Goal: Obtain resource: Download file/media

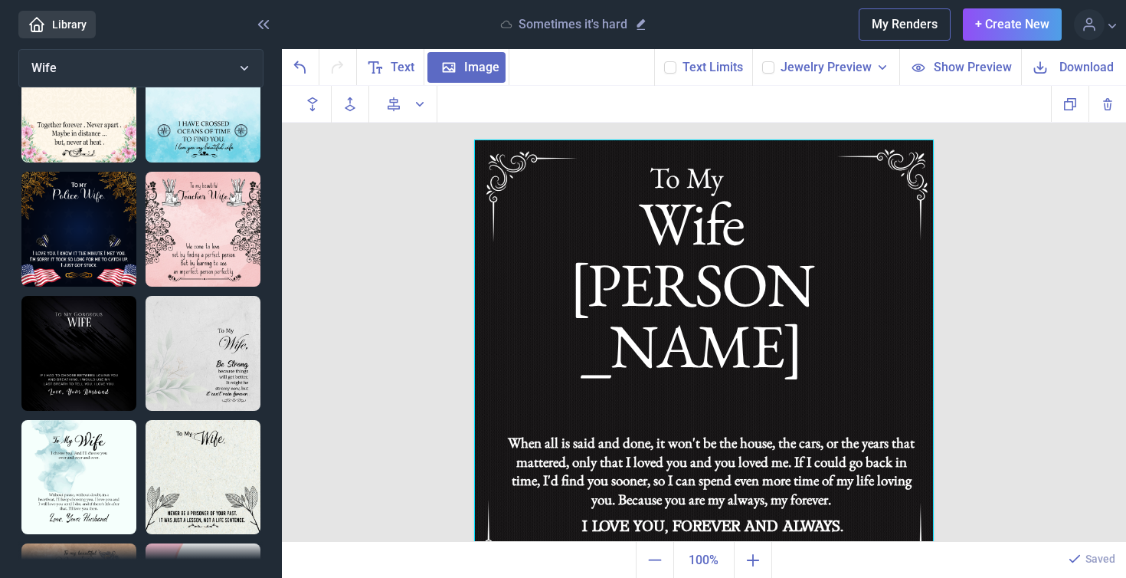
click at [1082, 68] on span "Download" at bounding box center [1087, 67] width 54 height 18
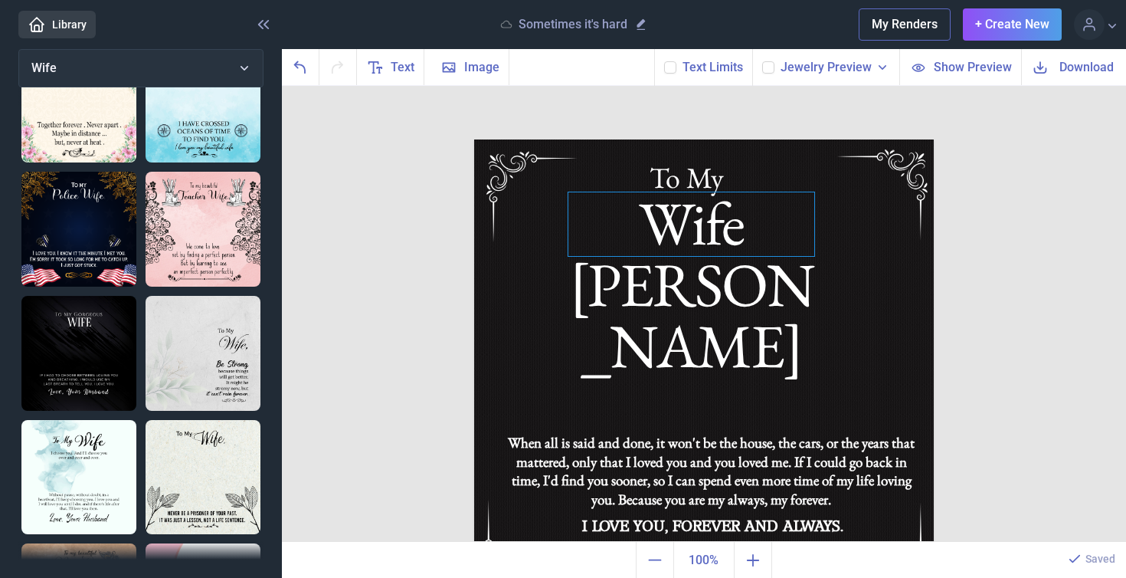
click at [800, 139] on div "Wife [PERSON_NAME]" at bounding box center [704, 139] width 460 height 0
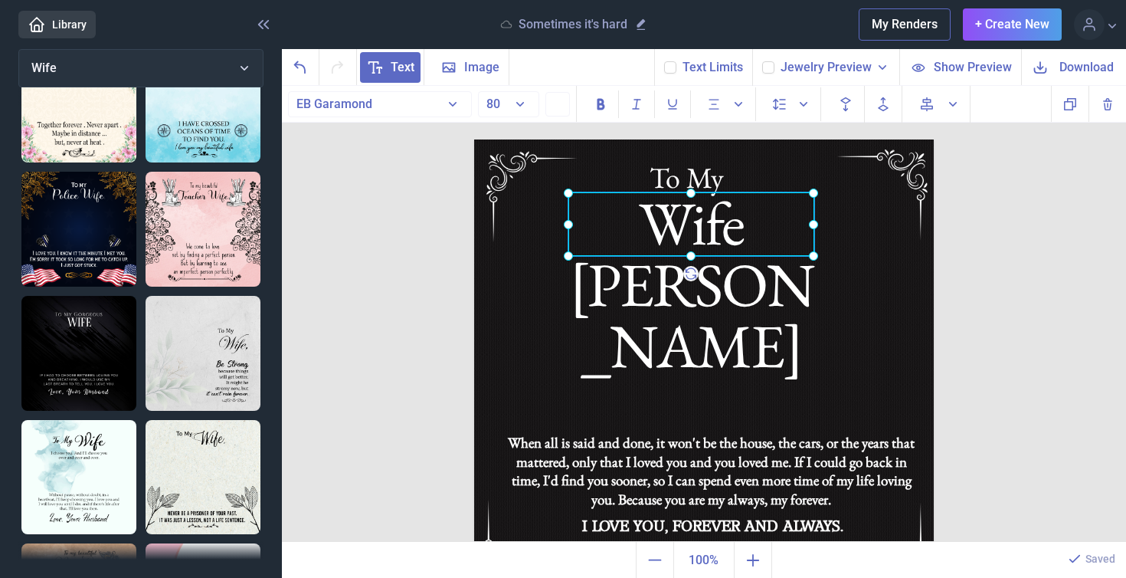
click at [800, 225] on div at bounding box center [691, 224] width 246 height 64
click at [800, 226] on div "Wife [PERSON_NAME]" at bounding box center [691, 224] width 246 height 64
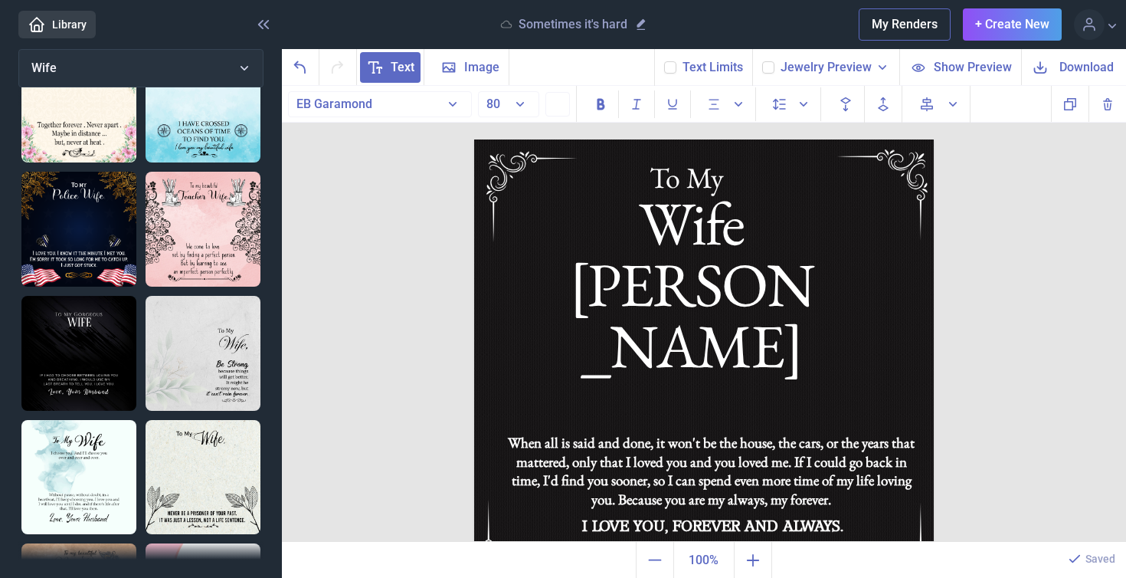
click at [886, 261] on img at bounding box center [704, 369] width 460 height 460
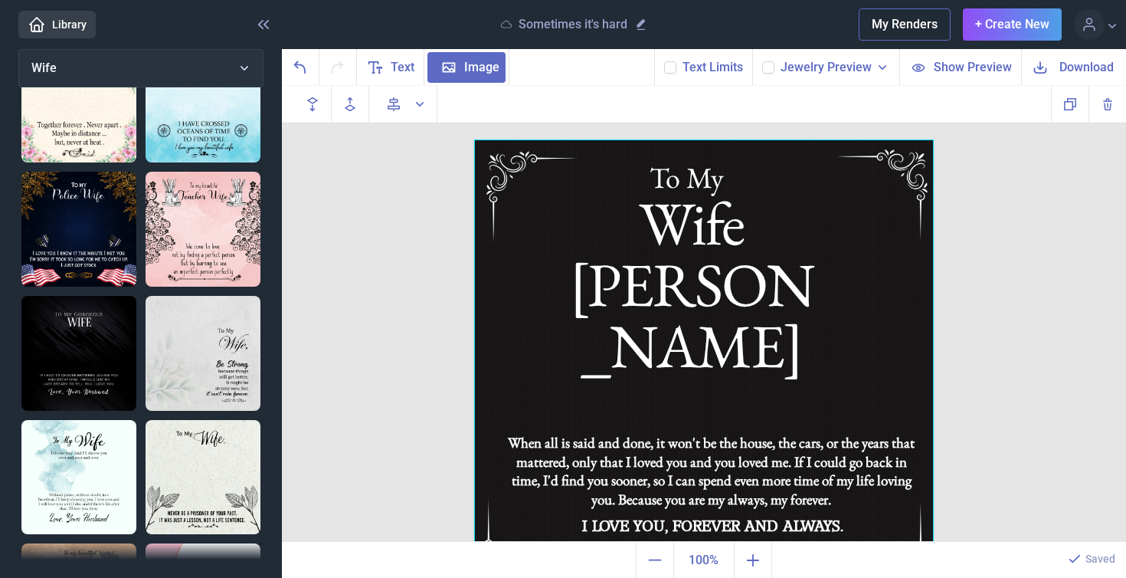
click at [1073, 62] on span "Download" at bounding box center [1087, 67] width 54 height 18
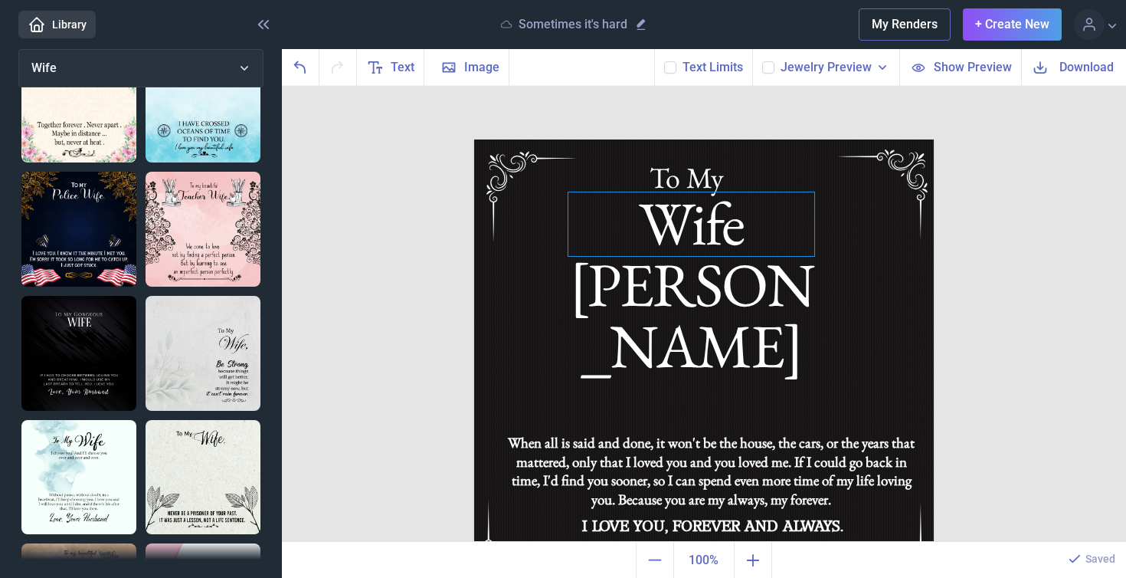
click at [785, 139] on div "Wife [PERSON_NAME]" at bounding box center [704, 139] width 460 height 0
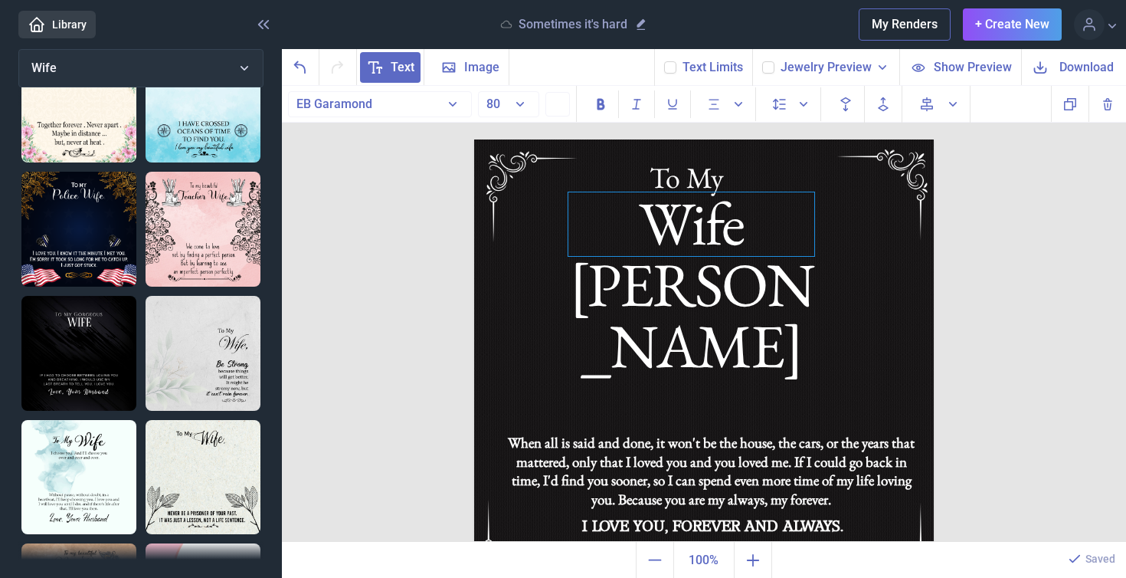
click at [811, 228] on div "Wife [PERSON_NAME]" at bounding box center [691, 224] width 246 height 64
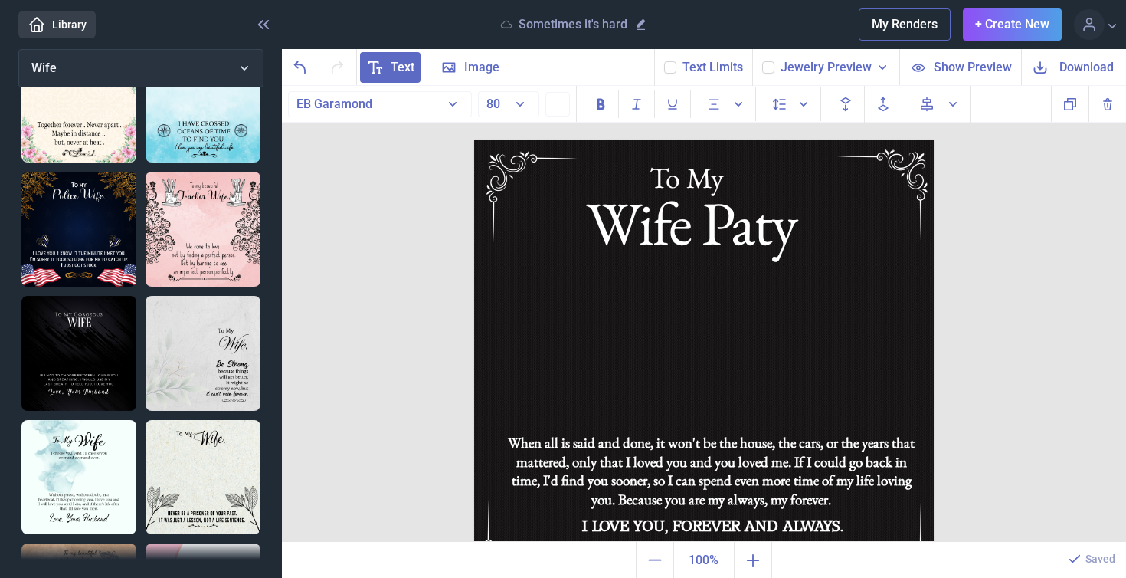
click at [1096, 64] on span "Download" at bounding box center [1087, 67] width 54 height 18
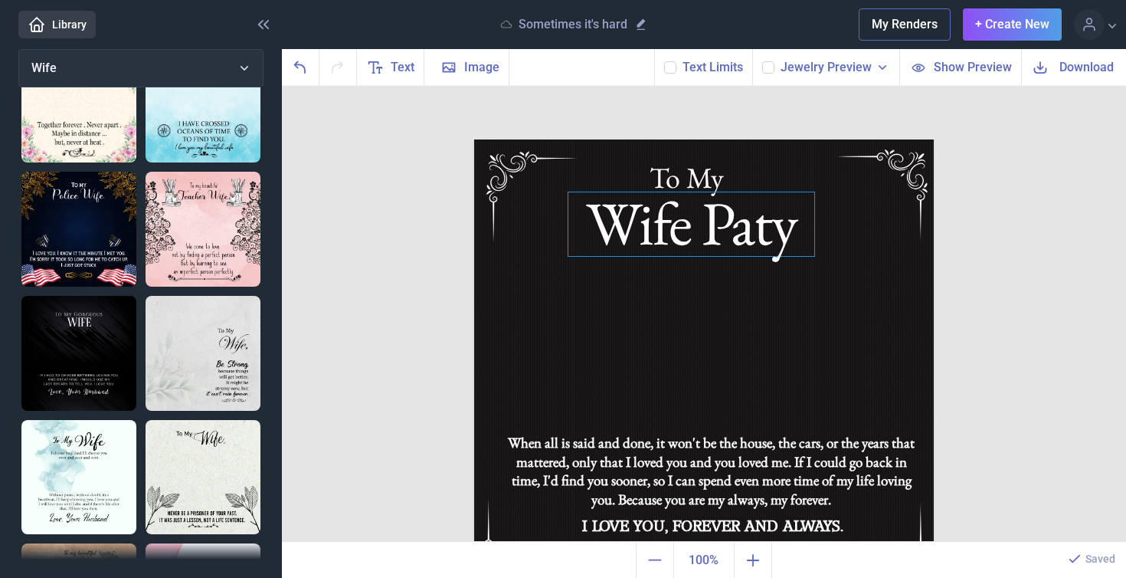
click at [775, 139] on div "Wife Paty" at bounding box center [704, 139] width 460 height 0
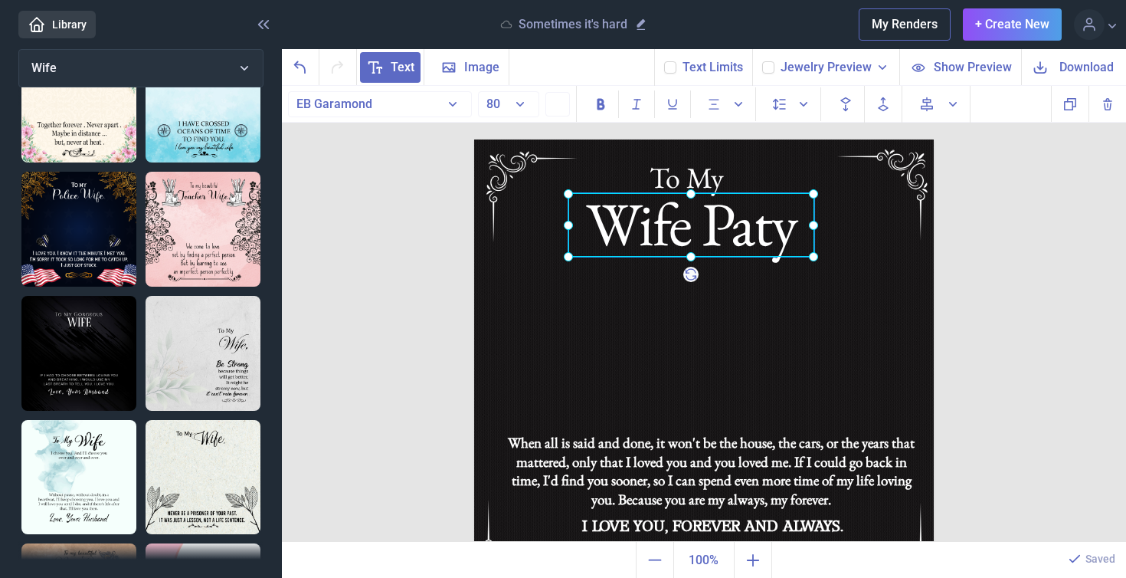
click at [775, 229] on div at bounding box center [691, 225] width 246 height 64
click at [797, 228] on div "Wife Paty" at bounding box center [691, 225] width 246 height 64
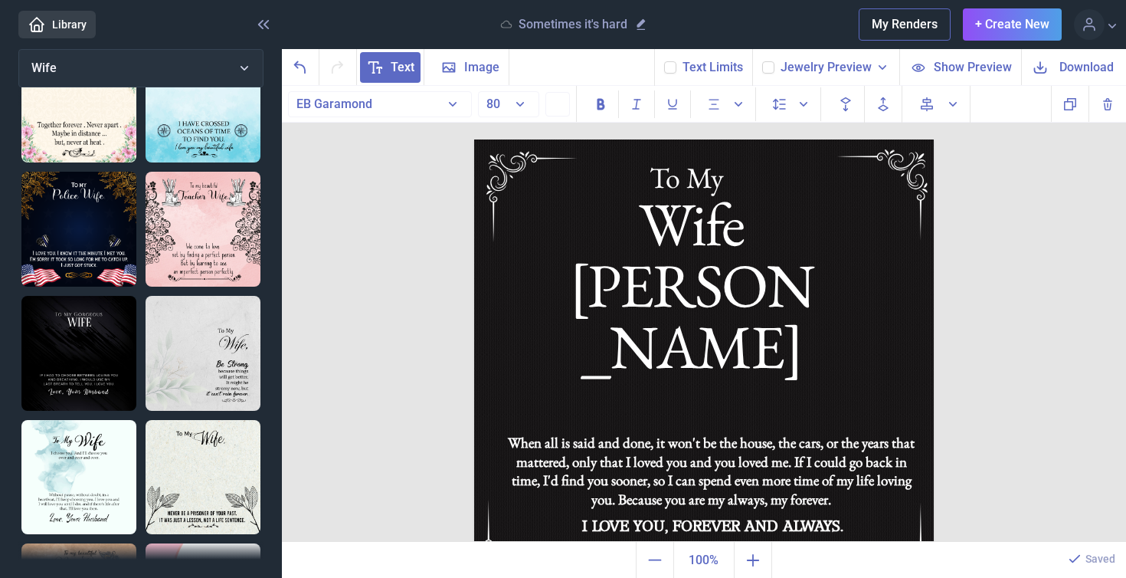
click at [1076, 65] on span "Download" at bounding box center [1087, 67] width 54 height 18
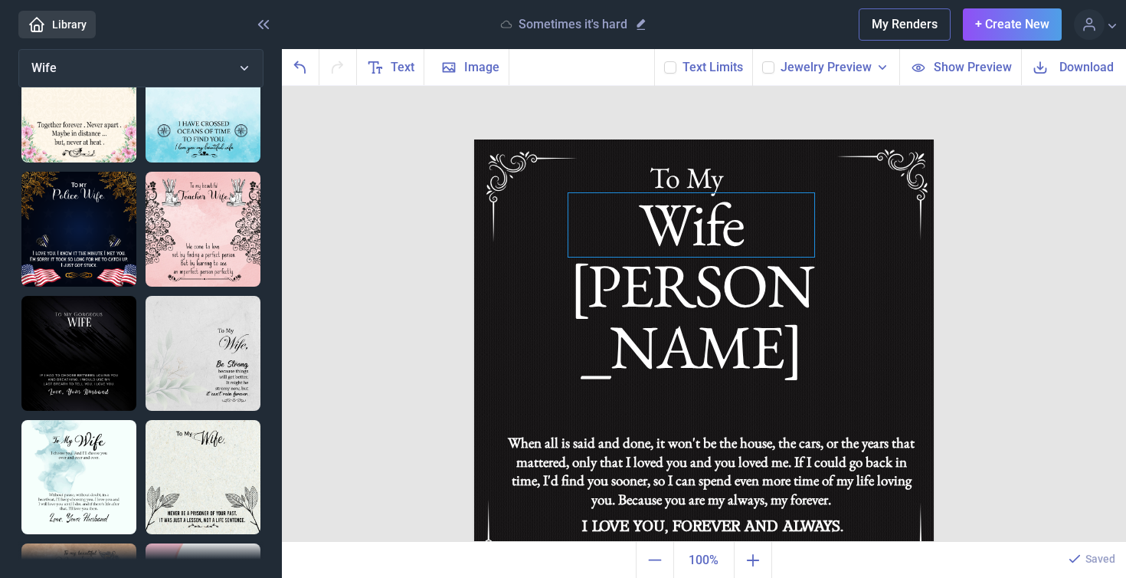
click at [757, 139] on div "Wife [PERSON_NAME]" at bounding box center [704, 139] width 460 height 0
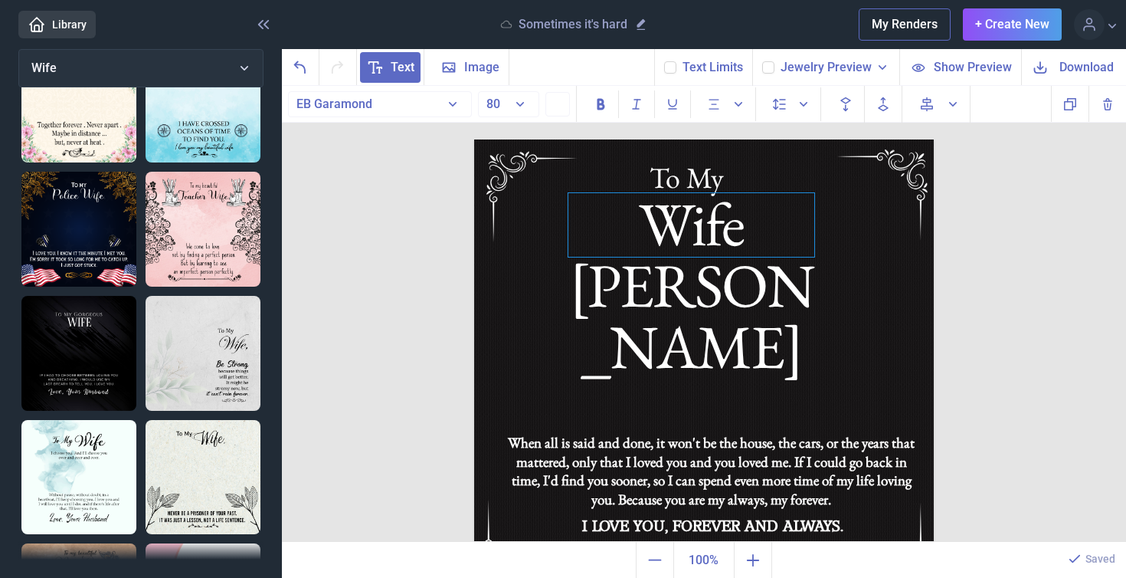
click at [801, 231] on div "Wife [PERSON_NAME]" at bounding box center [691, 225] width 246 height 64
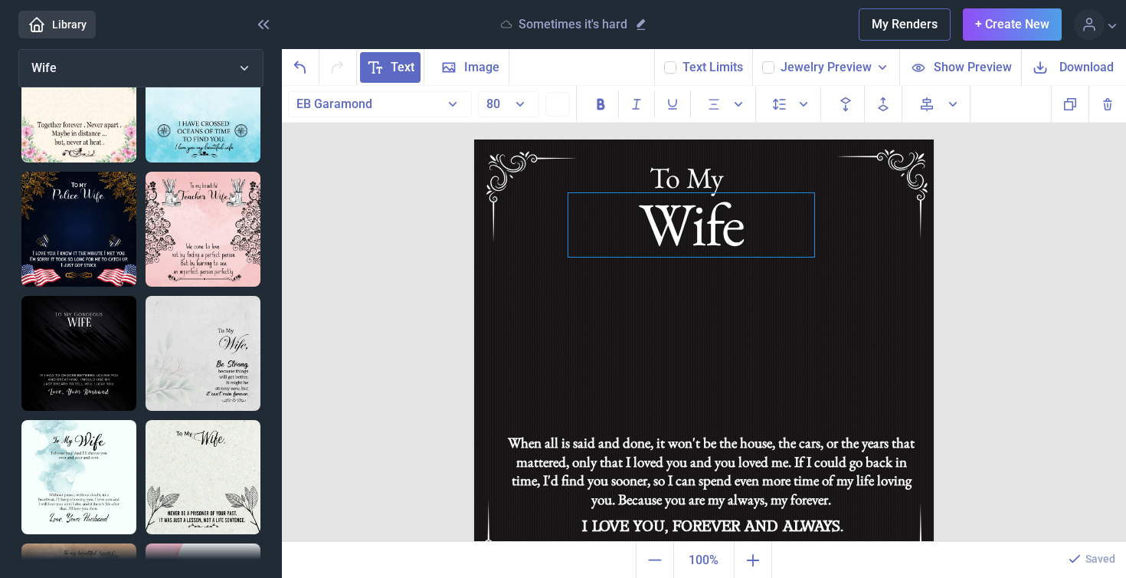
click at [748, 226] on div "Wife" at bounding box center [691, 225] width 246 height 64
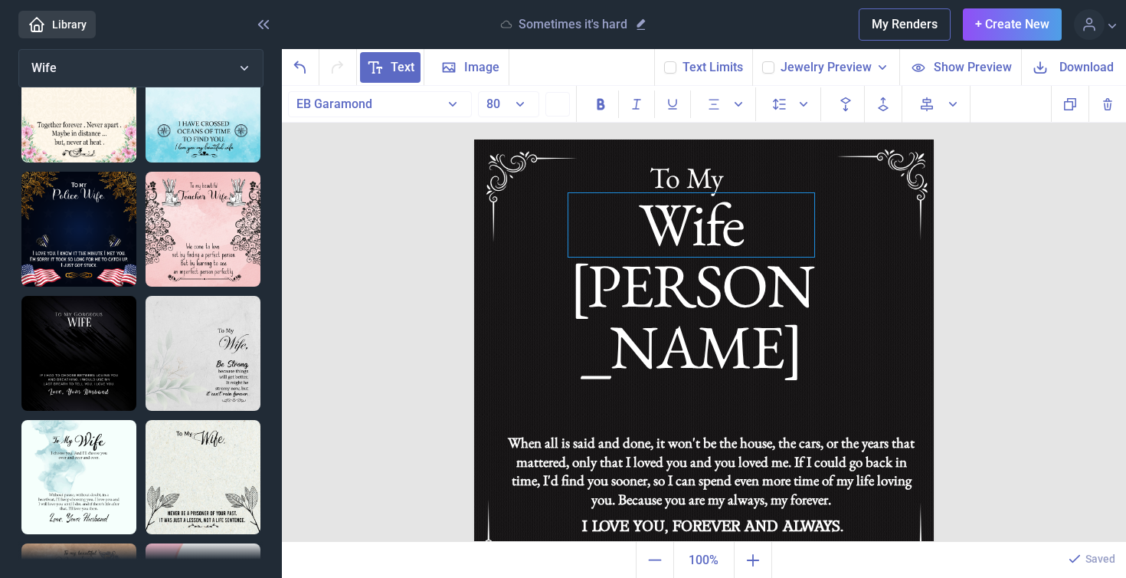
scroll to position [10, 0]
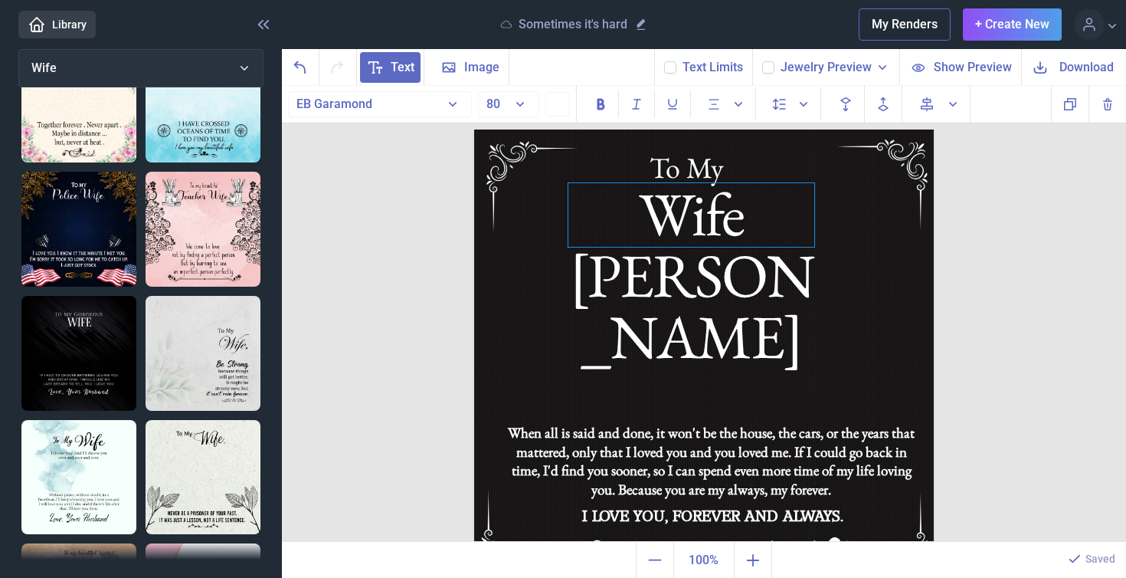
click at [592, 211] on div "Wife [PERSON_NAME]" at bounding box center [691, 215] width 246 height 64
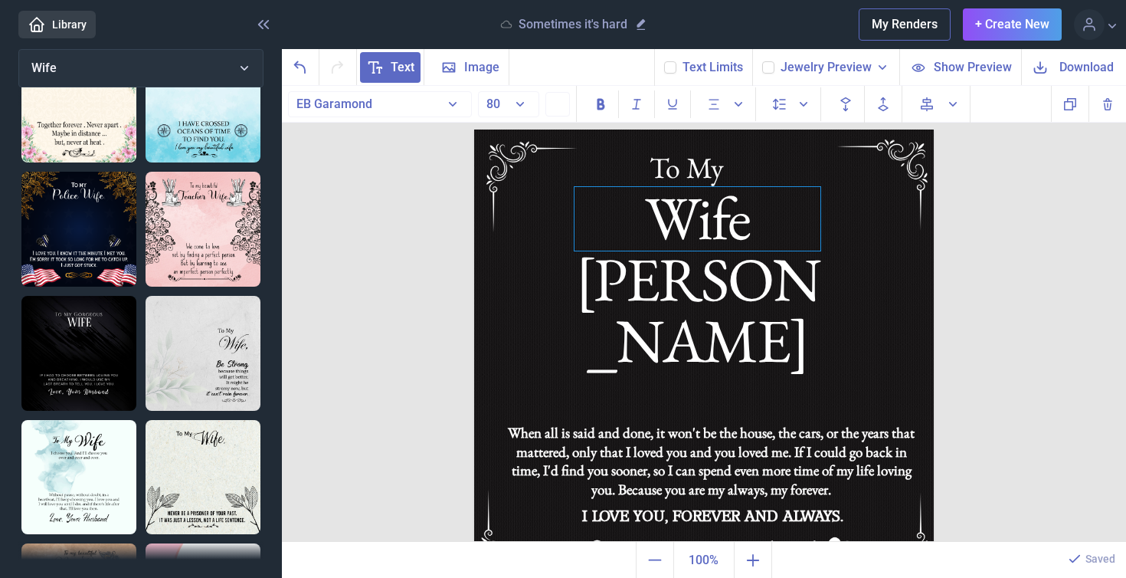
click at [591, 216] on div "Wife [PERSON_NAME]" at bounding box center [698, 219] width 246 height 64
click at [519, 107] on button "80" at bounding box center [508, 104] width 61 height 26
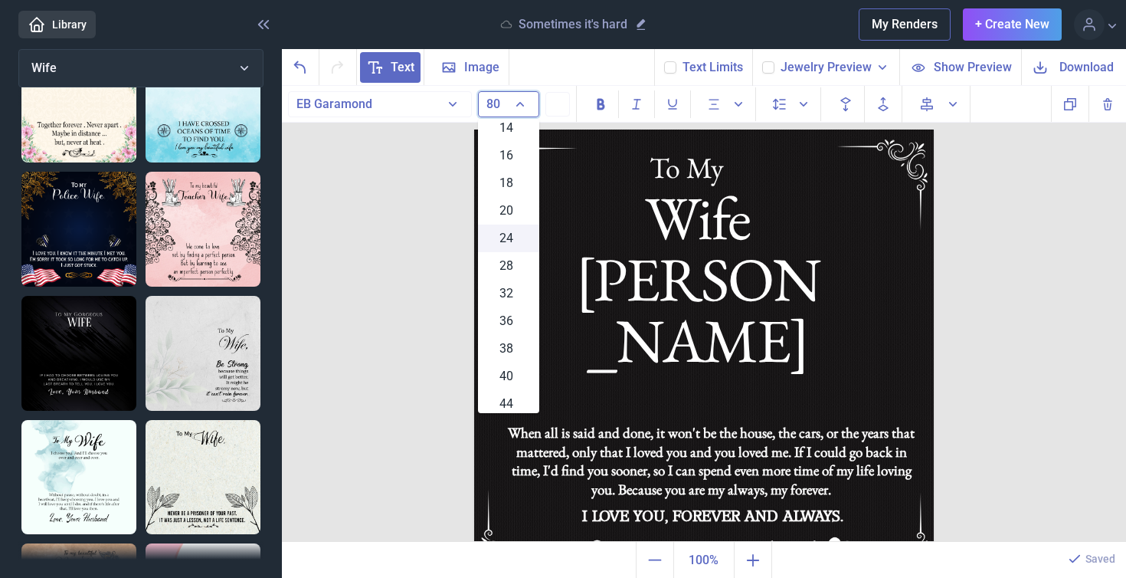
scroll to position [699, 0]
click at [508, 153] on span "78" at bounding box center [507, 151] width 14 height 18
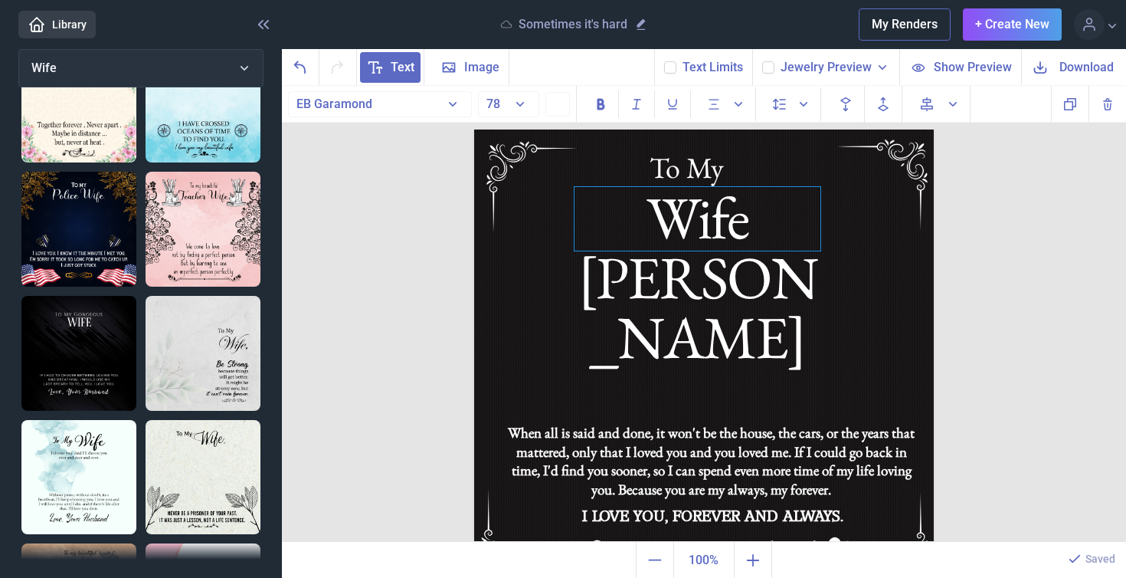
click at [670, 222] on div "Wife [PERSON_NAME]" at bounding box center [698, 219] width 246 height 64
click at [806, 227] on div "Wife [PERSON_NAME]" at bounding box center [698, 219] width 246 height 64
click at [1070, 66] on span "Download" at bounding box center [1087, 67] width 54 height 18
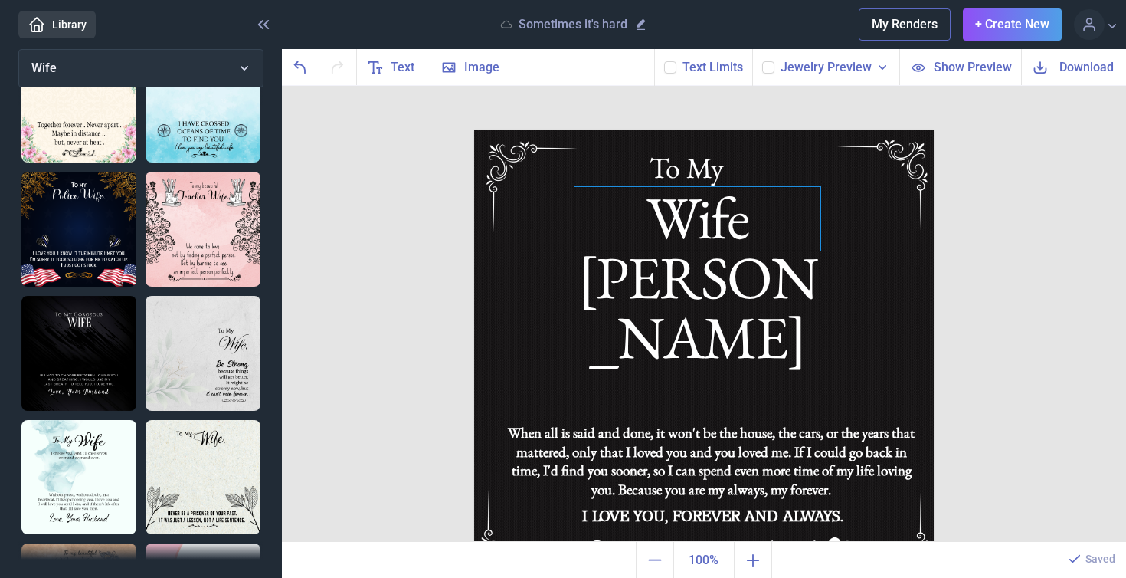
click at [754, 129] on div "Wife [PERSON_NAME]" at bounding box center [704, 129] width 460 height 0
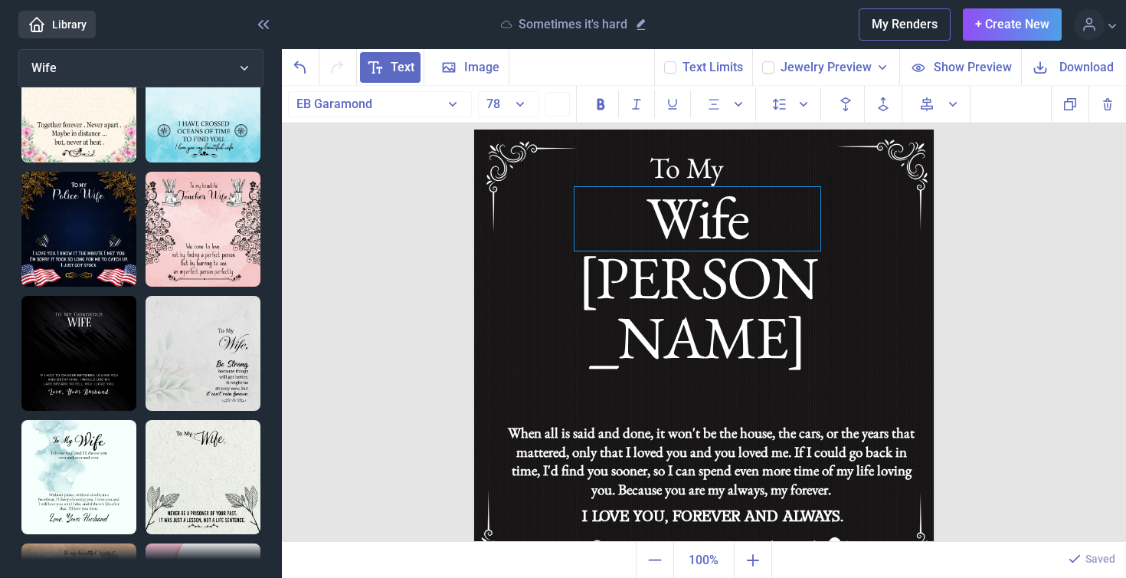
click at [787, 228] on div "Wife [PERSON_NAME]" at bounding box center [698, 219] width 246 height 64
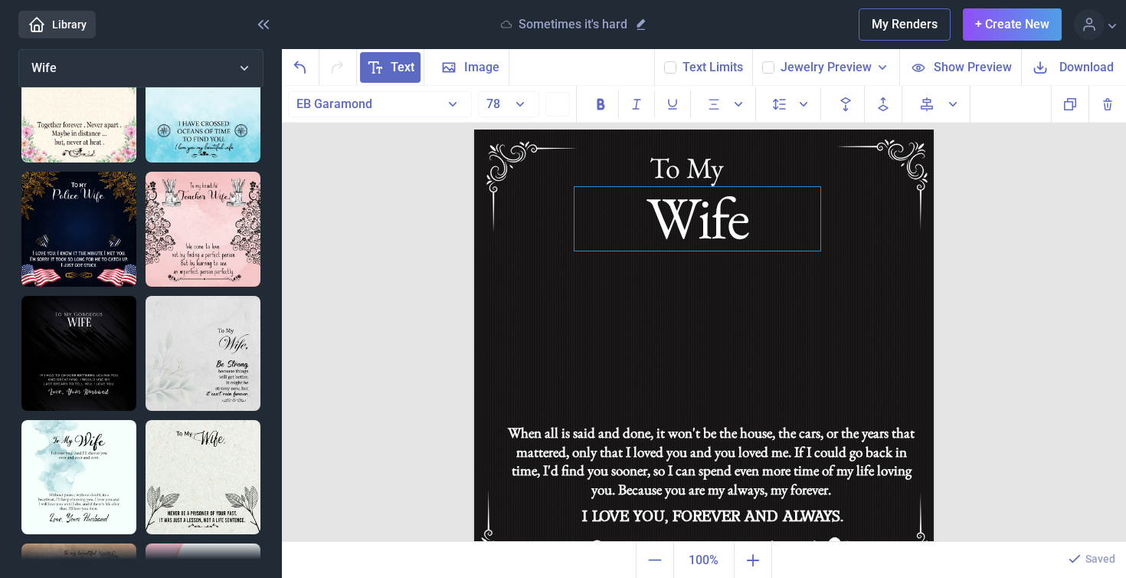
click at [735, 226] on div "Wife" at bounding box center [698, 219] width 246 height 64
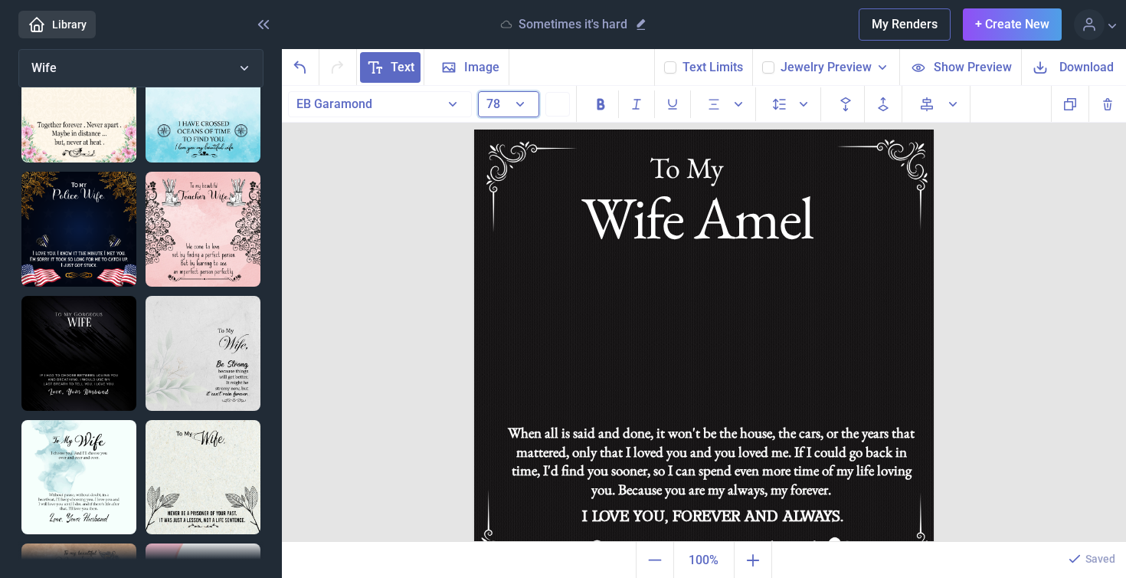
click at [520, 103] on button "78" at bounding box center [508, 104] width 61 height 26
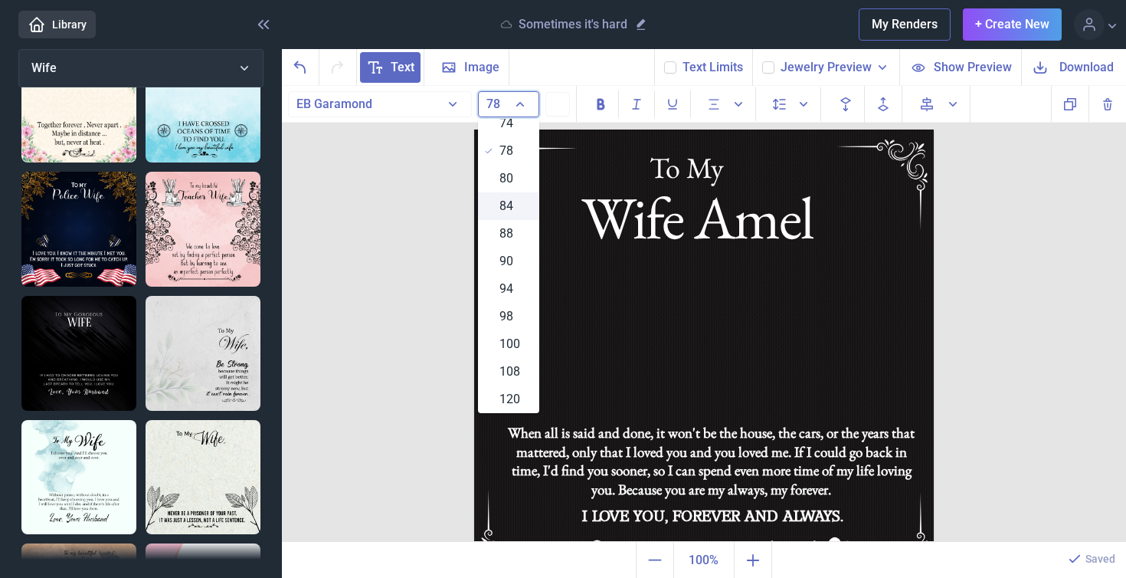
scroll to position [670, 0]
click at [507, 149] on span "74" at bounding box center [507, 152] width 14 height 18
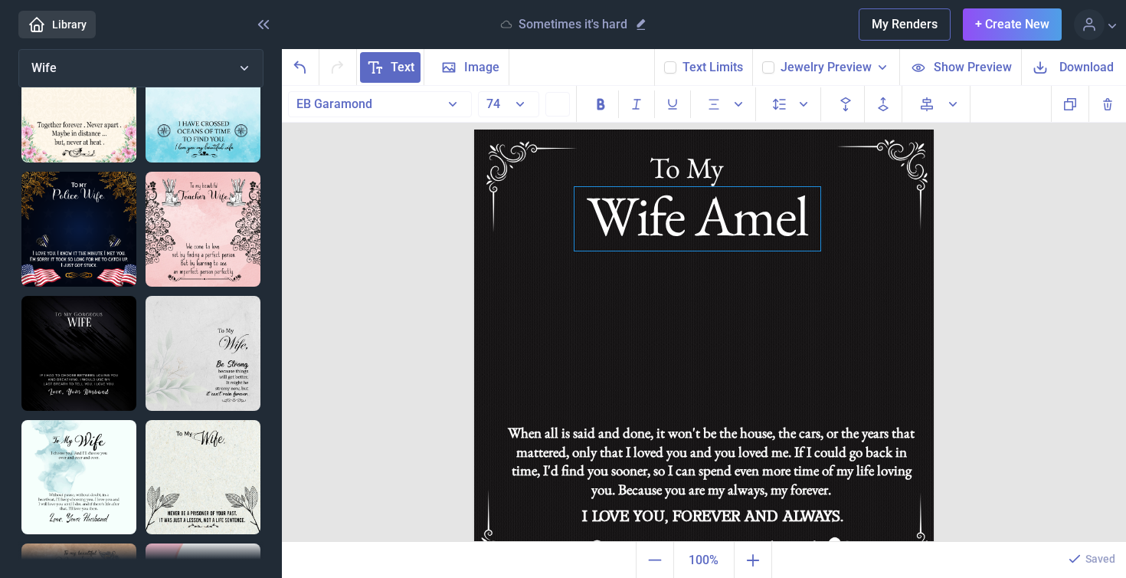
click at [726, 208] on div "Wife Amel" at bounding box center [698, 219] width 246 height 64
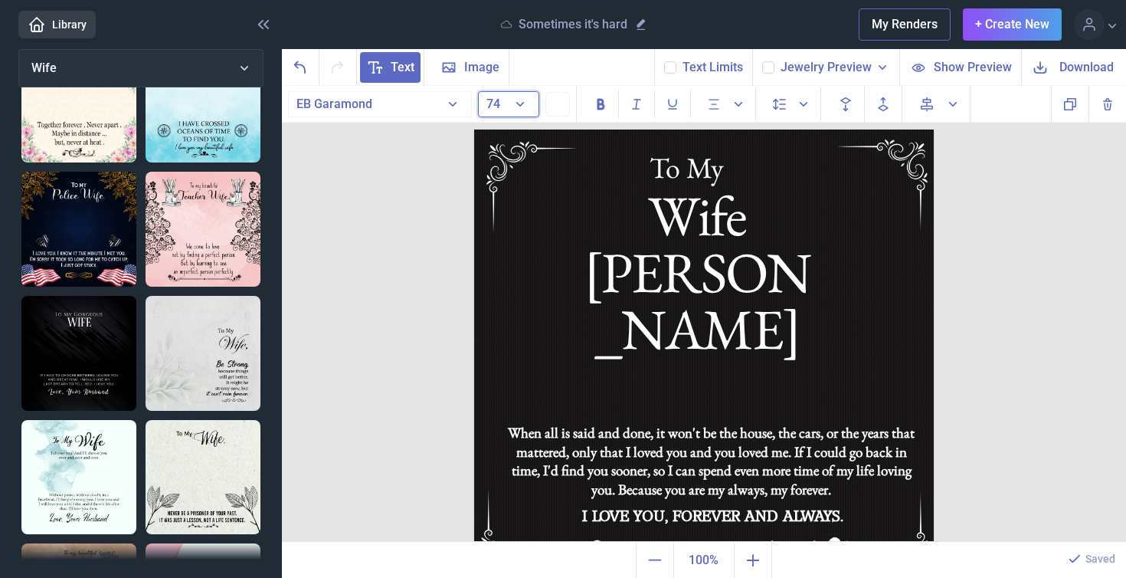
click at [522, 107] on button "74" at bounding box center [508, 104] width 61 height 26
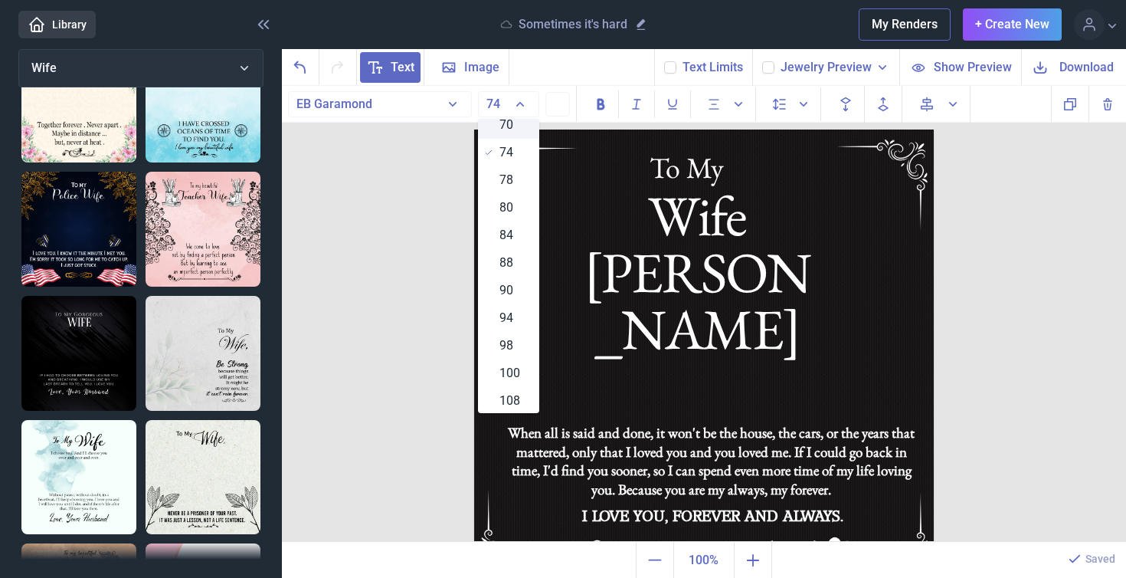
click at [507, 128] on span "70" at bounding box center [507, 125] width 14 height 18
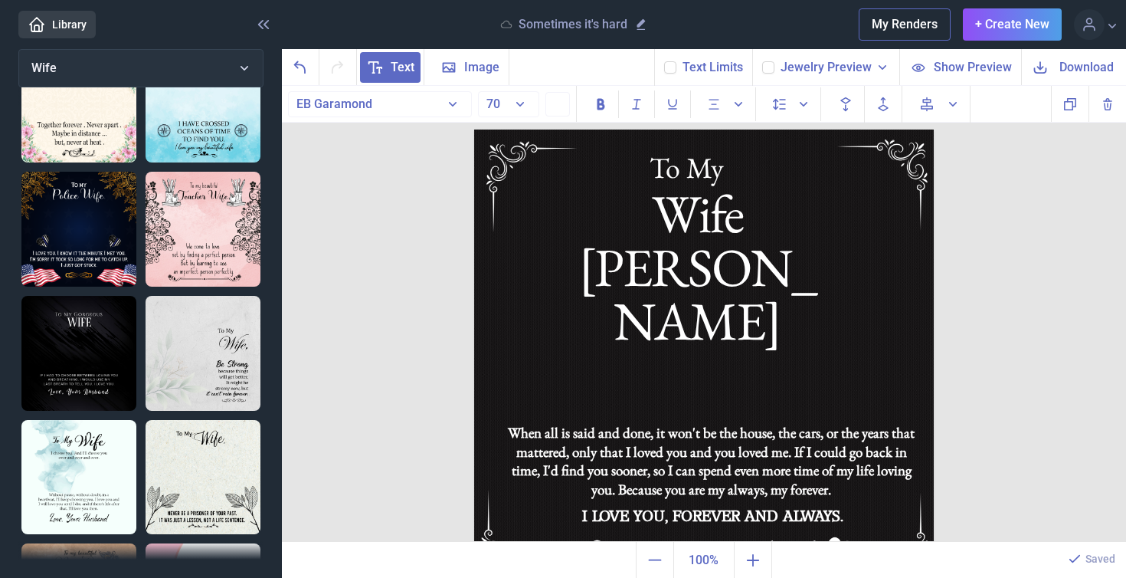
click at [617, 277] on img at bounding box center [704, 359] width 460 height 460
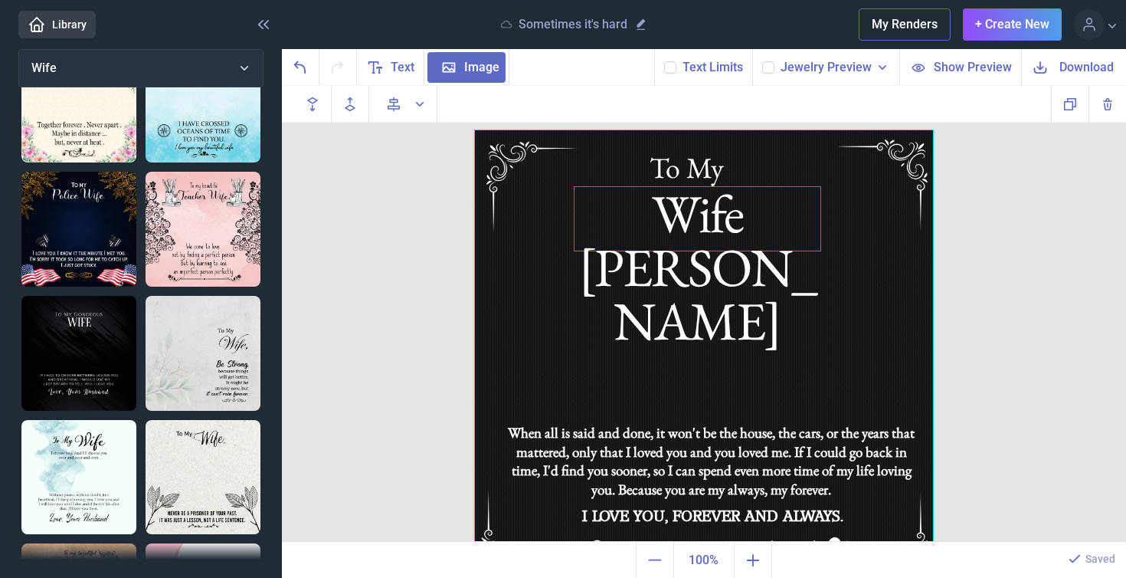
click at [626, 251] on div "Wife [PERSON_NAME]" at bounding box center [698, 219] width 246 height 64
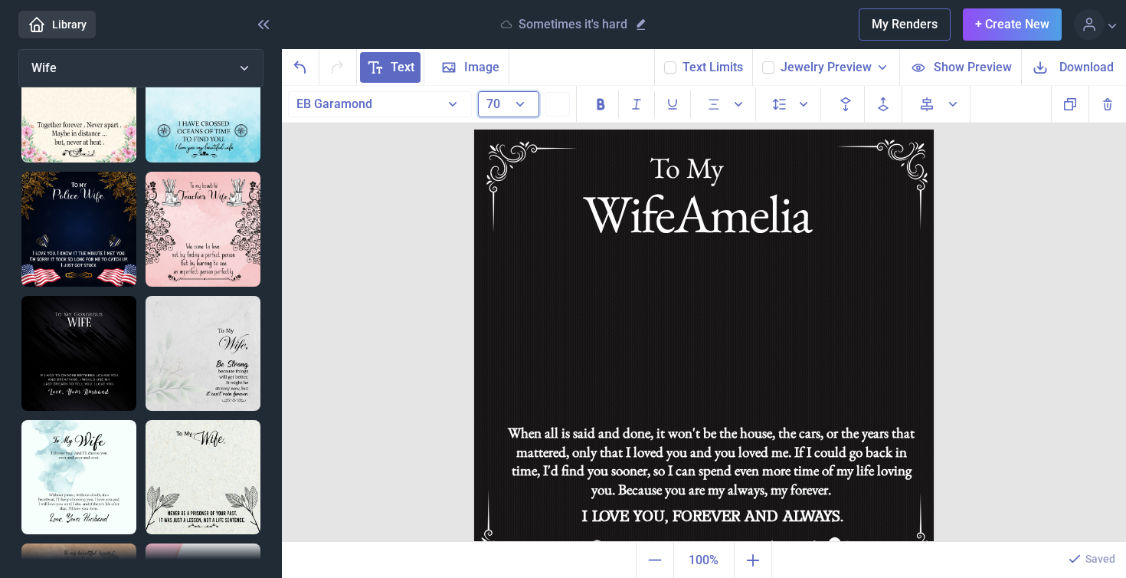
click at [520, 106] on button "70" at bounding box center [508, 104] width 61 height 26
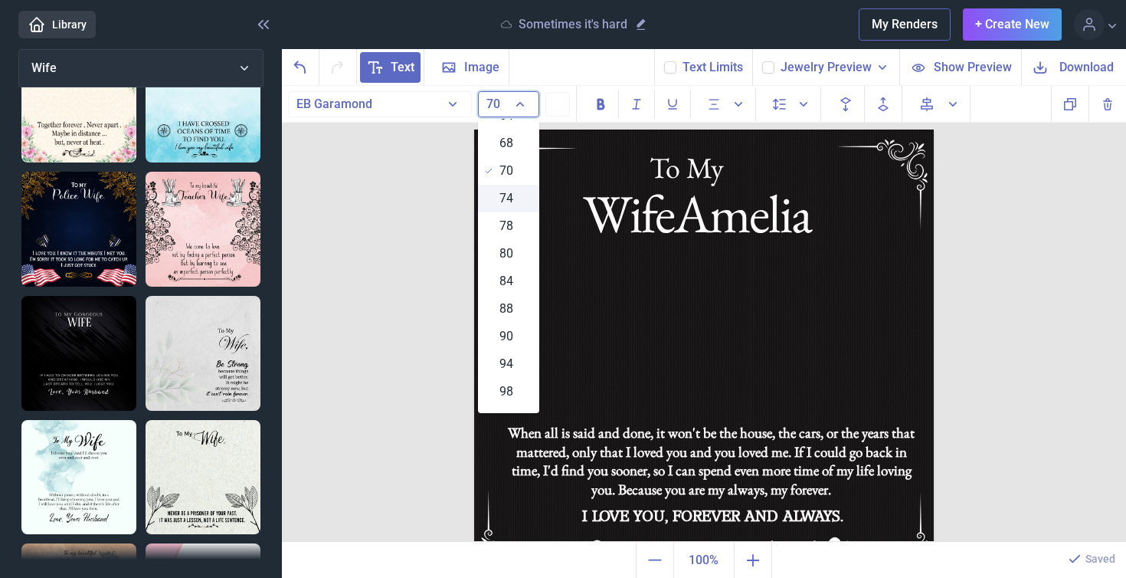
scroll to position [615, 0]
click at [497, 160] on div "68" at bounding box center [508, 152] width 61 height 28
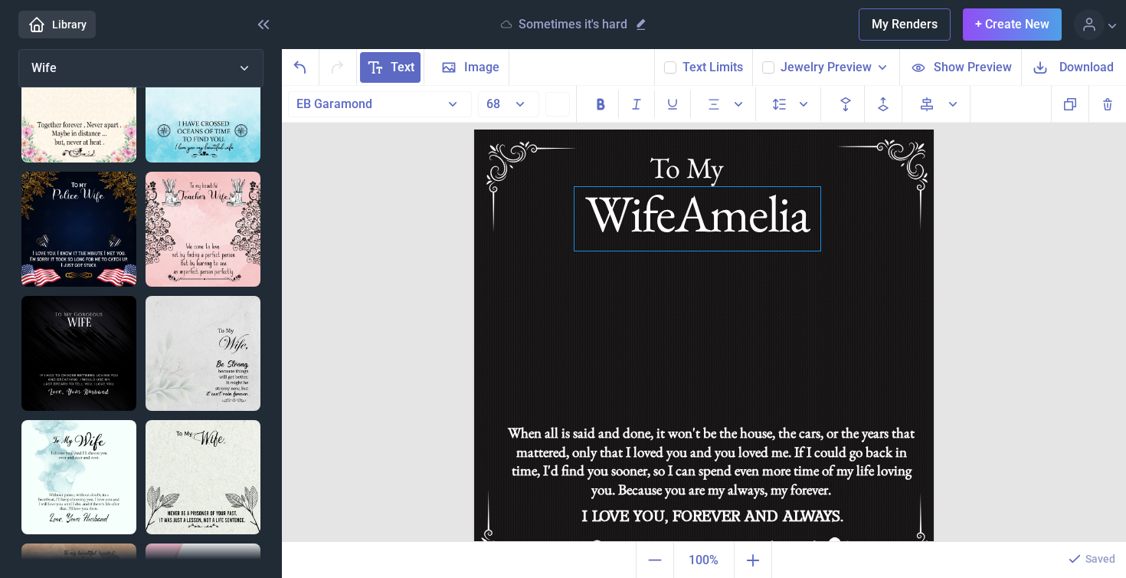
click at [670, 221] on div "WifeAmelia" at bounding box center [698, 219] width 246 height 64
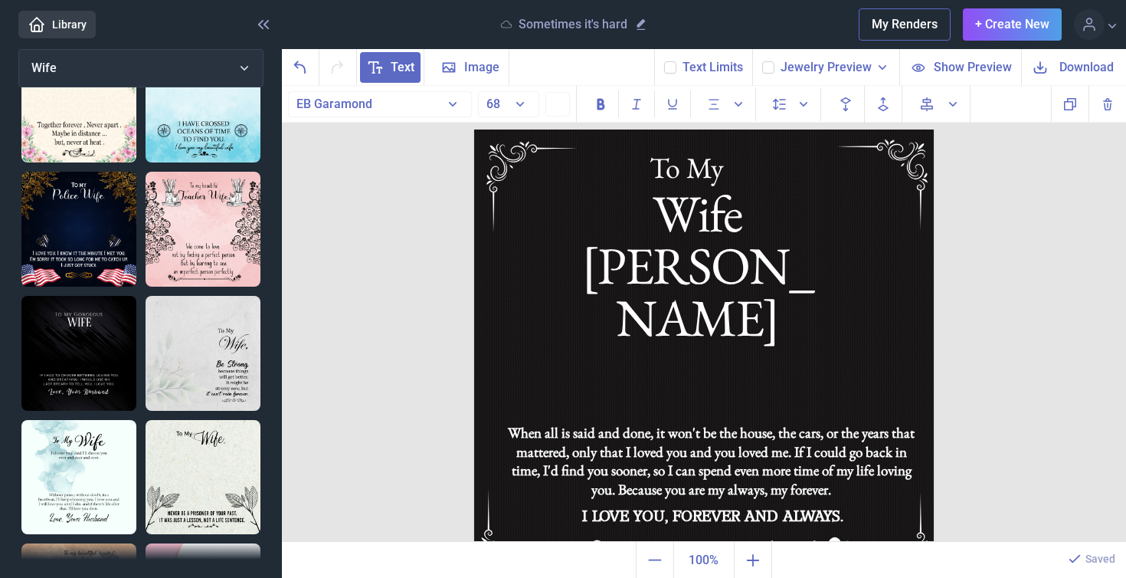
click at [817, 285] on img at bounding box center [704, 359] width 460 height 460
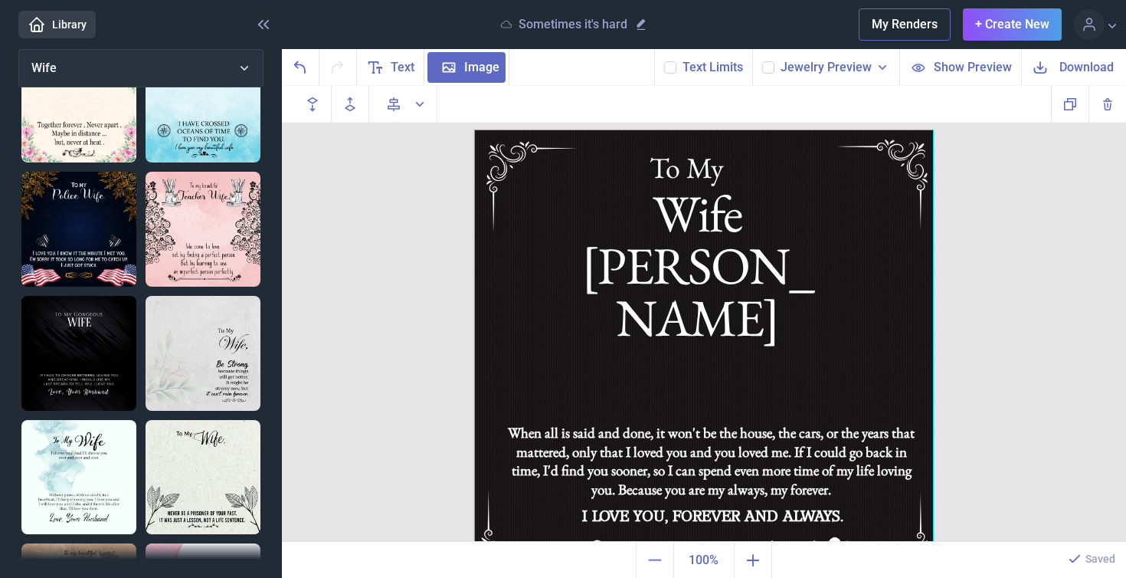
click at [1089, 70] on span "Download" at bounding box center [1087, 67] width 54 height 18
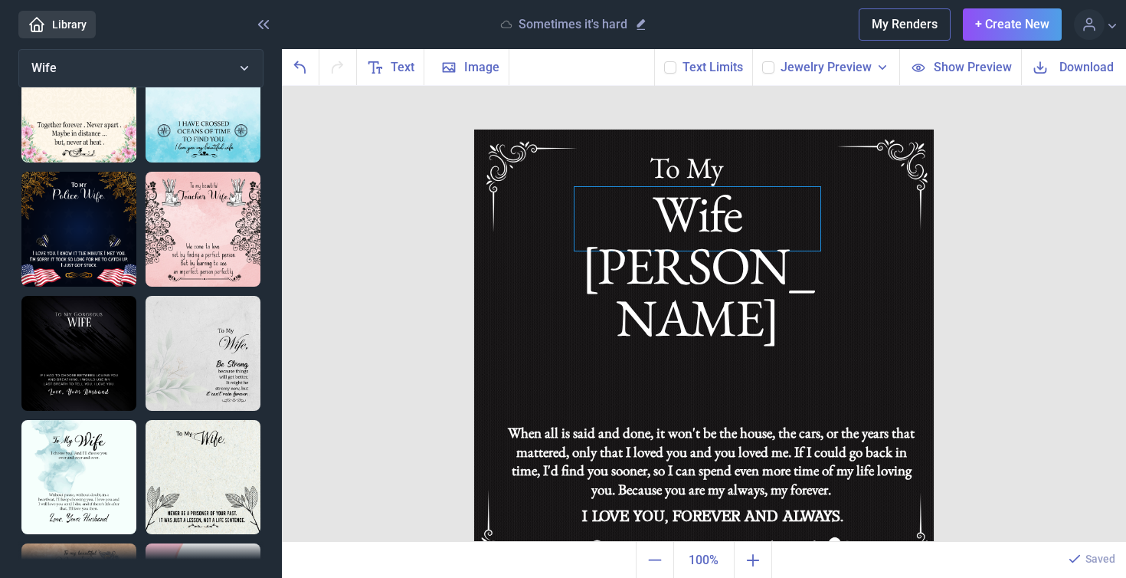
click at [735, 129] on div "Wife [PERSON_NAME]" at bounding box center [704, 129] width 460 height 0
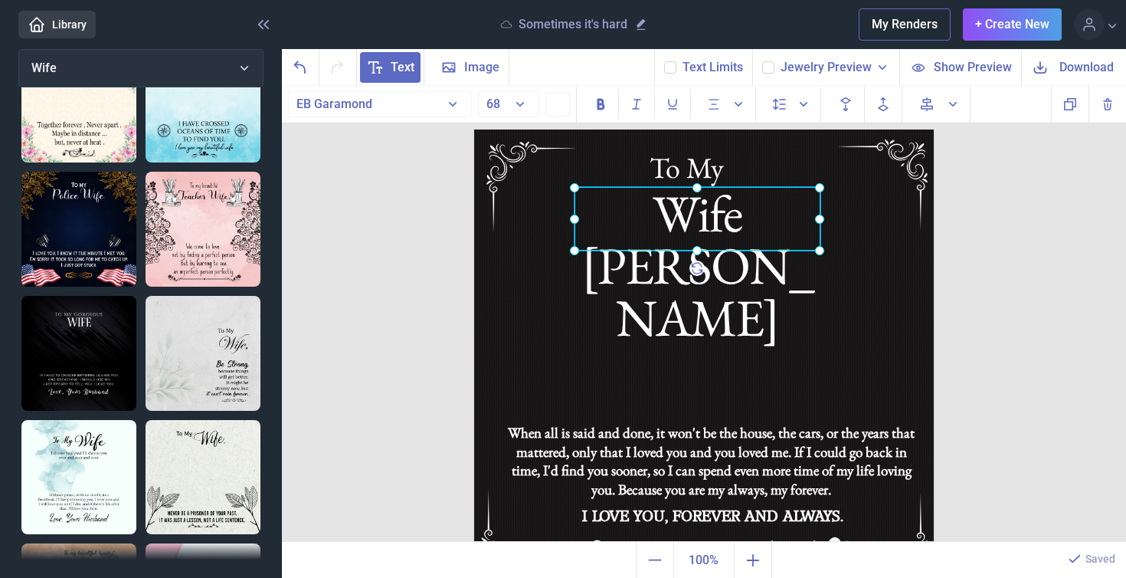
click at [735, 221] on div at bounding box center [698, 219] width 246 height 64
click at [764, 223] on div "Wife [PERSON_NAME]" at bounding box center [698, 219] width 246 height 64
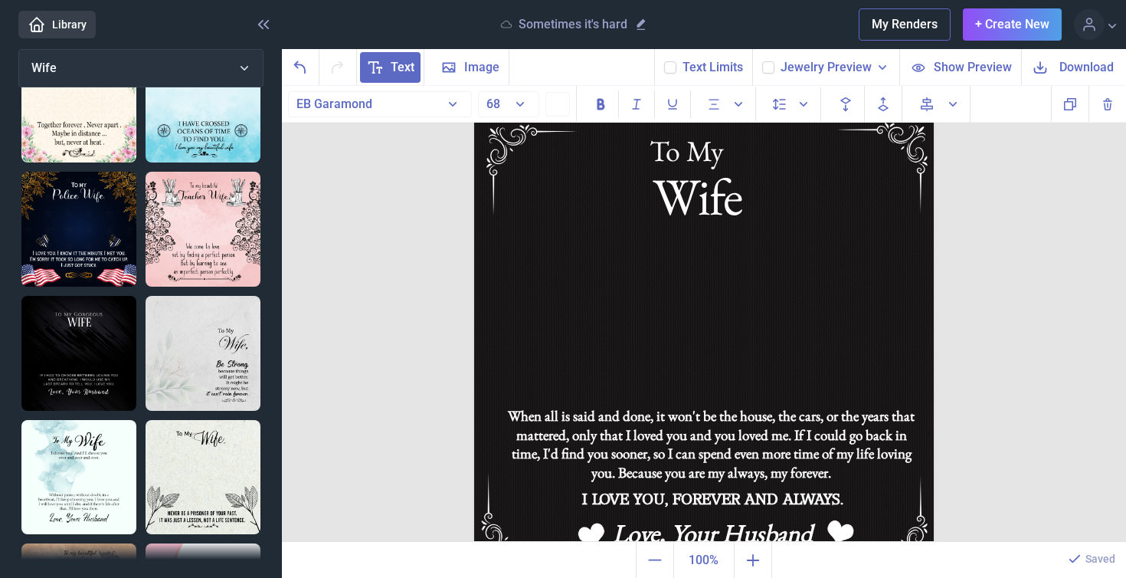
scroll to position [28, 0]
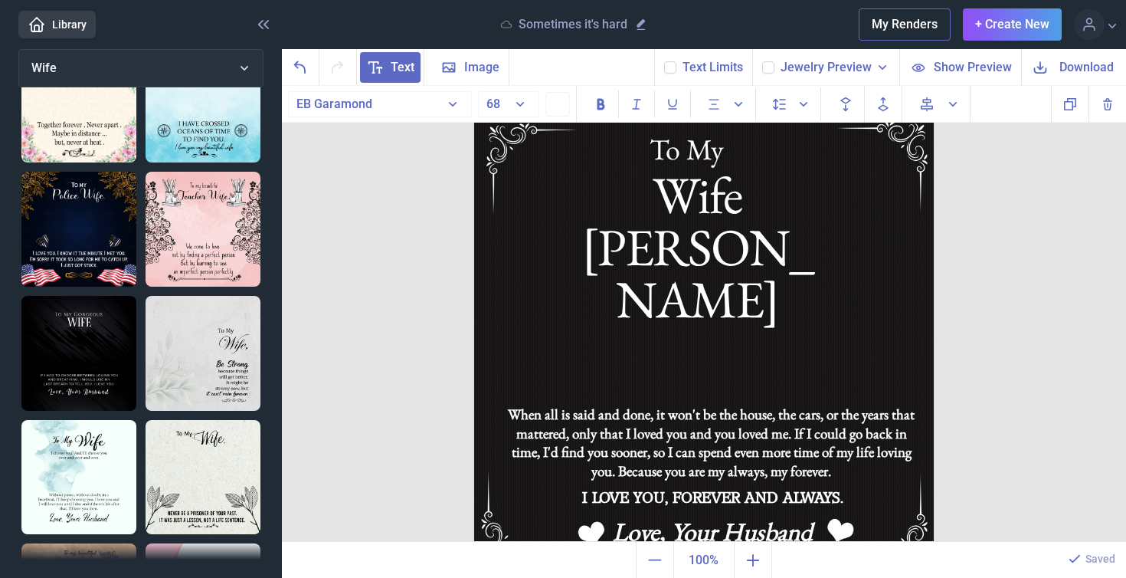
click at [1043, 69] on icon at bounding box center [1040, 67] width 18 height 18
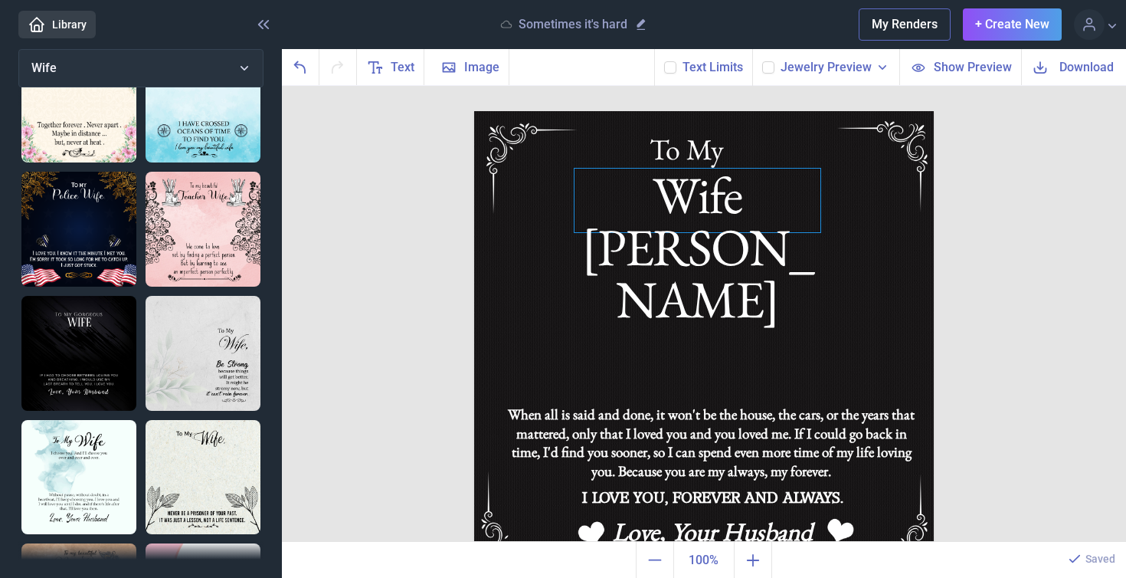
click at [726, 111] on div "Wife [PERSON_NAME]" at bounding box center [704, 111] width 460 height 0
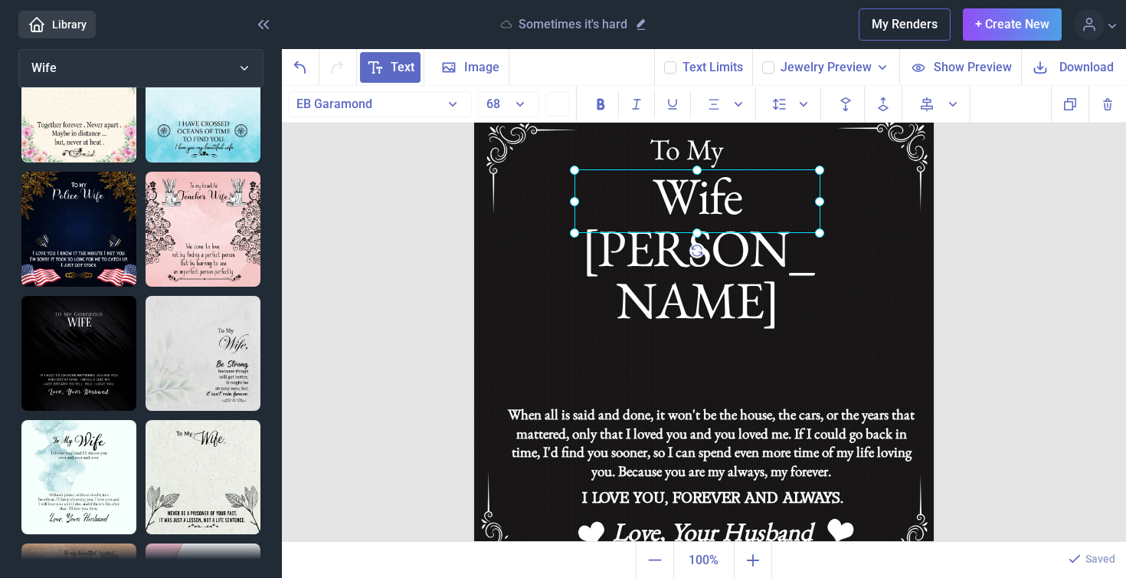
click at [758, 206] on div at bounding box center [698, 201] width 246 height 64
click at [784, 202] on div at bounding box center [698, 201] width 246 height 64
click at [785, 208] on div "Wife [PERSON_NAME]" at bounding box center [698, 201] width 246 height 64
click at [1076, 69] on span "Download" at bounding box center [1087, 67] width 54 height 18
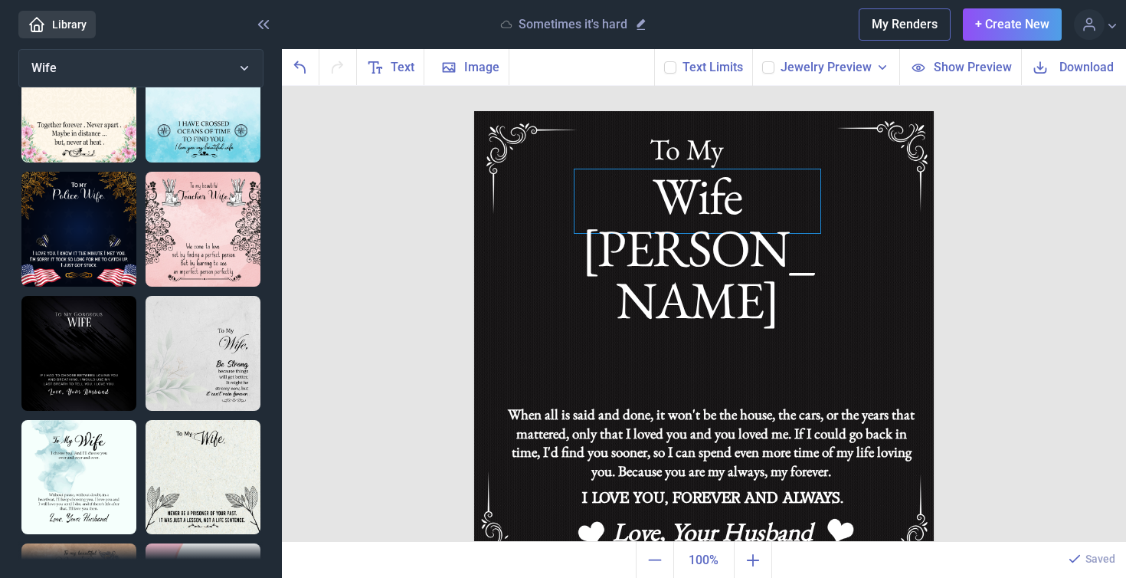
click at [752, 111] on div "Wife [PERSON_NAME]" at bounding box center [704, 111] width 460 height 0
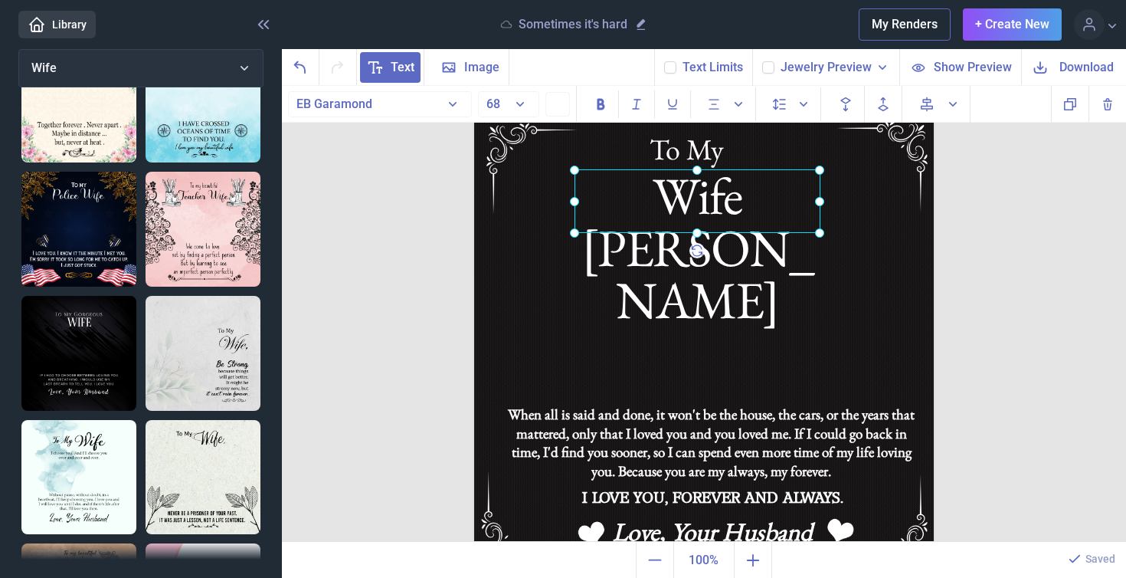
click at [754, 213] on div at bounding box center [698, 201] width 246 height 64
click at [781, 208] on div at bounding box center [698, 201] width 246 height 64
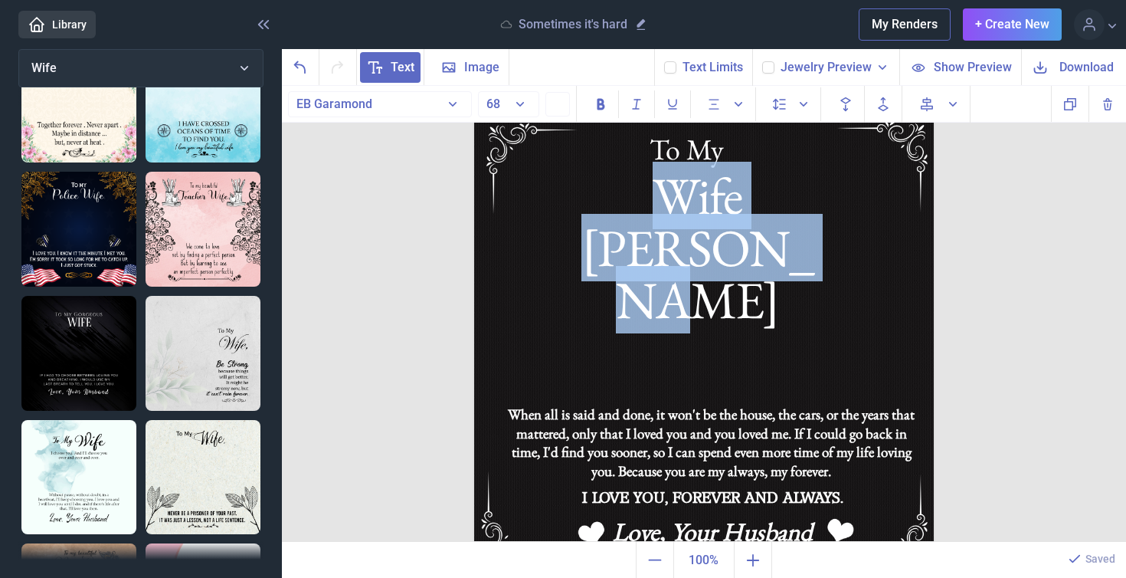
click at [781, 208] on div "Wife [PERSON_NAME]" at bounding box center [698, 201] width 246 height 64
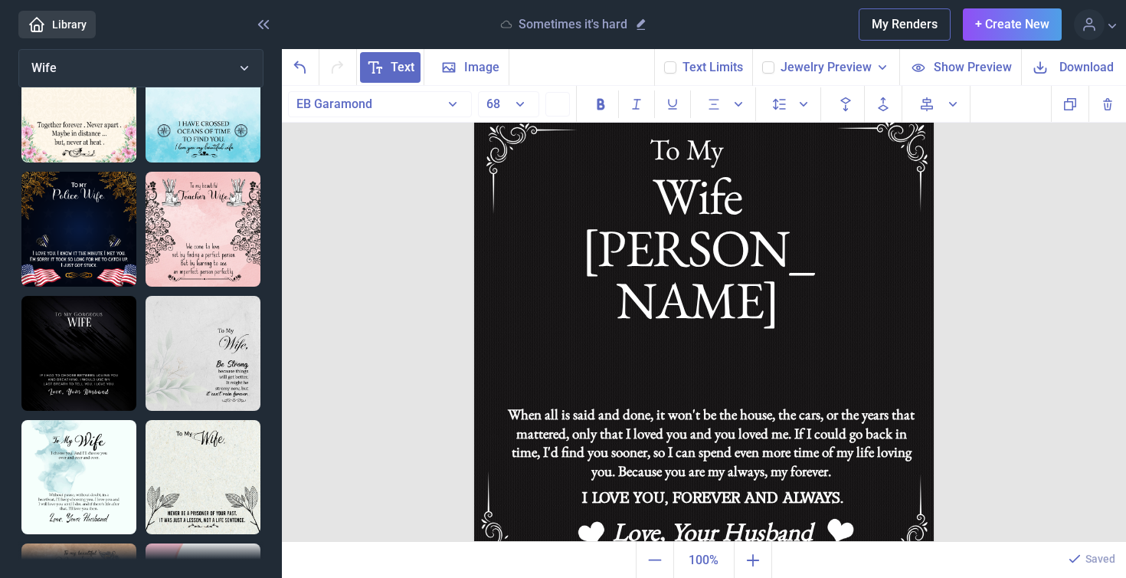
click at [1079, 67] on span "Download" at bounding box center [1087, 67] width 54 height 18
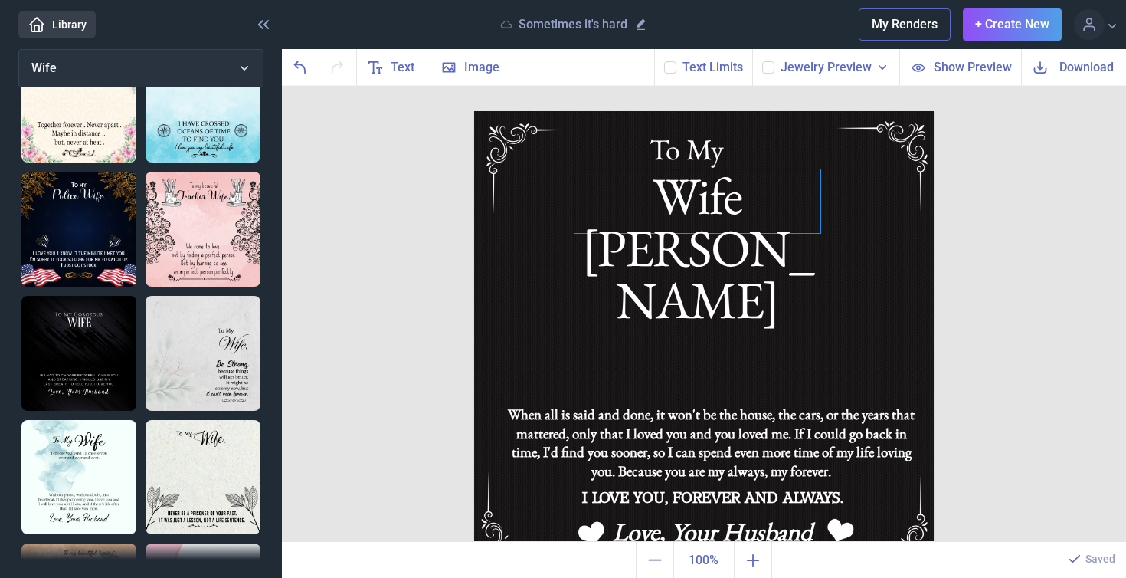
click at [731, 111] on div "Wife [PERSON_NAME]" at bounding box center [704, 111] width 460 height 0
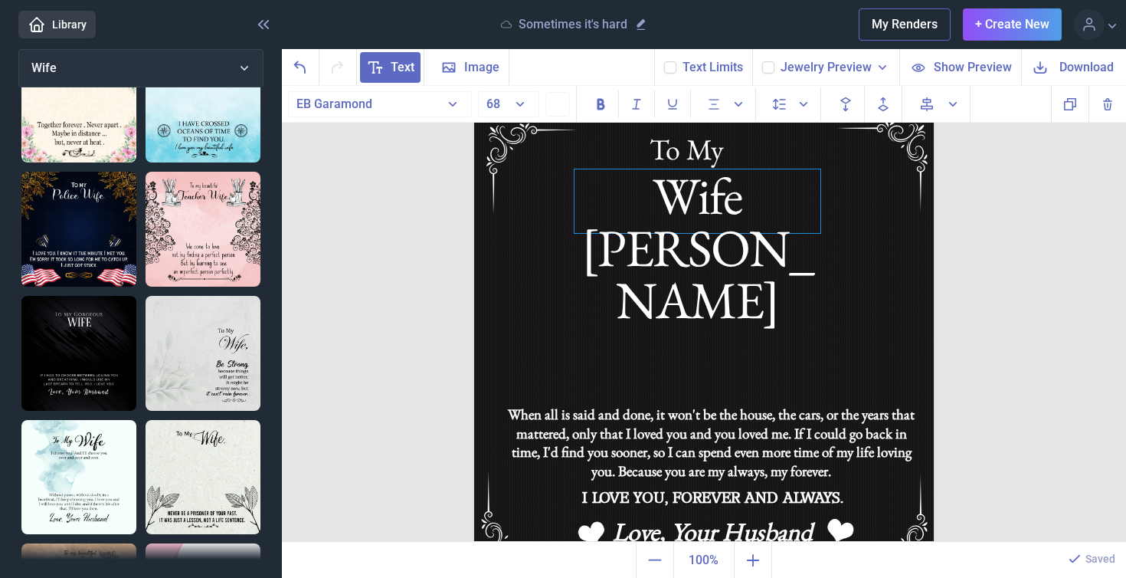
click at [731, 210] on div "Wife [PERSON_NAME]" at bounding box center [698, 201] width 246 height 64
click at [1086, 70] on span "Download" at bounding box center [1087, 67] width 54 height 18
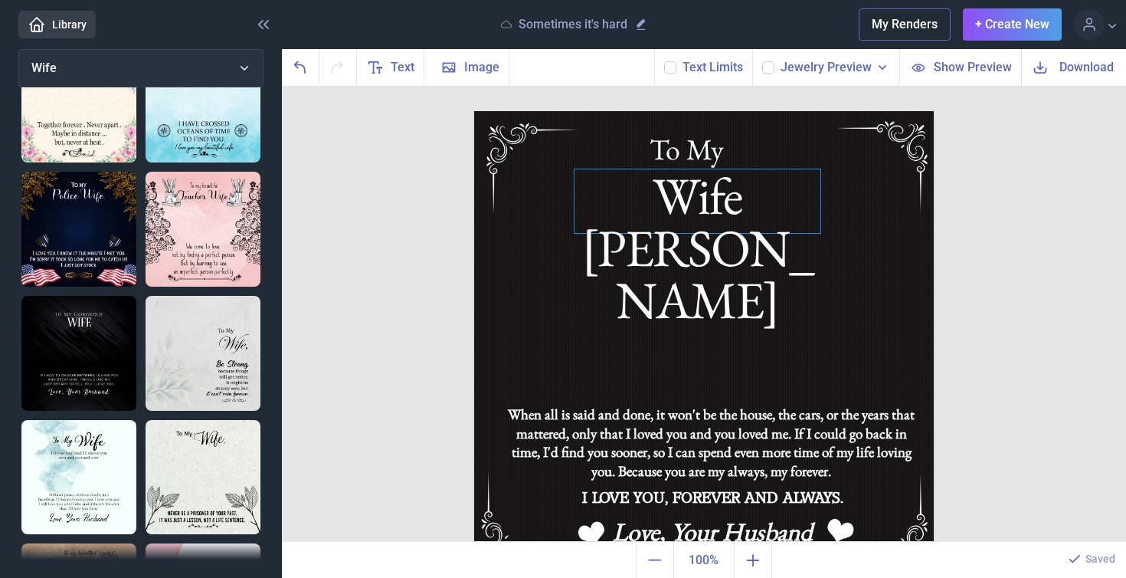
click at [758, 111] on div "Wife [PERSON_NAME]" at bounding box center [704, 111] width 460 height 0
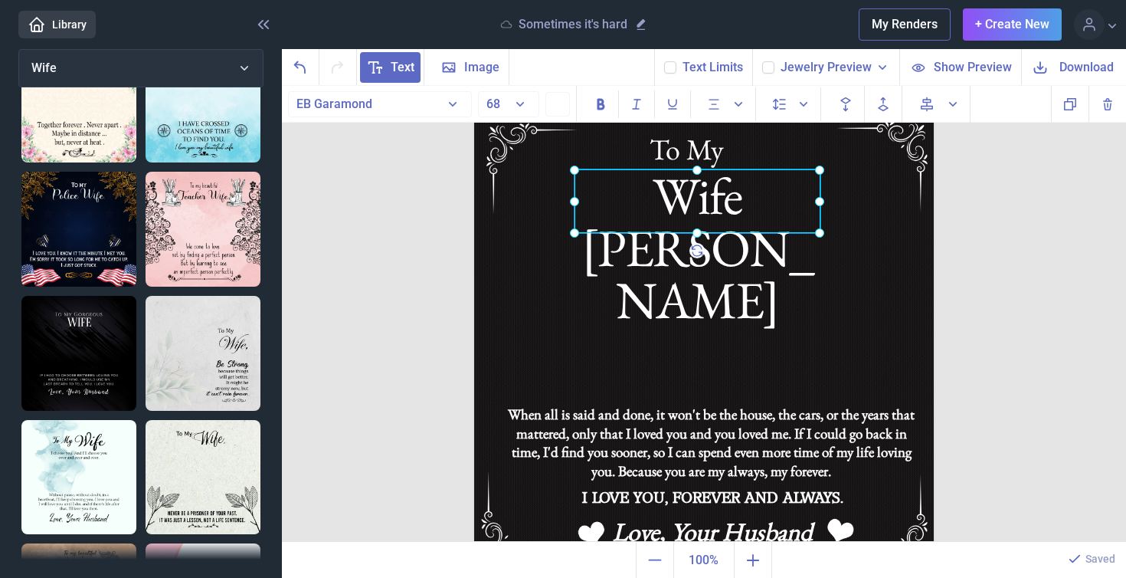
click at [758, 208] on div at bounding box center [698, 201] width 246 height 64
click at [802, 200] on div "Wife [PERSON_NAME]" at bounding box center [698, 201] width 246 height 64
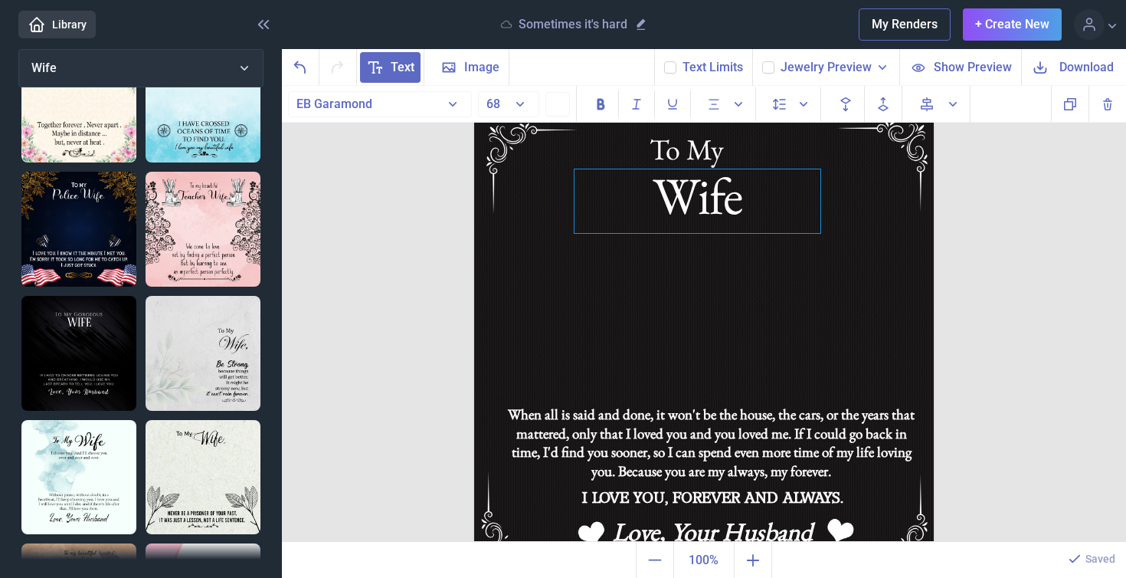
click at [696, 203] on div "Wife" at bounding box center [698, 201] width 246 height 64
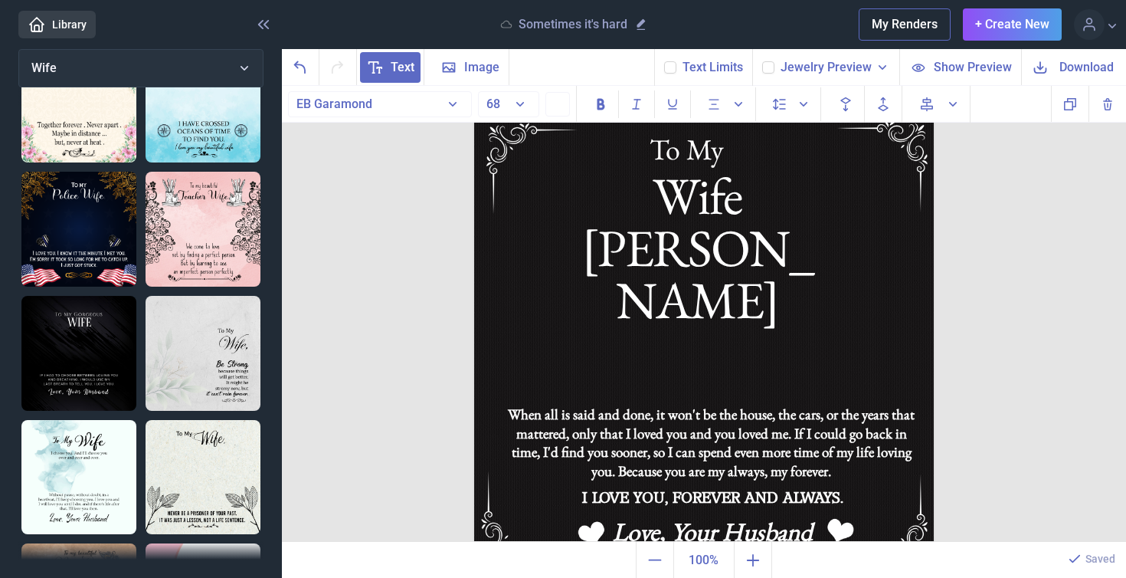
click at [1080, 71] on span "Download" at bounding box center [1087, 67] width 54 height 18
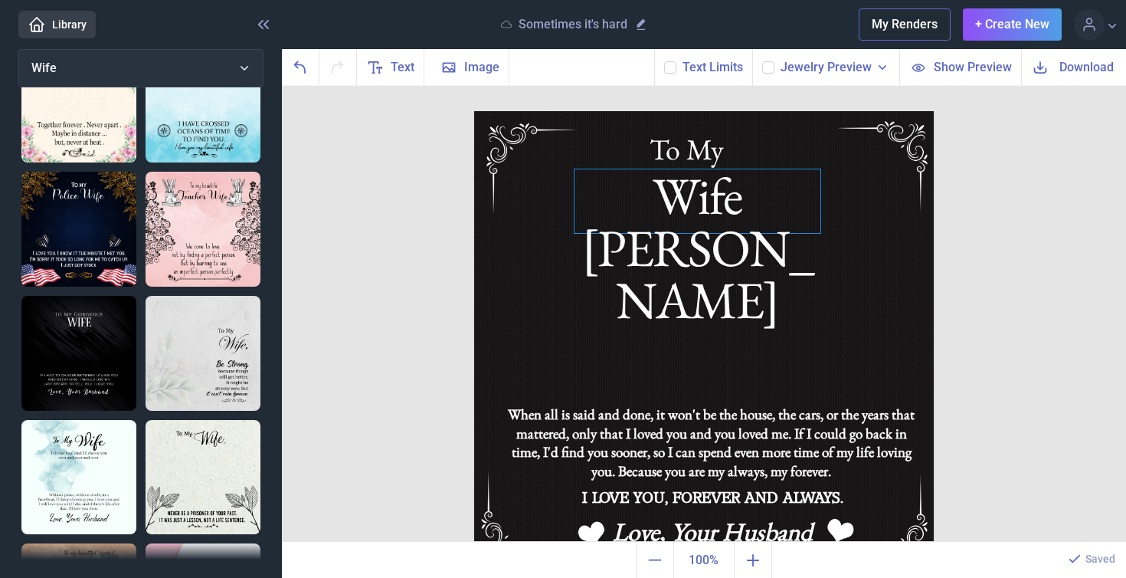
click at [769, 111] on div "Wife [PERSON_NAME]" at bounding box center [704, 111] width 460 height 0
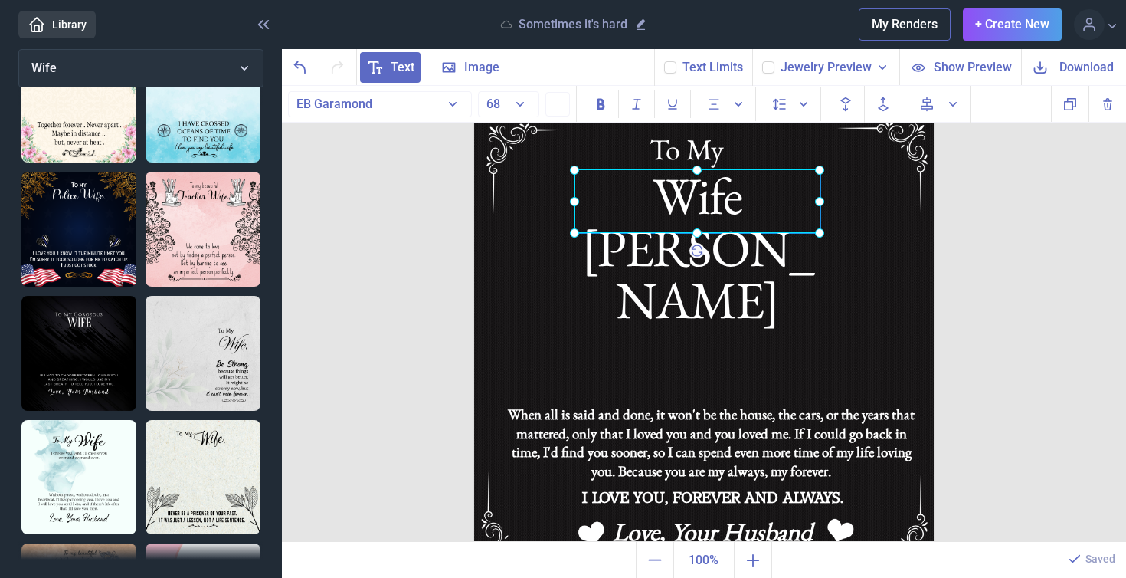
click at [769, 206] on div at bounding box center [698, 201] width 246 height 64
click at [769, 206] on div "Wife [PERSON_NAME]" at bounding box center [698, 201] width 246 height 64
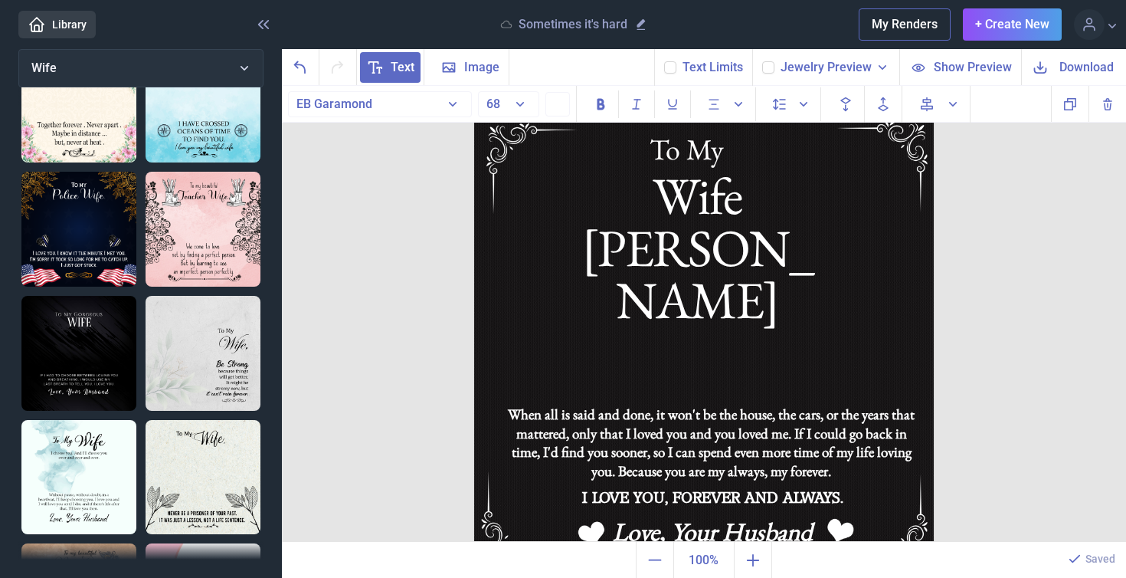
click at [772, 286] on img at bounding box center [704, 341] width 460 height 460
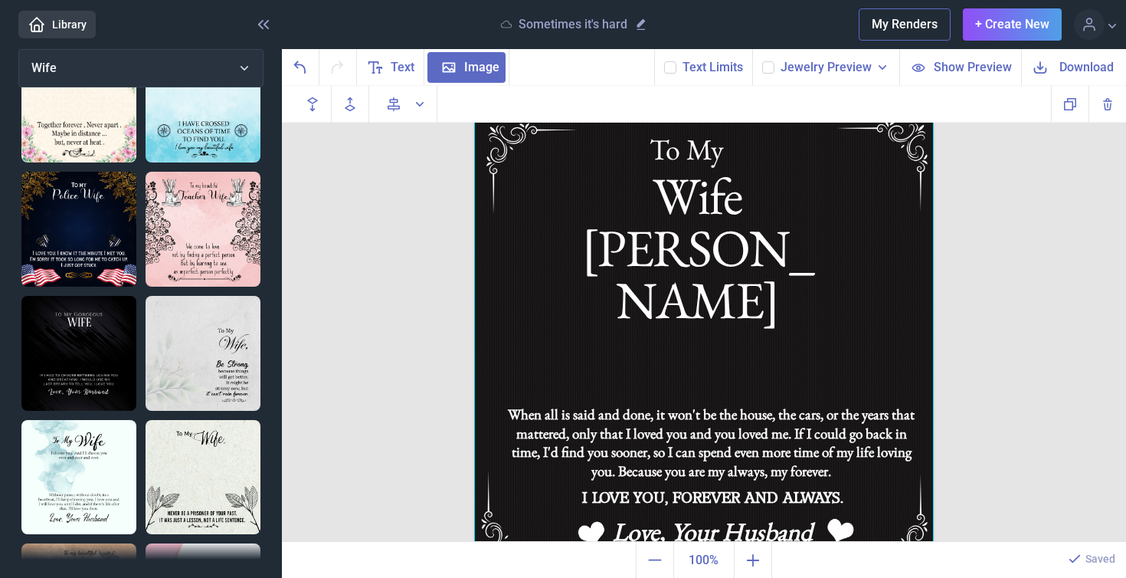
click at [1073, 67] on span "Download" at bounding box center [1087, 67] width 54 height 18
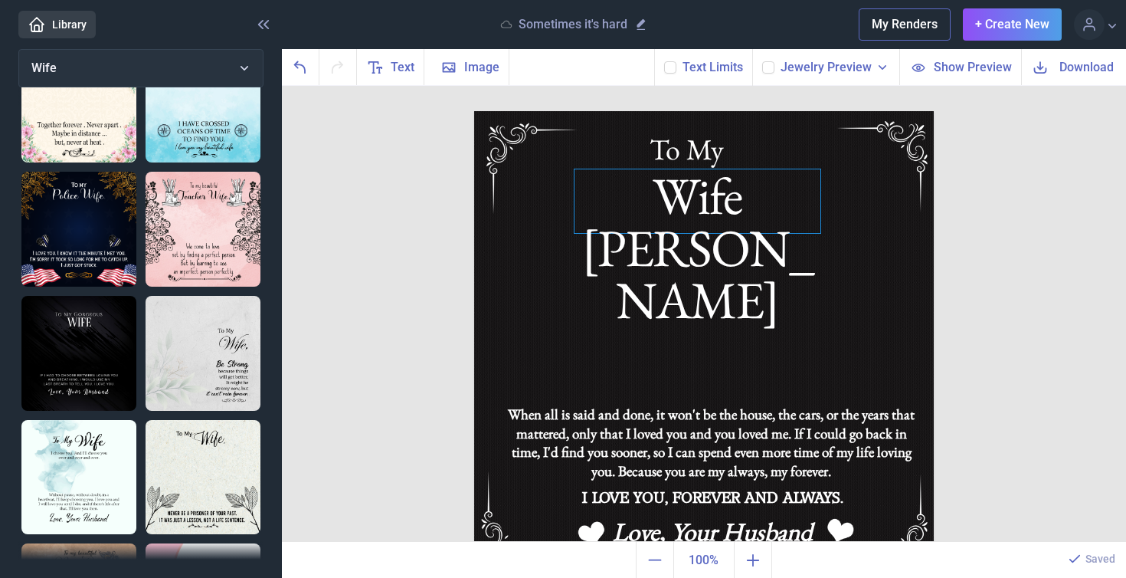
click at [738, 111] on div "Wife [PERSON_NAME]" at bounding box center [704, 111] width 460 height 0
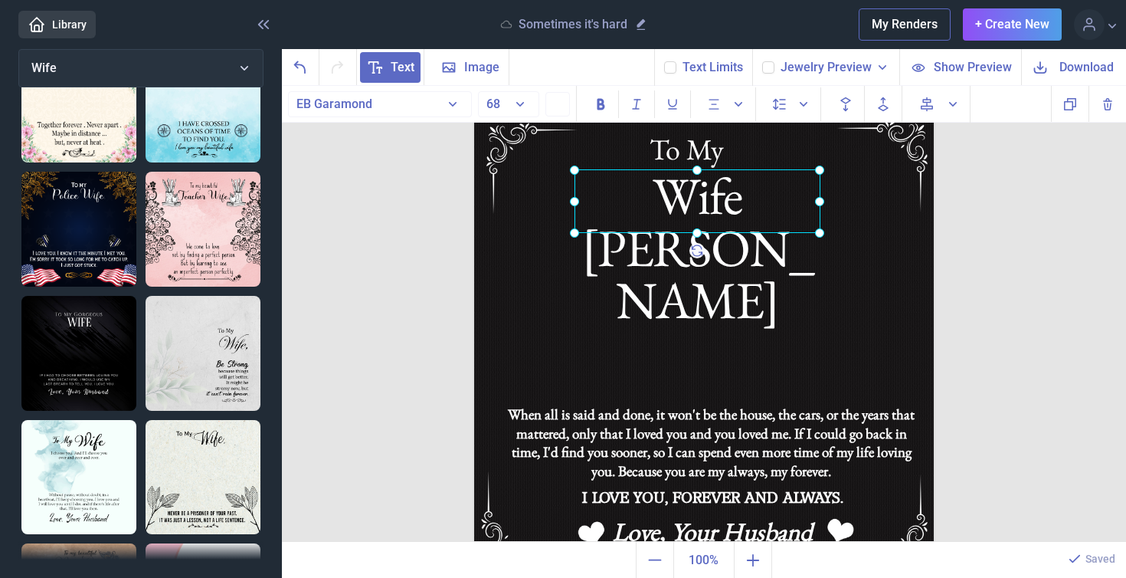
click at [771, 199] on div at bounding box center [698, 201] width 246 height 64
click at [771, 201] on div at bounding box center [698, 201] width 246 height 64
click at [807, 201] on div "Wife [PERSON_NAME]" at bounding box center [698, 201] width 246 height 64
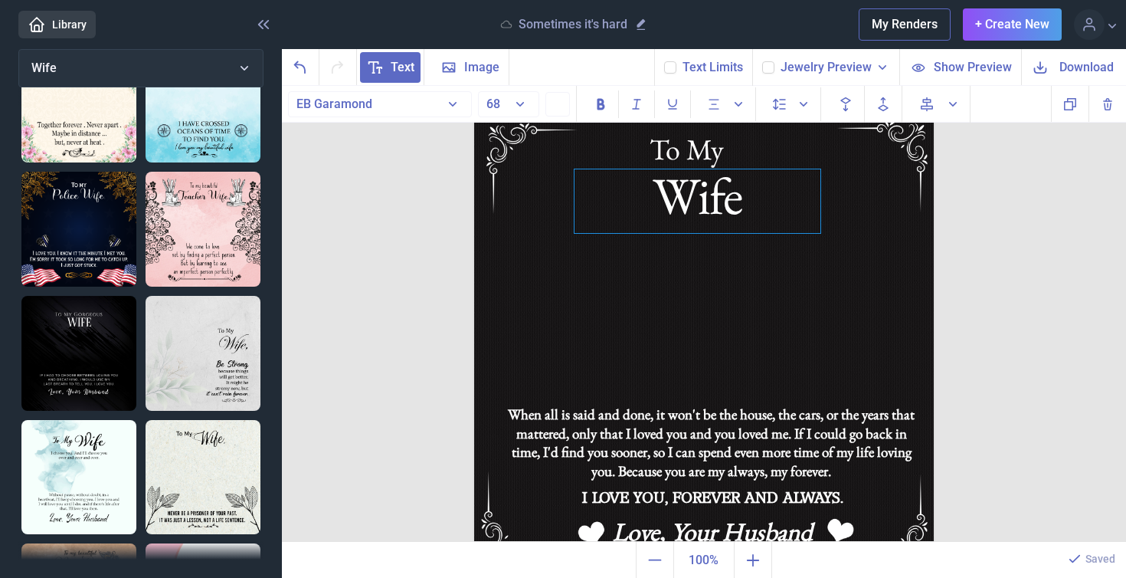
click at [718, 215] on div "Wife" at bounding box center [698, 201] width 246 height 64
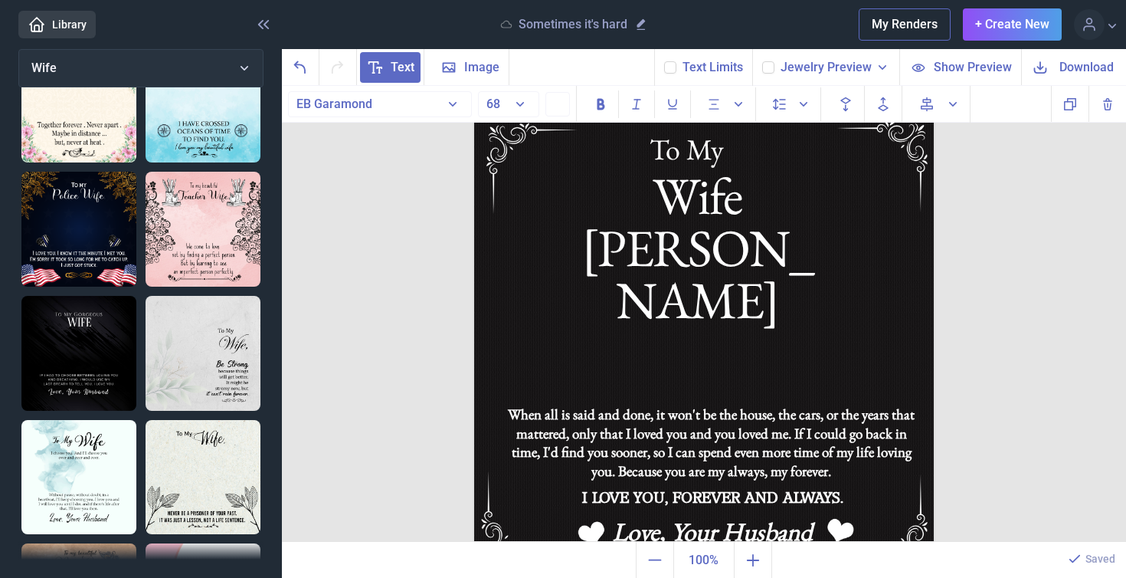
click at [1077, 67] on span "Download" at bounding box center [1087, 67] width 54 height 18
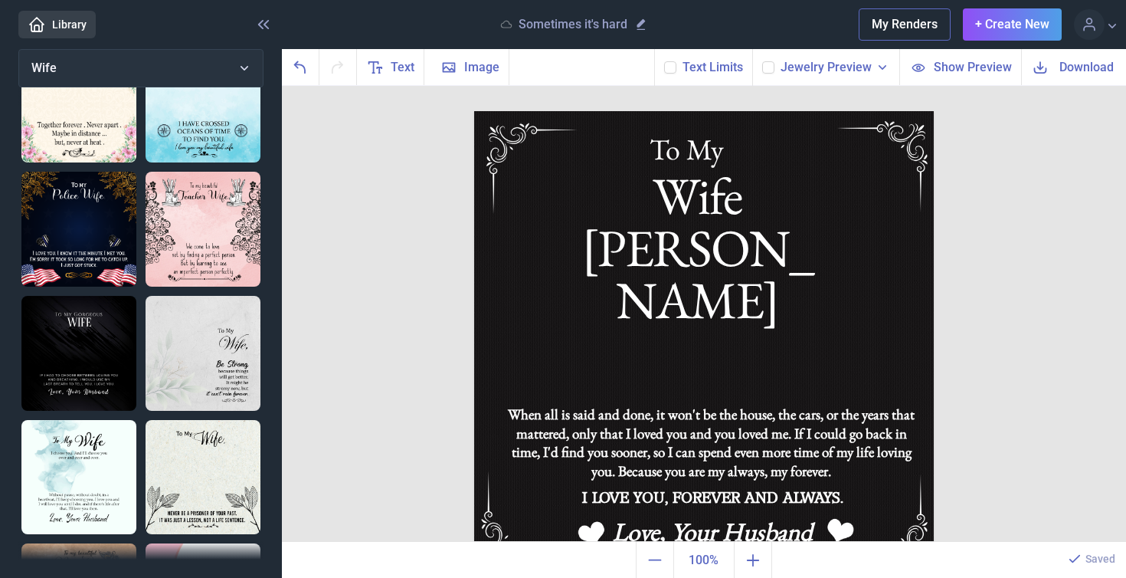
click at [1086, 75] on span "Download" at bounding box center [1087, 67] width 54 height 18
click at [1016, 186] on div "To My Wife [PERSON_NAME] When all is said and done, it won't be the house, the …" at bounding box center [704, 314] width 845 height 457
click at [737, 111] on div "Wife [PERSON_NAME]" at bounding box center [704, 111] width 460 height 0
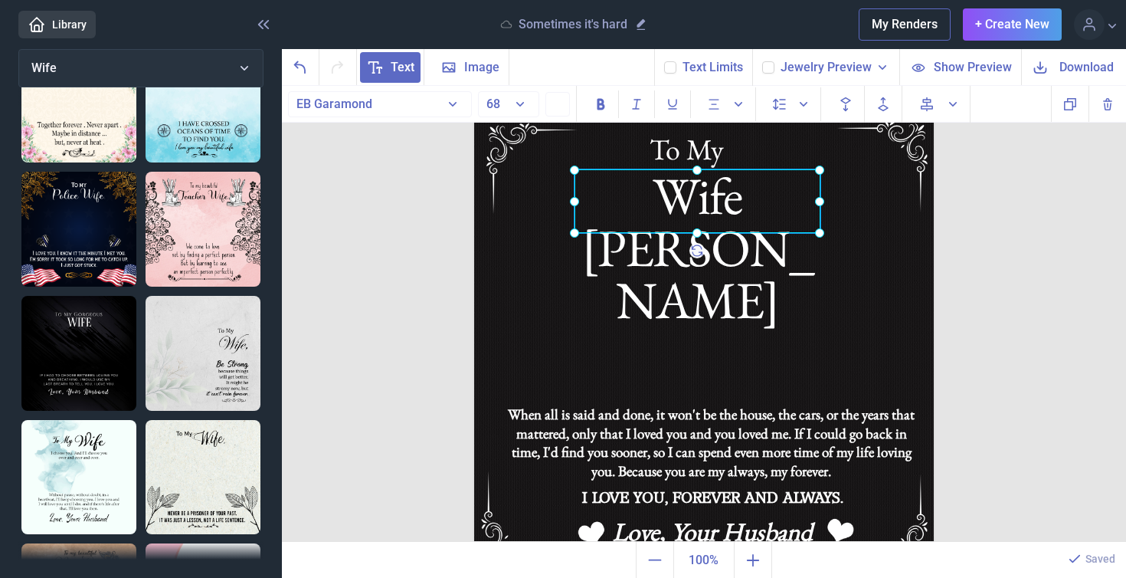
click at [737, 207] on div at bounding box center [698, 201] width 246 height 64
click at [794, 206] on div "Wife [PERSON_NAME]" at bounding box center [698, 201] width 246 height 64
click at [695, 217] on div "Wife [PERSON_NAME]" at bounding box center [698, 202] width 246 height 64
click at [679, 234] on div "Wife [PERSON_NAME]" at bounding box center [698, 202] width 246 height 64
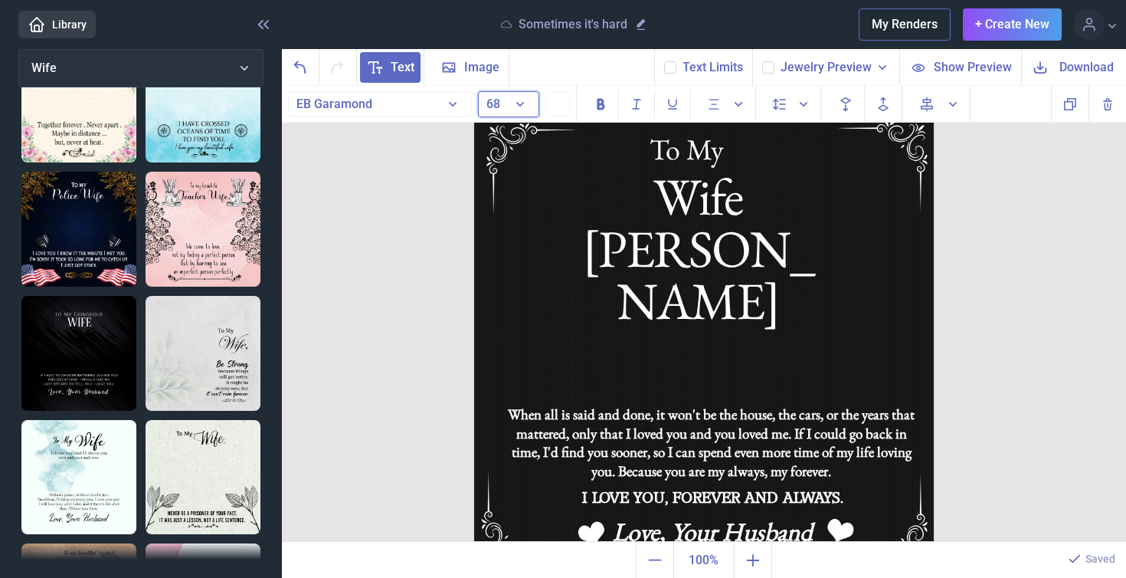
click at [521, 103] on button "68" at bounding box center [508, 104] width 61 height 26
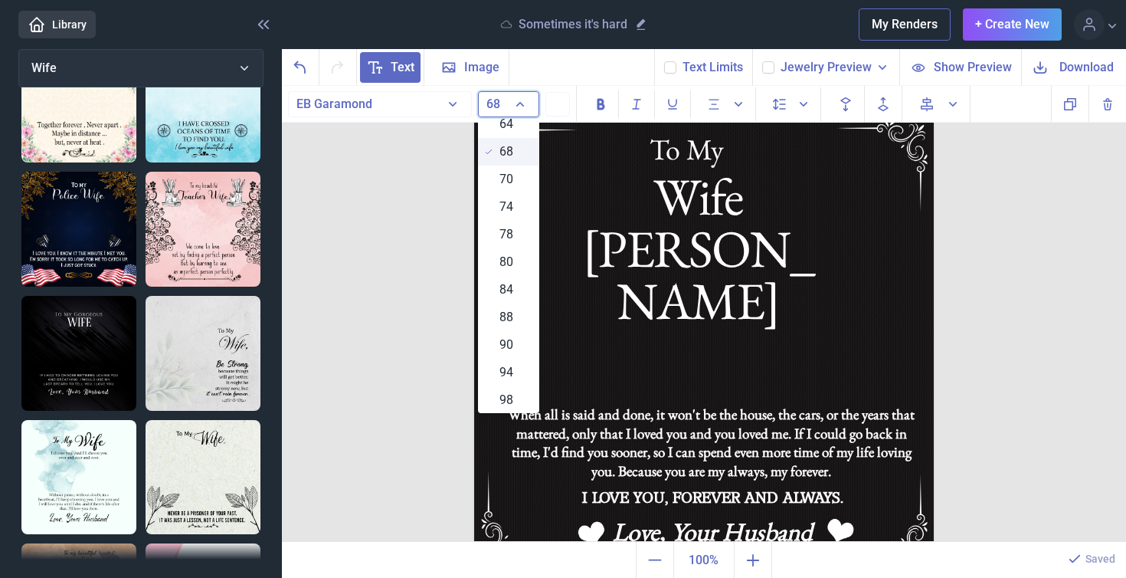
scroll to position [575, 0]
click at [510, 168] on span "64" at bounding box center [507, 165] width 14 height 18
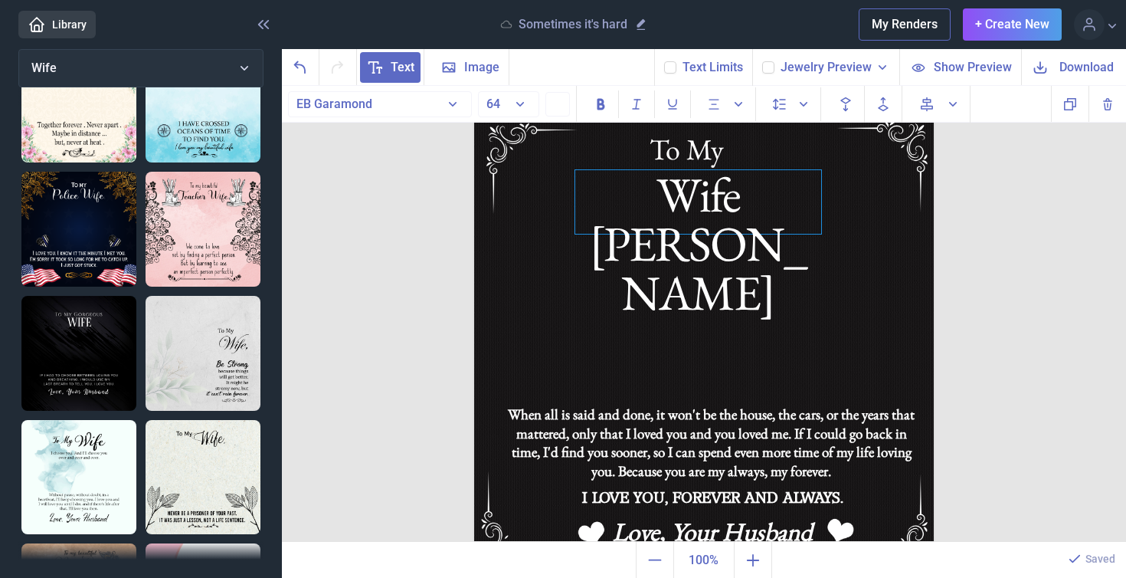
click at [594, 234] on div "Wife [PERSON_NAME]" at bounding box center [698, 202] width 246 height 64
click at [523, 103] on button "64" at bounding box center [508, 104] width 61 height 26
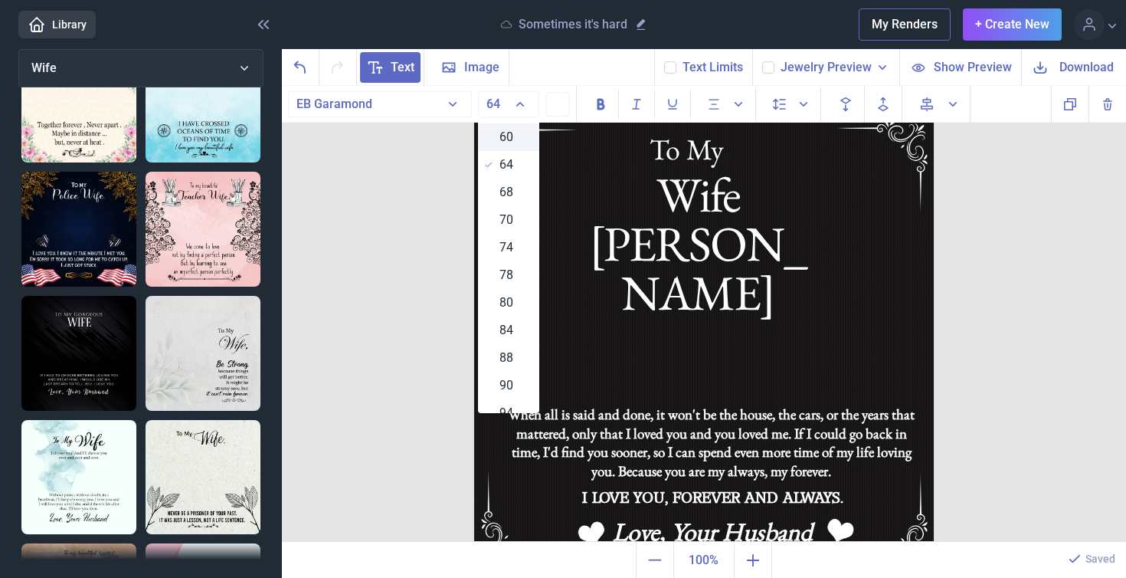
click at [509, 138] on span "60" at bounding box center [507, 137] width 14 height 18
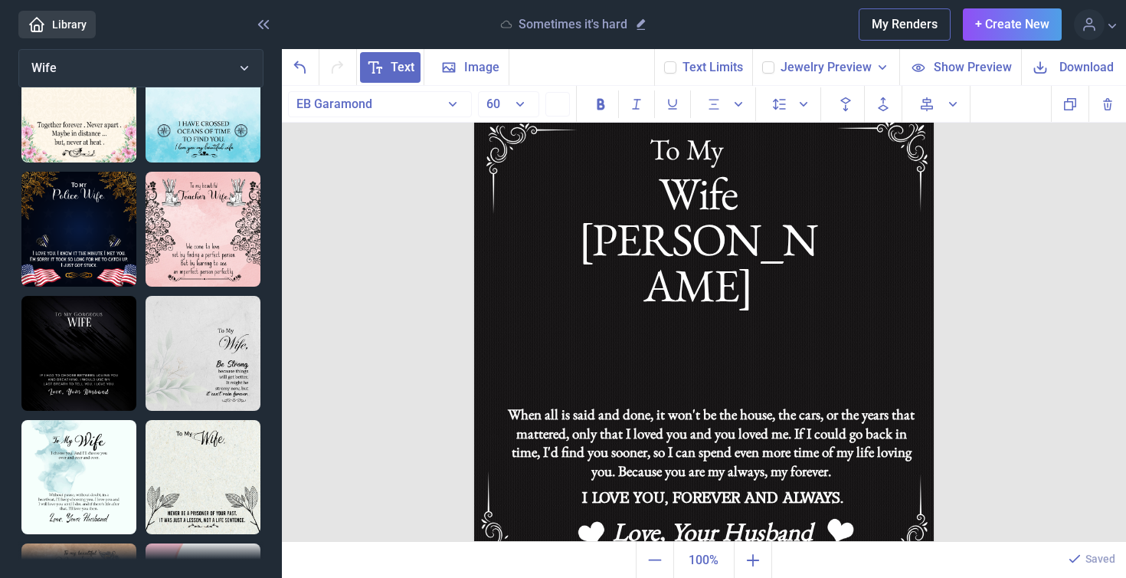
click at [1060, 61] on span "Download" at bounding box center [1087, 67] width 54 height 18
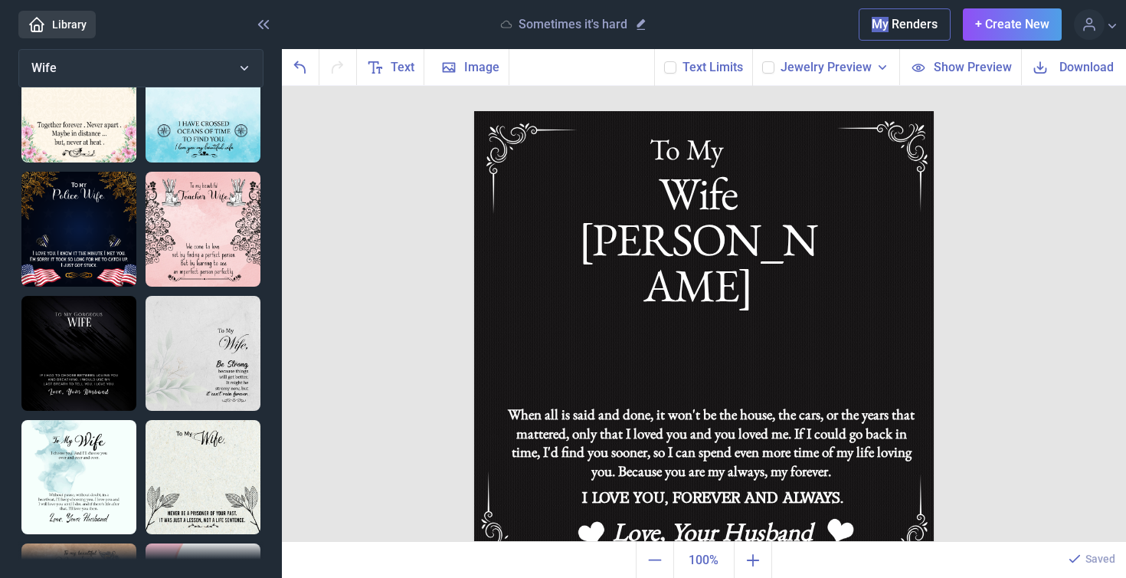
click at [848, 27] on header "Library Sometimes it's hard My Renders + Create New Profile Design Library Log …" at bounding box center [563, 24] width 1126 height 49
click at [1086, 69] on span "Download" at bounding box center [1087, 67] width 54 height 18
click at [1084, 71] on span "Download" at bounding box center [1087, 67] width 54 height 18
click at [697, 111] on div "Wife [PERSON_NAME]" at bounding box center [704, 111] width 460 height 0
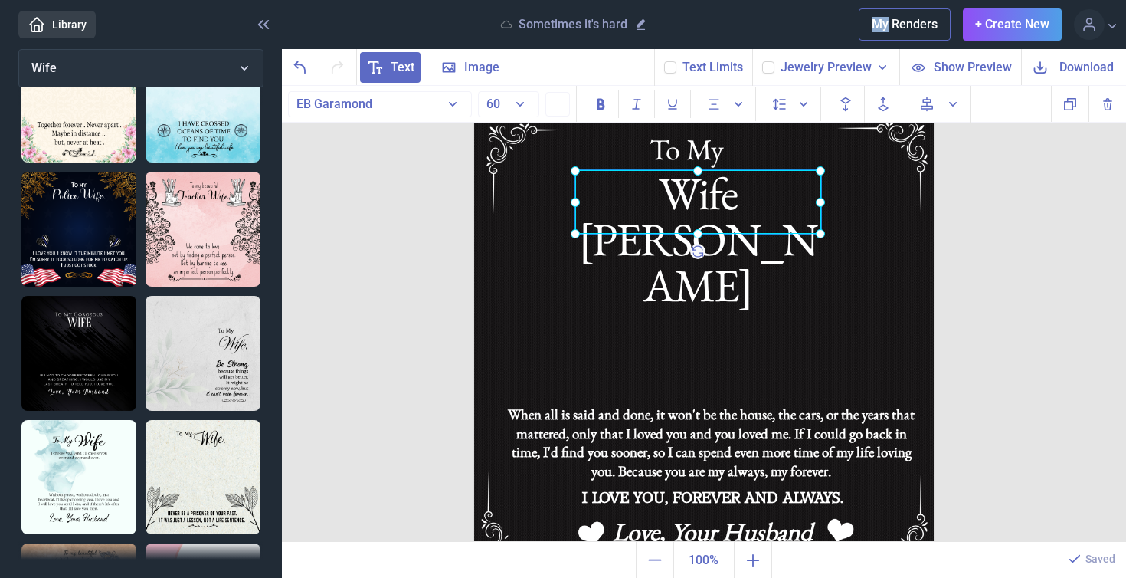
click at [697, 182] on div at bounding box center [698, 202] width 246 height 64
click at [722, 199] on div "Wife [PERSON_NAME]" at bounding box center [698, 202] width 246 height 64
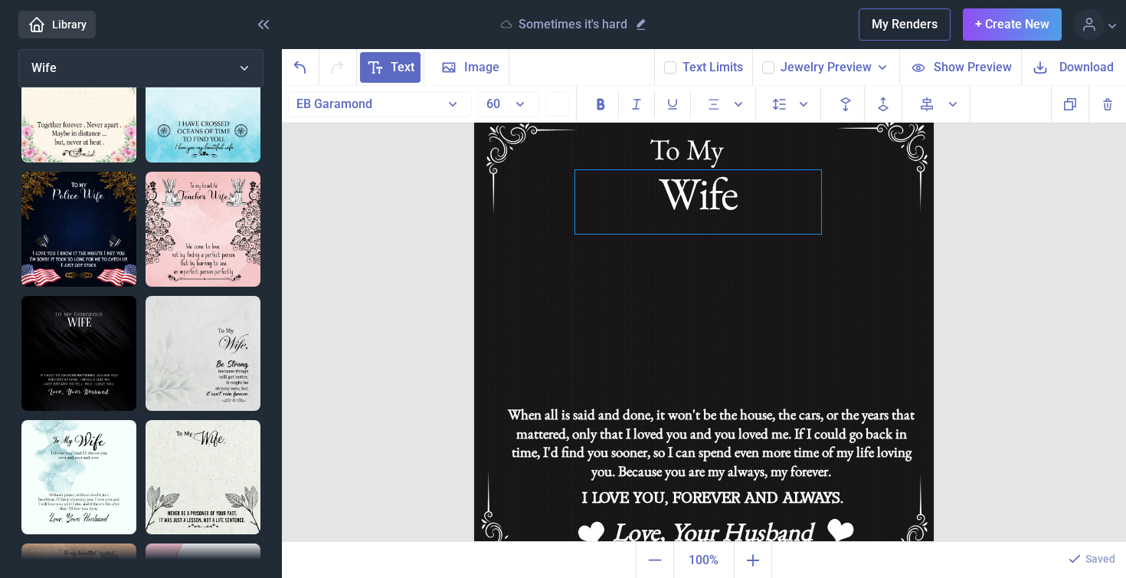
click at [716, 206] on div "Wife" at bounding box center [698, 202] width 246 height 64
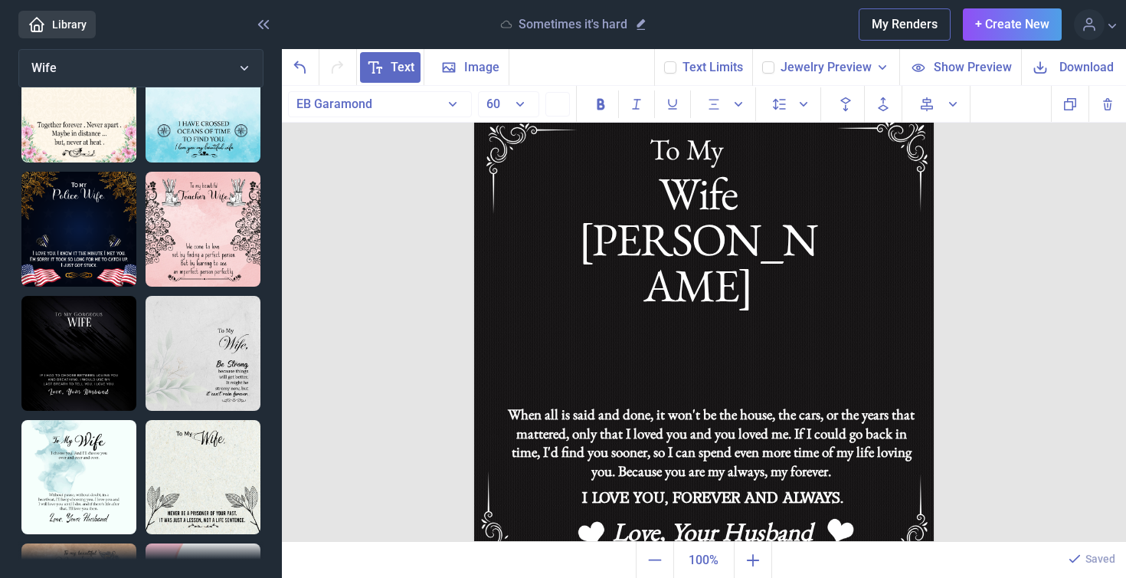
click at [1066, 65] on span "Download" at bounding box center [1087, 67] width 54 height 18
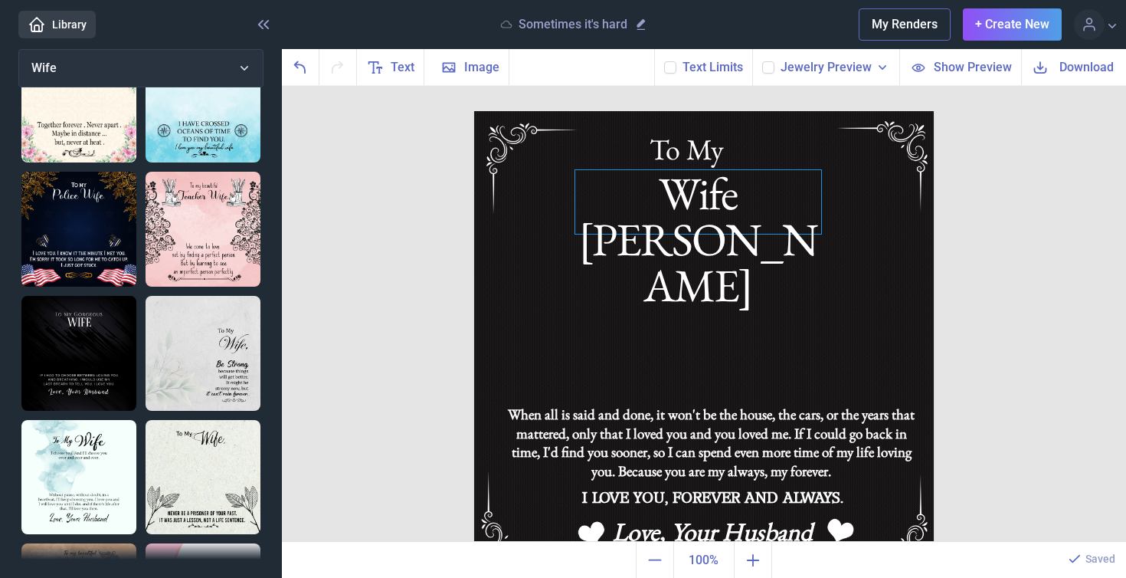
click at [735, 111] on div "Wife [PERSON_NAME]" at bounding box center [704, 111] width 460 height 0
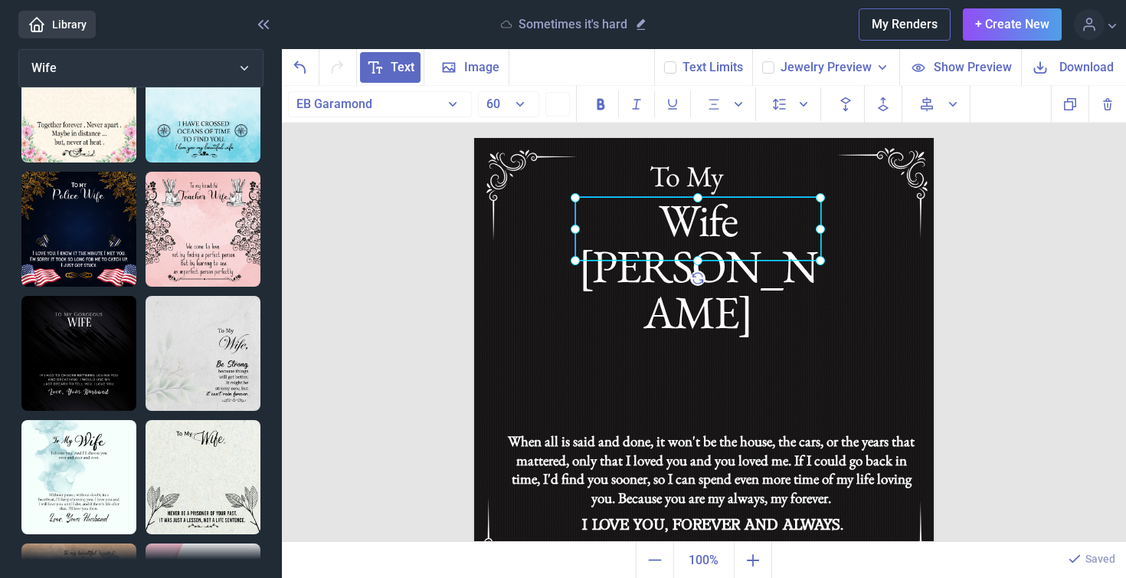
scroll to position [5, 0]
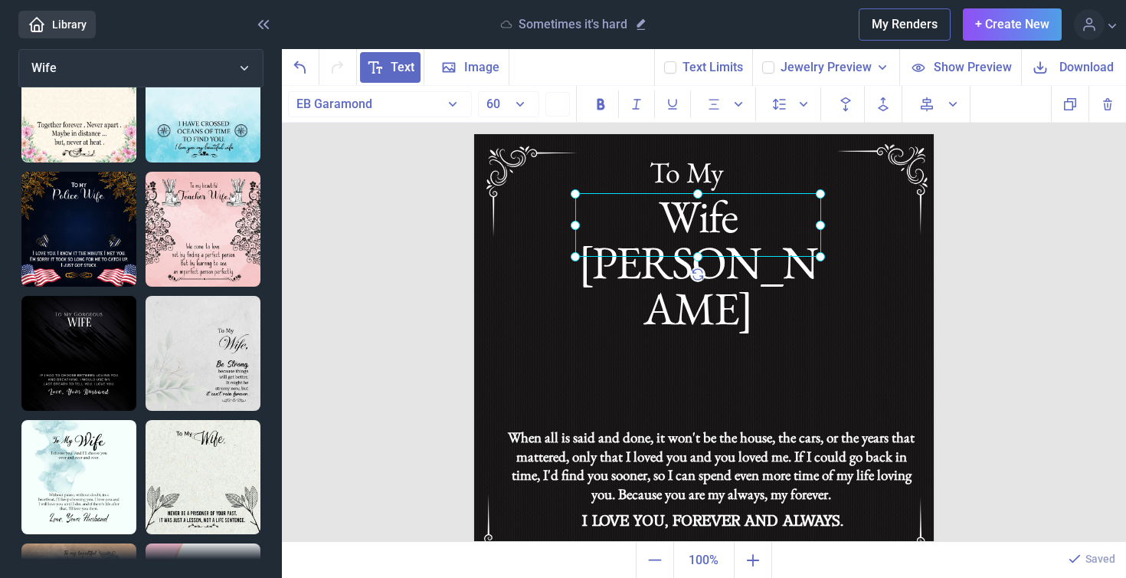
click at [768, 225] on div at bounding box center [698, 225] width 246 height 64
click at [785, 225] on div at bounding box center [698, 225] width 246 height 64
click at [779, 219] on div "Wife [PERSON_NAME]" at bounding box center [698, 225] width 246 height 64
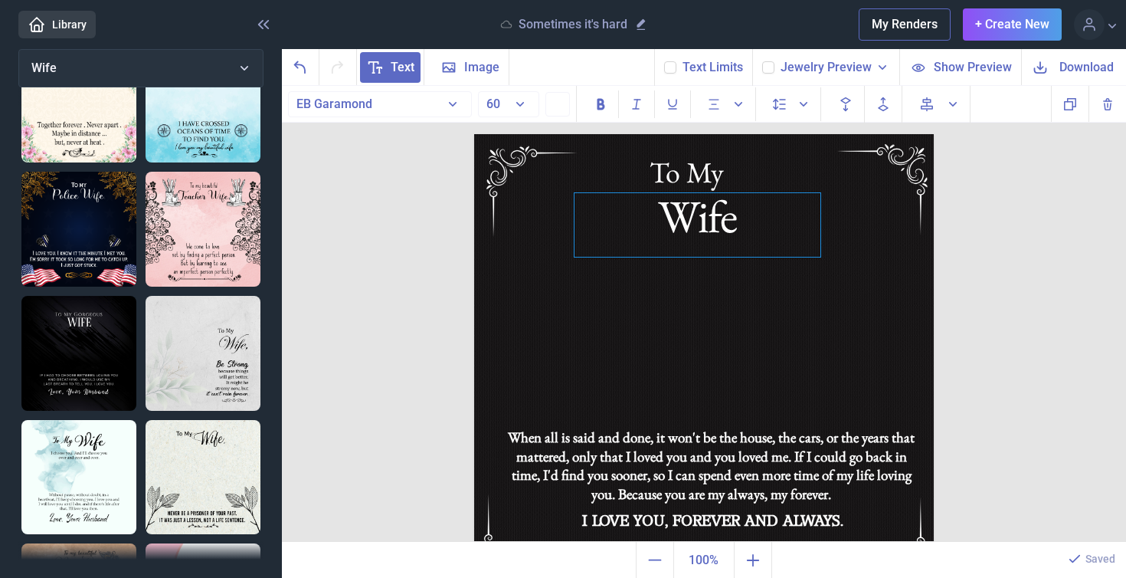
click at [716, 215] on div "Wife" at bounding box center [698, 225] width 246 height 64
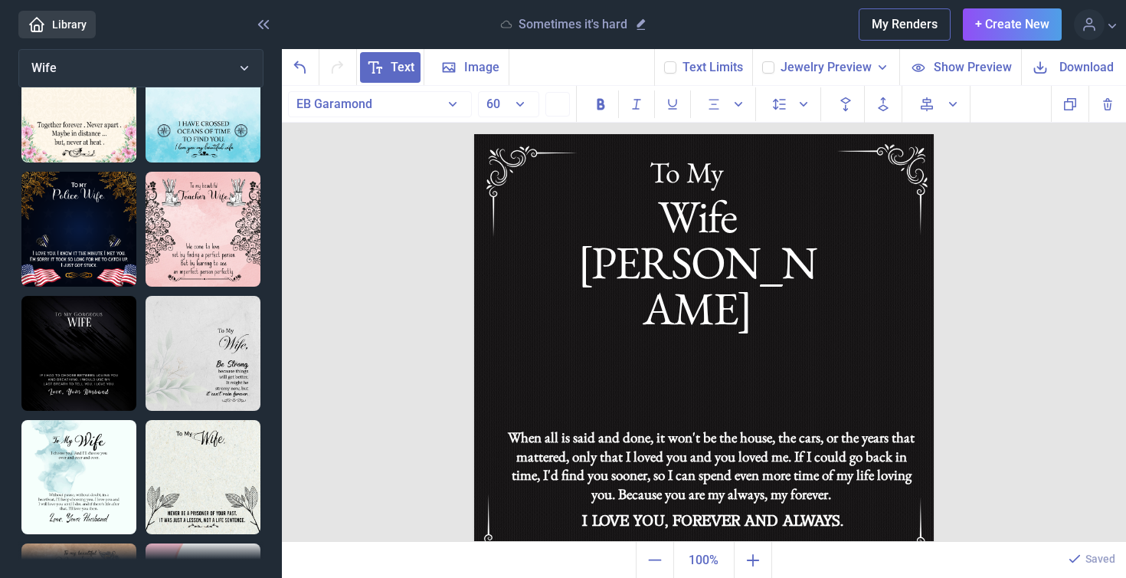
click at [1070, 61] on span "Download" at bounding box center [1087, 67] width 54 height 18
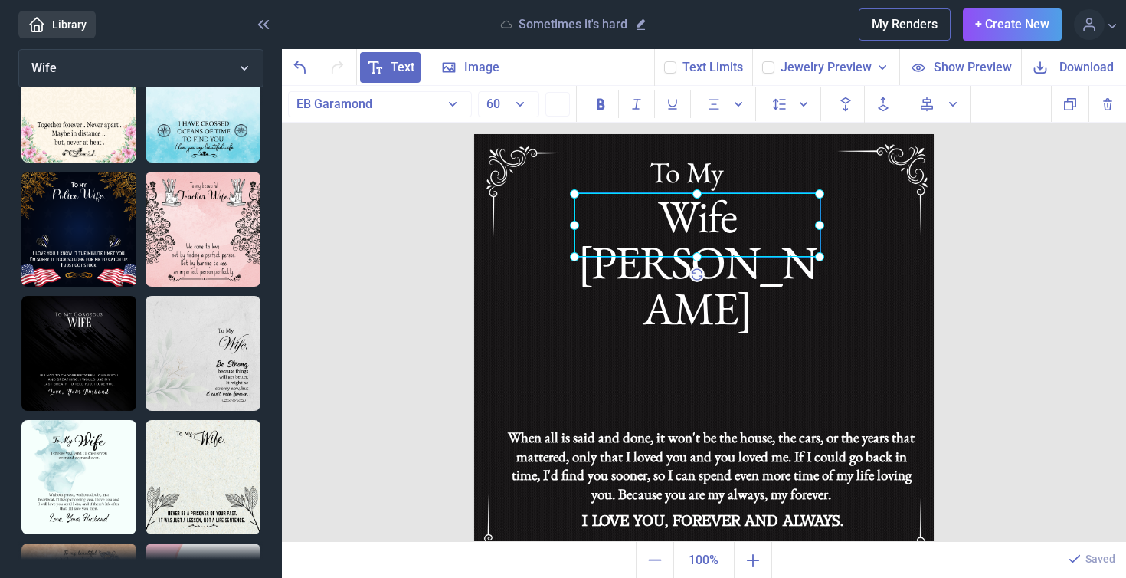
click at [474, 134] on div "Wife [PERSON_NAME]" at bounding box center [474, 134] width 0 height 0
click at [762, 218] on div at bounding box center [698, 225] width 246 height 64
click at [766, 228] on div at bounding box center [698, 225] width 246 height 64
click at [752, 218] on div at bounding box center [698, 225] width 246 height 64
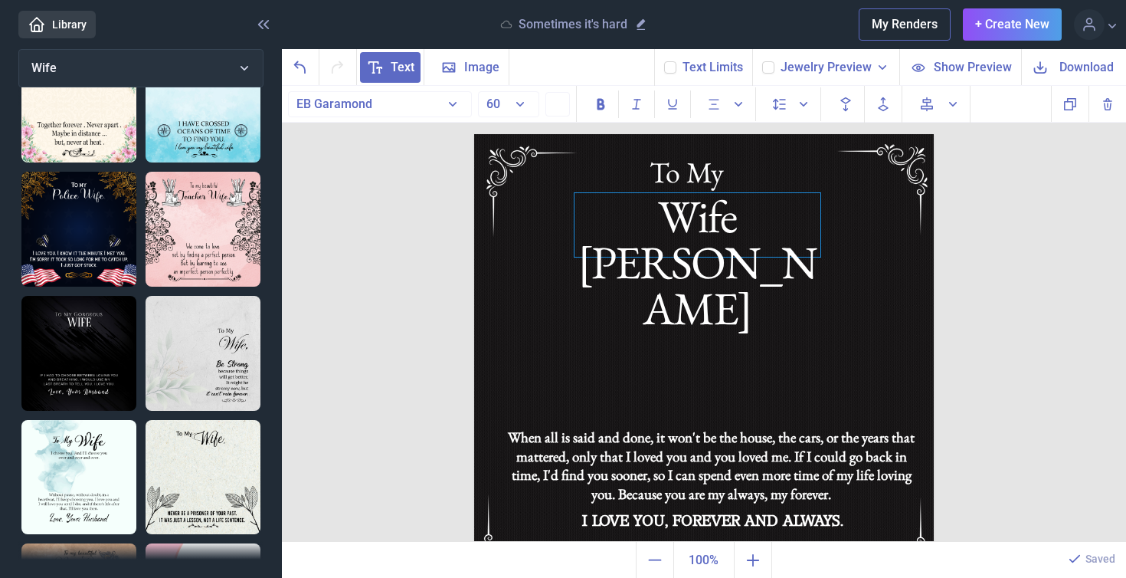
click at [766, 222] on div "Wife [PERSON_NAME]" at bounding box center [698, 225] width 246 height 64
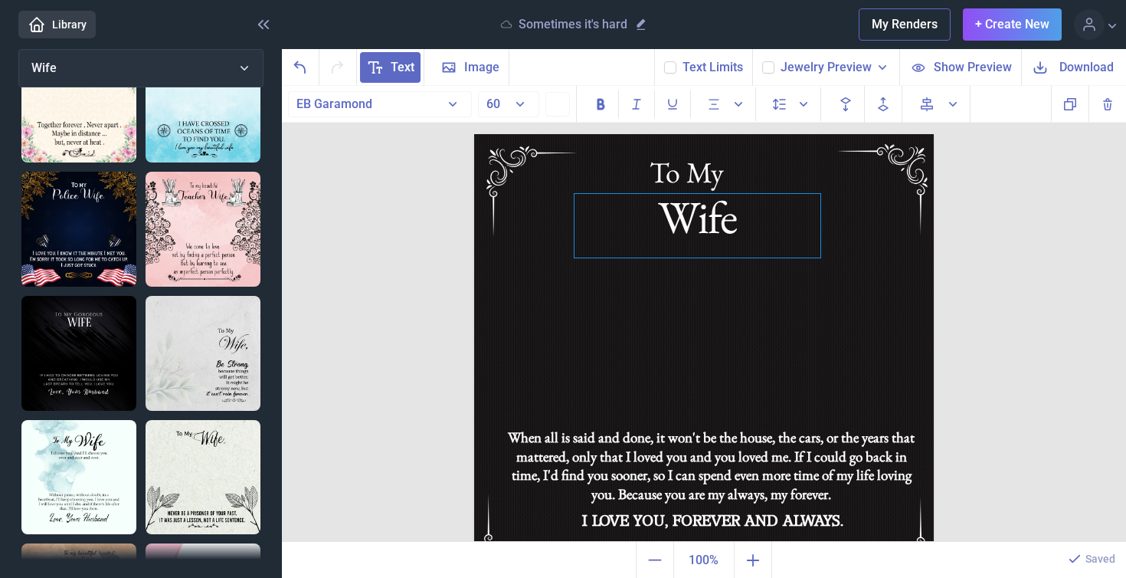
click at [726, 224] on div "Wife" at bounding box center [698, 226] width 246 height 64
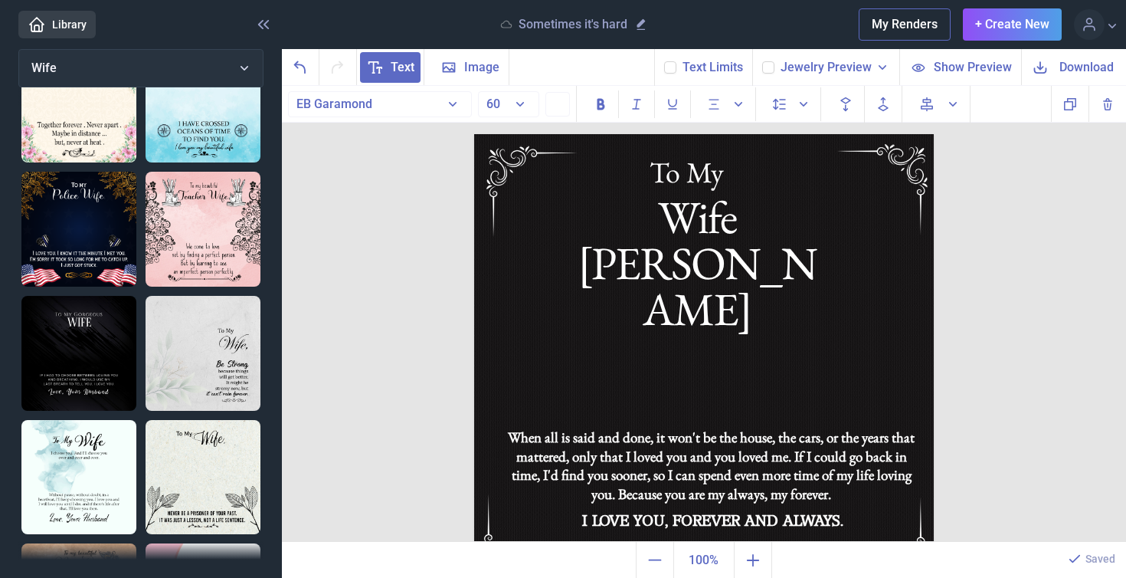
click at [1074, 72] on span "Download" at bounding box center [1087, 67] width 54 height 18
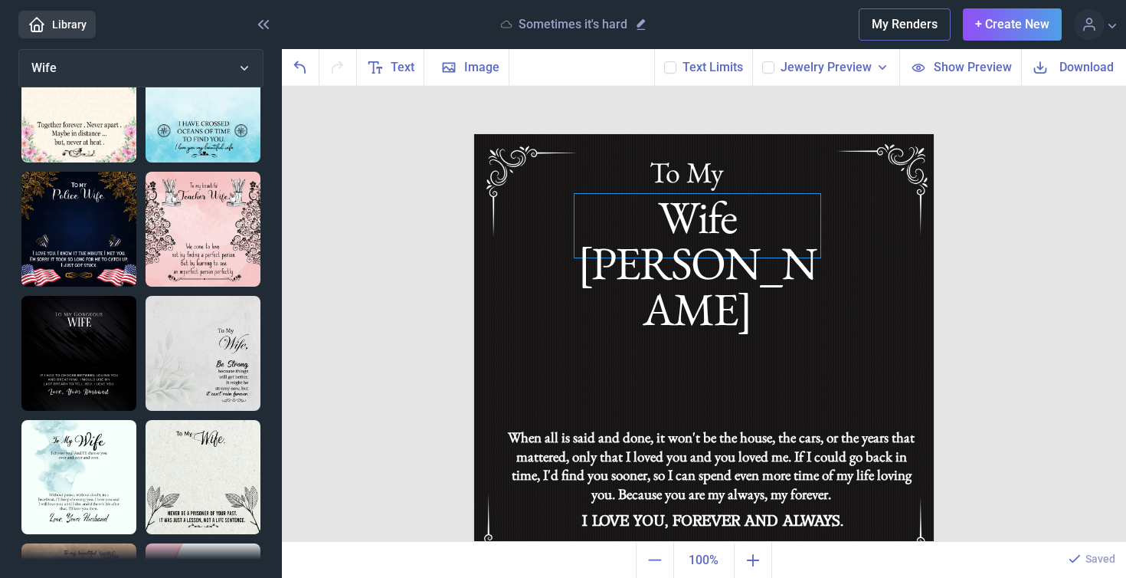
click at [693, 134] on div "Wife [PERSON_NAME]" at bounding box center [704, 134] width 460 height 0
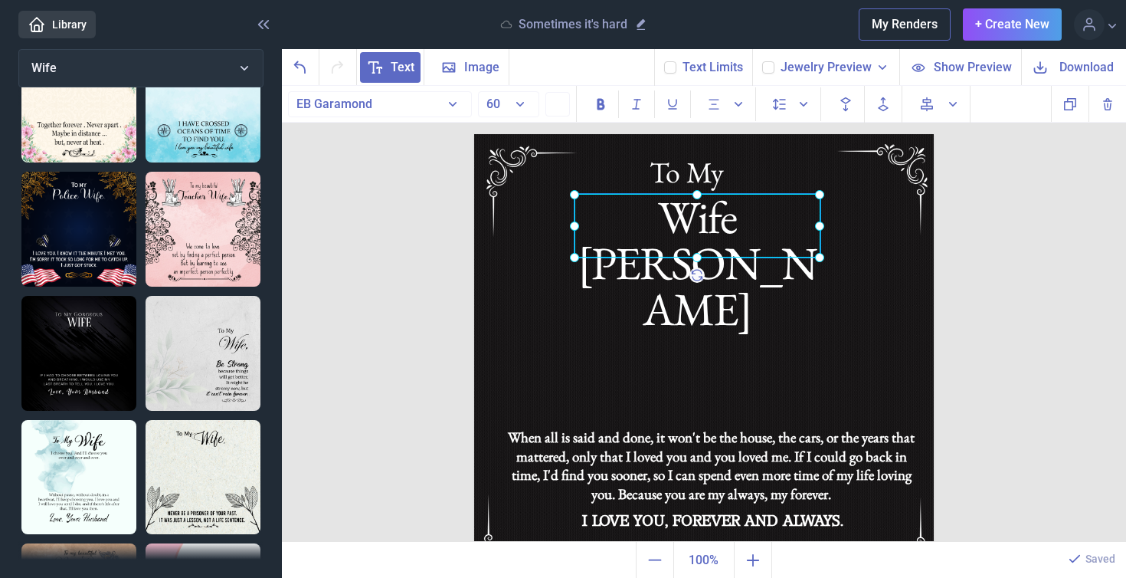
click at [693, 231] on div at bounding box center [698, 226] width 246 height 64
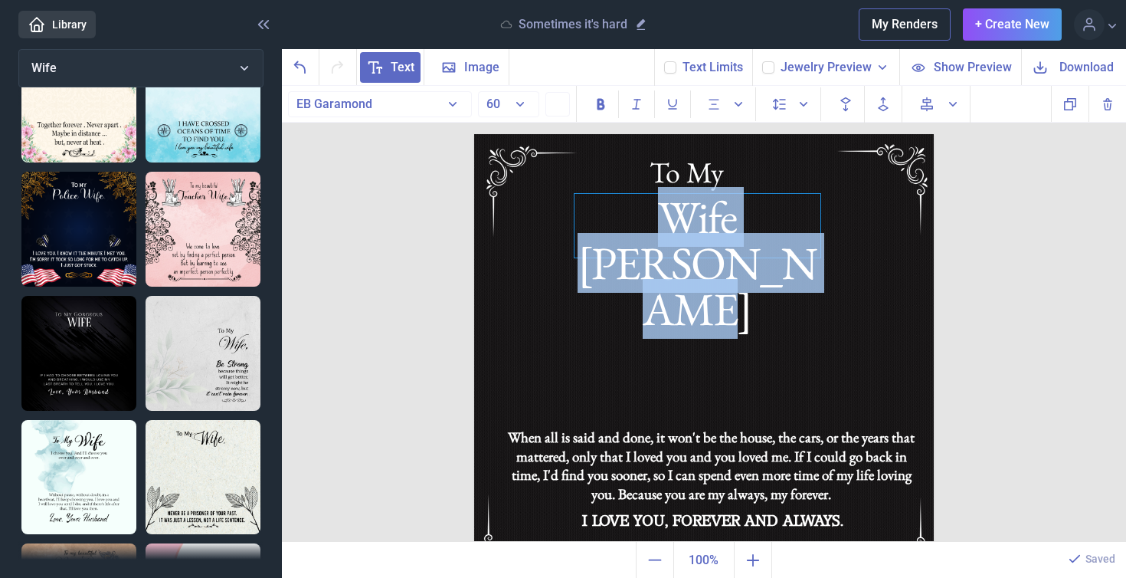
click at [693, 231] on div "Wife [PERSON_NAME]" at bounding box center [698, 226] width 246 height 64
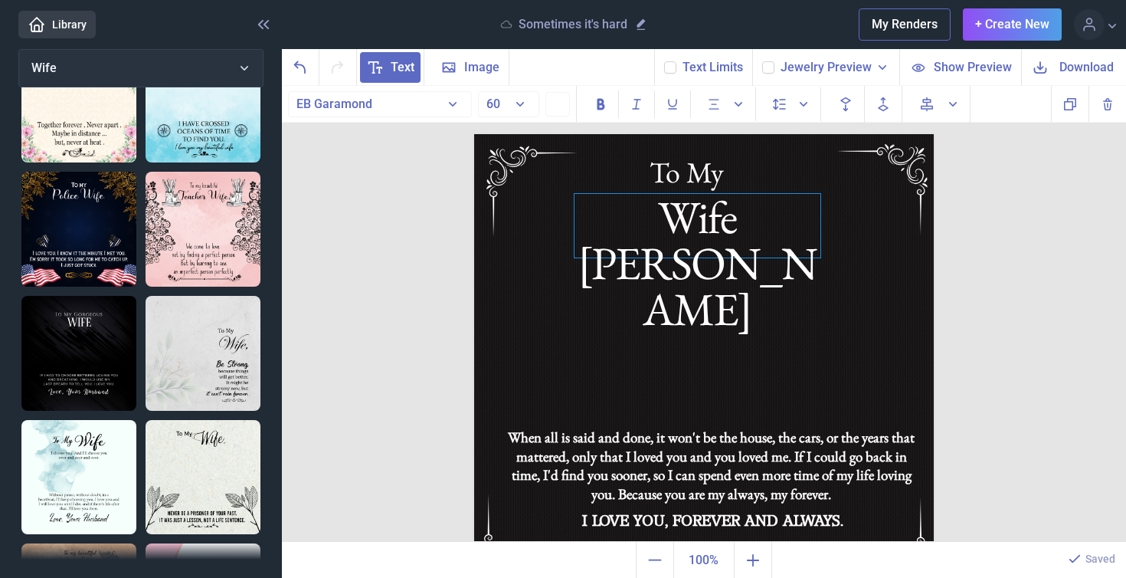
click at [729, 225] on div "Wife [PERSON_NAME]" at bounding box center [698, 226] width 246 height 64
click at [793, 222] on div "Wife [PERSON_NAME]" at bounding box center [698, 226] width 246 height 64
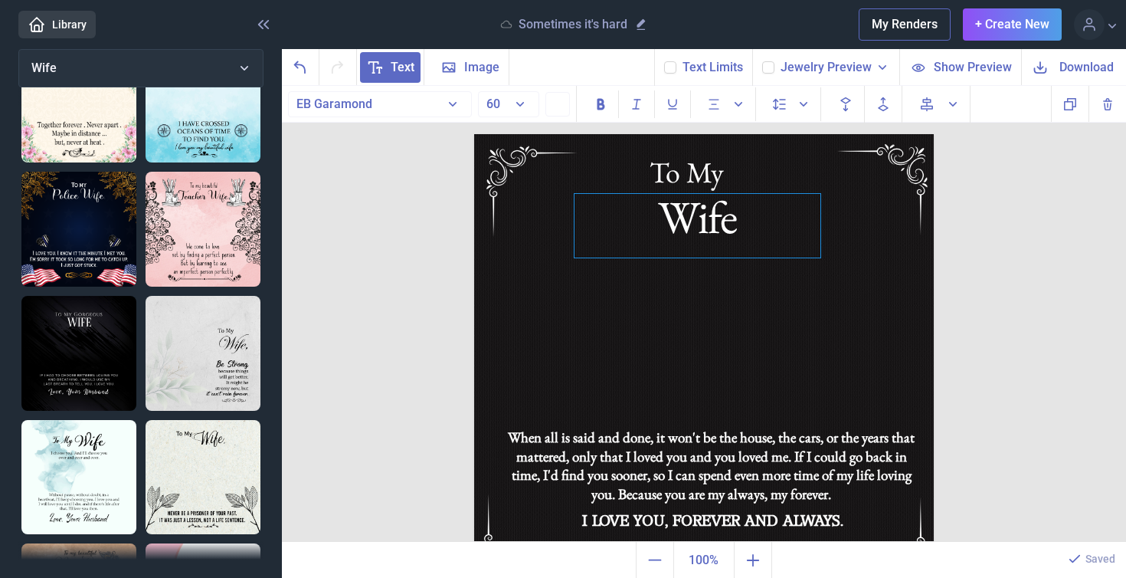
click at [712, 222] on div "Wife" at bounding box center [698, 226] width 246 height 64
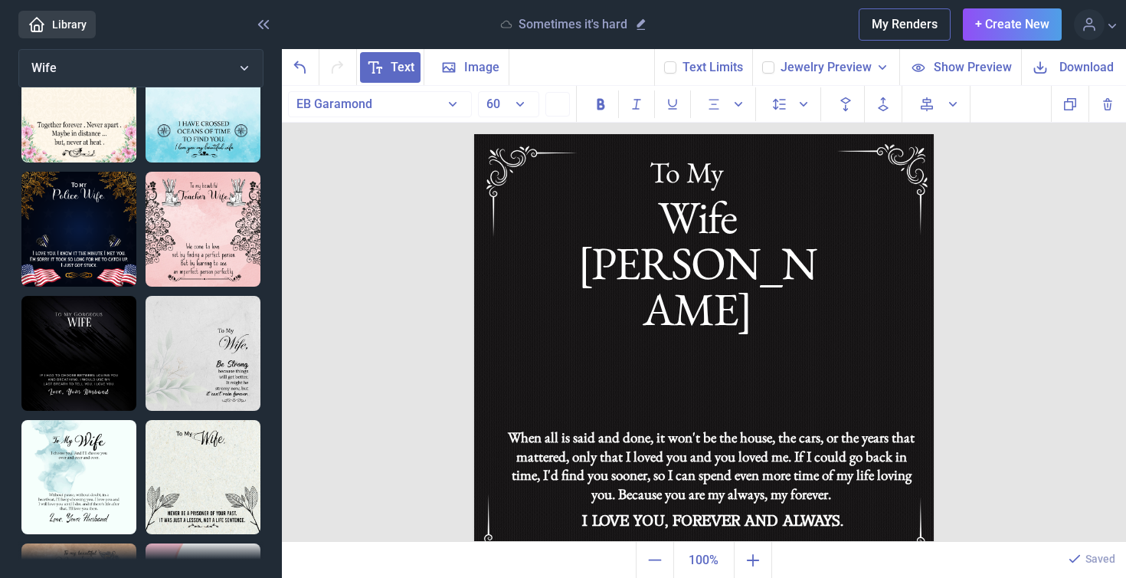
click at [1077, 64] on span "Download" at bounding box center [1087, 67] width 54 height 18
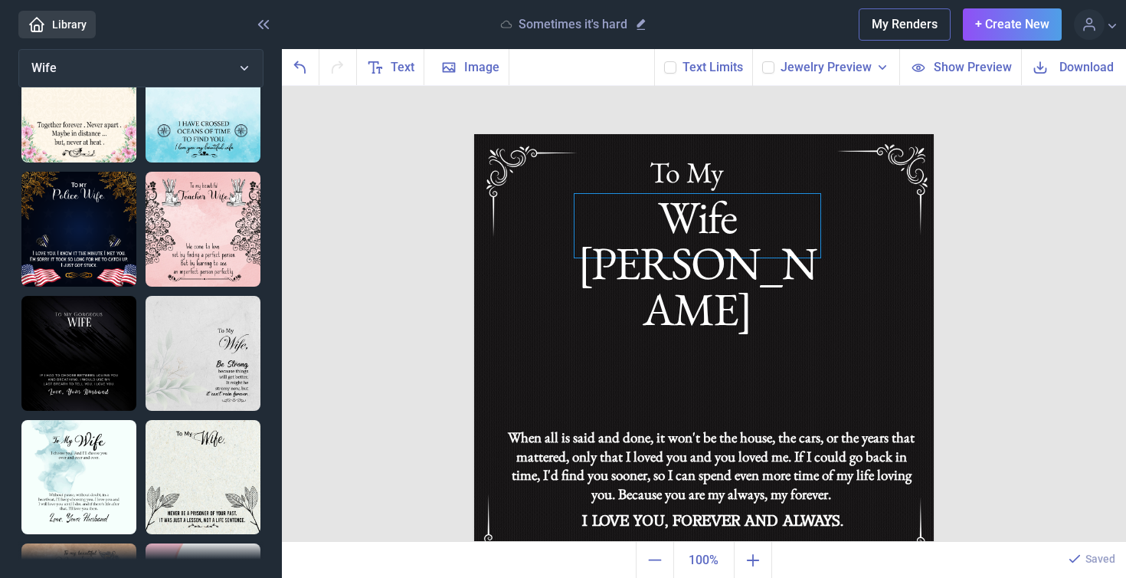
click at [719, 134] on div "Wife [PERSON_NAME]" at bounding box center [704, 134] width 460 height 0
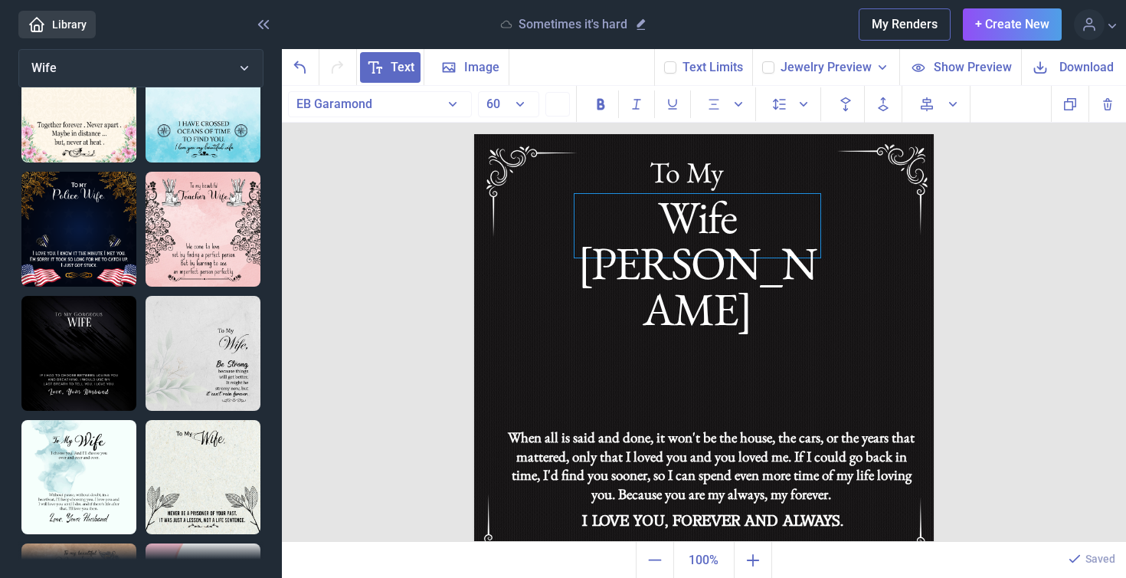
click at [742, 223] on div "Wife [PERSON_NAME]" at bounding box center [698, 226] width 246 height 64
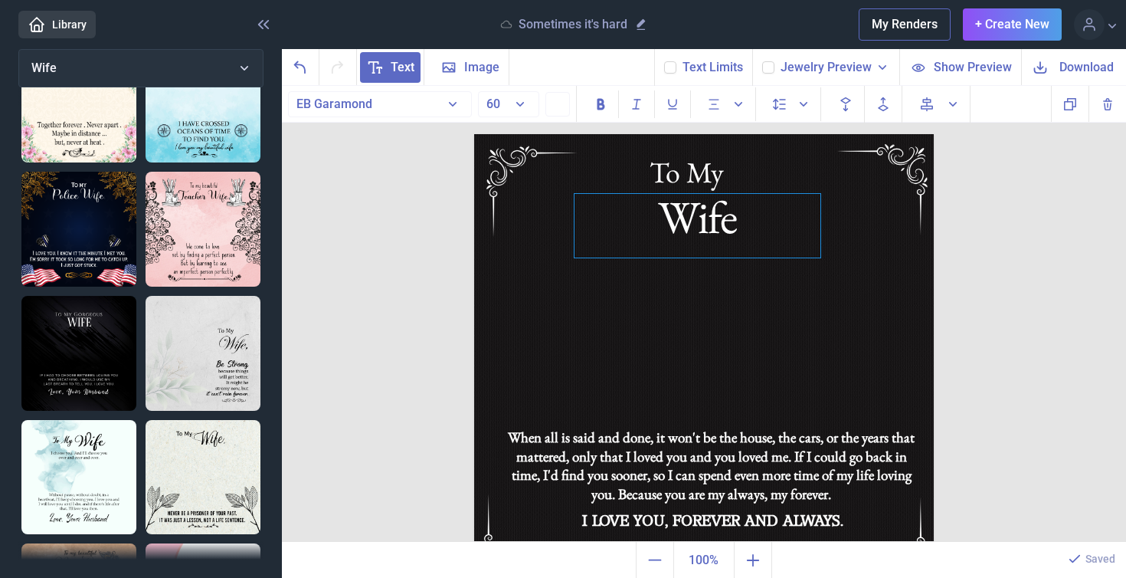
click at [717, 224] on div "Wife" at bounding box center [698, 226] width 246 height 64
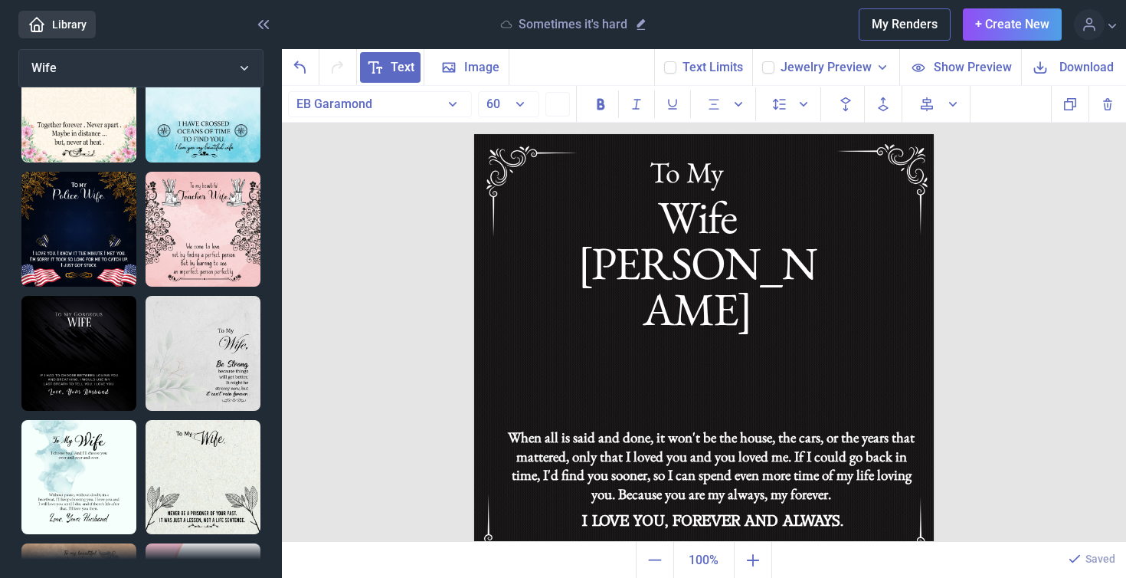
click at [1069, 70] on span "Download" at bounding box center [1087, 67] width 54 height 18
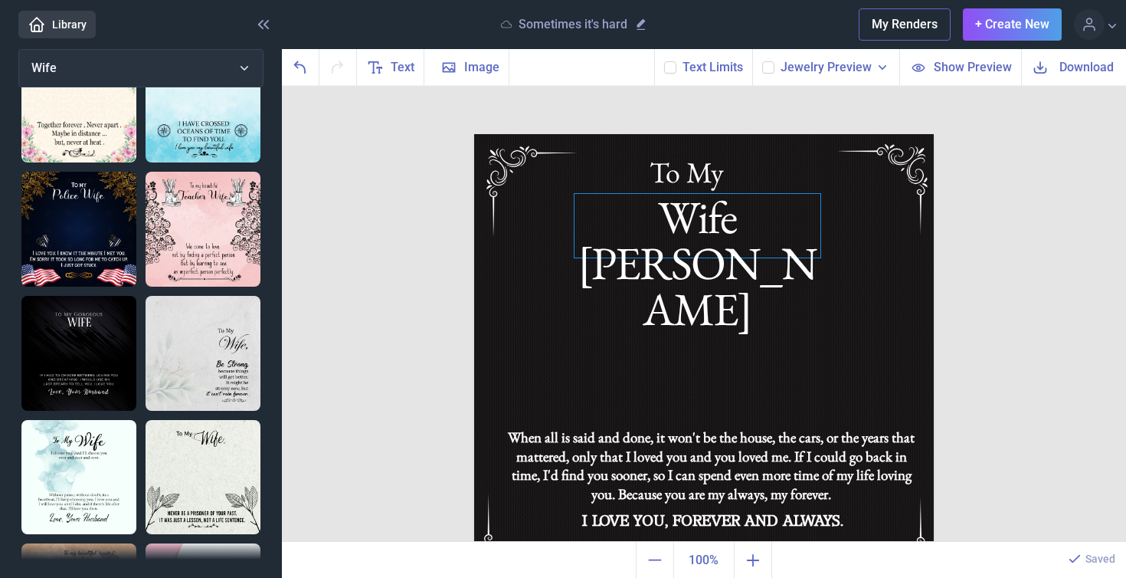
click at [699, 134] on div "Wife [PERSON_NAME]" at bounding box center [704, 134] width 460 height 0
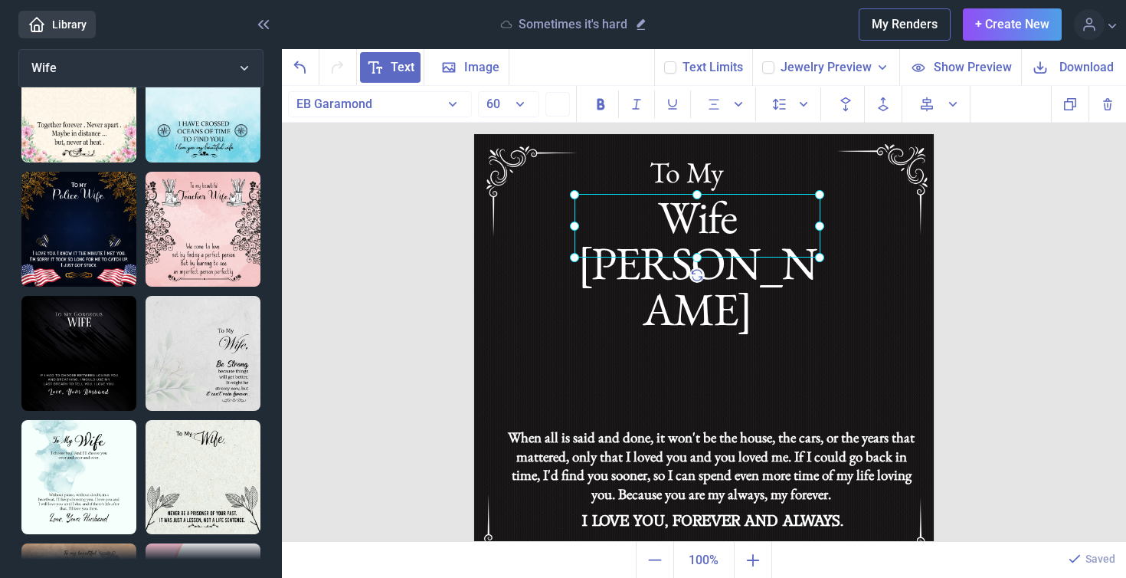
click at [767, 232] on div at bounding box center [698, 226] width 246 height 64
click at [760, 222] on div at bounding box center [698, 226] width 246 height 64
click at [757, 221] on div at bounding box center [698, 226] width 246 height 64
click at [757, 221] on div "Wife [PERSON_NAME]" at bounding box center [698, 226] width 246 height 64
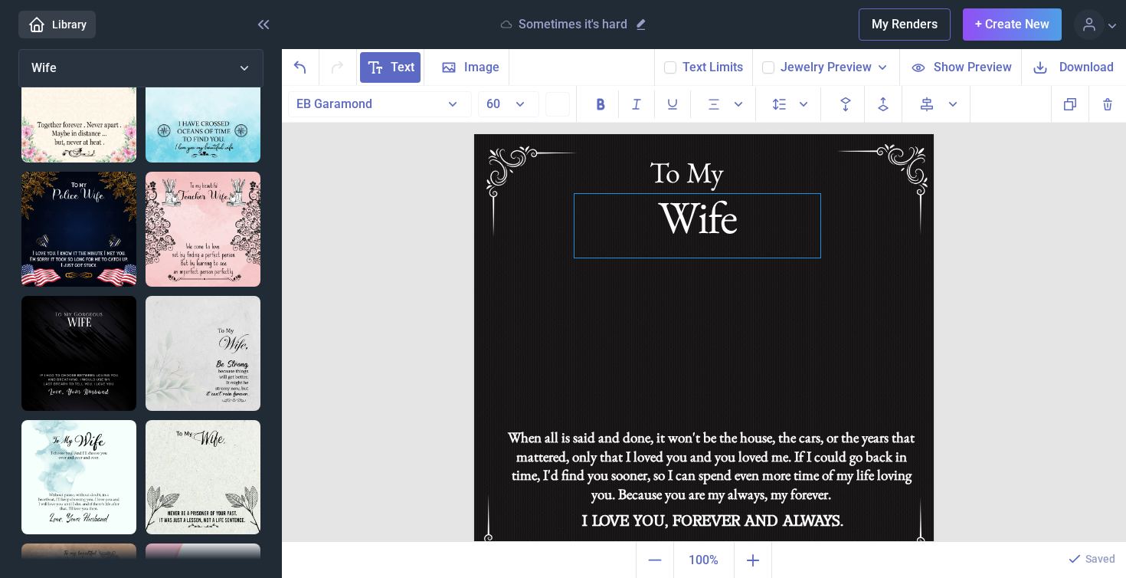
click at [717, 223] on div "Wife" at bounding box center [698, 226] width 246 height 64
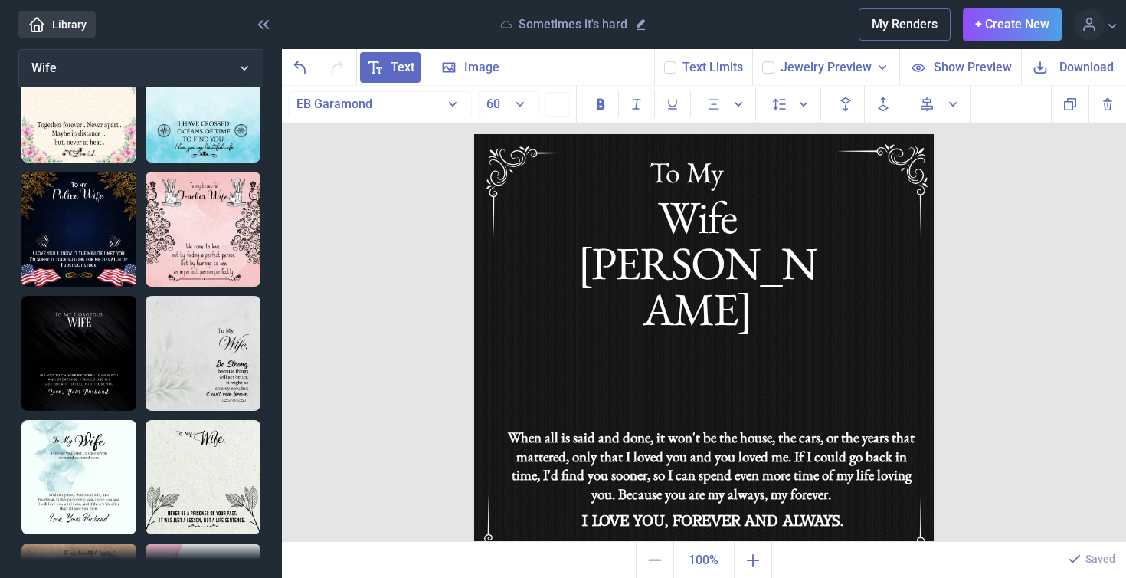
click at [1086, 67] on span "Download" at bounding box center [1087, 67] width 54 height 18
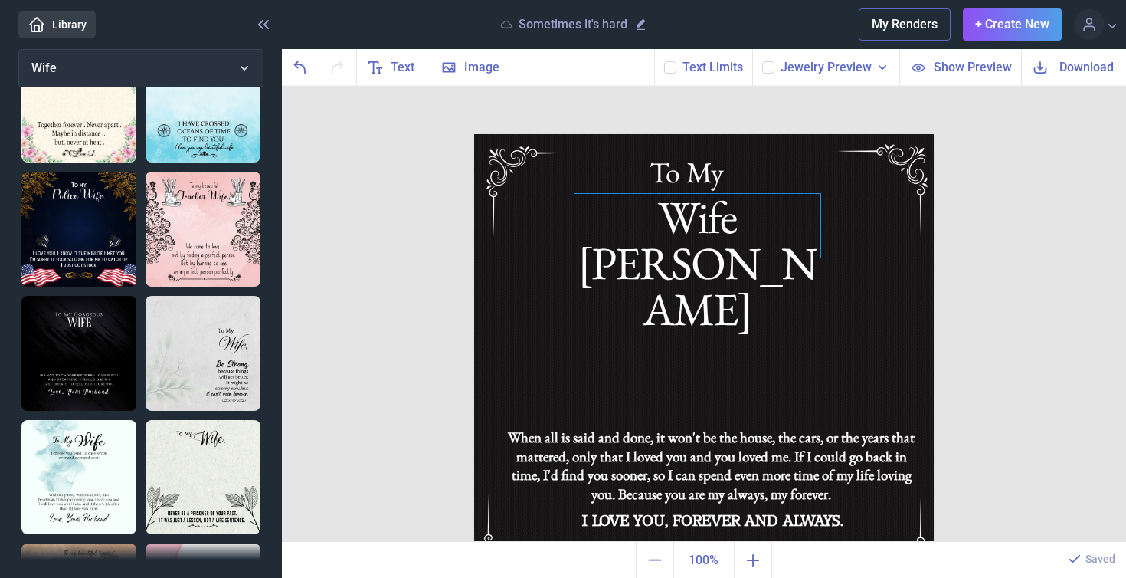
click at [690, 134] on div "Wife [PERSON_NAME]" at bounding box center [704, 134] width 460 height 0
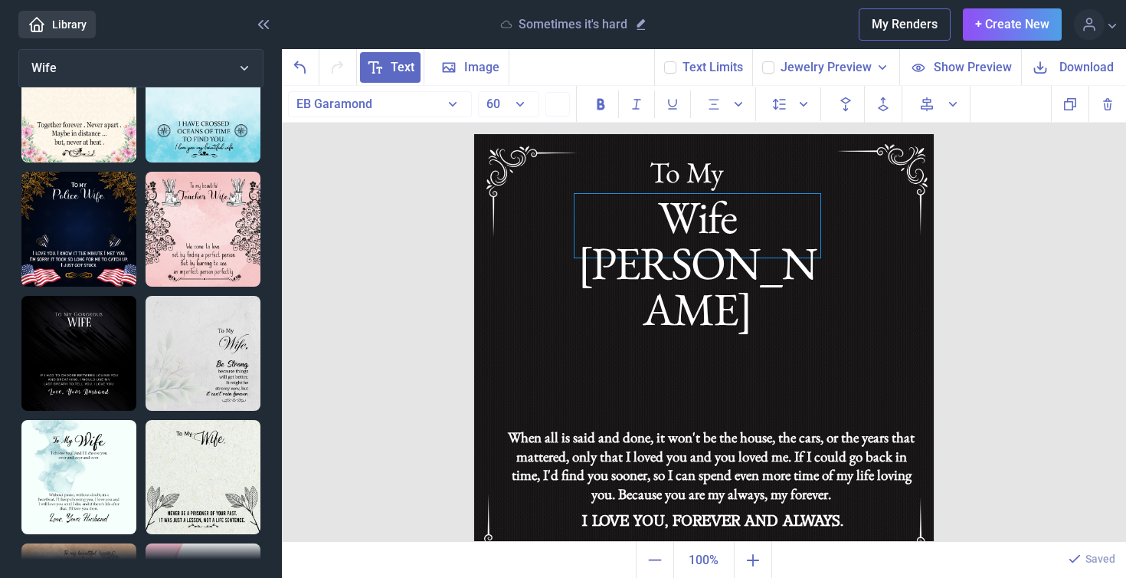
click at [758, 217] on div "Wife [PERSON_NAME]" at bounding box center [698, 226] width 246 height 64
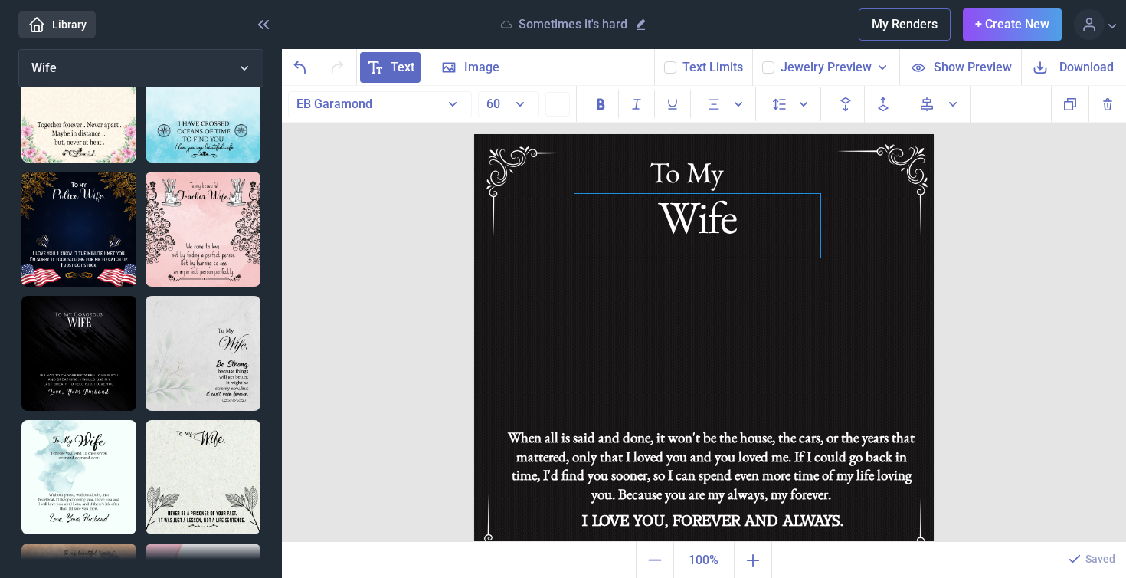
click at [719, 226] on div "Wife" at bounding box center [698, 226] width 246 height 64
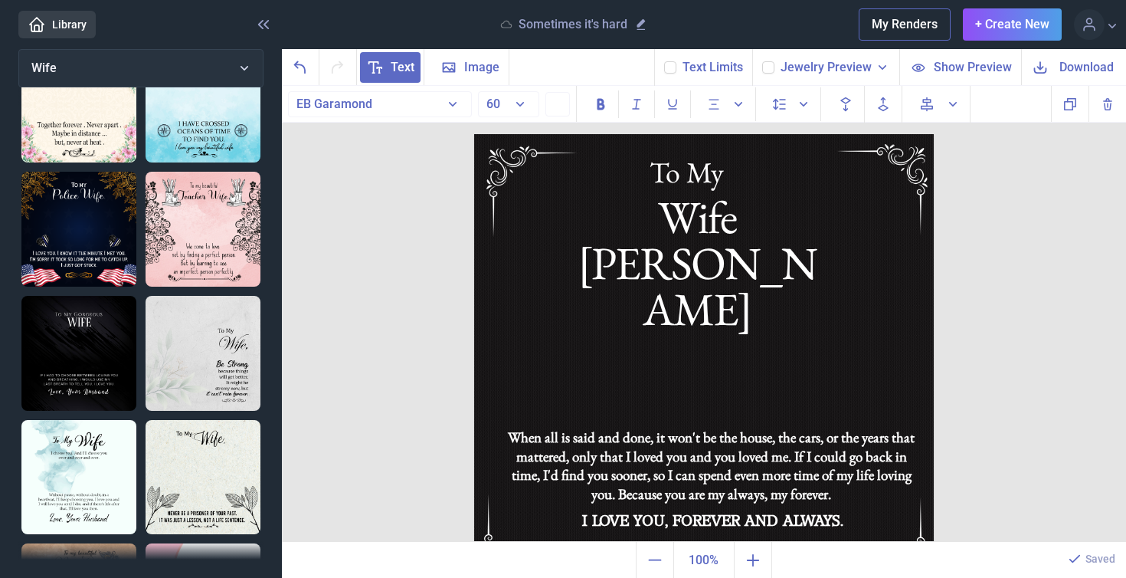
click at [1094, 67] on span "Download" at bounding box center [1087, 67] width 54 height 18
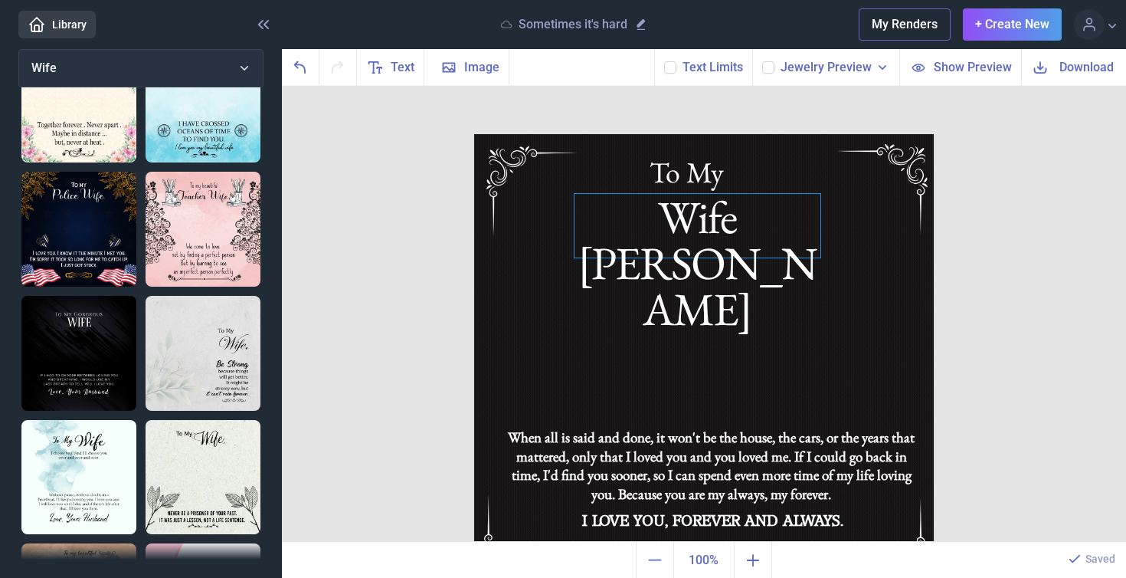
click at [754, 134] on div "Wife [PERSON_NAME]" at bounding box center [704, 134] width 460 height 0
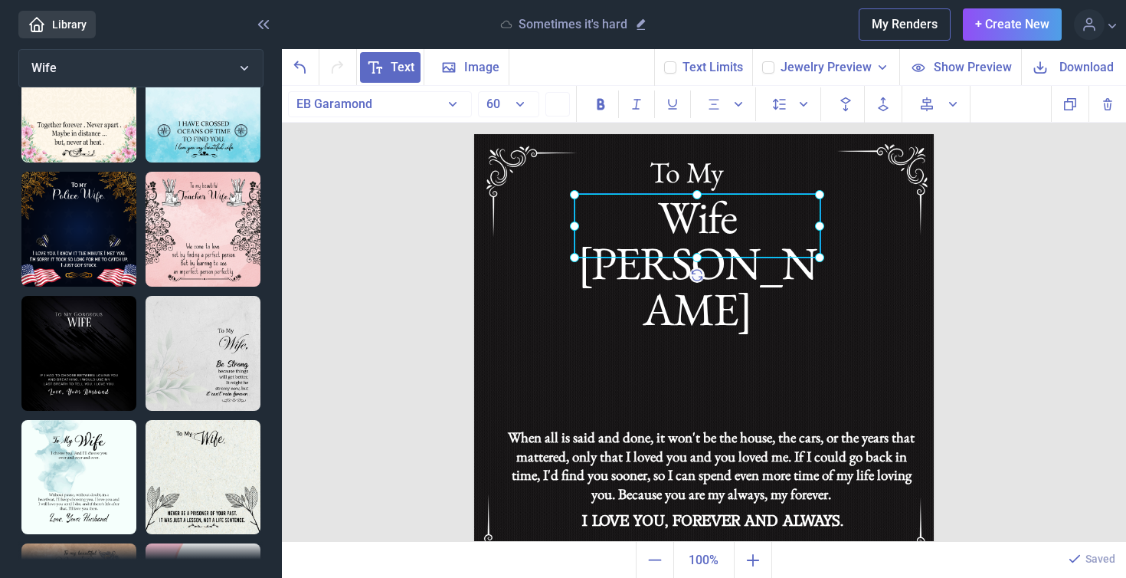
click at [754, 224] on div at bounding box center [698, 226] width 246 height 64
click at [755, 225] on div "Wife [PERSON_NAME]" at bounding box center [698, 226] width 246 height 64
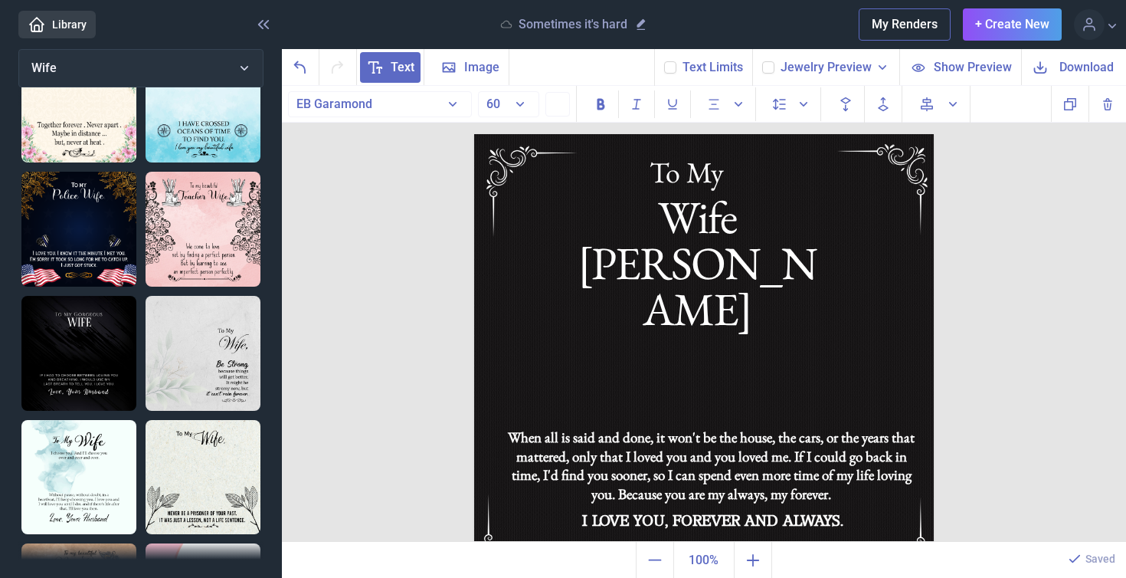
click at [1084, 68] on span "Download" at bounding box center [1087, 67] width 54 height 18
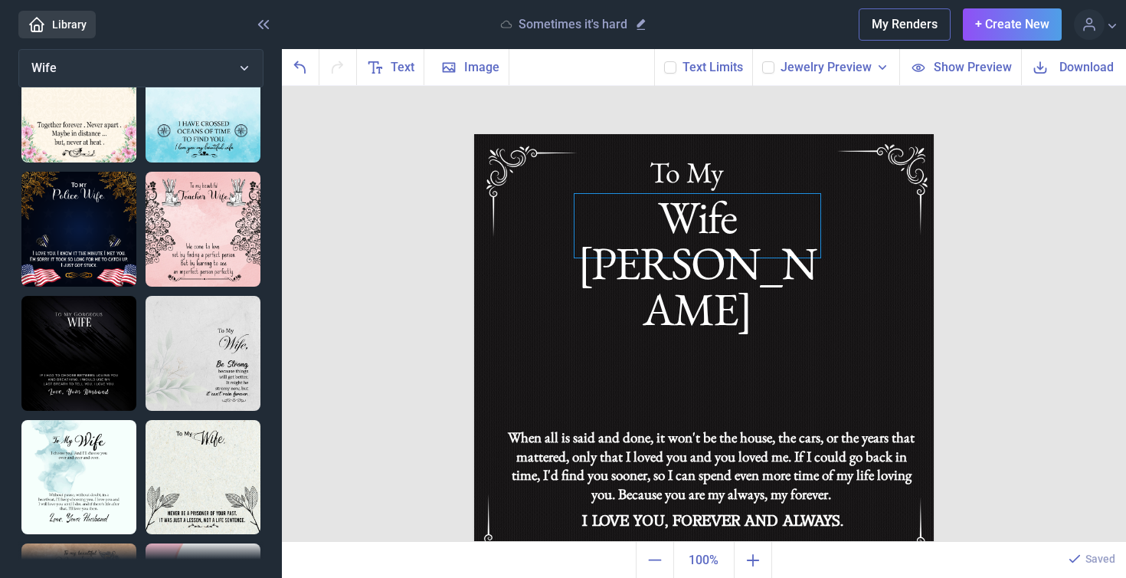
click at [748, 134] on div "Wife [PERSON_NAME]" at bounding box center [704, 134] width 460 height 0
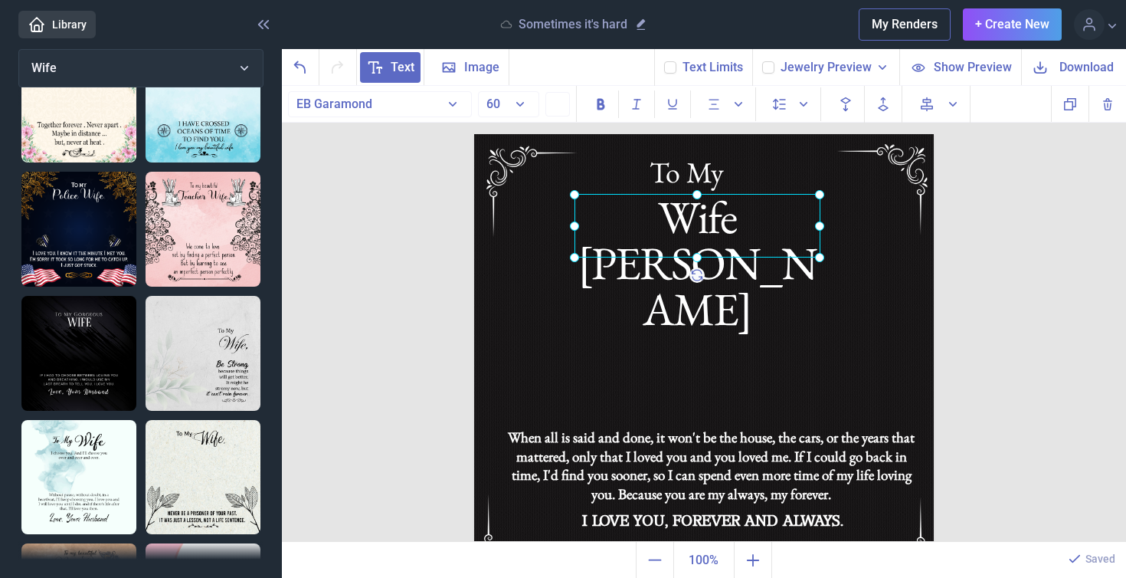
click at [796, 228] on div at bounding box center [698, 226] width 246 height 64
click at [748, 221] on div at bounding box center [698, 226] width 246 height 64
click at [791, 222] on div "Wife [PERSON_NAME]" at bounding box center [698, 226] width 246 height 64
click at [1077, 64] on span "Download" at bounding box center [1087, 67] width 54 height 18
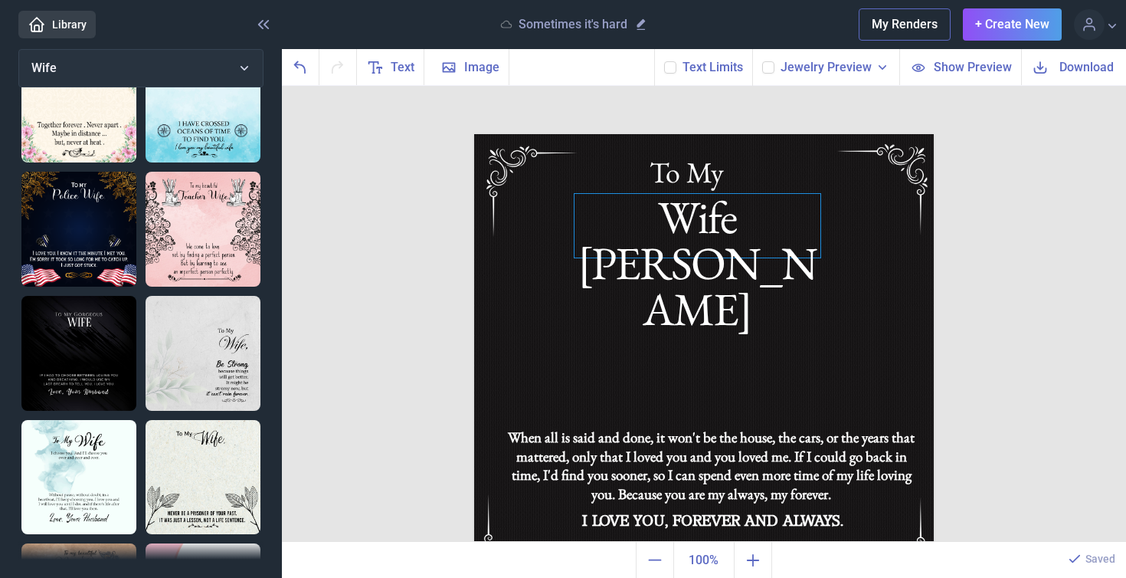
click at [739, 134] on div "Wife [PERSON_NAME]" at bounding box center [704, 134] width 460 height 0
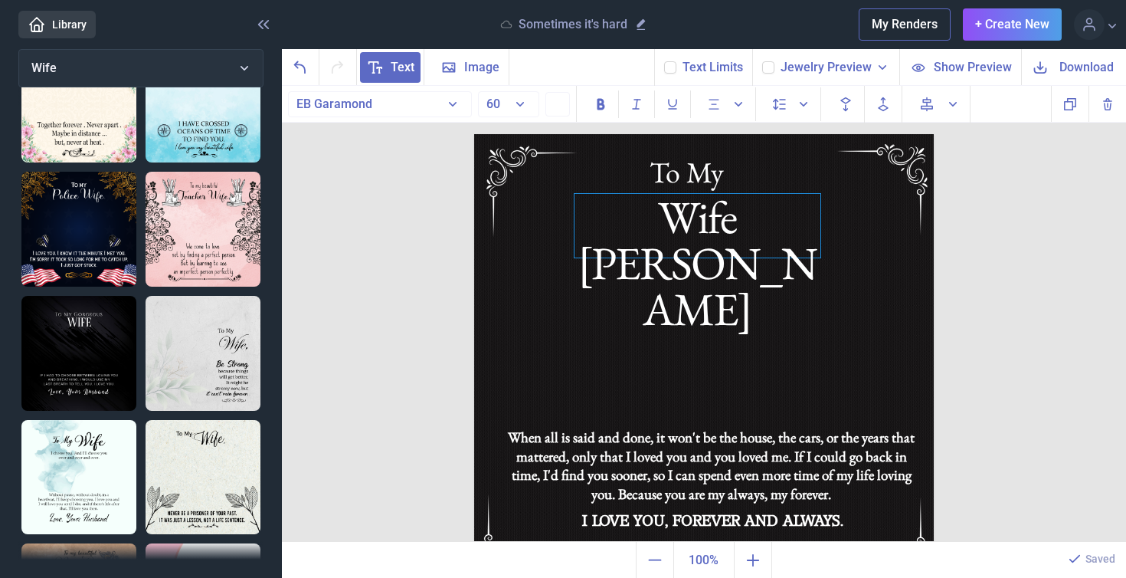
click at [758, 221] on div "Wife [PERSON_NAME]" at bounding box center [698, 226] width 246 height 64
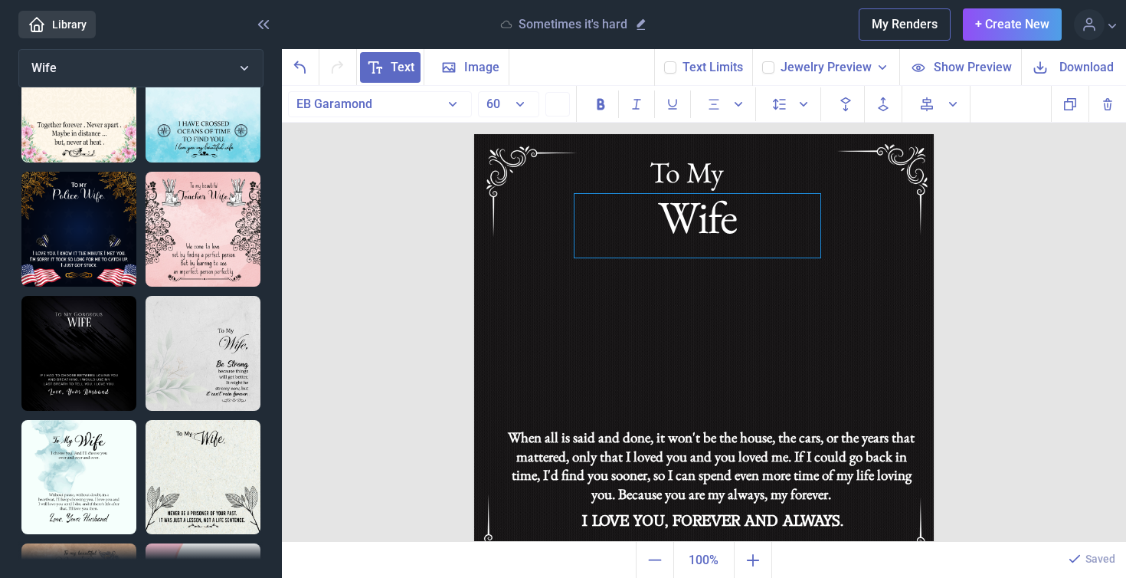
click at [710, 222] on div "Wife" at bounding box center [698, 226] width 246 height 64
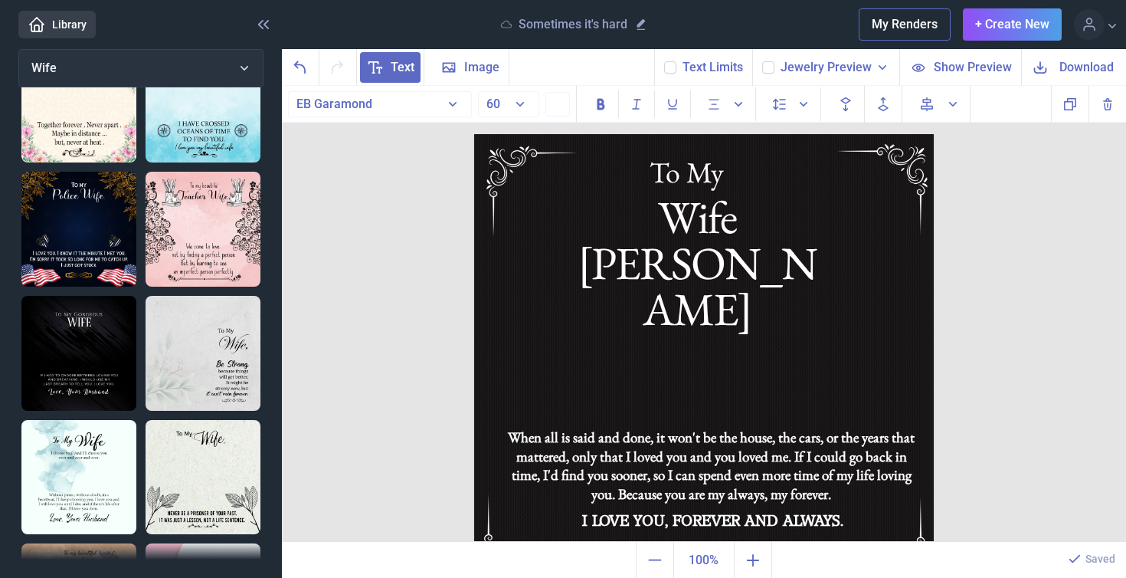
click at [1079, 67] on span "Download" at bounding box center [1087, 67] width 54 height 18
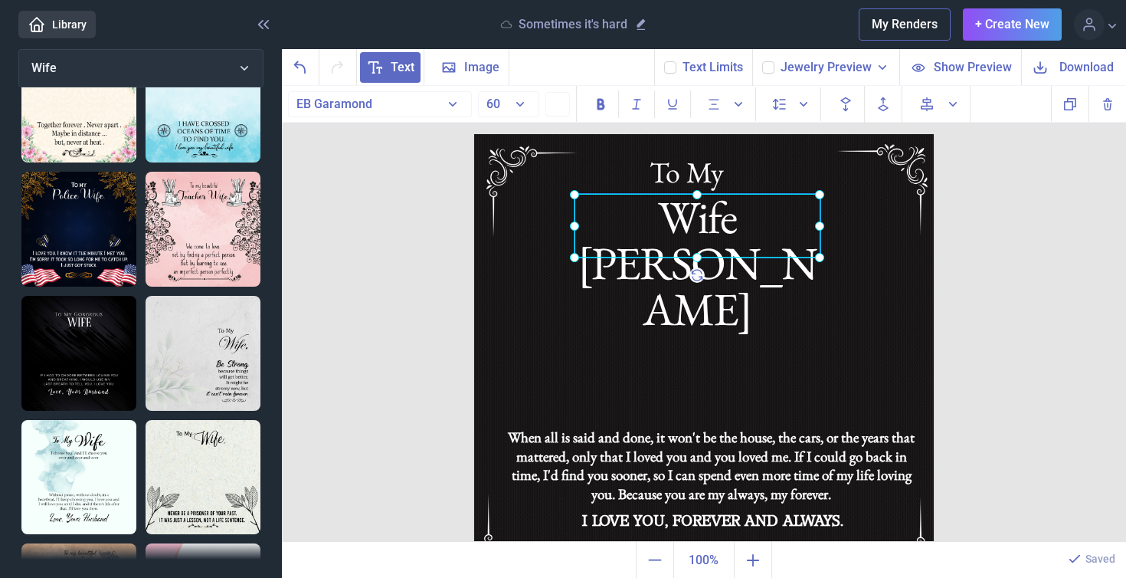
click at [474, 134] on div "Wife [PERSON_NAME]" at bounding box center [474, 134] width 0 height 0
click at [710, 215] on div at bounding box center [698, 226] width 246 height 64
click at [757, 223] on div "Wife [PERSON_NAME]" at bounding box center [698, 226] width 246 height 64
click at [781, 223] on div "Wife [PERSON_NAME]" at bounding box center [698, 226] width 246 height 64
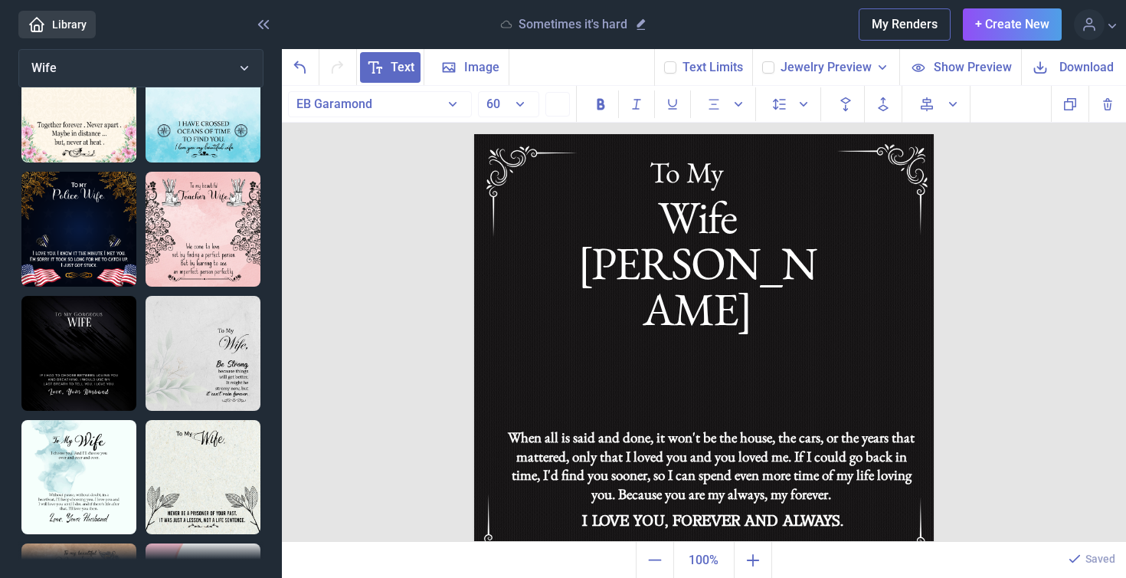
click at [1102, 67] on span "Download" at bounding box center [1087, 67] width 54 height 18
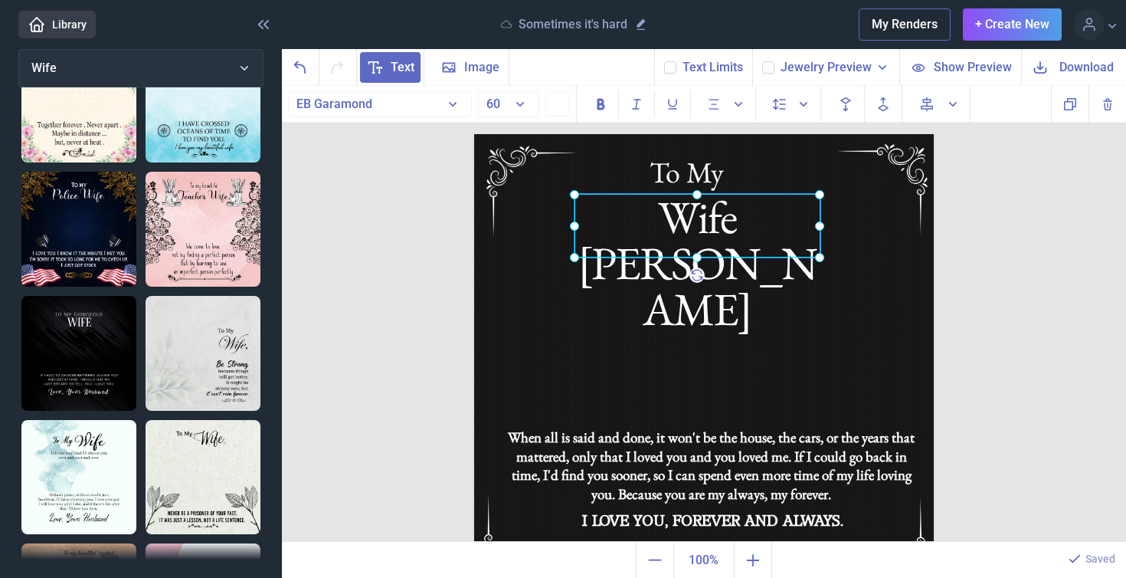
click at [474, 134] on div "Wife [PERSON_NAME]" at bounding box center [474, 134] width 0 height 0
click at [803, 217] on div at bounding box center [698, 226] width 246 height 64
click at [808, 223] on div "Wife [PERSON_NAME]" at bounding box center [698, 226] width 246 height 64
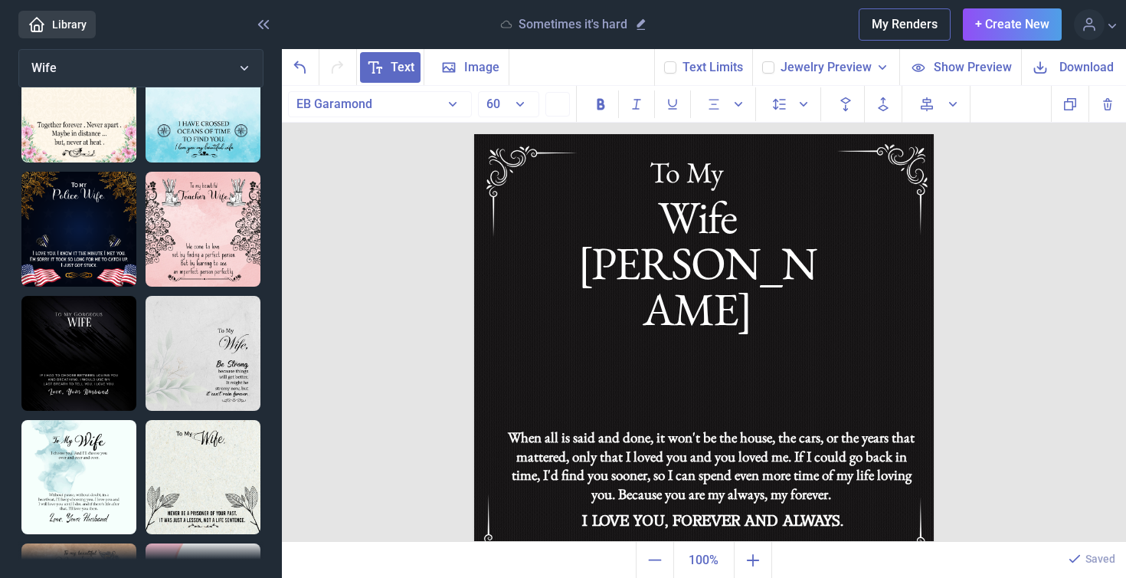
click at [1073, 65] on span "Download" at bounding box center [1087, 67] width 54 height 18
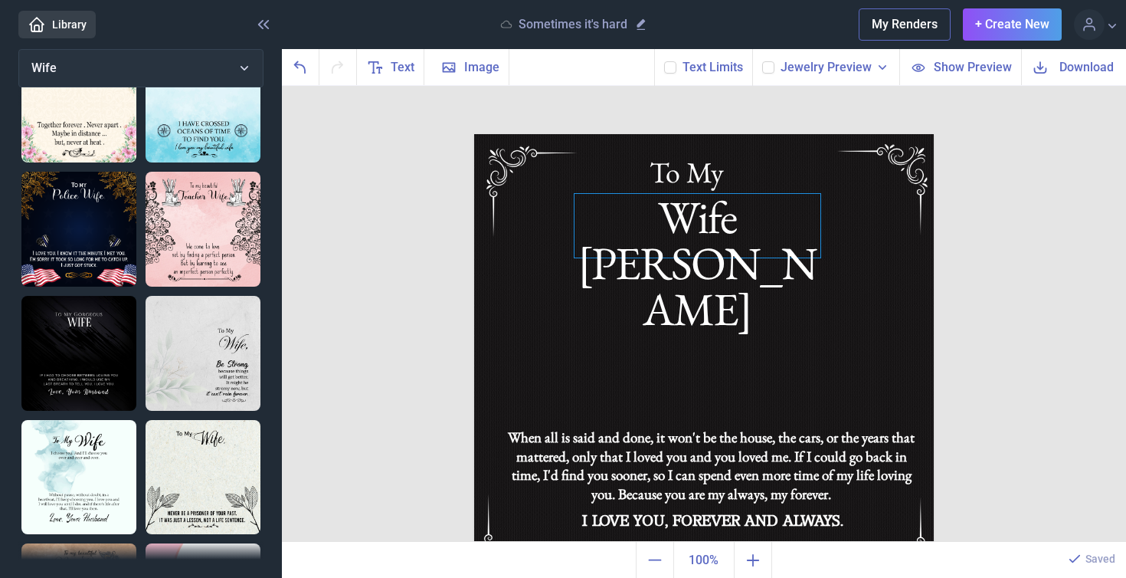
click at [735, 134] on div "Wife [PERSON_NAME]" at bounding box center [704, 134] width 460 height 0
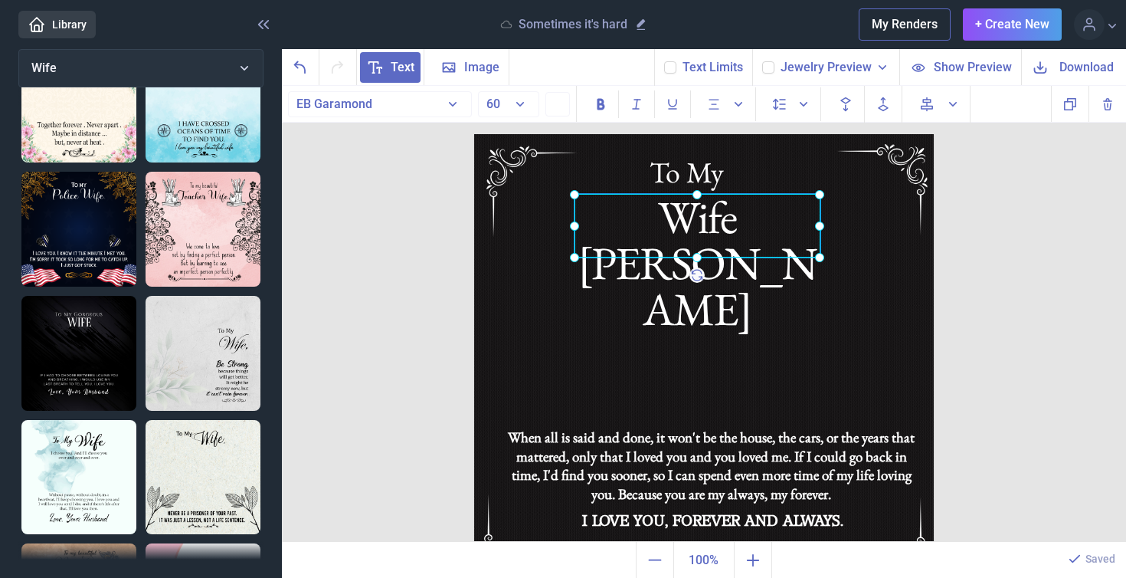
click at [735, 228] on div at bounding box center [698, 226] width 246 height 64
click at [735, 228] on div "Wife [PERSON_NAME]" at bounding box center [698, 226] width 246 height 64
click at [744, 229] on div "Wife [PERSON_NAME]" at bounding box center [698, 227] width 246 height 64
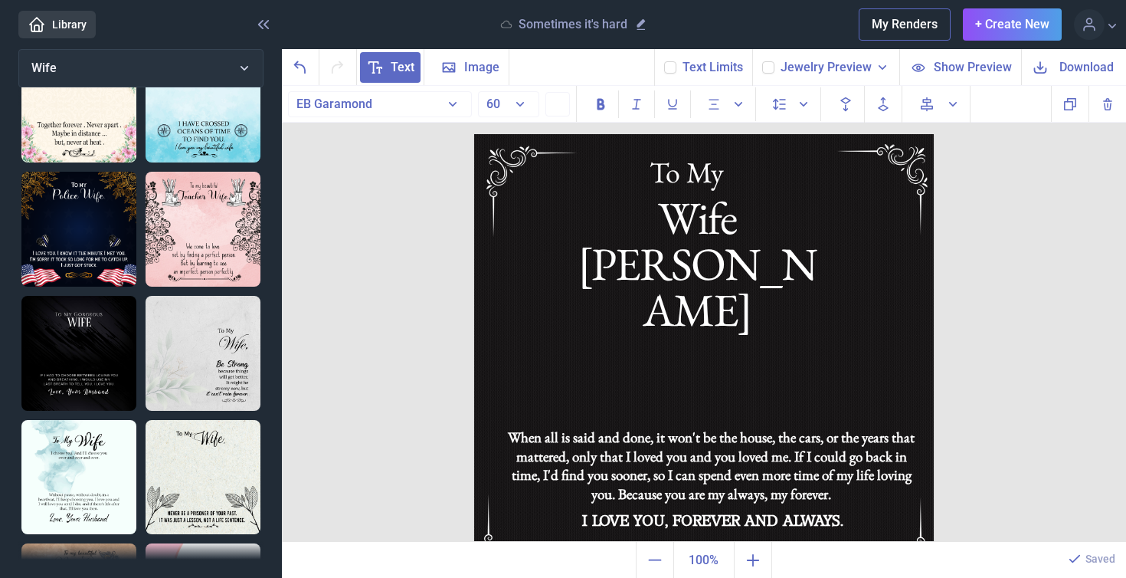
click at [1079, 72] on span "Download" at bounding box center [1087, 67] width 54 height 18
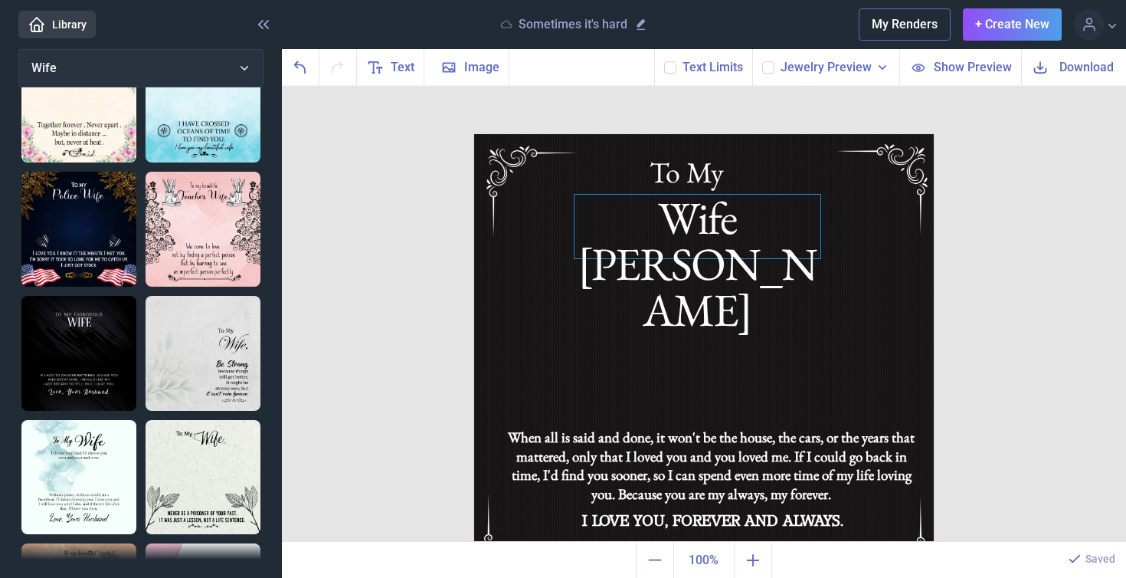
click at [722, 134] on div "Wife [PERSON_NAME]" at bounding box center [704, 134] width 460 height 0
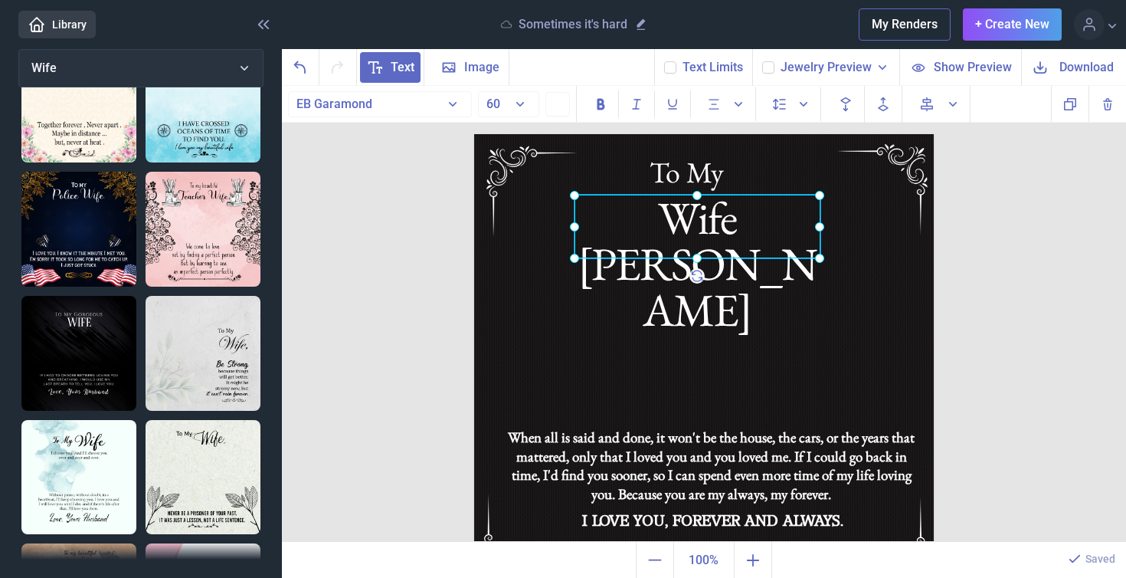
click at [722, 227] on div at bounding box center [698, 227] width 246 height 64
click at [764, 222] on div "Wife [PERSON_NAME]" at bounding box center [698, 227] width 246 height 64
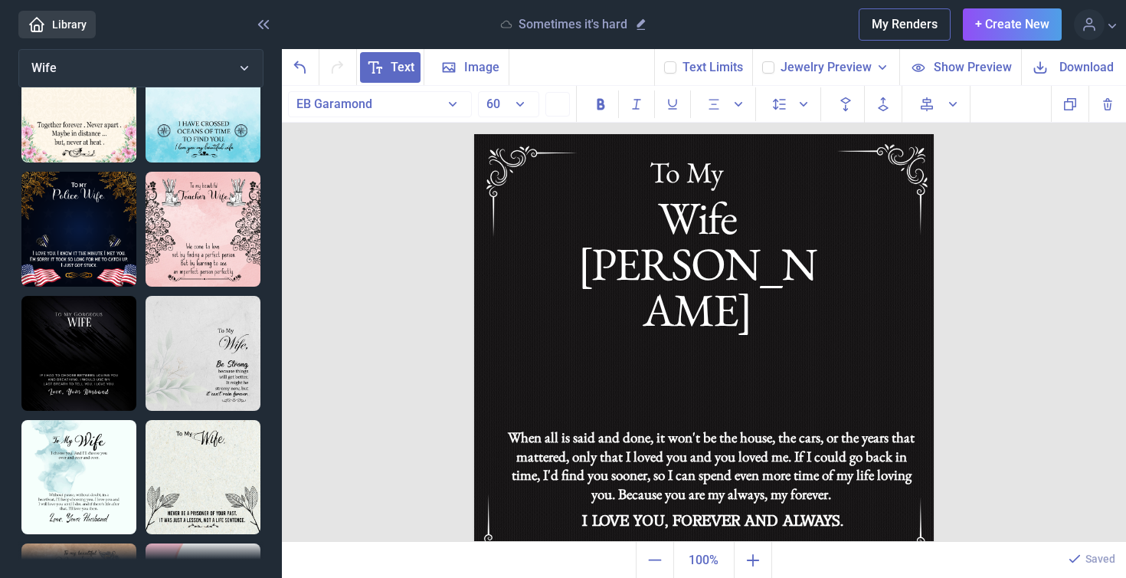
click at [1096, 64] on span "Download" at bounding box center [1087, 67] width 54 height 18
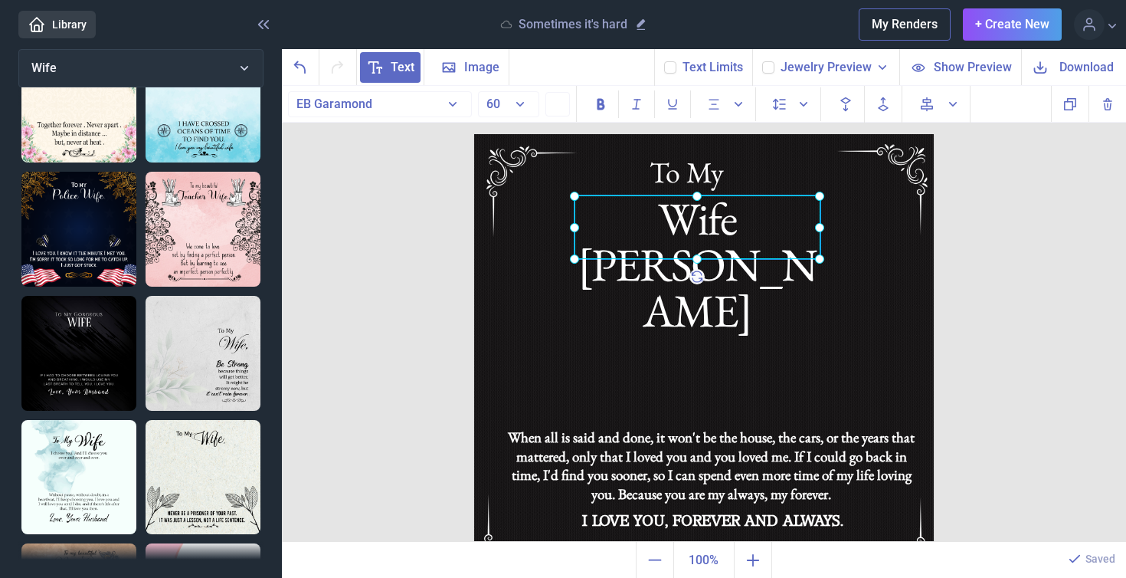
click at [474, 134] on div "Wife [PERSON_NAME]" at bounding box center [474, 134] width 0 height 0
click at [794, 221] on div at bounding box center [698, 227] width 246 height 64
click at [788, 225] on div at bounding box center [698, 227] width 246 height 64
click at [785, 232] on div "Wife [PERSON_NAME]" at bounding box center [698, 227] width 246 height 64
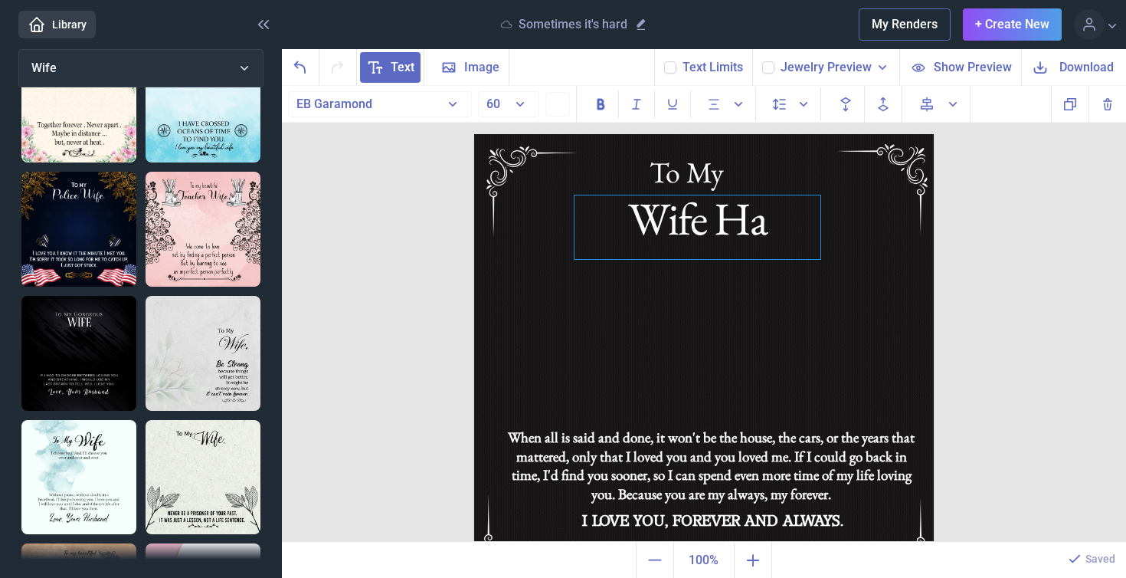
click at [749, 221] on div "Wife Ha" at bounding box center [698, 227] width 246 height 64
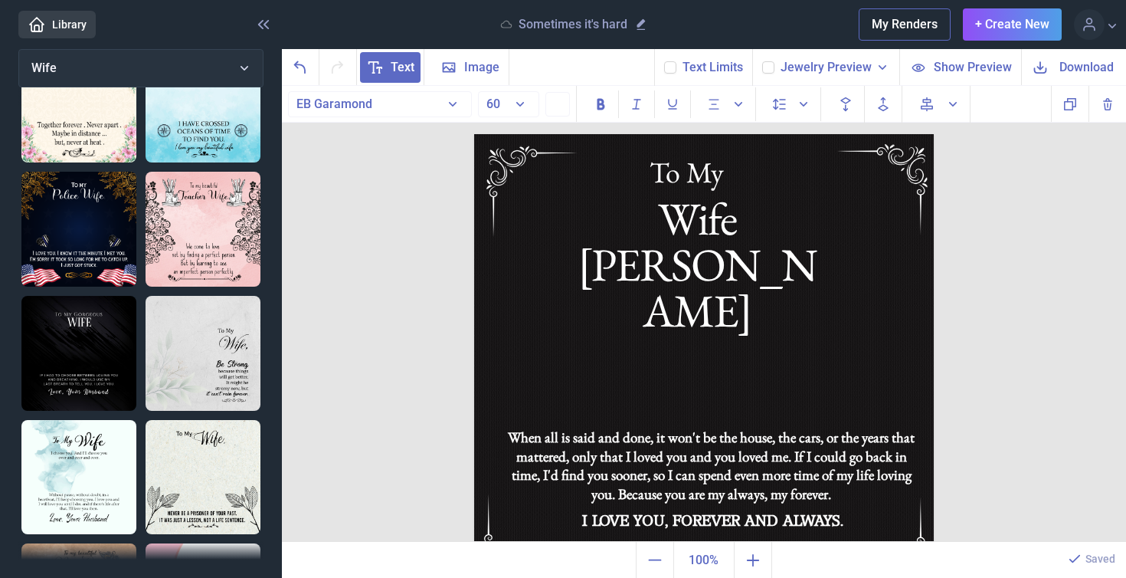
click at [1072, 70] on span "Download" at bounding box center [1087, 67] width 54 height 18
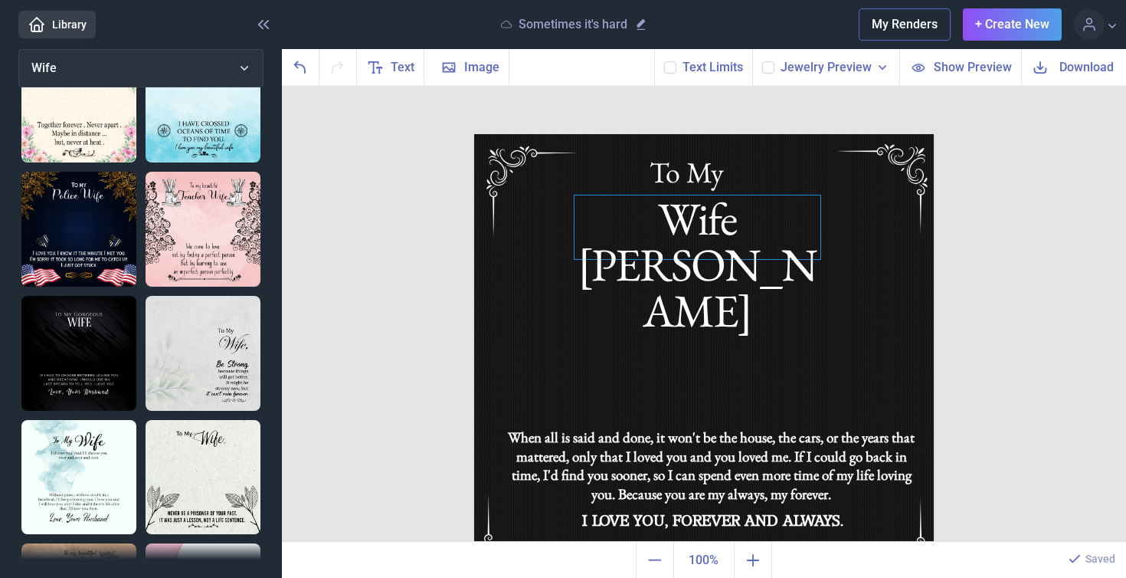
click at [757, 134] on div "Wife [PERSON_NAME]" at bounding box center [704, 134] width 460 height 0
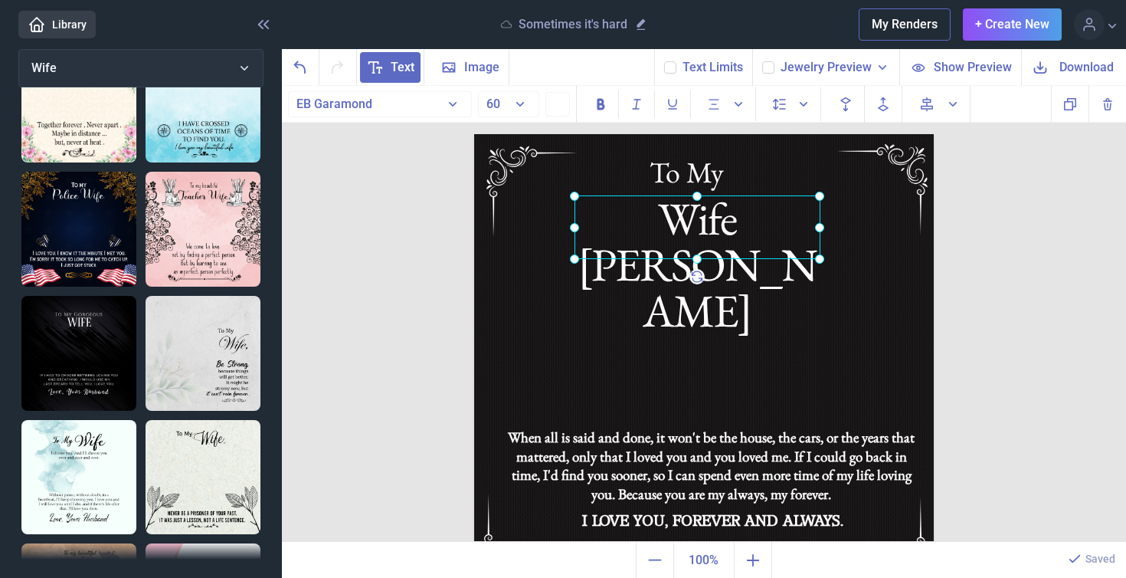
click at [788, 230] on div at bounding box center [698, 227] width 246 height 64
click at [800, 224] on div at bounding box center [698, 227] width 246 height 64
click at [791, 224] on div at bounding box center [698, 227] width 246 height 64
click at [791, 224] on div "Wife [PERSON_NAME]" at bounding box center [698, 227] width 246 height 64
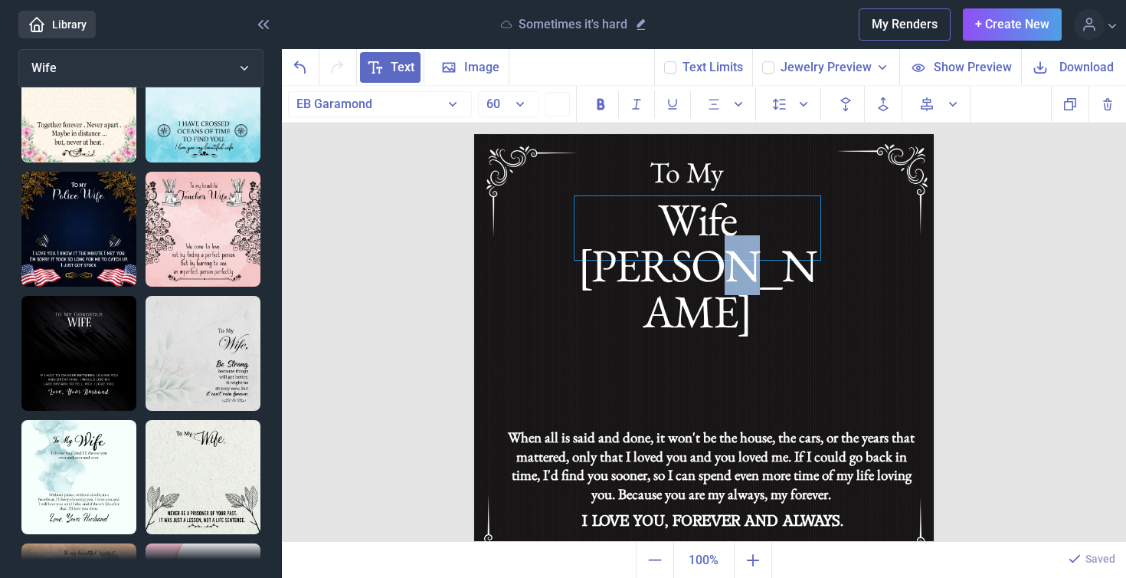
click at [791, 224] on div "Wife [PERSON_NAME]" at bounding box center [698, 228] width 246 height 64
click at [792, 225] on div "Wife [PERSON_NAME]" at bounding box center [698, 228] width 246 height 64
click at [1081, 68] on span "Download" at bounding box center [1087, 67] width 54 height 18
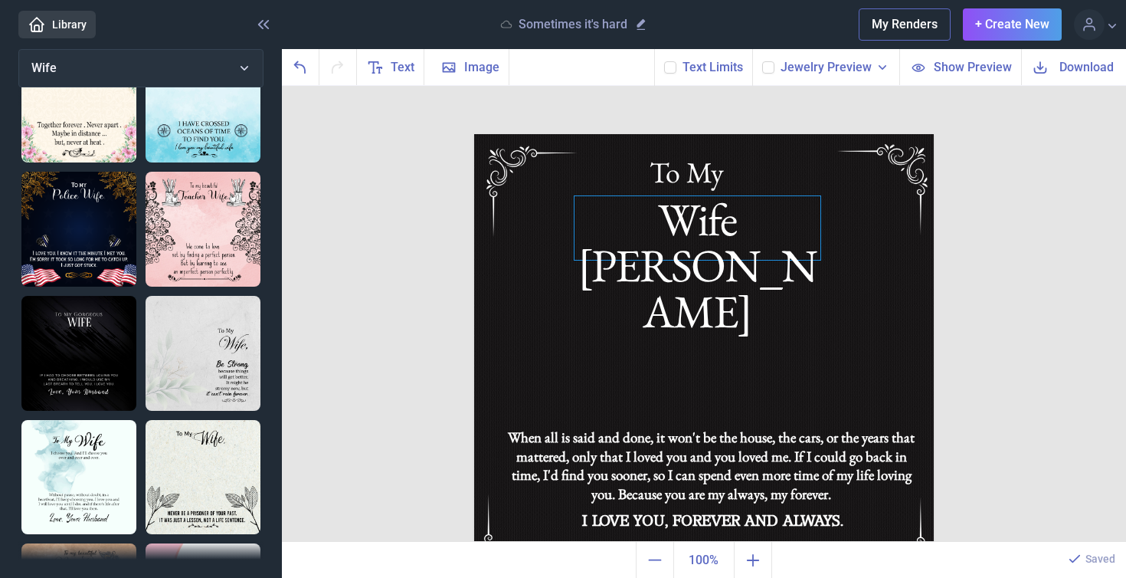
click at [733, 134] on div "Wife [PERSON_NAME]" at bounding box center [704, 134] width 460 height 0
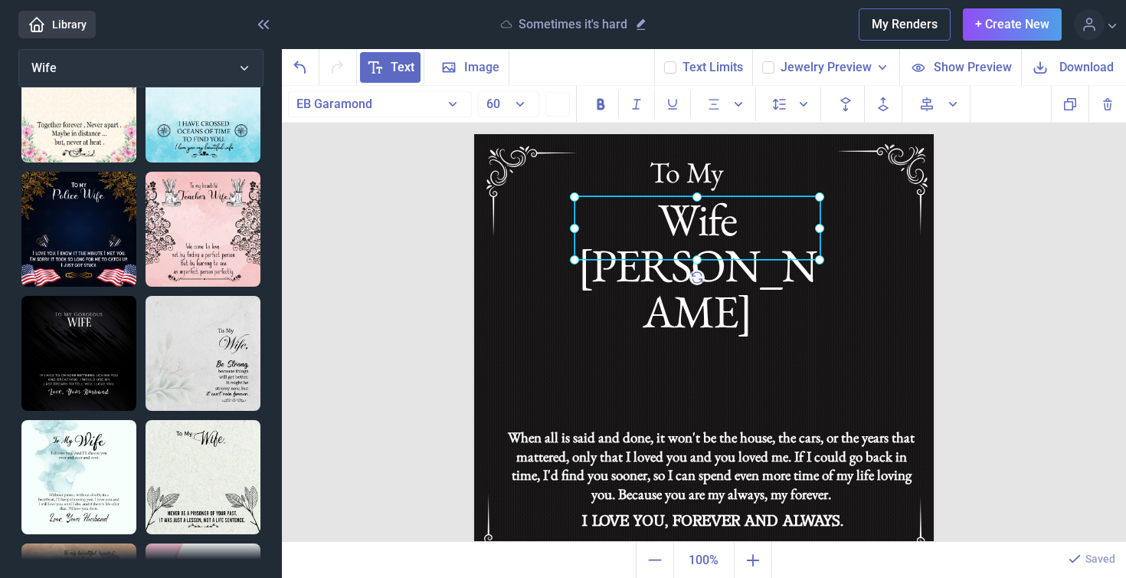
click at [733, 225] on div at bounding box center [698, 228] width 246 height 64
click at [752, 228] on div "Wife [PERSON_NAME]" at bounding box center [698, 228] width 246 height 64
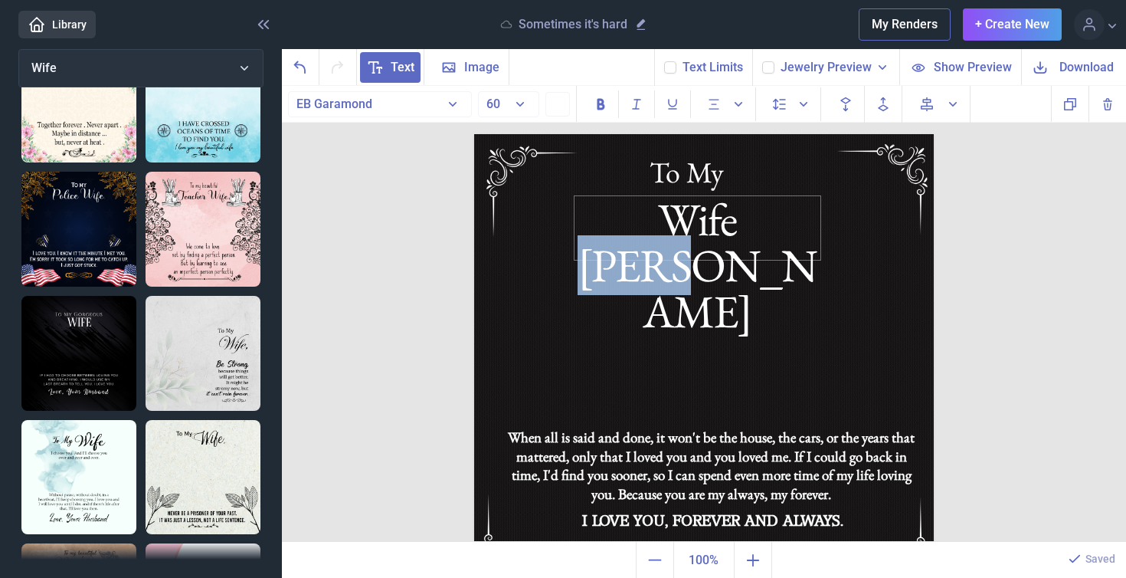
click at [752, 228] on div "Wife [PERSON_NAME]" at bounding box center [698, 228] width 246 height 64
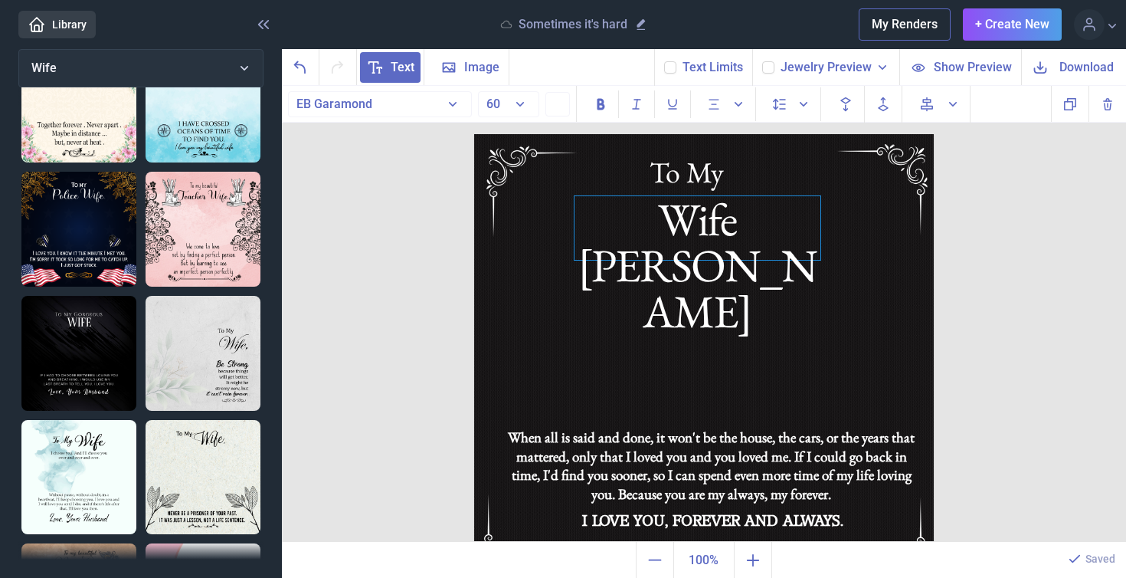
click at [773, 228] on div "Wife [PERSON_NAME]" at bounding box center [698, 228] width 246 height 64
click at [1091, 64] on span "Download" at bounding box center [1087, 67] width 54 height 18
click at [474, 134] on div "Wife [PERSON_NAME]" at bounding box center [474, 134] width 0 height 0
click at [709, 231] on div at bounding box center [698, 228] width 246 height 64
click at [758, 231] on div "Wife [PERSON_NAME]" at bounding box center [698, 228] width 246 height 64
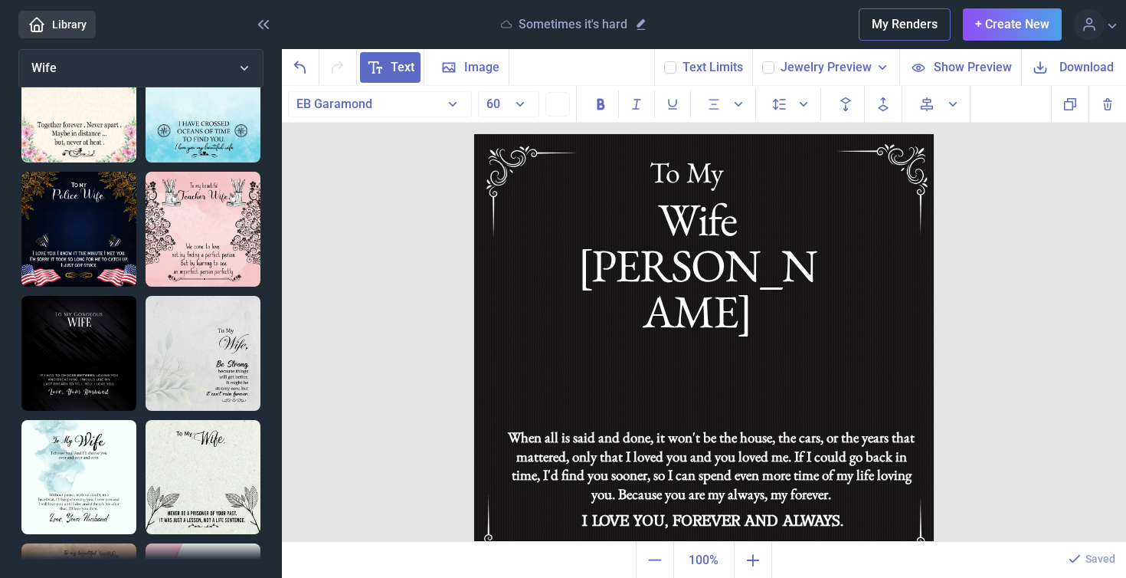
click at [1085, 64] on span "Download" at bounding box center [1087, 67] width 54 height 18
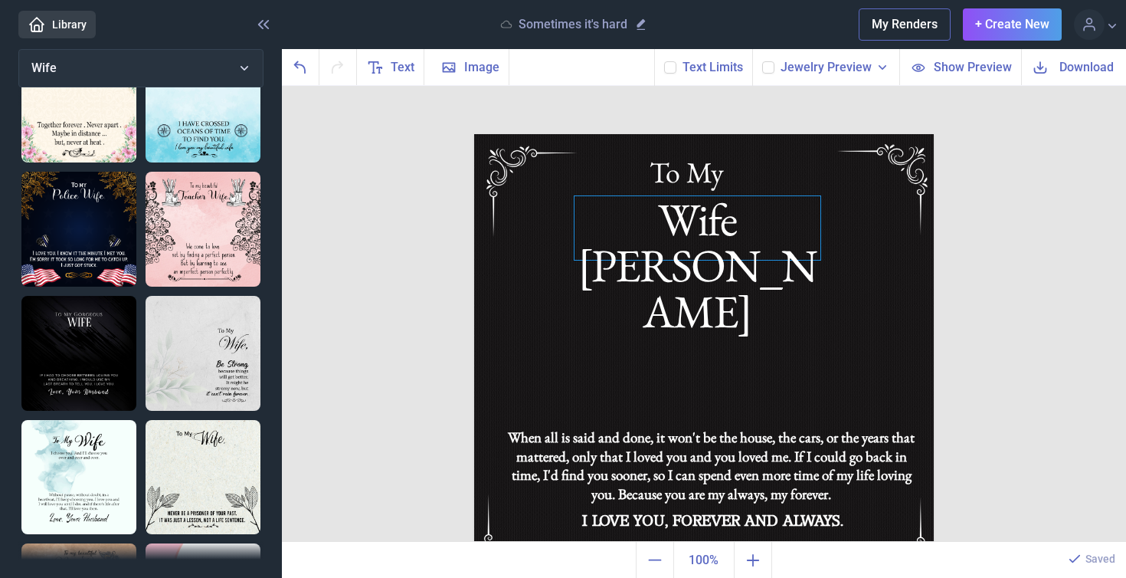
click at [734, 134] on div "Wife [PERSON_NAME]" at bounding box center [704, 134] width 460 height 0
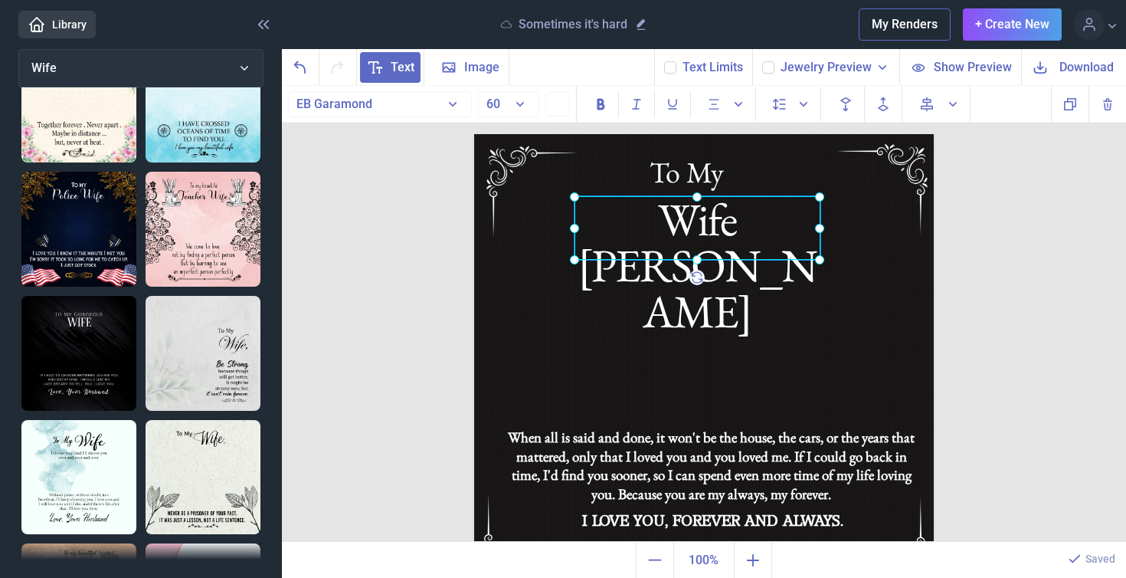
click at [734, 231] on div at bounding box center [698, 228] width 246 height 64
click at [760, 229] on div "Wife [PERSON_NAME]" at bounding box center [698, 228] width 246 height 64
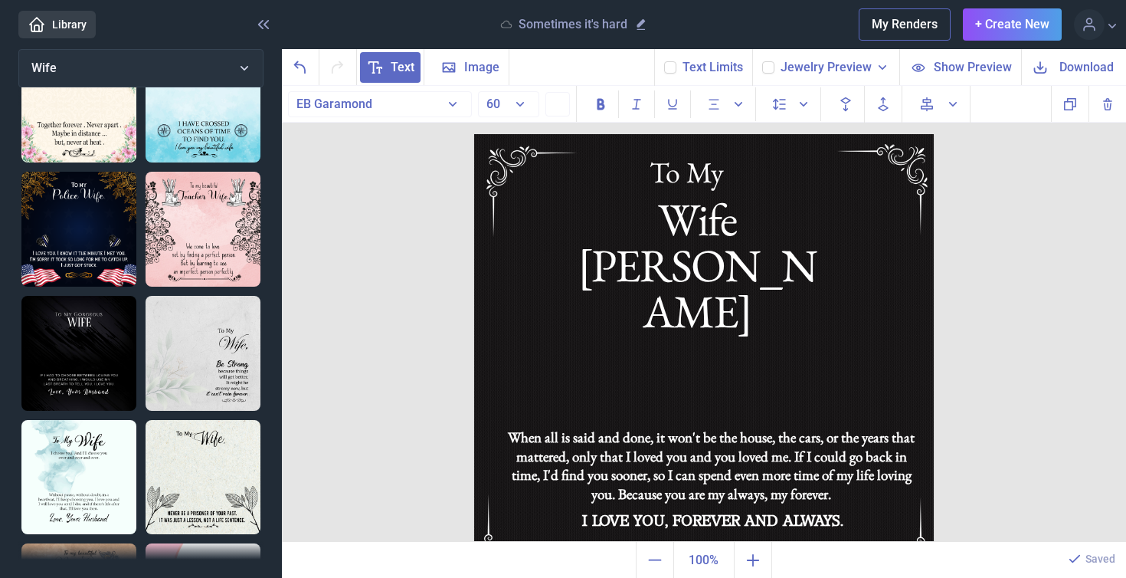
click at [1068, 69] on span "Download" at bounding box center [1087, 67] width 54 height 18
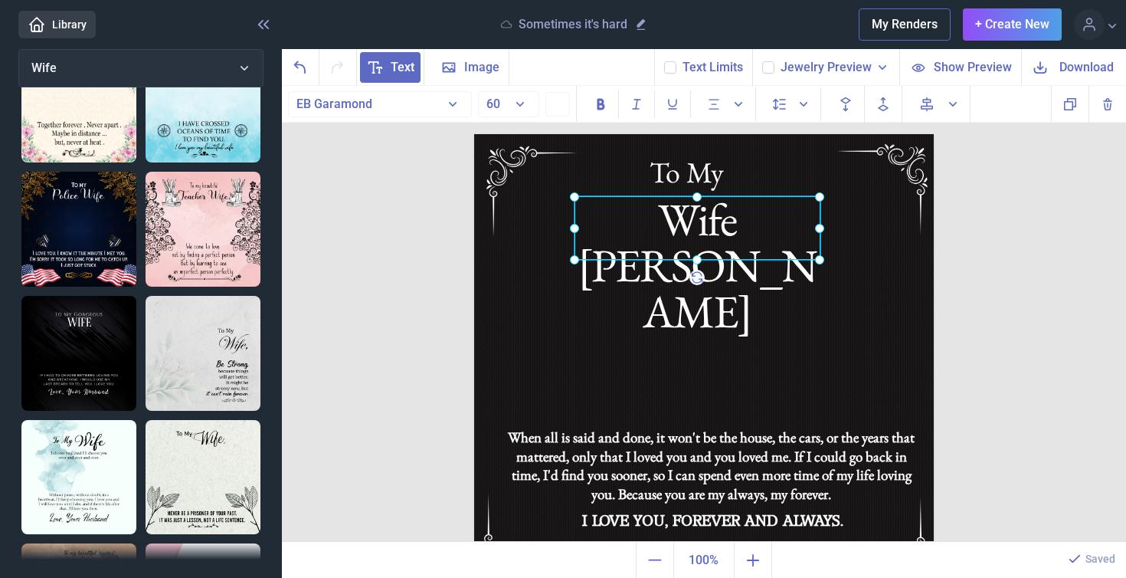
click at [474, 134] on div "Wife [PERSON_NAME]" at bounding box center [474, 134] width 0 height 0
click at [699, 223] on div at bounding box center [698, 228] width 246 height 64
click at [720, 226] on div "Wife [PERSON_NAME]" at bounding box center [698, 228] width 246 height 64
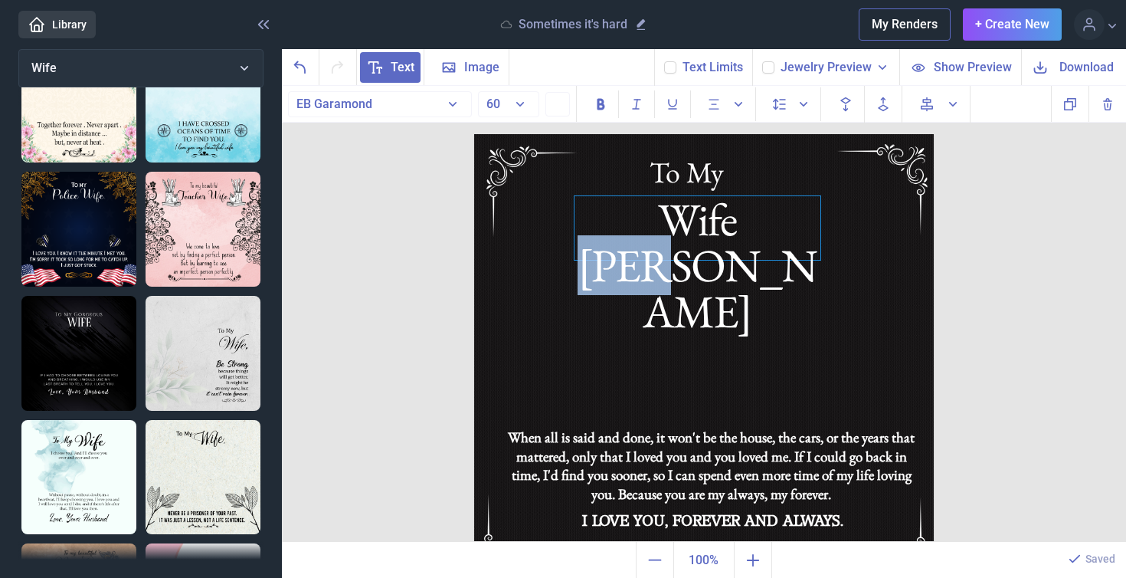
click at [720, 226] on div "Wife [PERSON_NAME]" at bounding box center [698, 228] width 246 height 64
click at [758, 229] on div "Wife [PERSON_NAME]" at bounding box center [698, 228] width 246 height 64
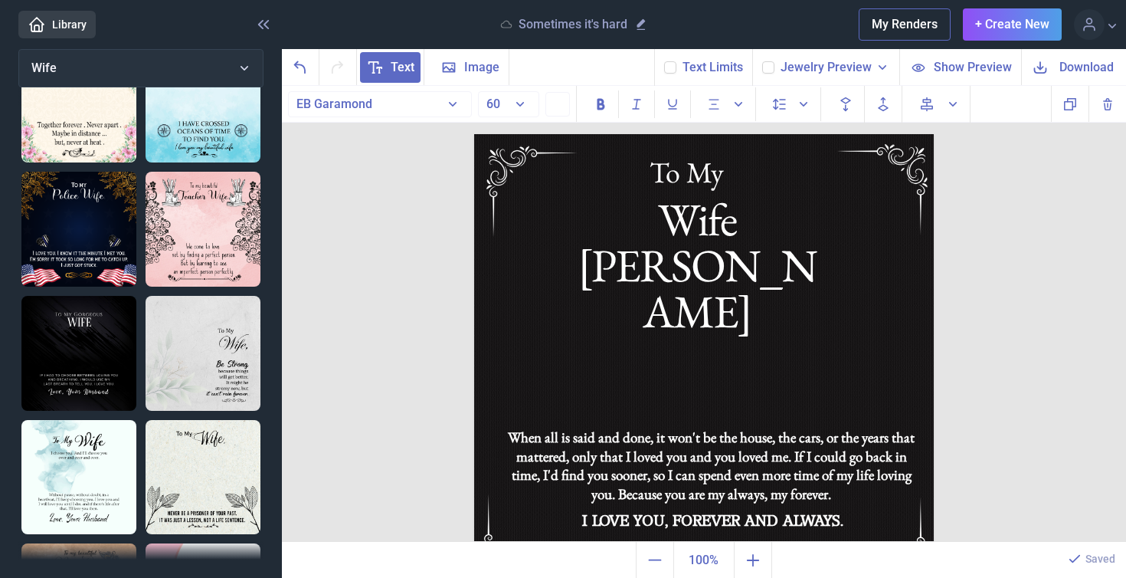
click at [1090, 70] on span "Download" at bounding box center [1087, 67] width 54 height 18
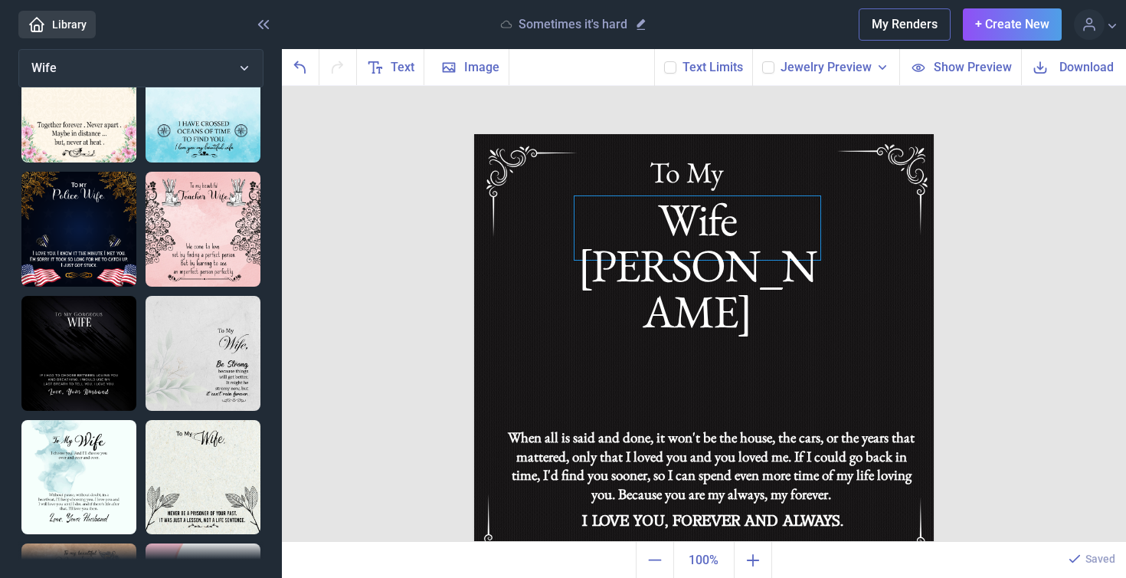
click at [755, 134] on div "Wife [PERSON_NAME]" at bounding box center [704, 134] width 460 height 0
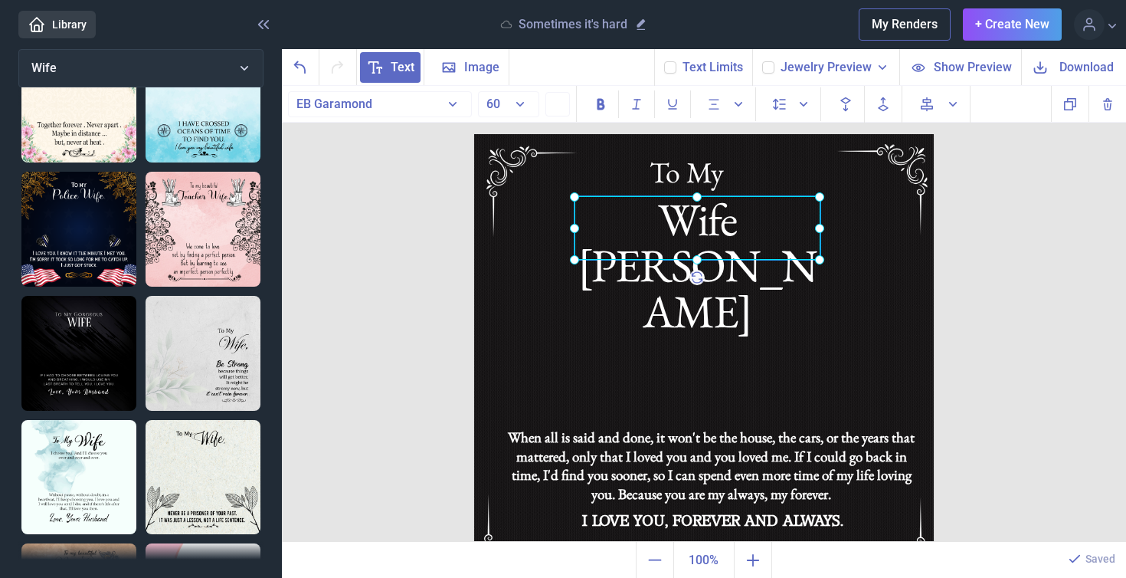
click at [755, 223] on div at bounding box center [698, 228] width 246 height 64
click at [773, 224] on div "Wife [PERSON_NAME]" at bounding box center [698, 228] width 246 height 64
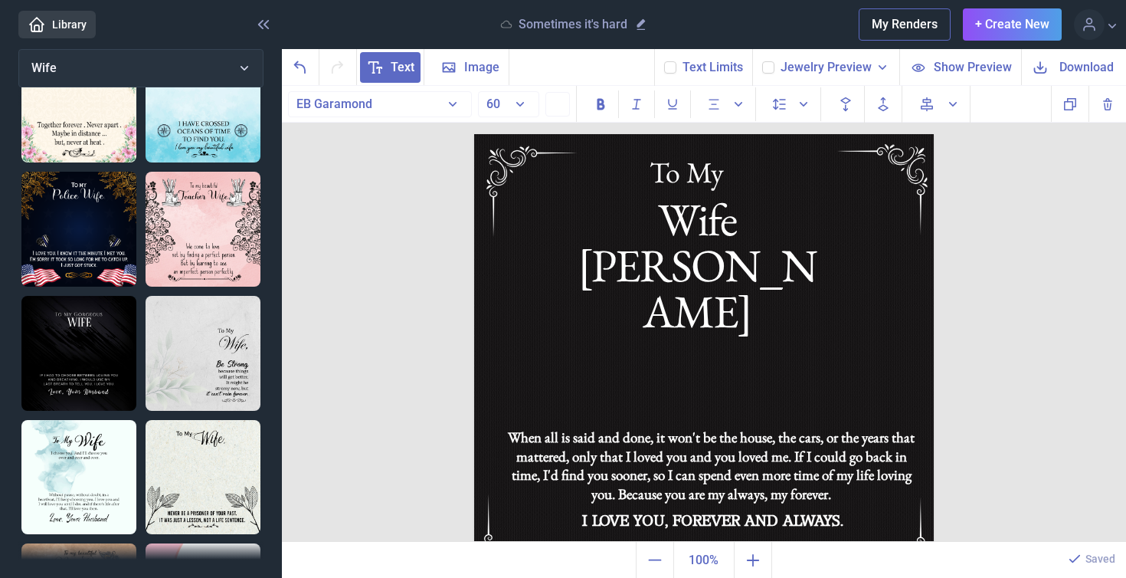
click at [1058, 71] on div "Download" at bounding box center [1086, 67] width 61 height 18
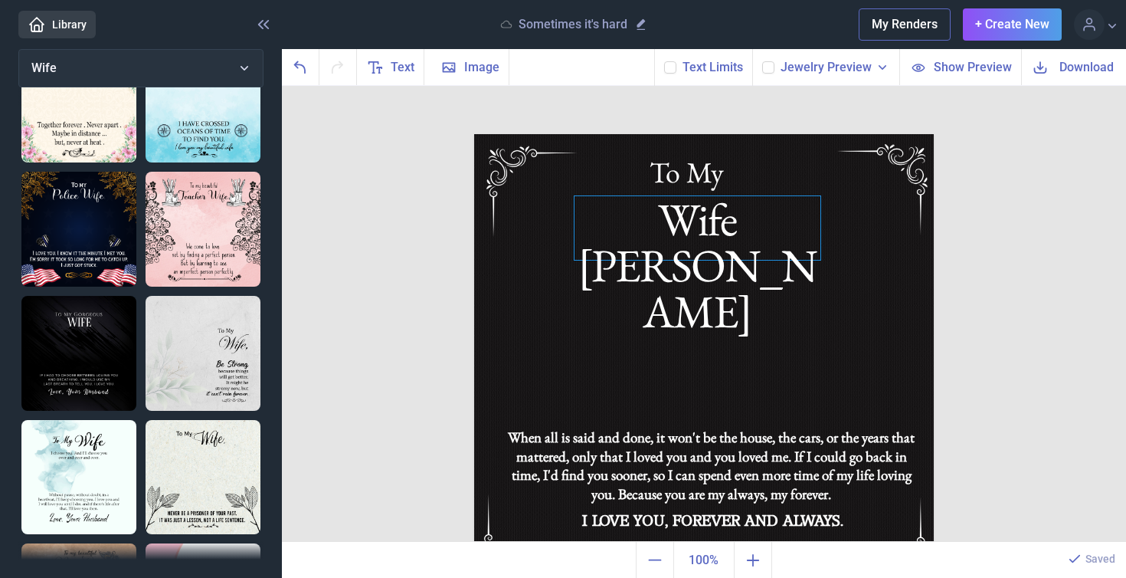
click at [715, 134] on div "Wife [PERSON_NAME]" at bounding box center [704, 134] width 460 height 0
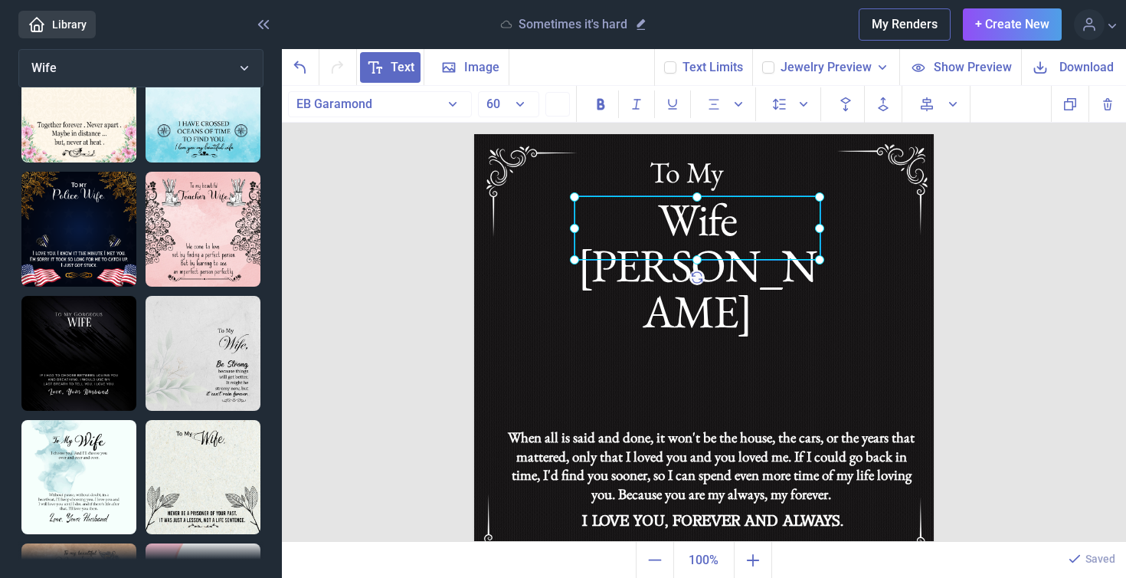
click at [715, 232] on div at bounding box center [698, 228] width 246 height 64
click at [747, 224] on div "Wife [PERSON_NAME]" at bounding box center [698, 228] width 246 height 64
click at [759, 224] on div "Wife [PERSON_NAME]" at bounding box center [698, 228] width 246 height 64
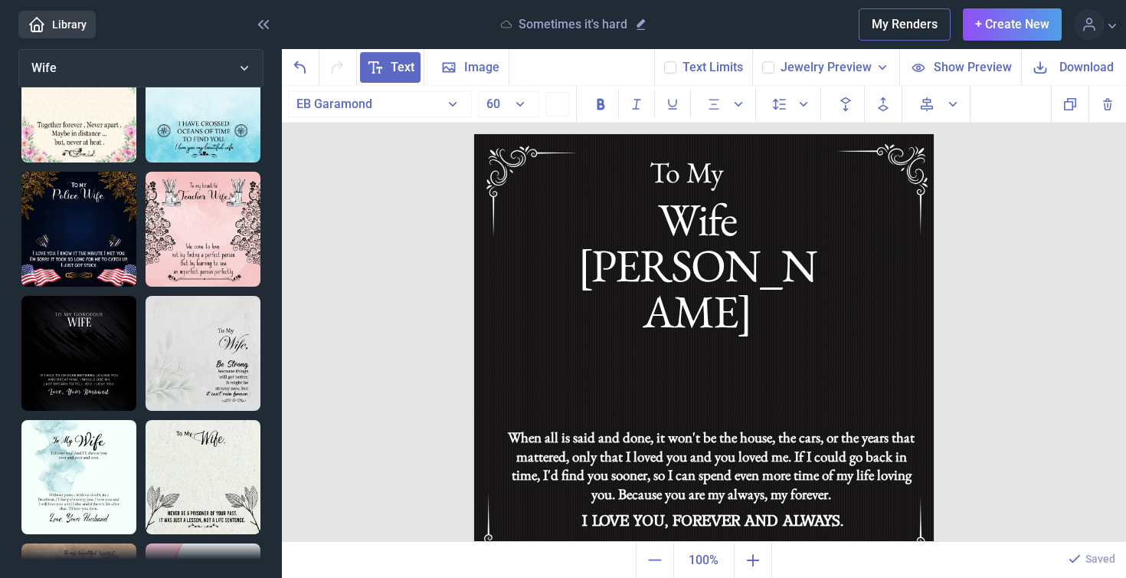
click at [1069, 68] on span "Download" at bounding box center [1087, 67] width 54 height 18
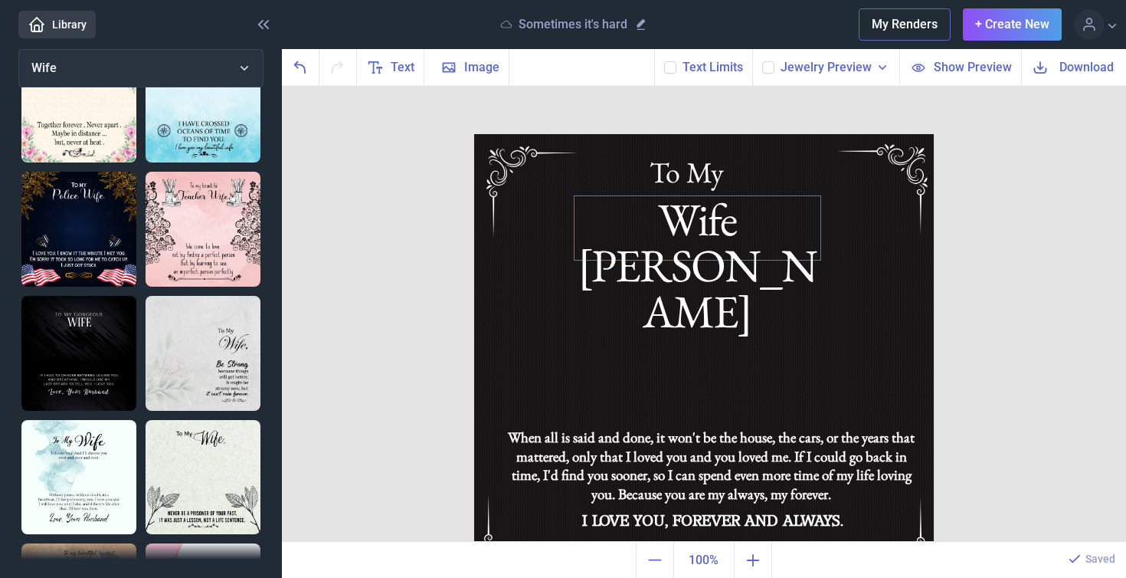
click at [729, 134] on div "Wife [PERSON_NAME]" at bounding box center [704, 134] width 460 height 0
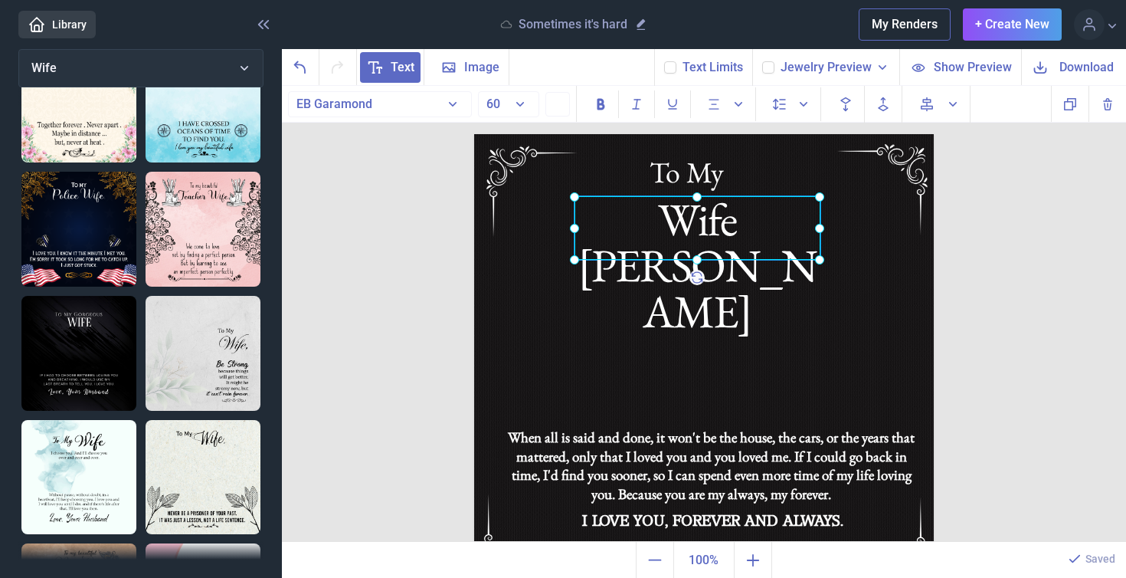
click at [729, 231] on div at bounding box center [698, 228] width 246 height 64
click at [789, 218] on div "Wife [PERSON_NAME]" at bounding box center [698, 228] width 246 height 64
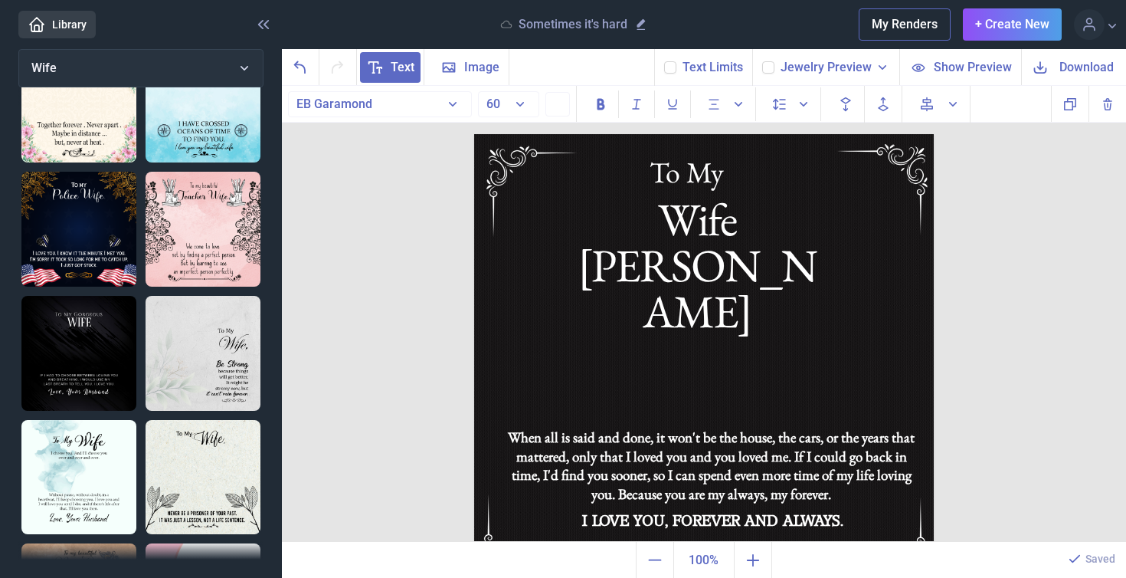
click at [1089, 67] on span "Download" at bounding box center [1087, 67] width 54 height 18
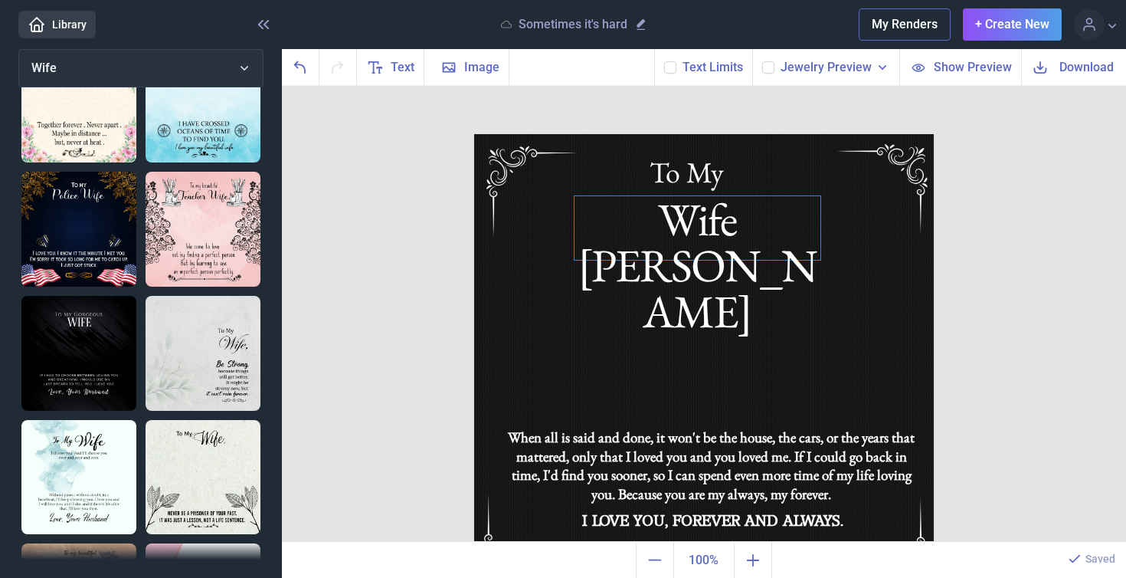
click at [706, 134] on div "Wife [PERSON_NAME]" at bounding box center [704, 134] width 460 height 0
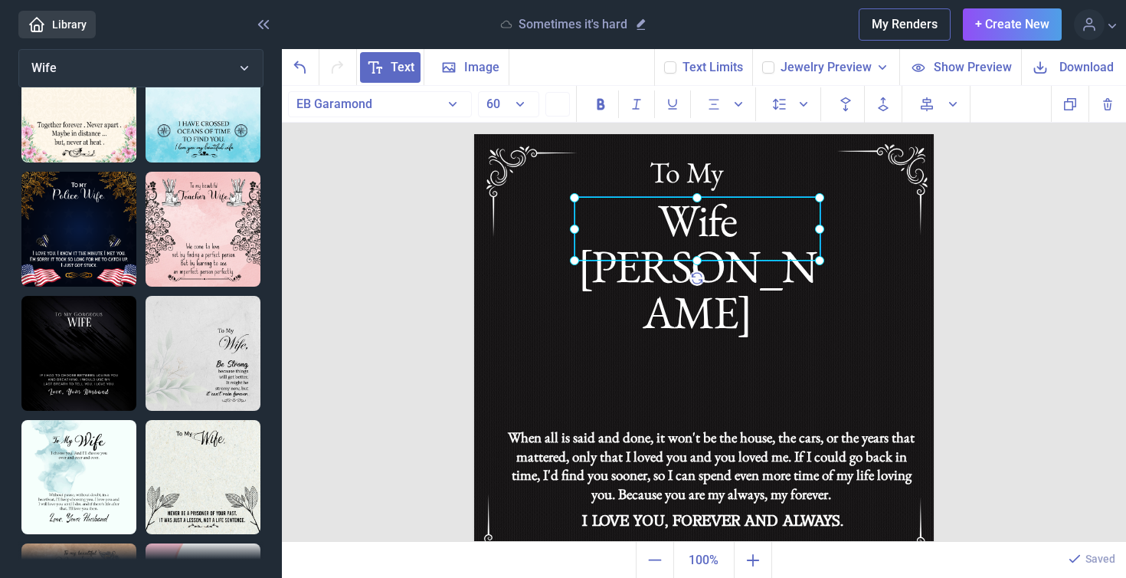
click at [706, 227] on div at bounding box center [698, 229] width 246 height 64
click at [777, 224] on div "Wife [PERSON_NAME]" at bounding box center [698, 229] width 246 height 64
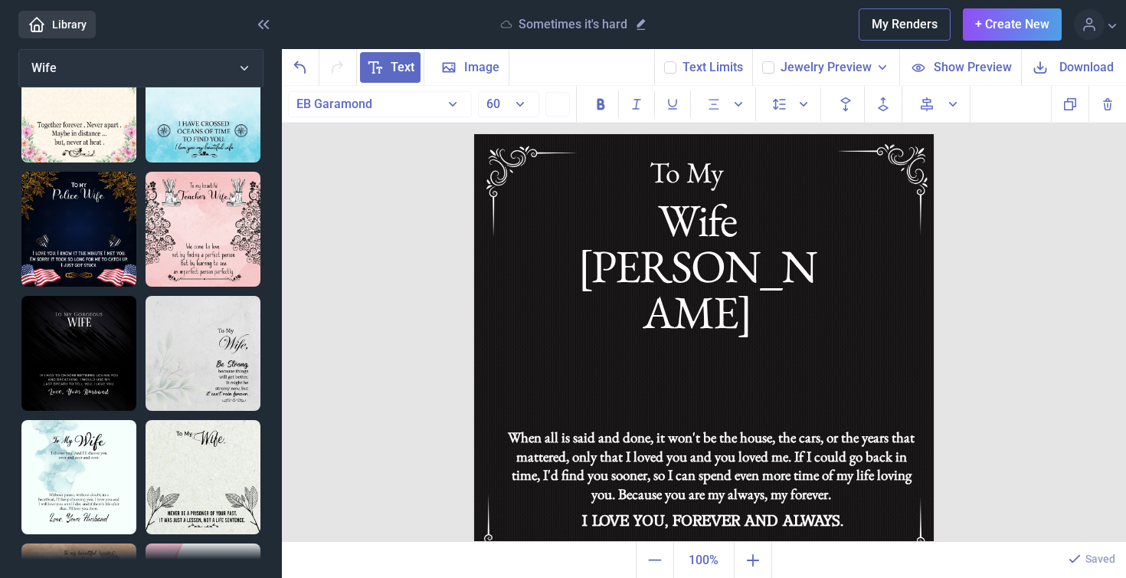
click at [1076, 65] on span "Download" at bounding box center [1087, 67] width 54 height 18
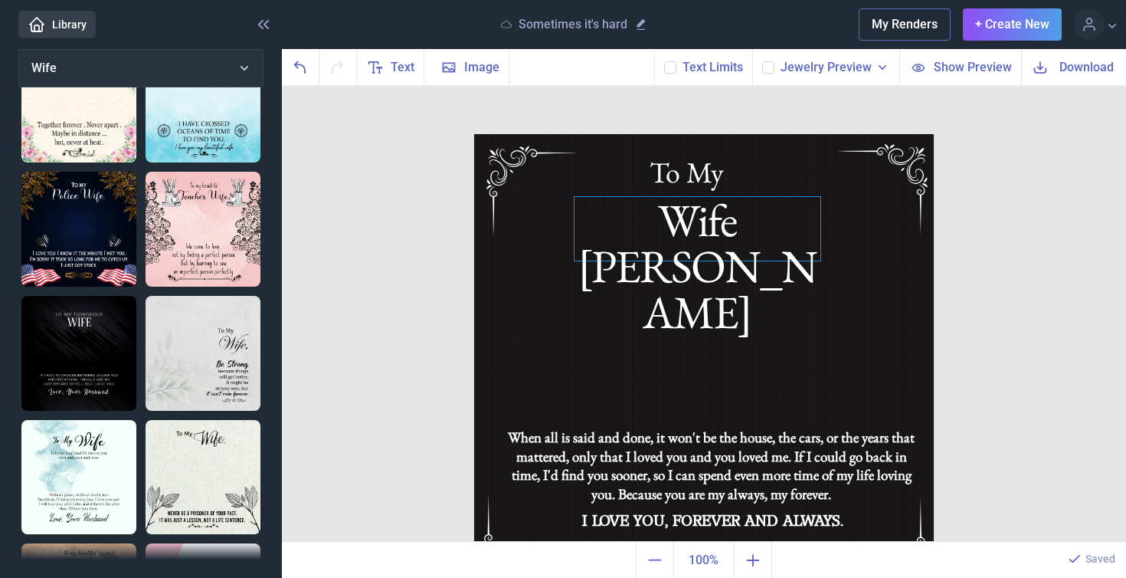
click at [724, 134] on div "Wife [PERSON_NAME]" at bounding box center [704, 134] width 460 height 0
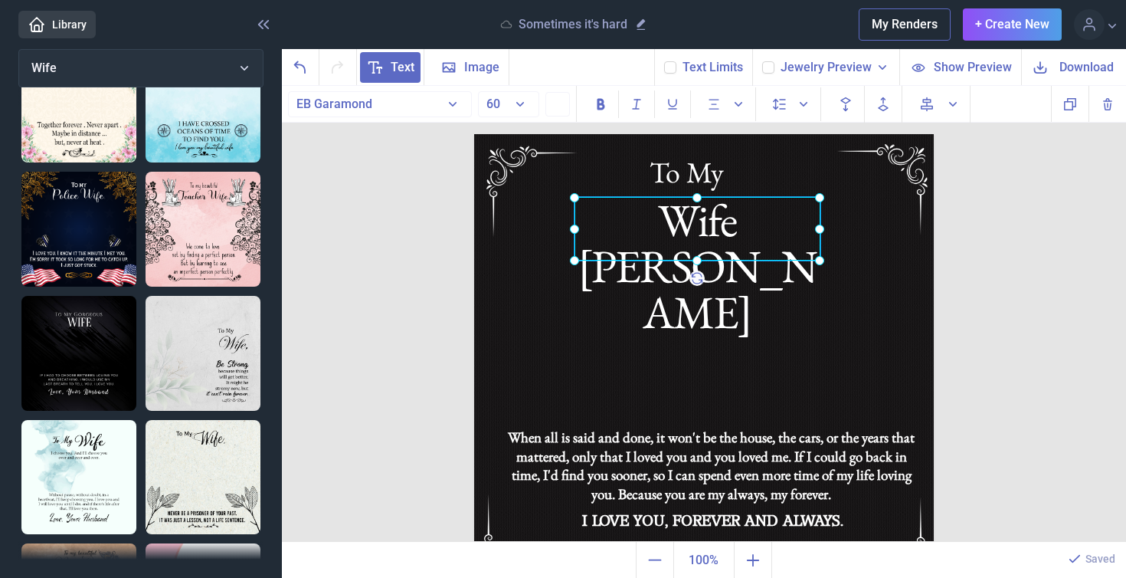
click at [724, 234] on div at bounding box center [698, 229] width 246 height 64
click at [770, 221] on div "Wife [PERSON_NAME]" at bounding box center [698, 229] width 246 height 64
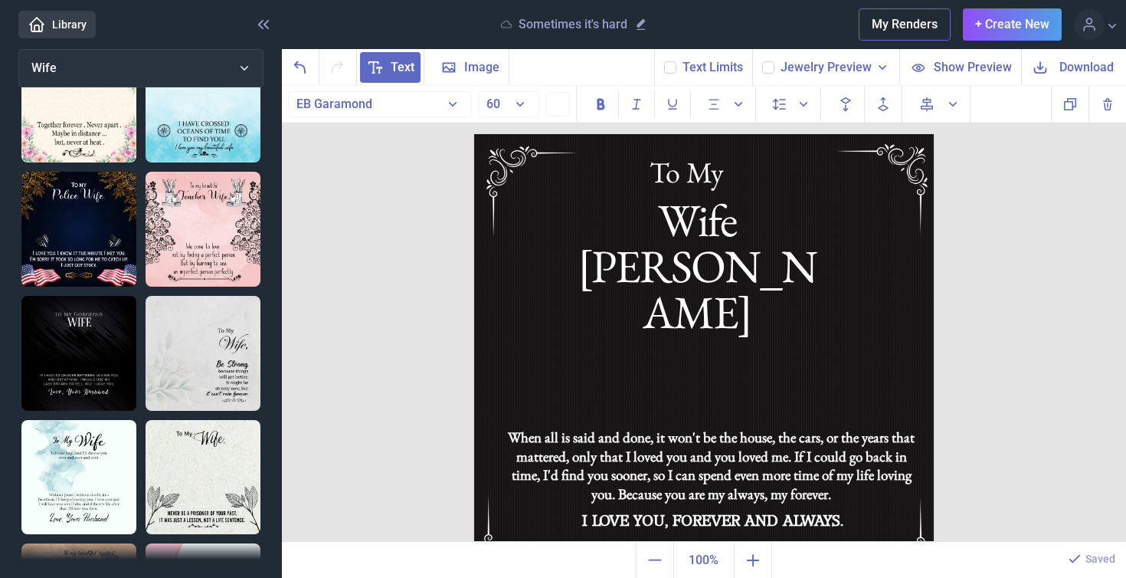
click at [1096, 65] on span "Download" at bounding box center [1087, 67] width 54 height 18
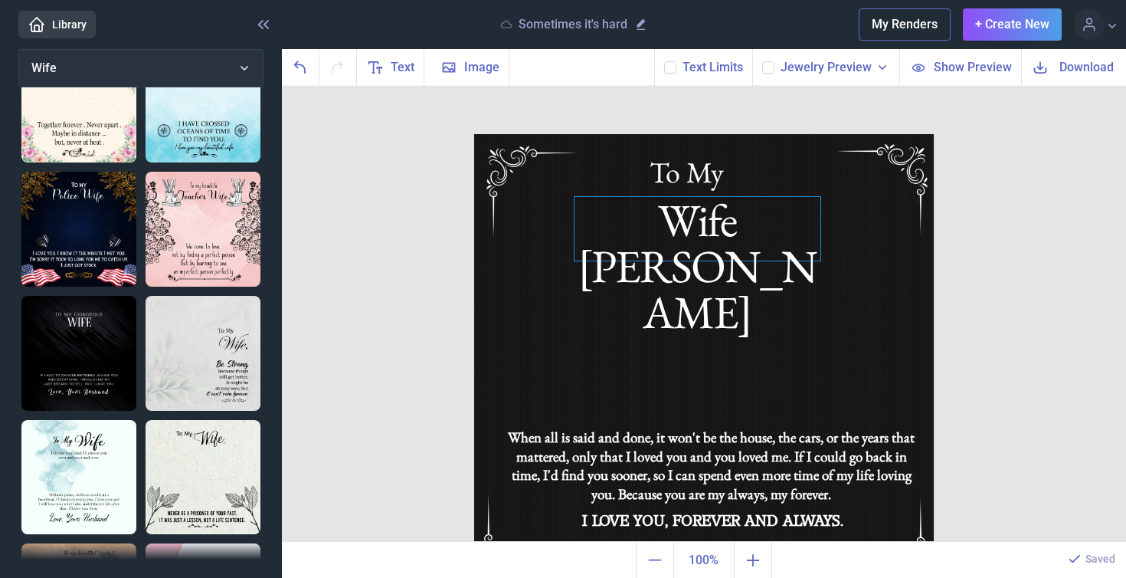
click at [766, 134] on div "Wife [PERSON_NAME]" at bounding box center [704, 134] width 460 height 0
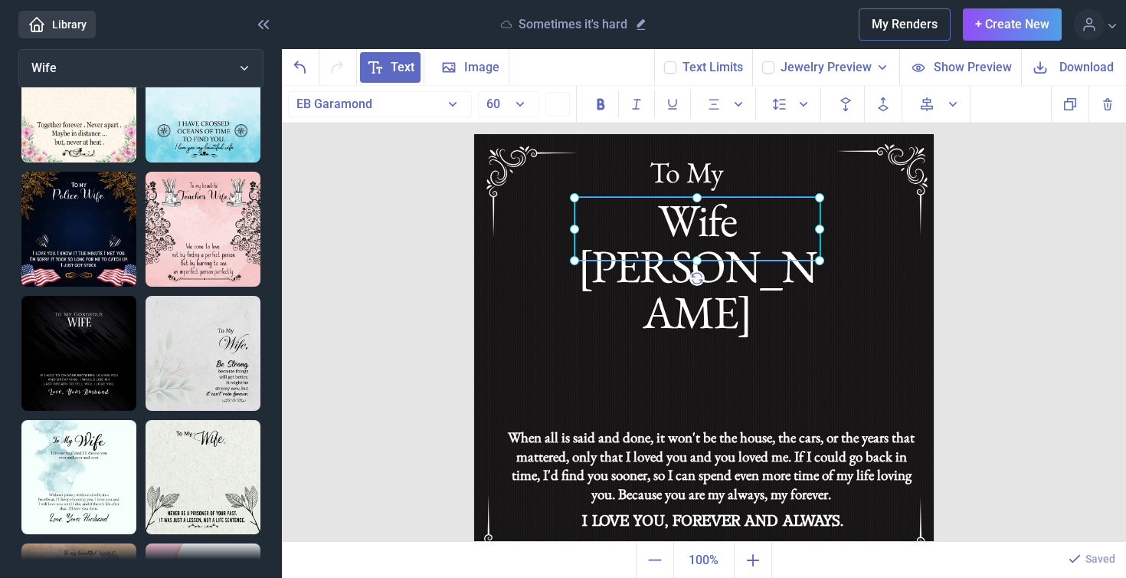
click at [766, 231] on div at bounding box center [698, 229] width 246 height 64
click at [788, 224] on div "Wife [PERSON_NAME]" at bounding box center [698, 229] width 246 height 64
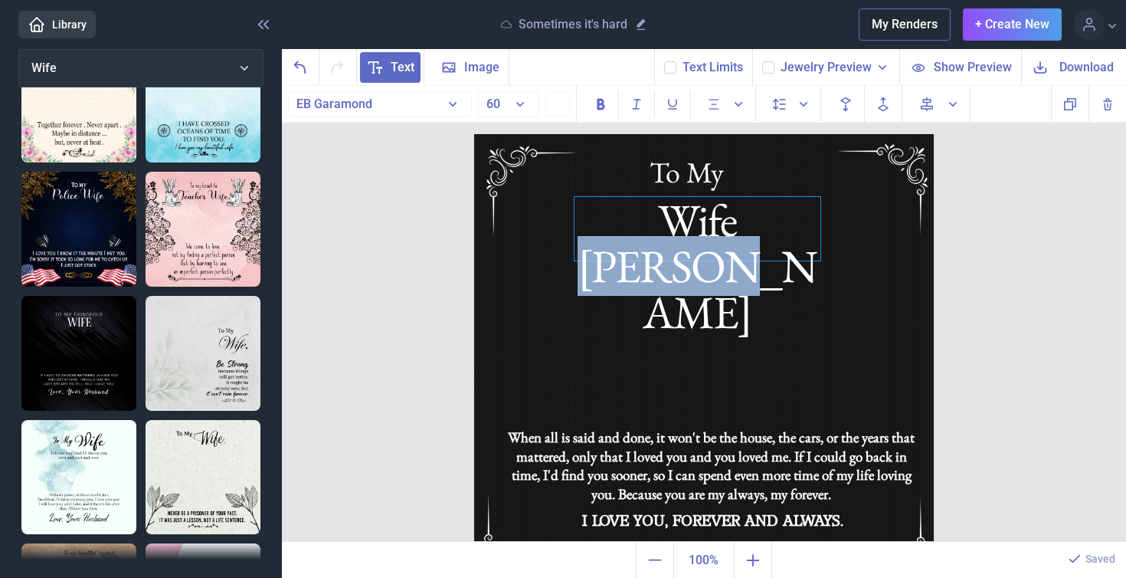
click at [788, 224] on div "Wife [PERSON_NAME]" at bounding box center [698, 229] width 246 height 64
click at [791, 232] on div "Wife [PERSON_NAME]" at bounding box center [698, 229] width 246 height 64
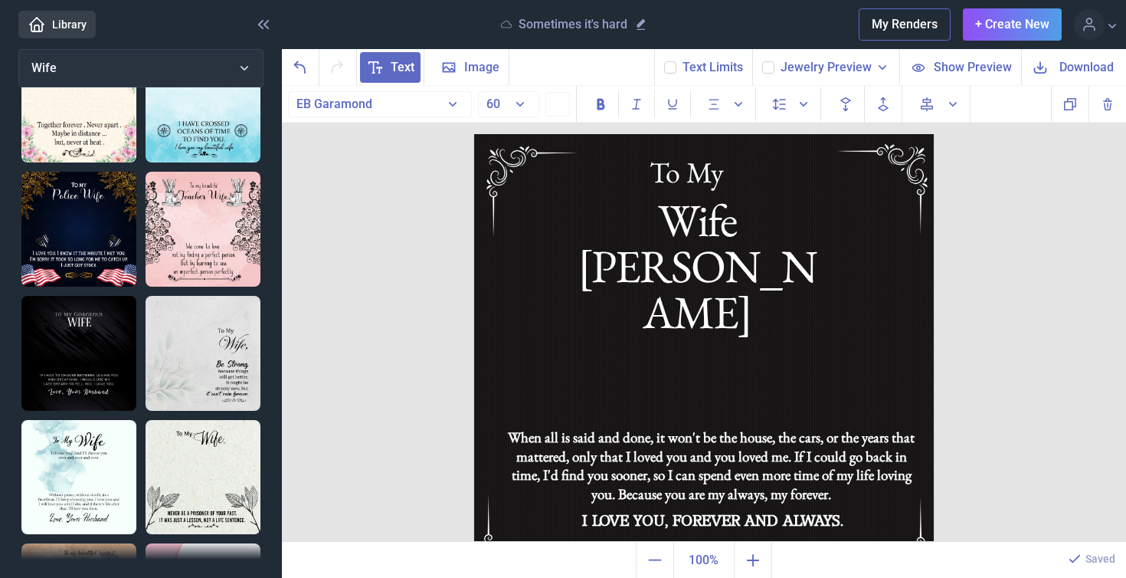
click at [1078, 71] on span "Download" at bounding box center [1087, 67] width 54 height 18
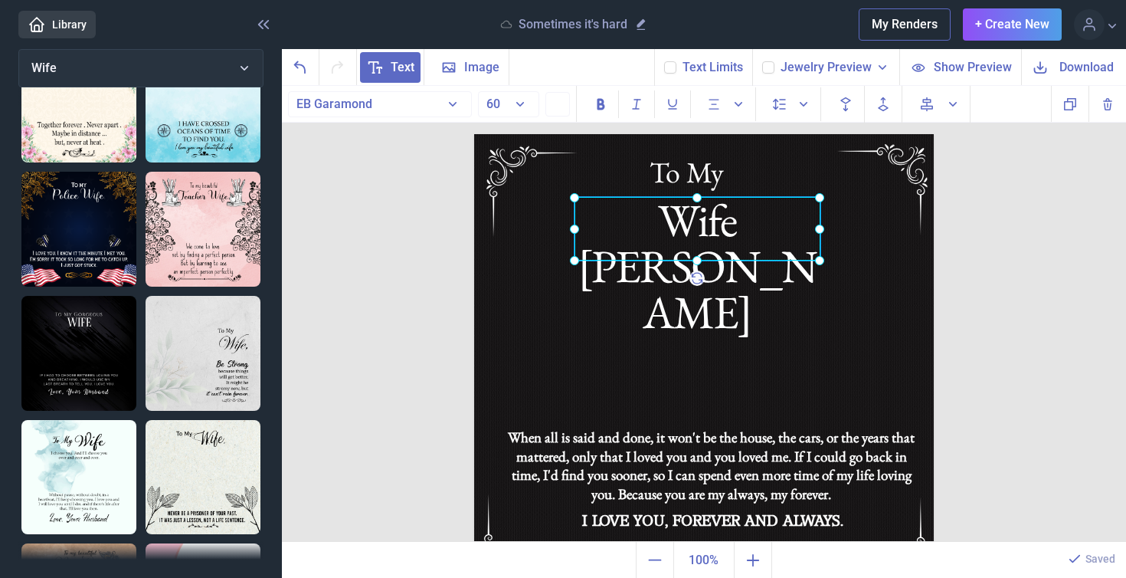
click at [474, 134] on div "Wife [PERSON_NAME]" at bounding box center [474, 134] width 0 height 0
click at [750, 221] on div at bounding box center [698, 229] width 246 height 64
click at [782, 228] on div "Wife [PERSON_NAME]" at bounding box center [698, 229] width 246 height 64
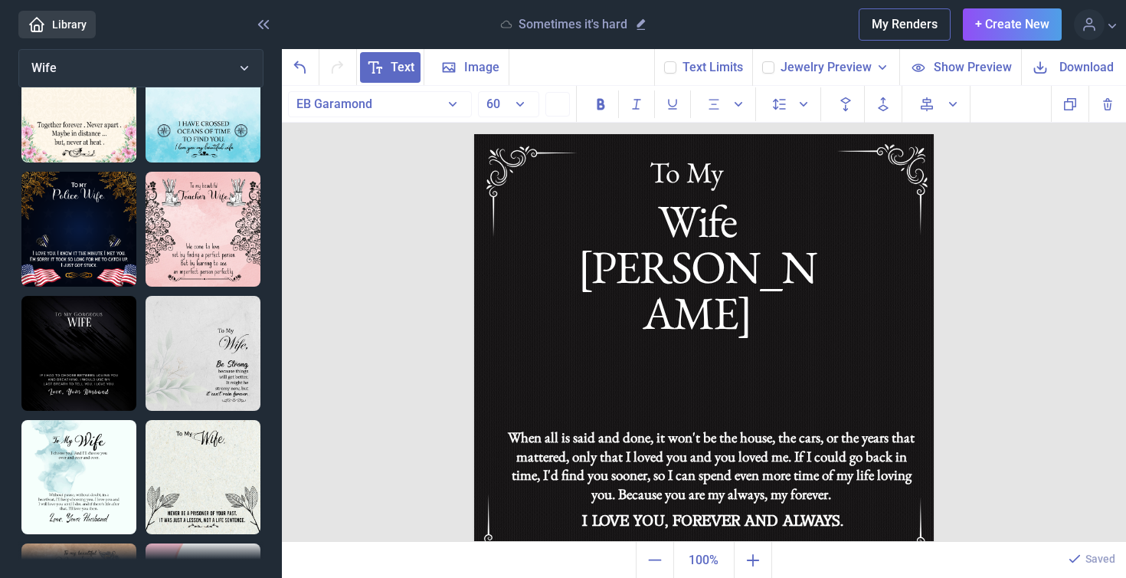
click at [1088, 66] on span "Download" at bounding box center [1087, 67] width 54 height 18
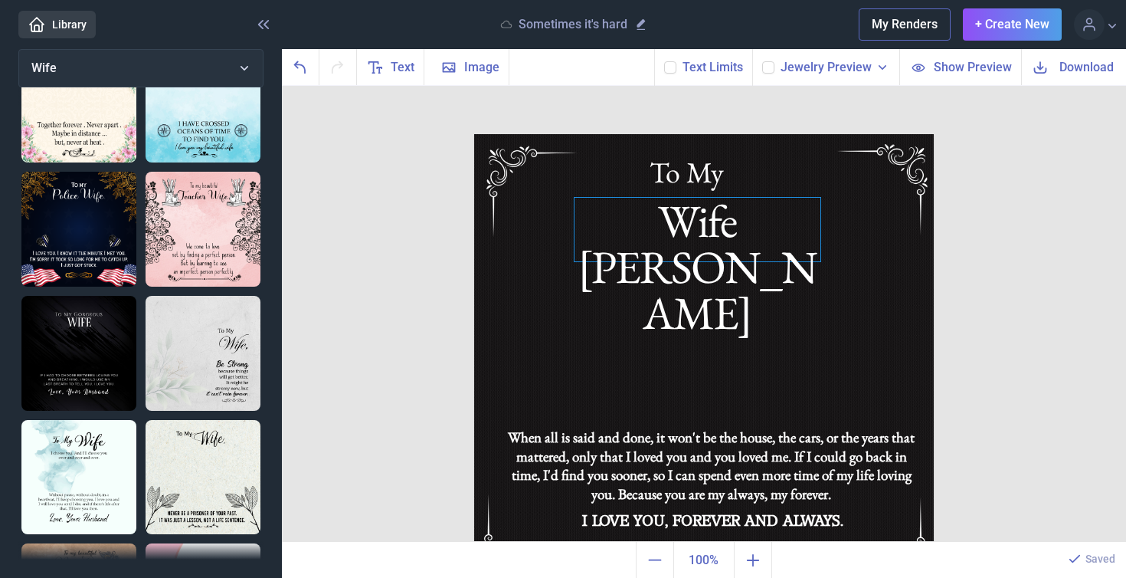
click at [719, 134] on div "Wife [PERSON_NAME]" at bounding box center [704, 134] width 460 height 0
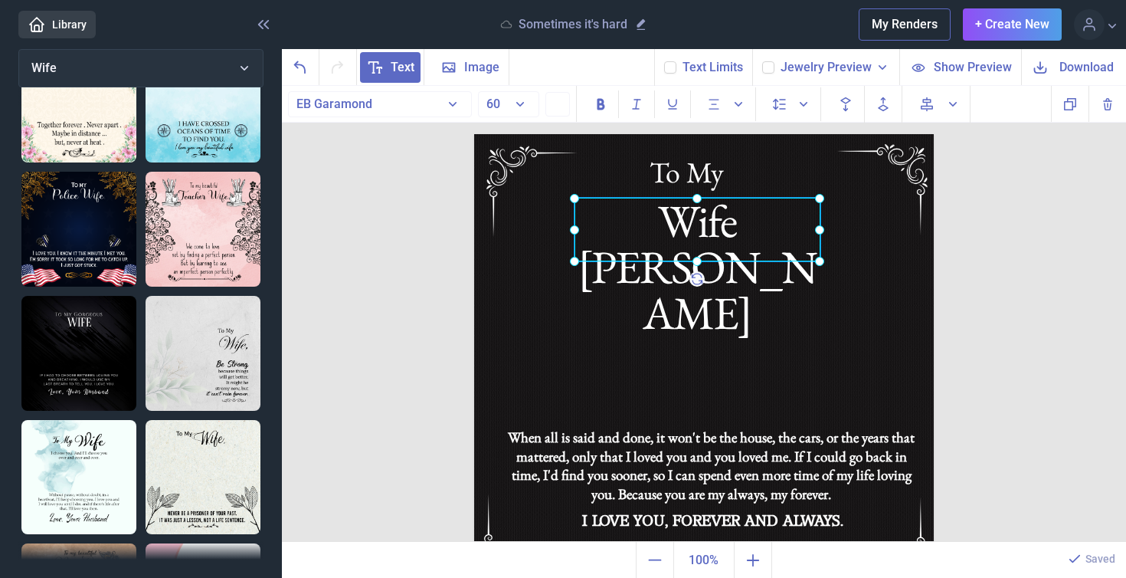
click at [719, 232] on div at bounding box center [698, 230] width 246 height 64
click at [779, 225] on div "Wife [PERSON_NAME]" at bounding box center [698, 230] width 246 height 64
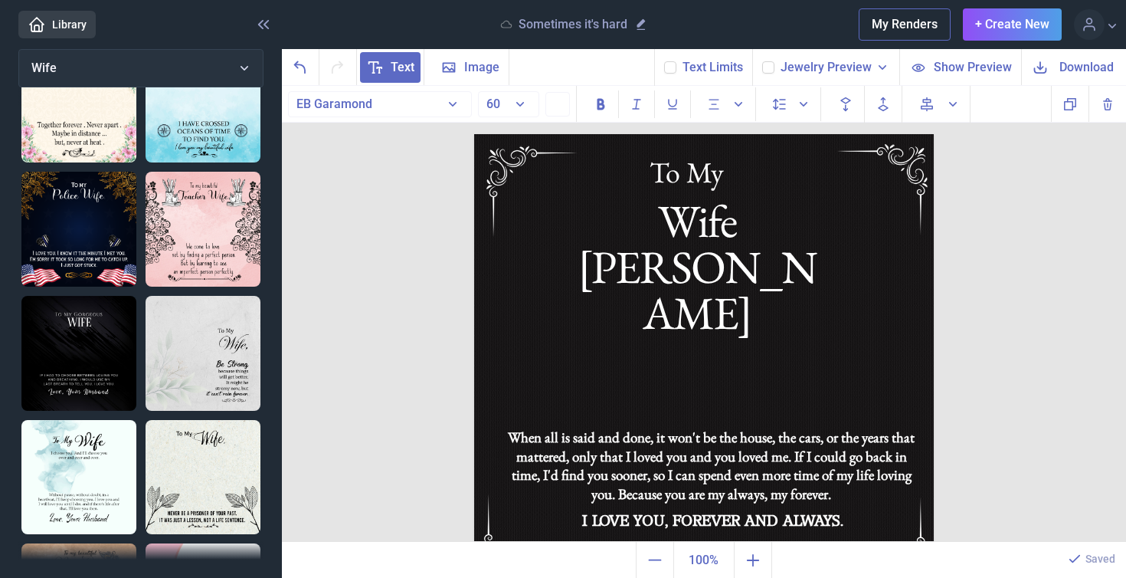
click at [1080, 64] on span "Download" at bounding box center [1087, 67] width 54 height 18
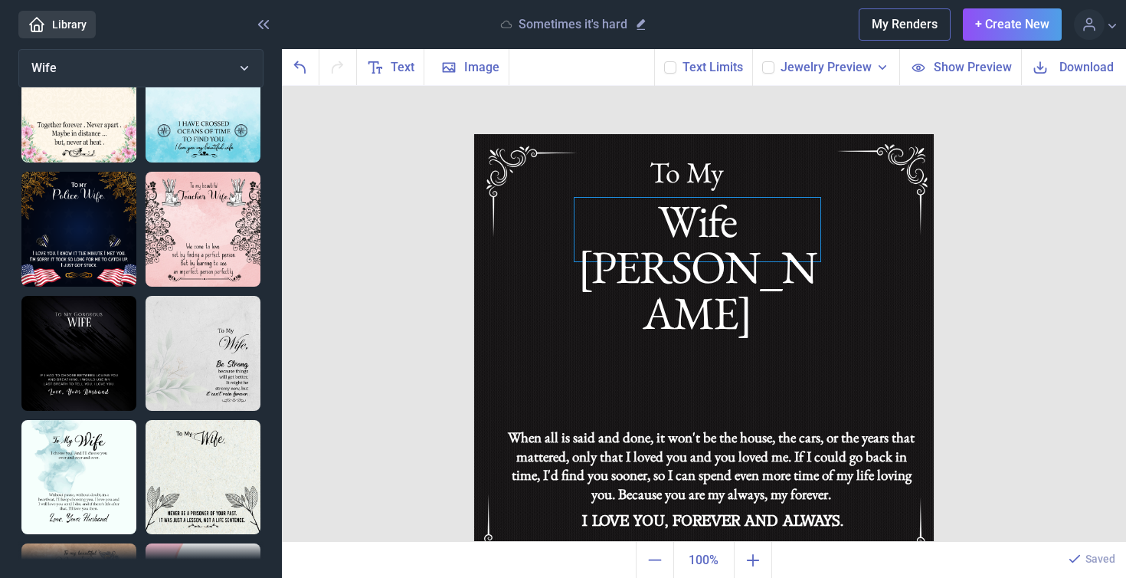
click at [731, 134] on div "Wife [PERSON_NAME]" at bounding box center [704, 134] width 460 height 0
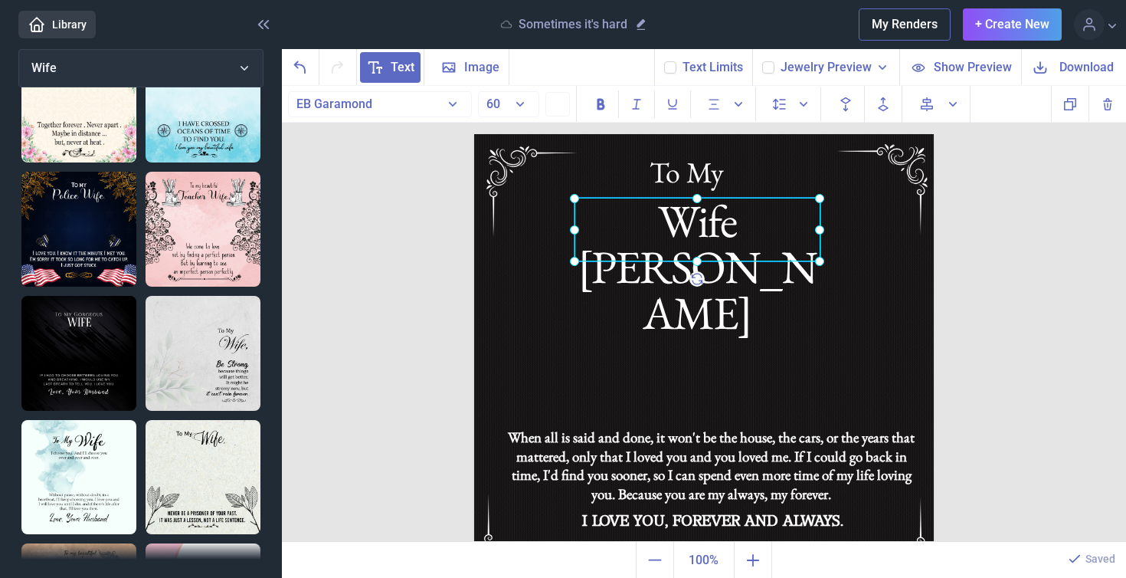
click at [731, 227] on div at bounding box center [698, 230] width 246 height 64
click at [779, 228] on div "Wife [PERSON_NAME]" at bounding box center [698, 230] width 246 height 64
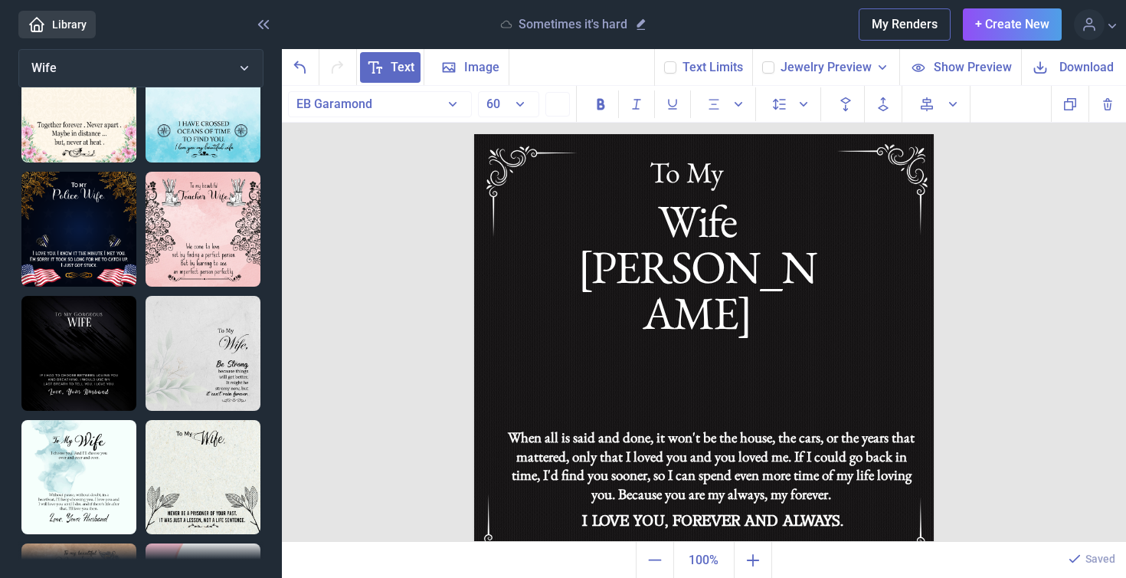
click at [1066, 67] on span "Download" at bounding box center [1087, 67] width 54 height 18
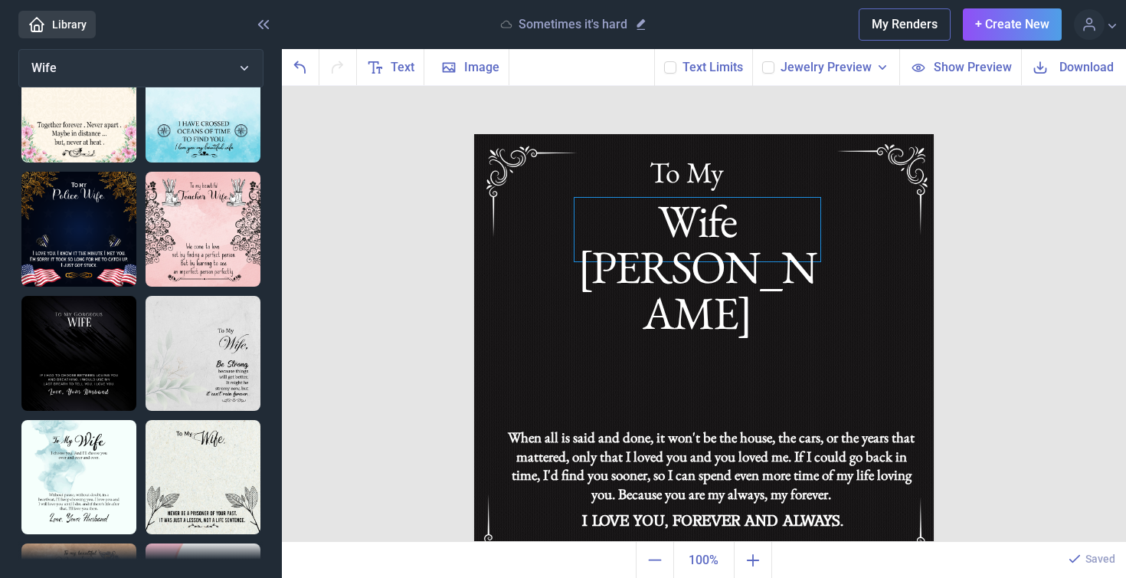
click at [729, 134] on div "Wife [PERSON_NAME]" at bounding box center [704, 134] width 460 height 0
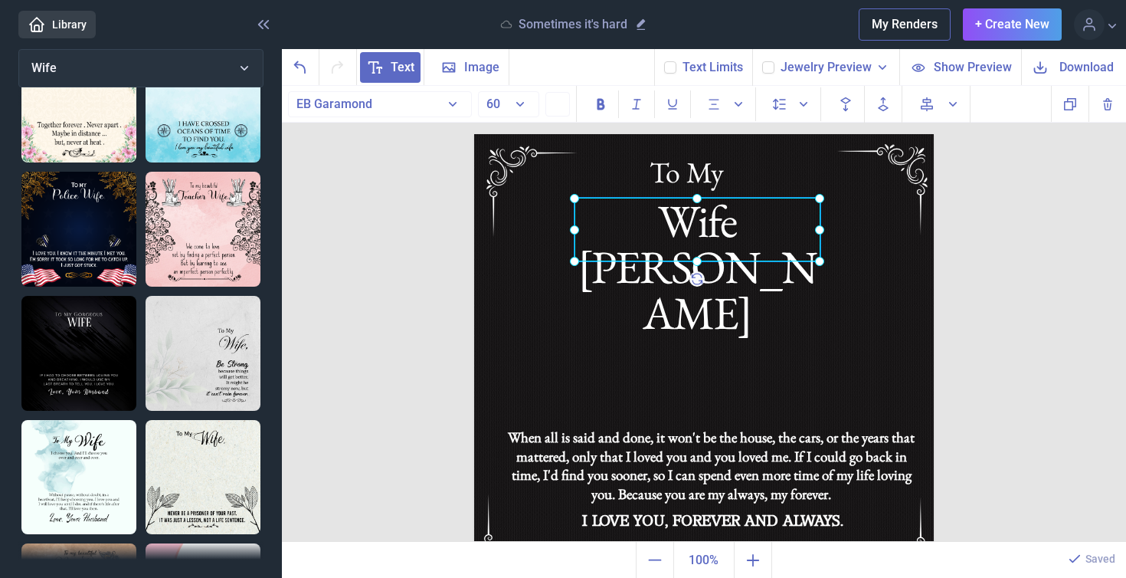
click at [729, 237] on div at bounding box center [698, 230] width 246 height 64
click at [785, 224] on div "Wife [PERSON_NAME]" at bounding box center [698, 230] width 246 height 64
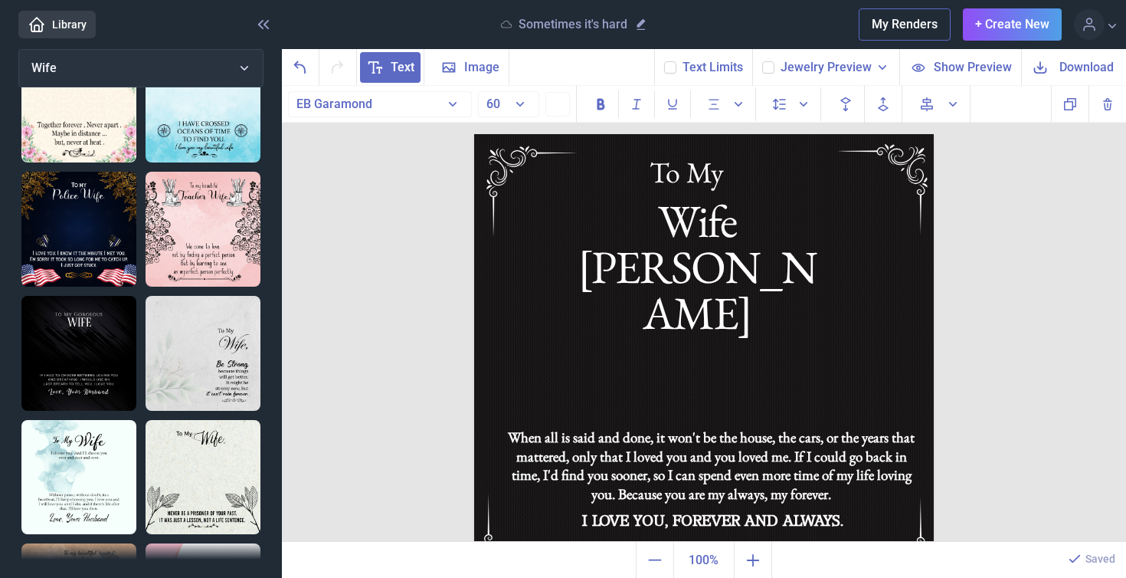
click at [1081, 70] on span "Download" at bounding box center [1087, 67] width 54 height 18
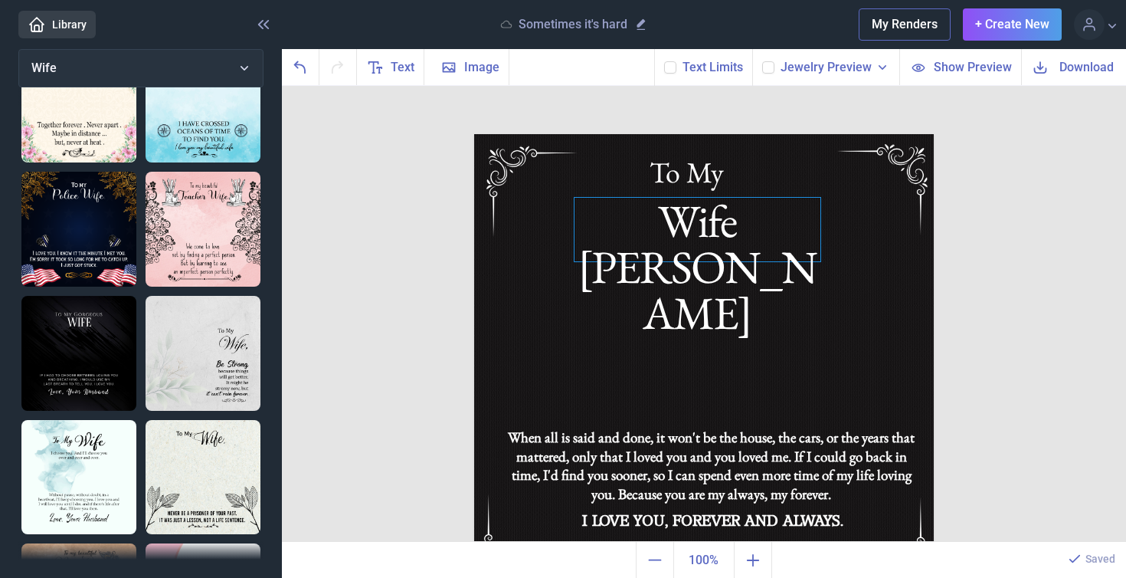
click at [712, 134] on div "Wife [PERSON_NAME]" at bounding box center [704, 134] width 460 height 0
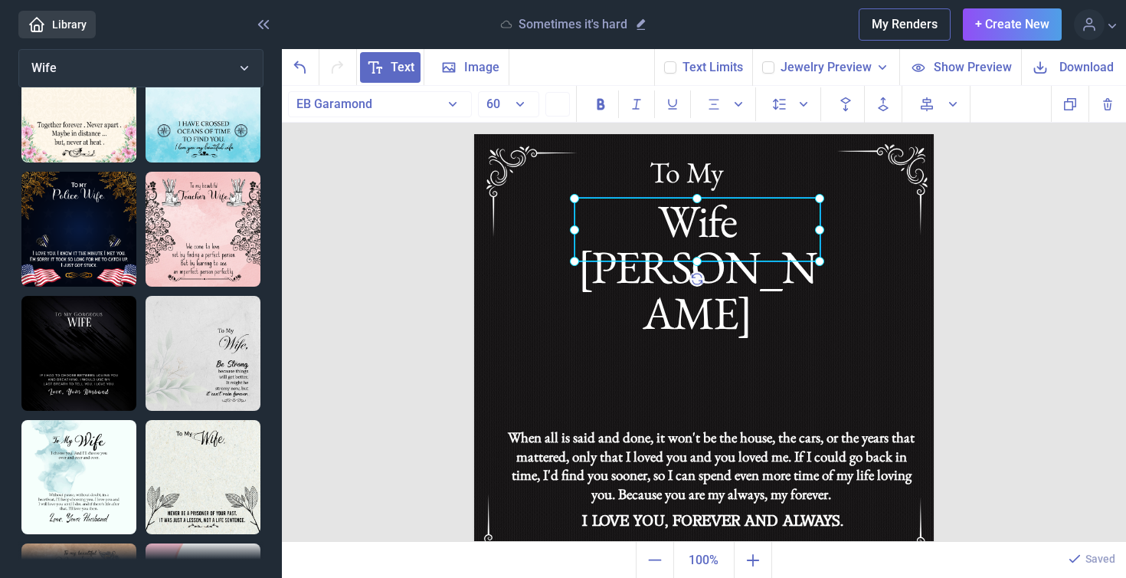
click at [712, 231] on div at bounding box center [698, 230] width 246 height 64
click at [788, 230] on div "Wife [PERSON_NAME]" at bounding box center [698, 230] width 246 height 64
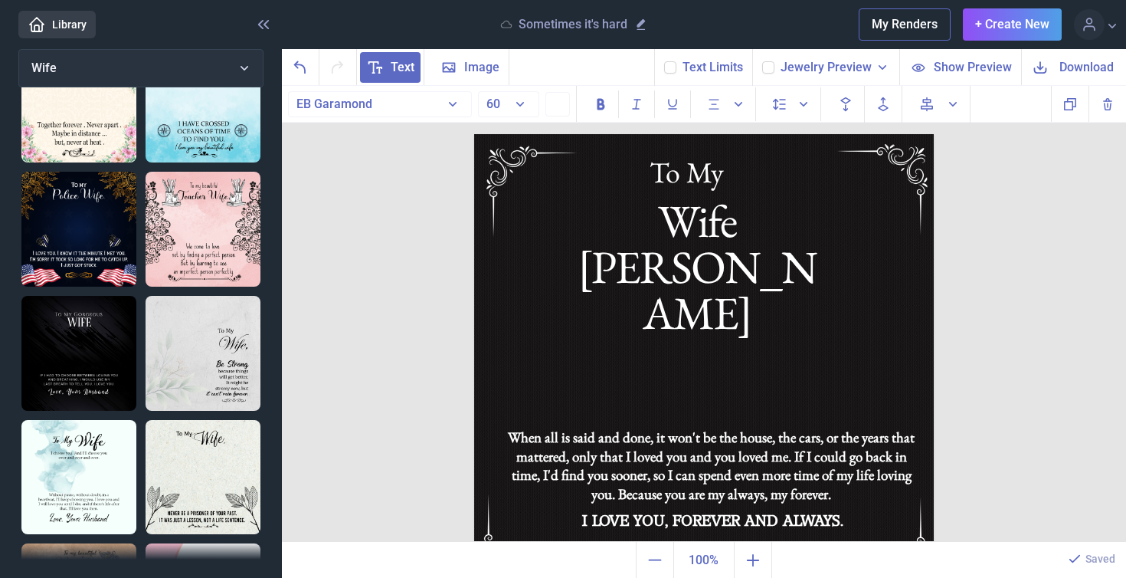
click at [1089, 67] on span "Download" at bounding box center [1087, 67] width 54 height 18
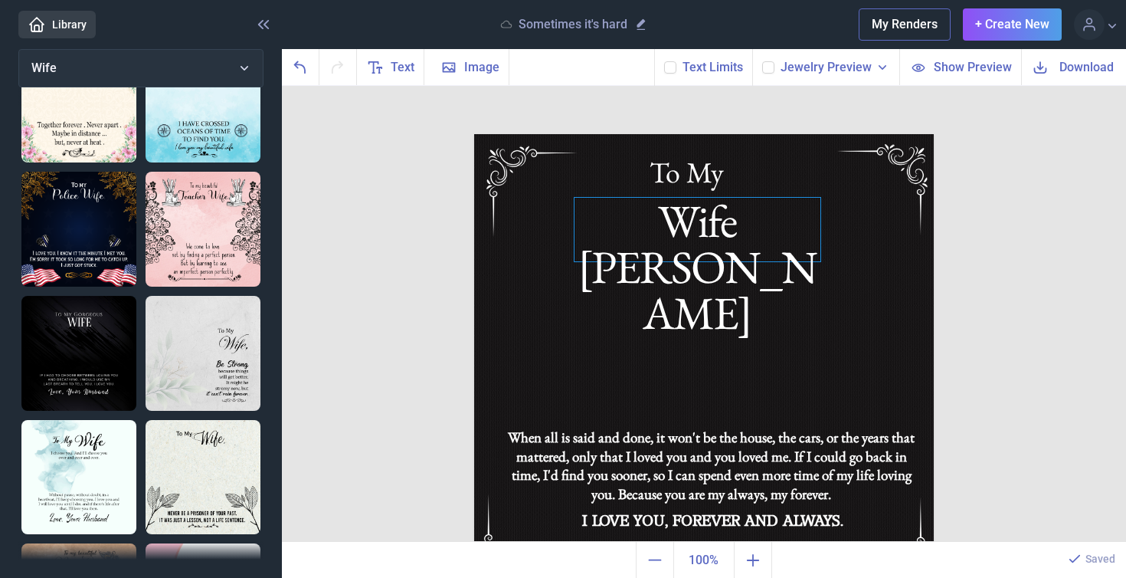
click at [729, 134] on div "Wife [PERSON_NAME]" at bounding box center [704, 134] width 460 height 0
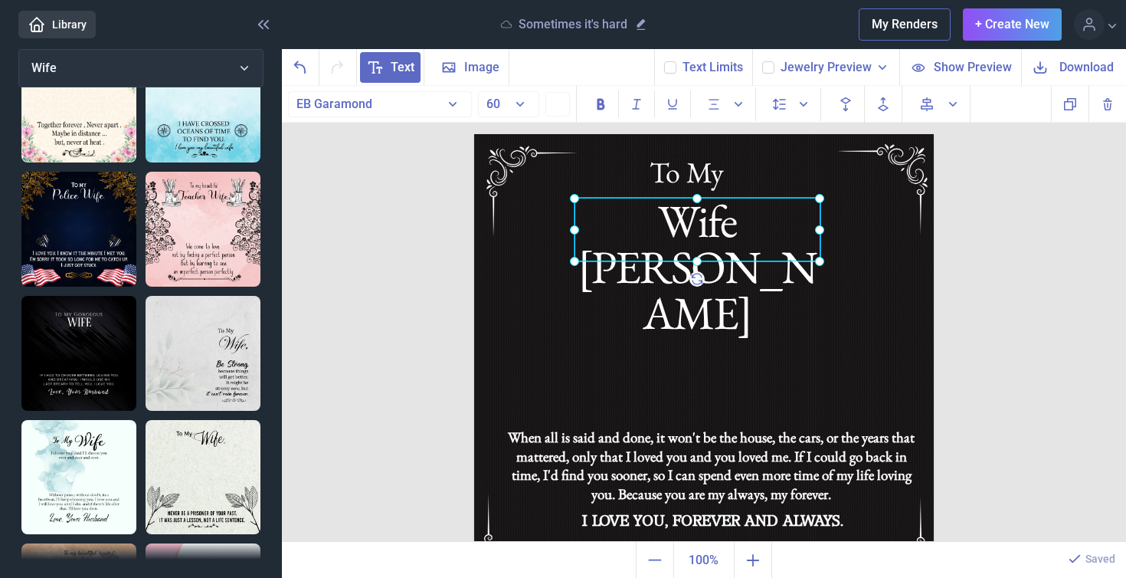
click at [729, 218] on div at bounding box center [698, 230] width 246 height 64
click at [780, 219] on div "Wife [PERSON_NAME]" at bounding box center [698, 230] width 246 height 64
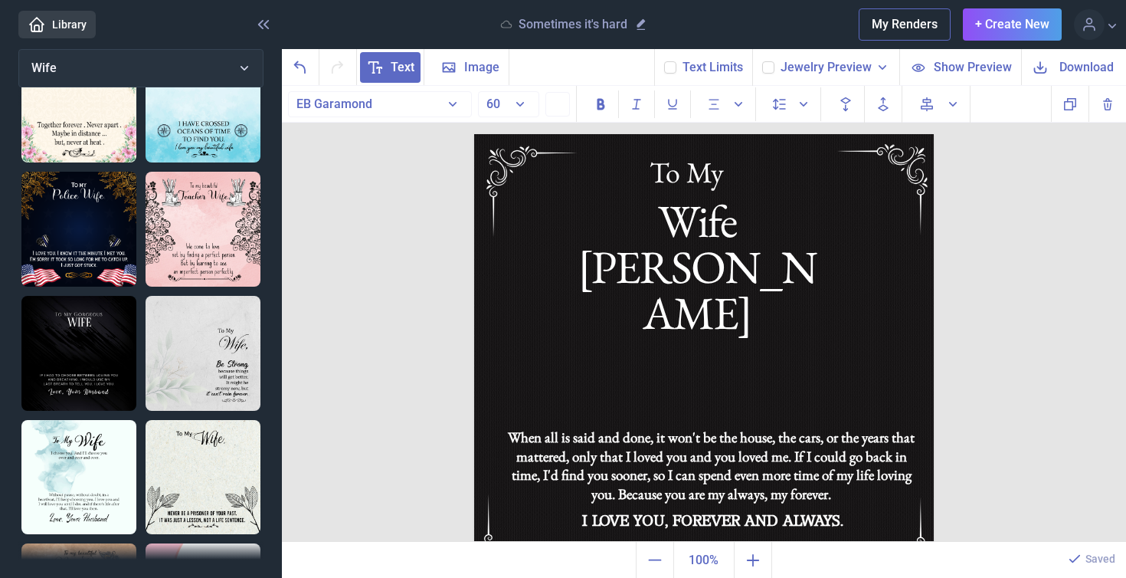
click at [1097, 71] on span "Download" at bounding box center [1087, 67] width 54 height 18
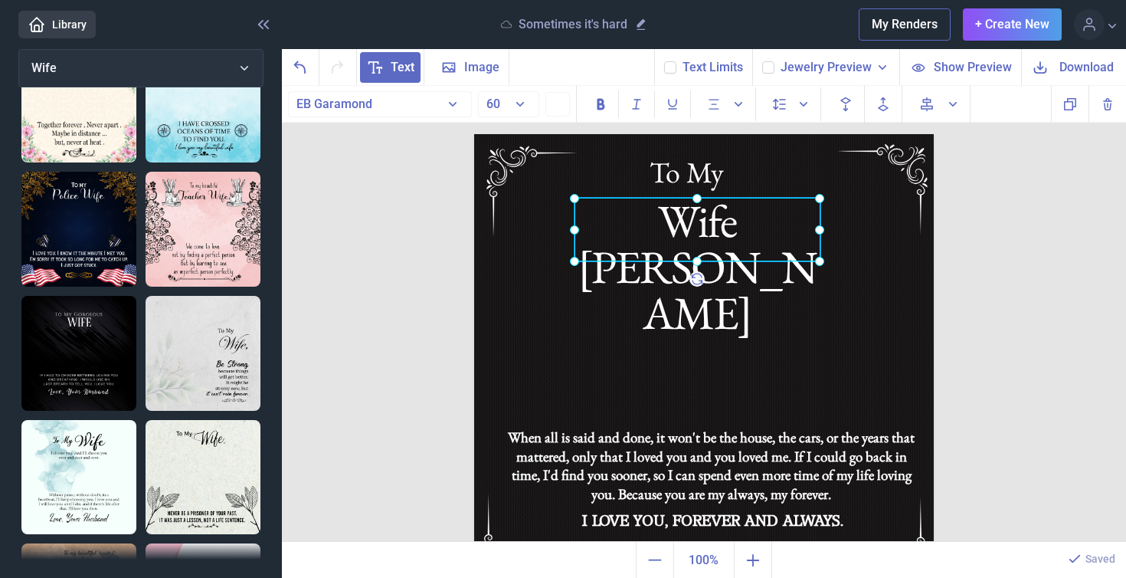
click at [474, 134] on div "Wife [PERSON_NAME]" at bounding box center [474, 134] width 0 height 0
click at [748, 231] on div at bounding box center [698, 230] width 246 height 64
click at [785, 224] on div "Wife [PERSON_NAME]" at bounding box center [698, 230] width 246 height 64
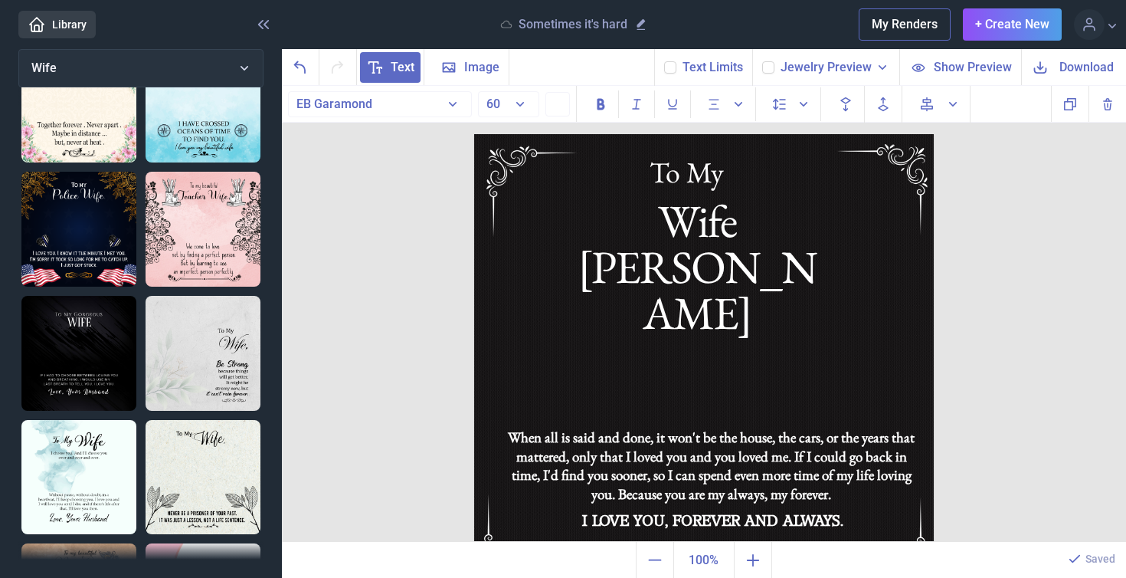
click at [1089, 67] on span "Download" at bounding box center [1087, 67] width 54 height 18
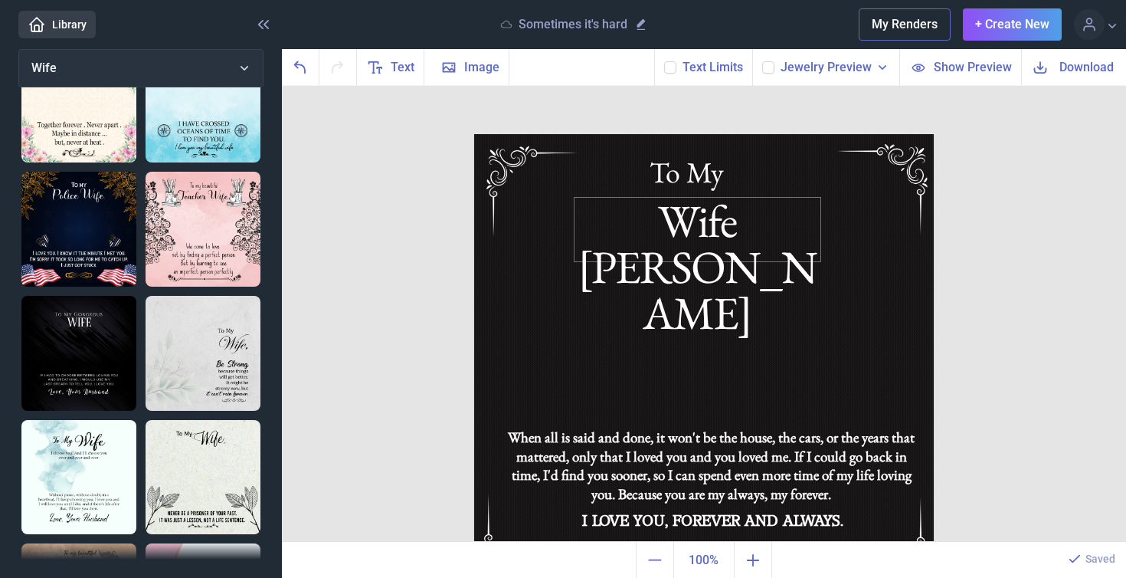
click at [765, 134] on div "Wife [PERSON_NAME]" at bounding box center [704, 134] width 460 height 0
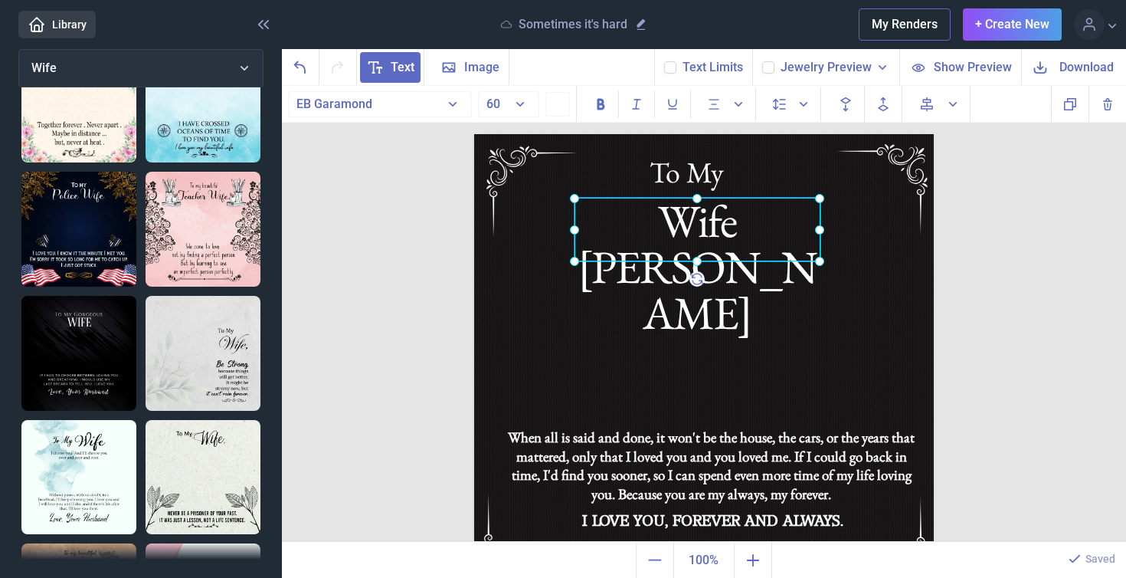
click at [765, 229] on div at bounding box center [698, 230] width 246 height 64
click at [792, 228] on div "Wife [PERSON_NAME]" at bounding box center [698, 230] width 246 height 64
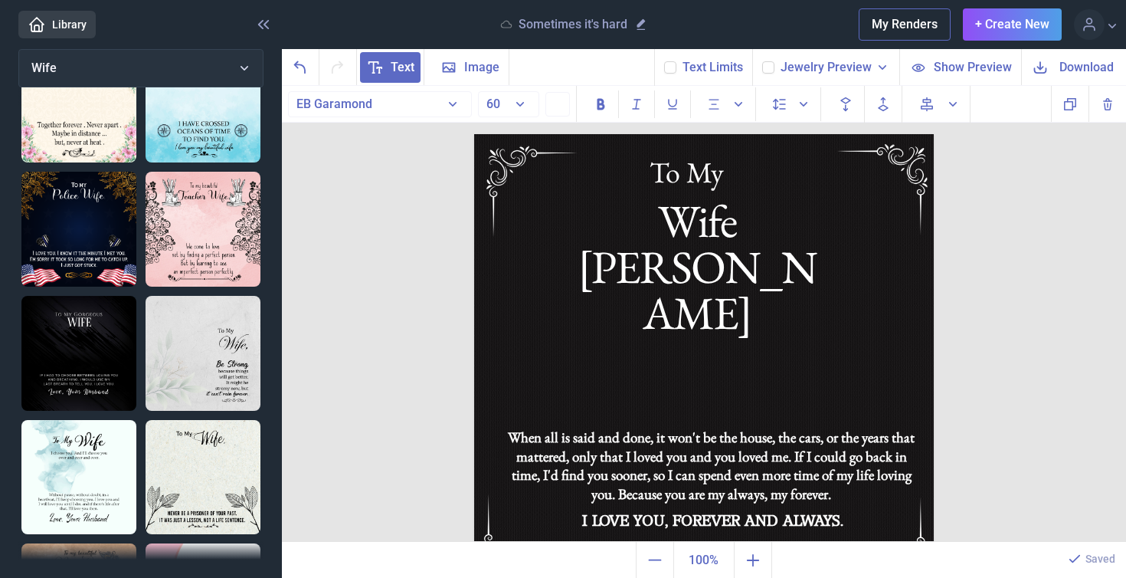
click at [1087, 67] on span "Download" at bounding box center [1087, 67] width 54 height 18
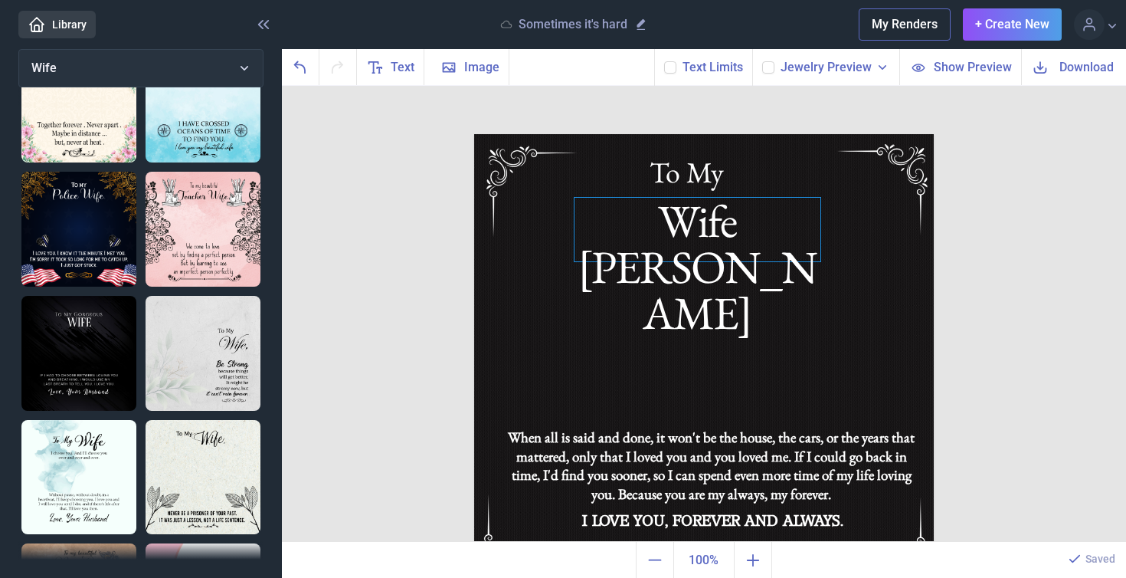
click at [739, 134] on div "Wife [PERSON_NAME]" at bounding box center [704, 134] width 460 height 0
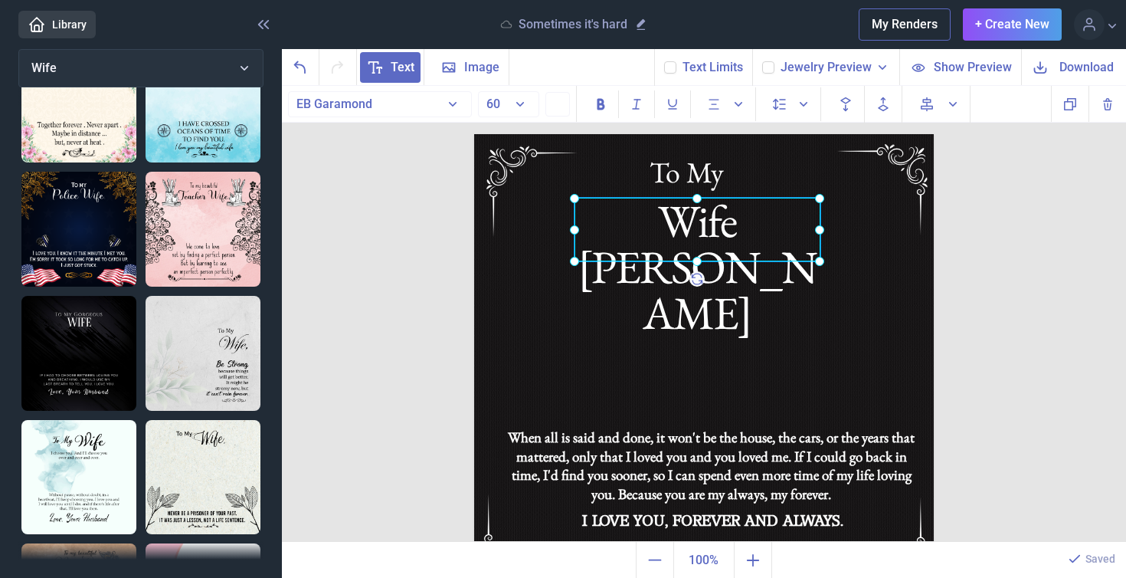
click at [739, 235] on div at bounding box center [698, 230] width 246 height 64
click at [788, 223] on div "Wife [PERSON_NAME]" at bounding box center [698, 230] width 246 height 64
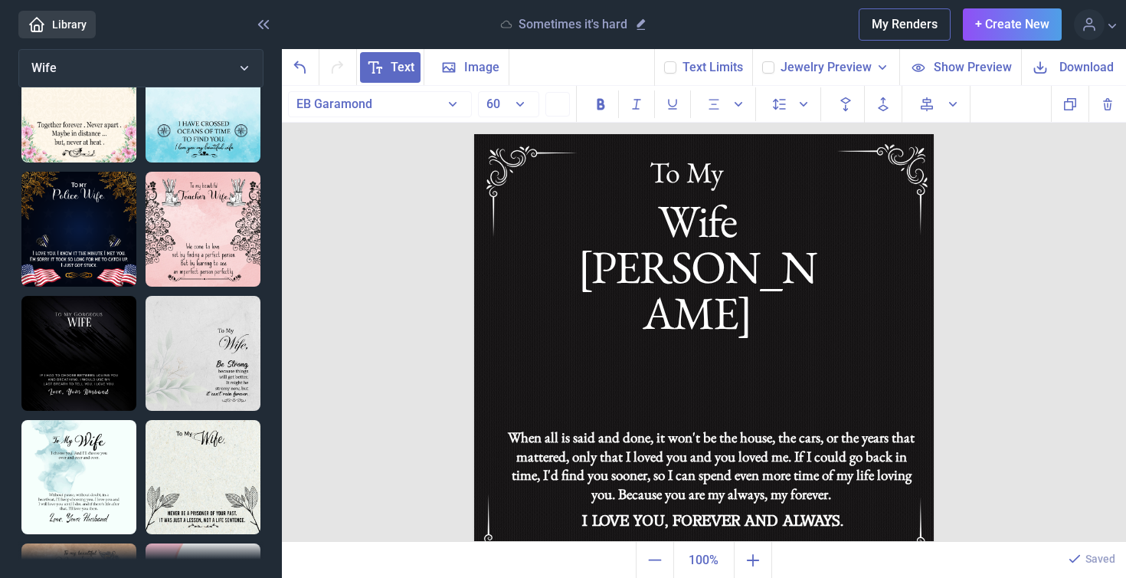
click at [1094, 65] on span "Download" at bounding box center [1087, 67] width 54 height 18
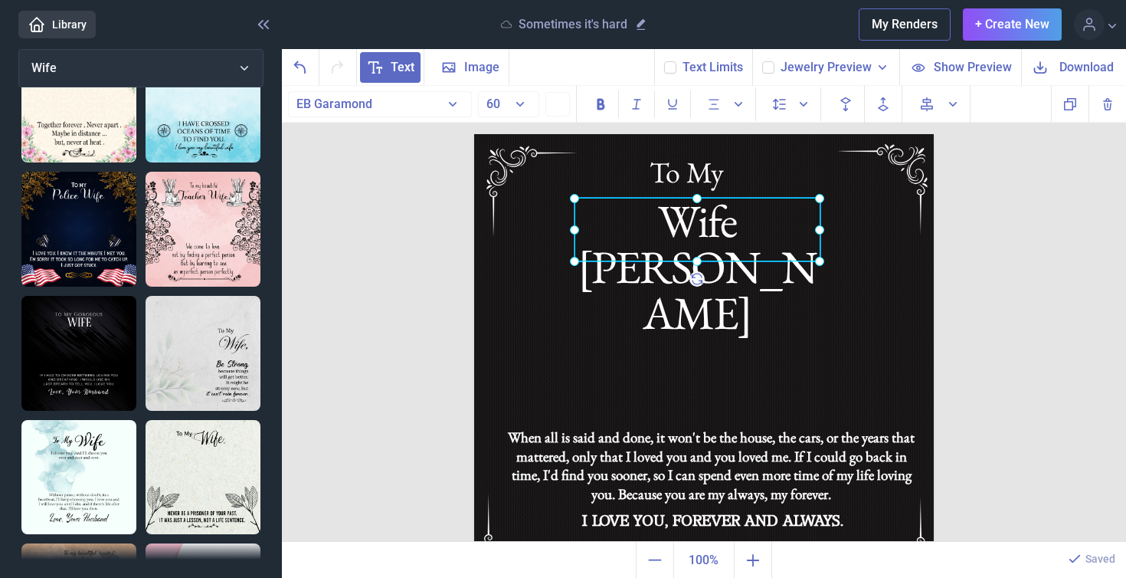
click at [474, 134] on div "Wife [PERSON_NAME]" at bounding box center [474, 134] width 0 height 0
click at [786, 224] on div at bounding box center [698, 230] width 246 height 64
click at [792, 226] on div "Wife [PERSON_NAME]" at bounding box center [698, 230] width 246 height 64
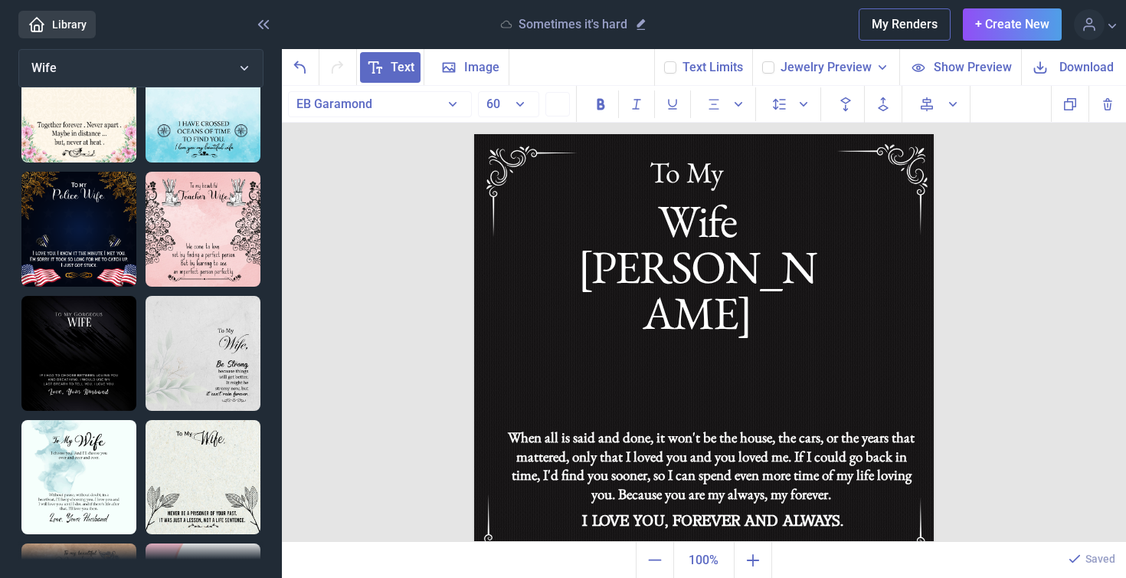
click at [1064, 64] on span "Download" at bounding box center [1087, 67] width 54 height 18
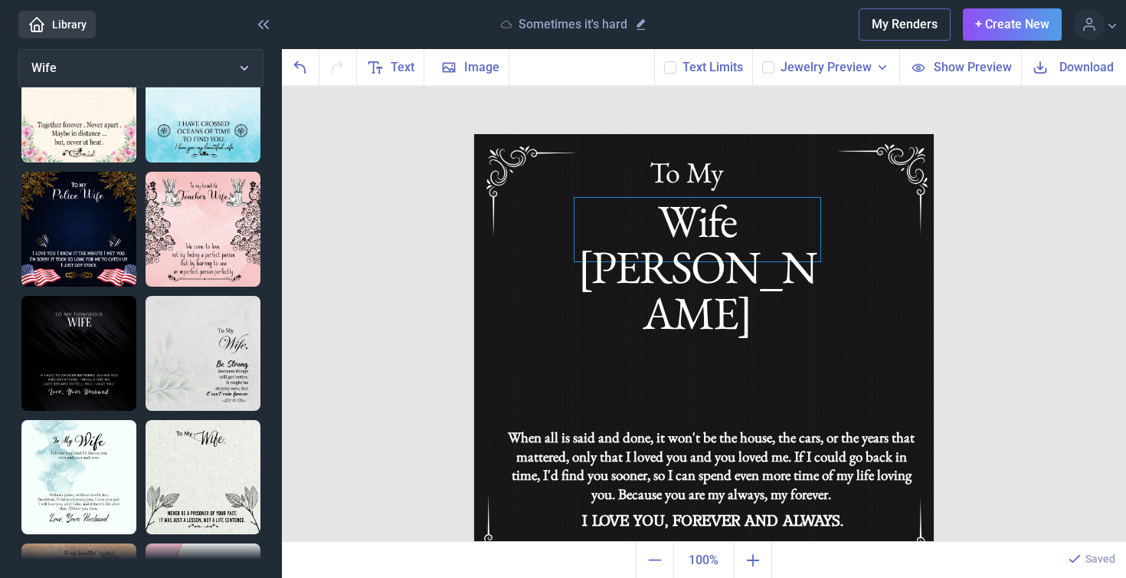
click at [739, 134] on div "Wife [PERSON_NAME]" at bounding box center [704, 134] width 460 height 0
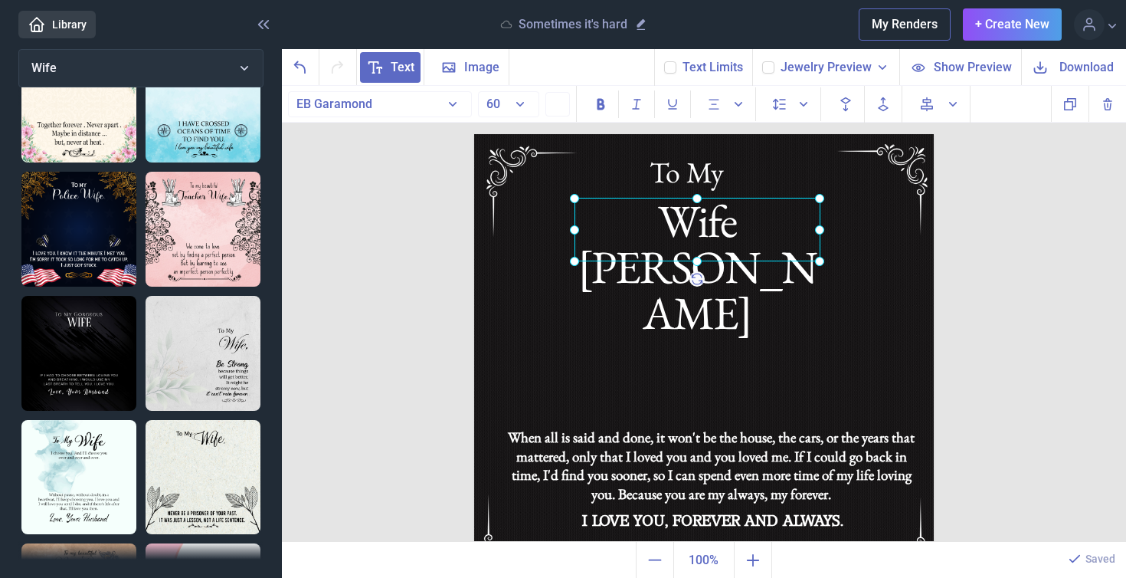
click at [780, 229] on div at bounding box center [698, 230] width 246 height 64
click at [774, 221] on div at bounding box center [698, 230] width 246 height 64
click at [775, 228] on div at bounding box center [698, 230] width 246 height 64
click at [765, 233] on div at bounding box center [698, 230] width 246 height 64
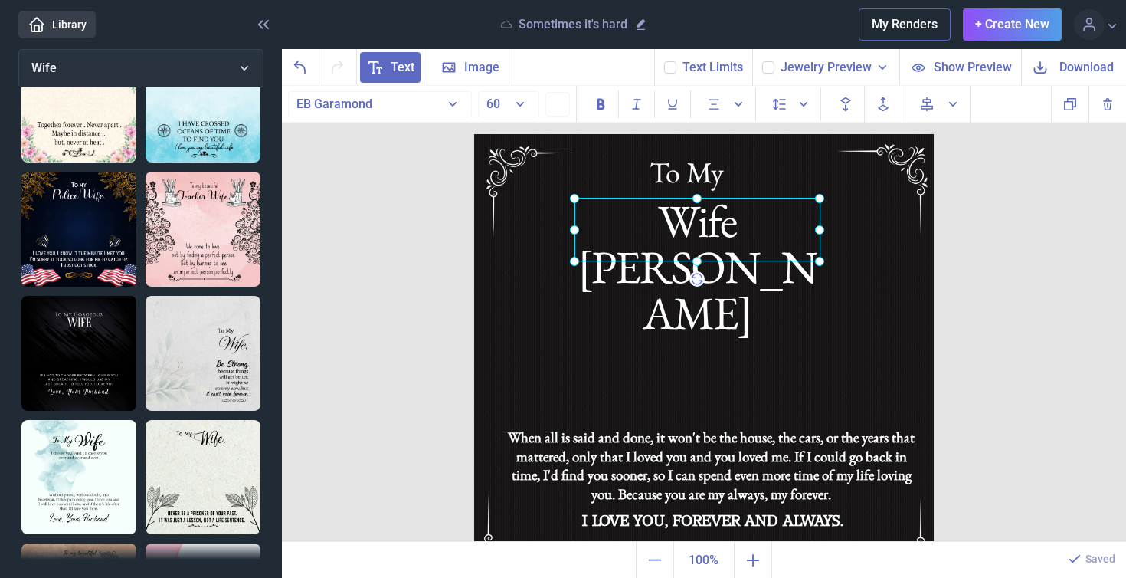
click at [761, 229] on div at bounding box center [698, 230] width 246 height 64
click at [778, 231] on div "Wife [PERSON_NAME]" at bounding box center [698, 230] width 246 height 64
click at [773, 231] on div "Wife [PERSON_NAME]" at bounding box center [698, 230] width 246 height 64
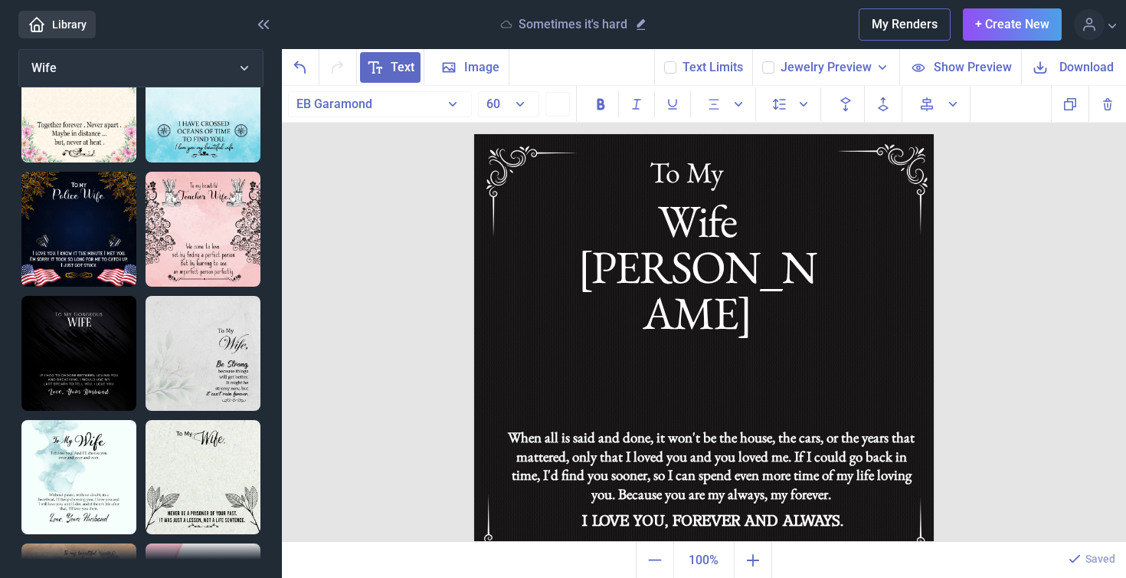
click at [1076, 67] on span "Download" at bounding box center [1087, 67] width 54 height 18
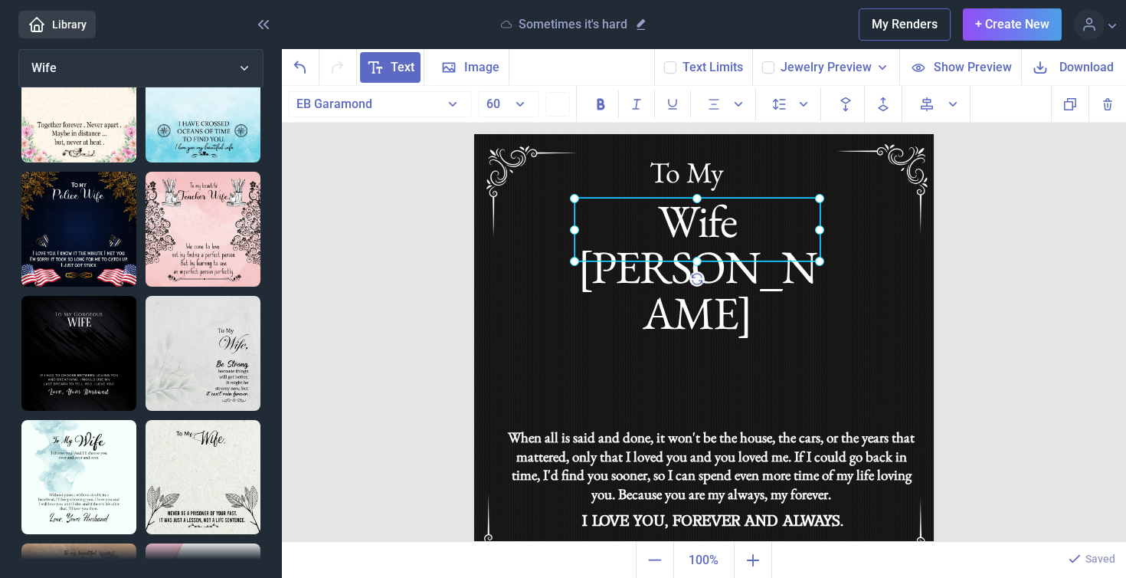
click at [474, 134] on div "Wife [PERSON_NAME]" at bounding box center [474, 134] width 0 height 0
click at [713, 236] on div at bounding box center [698, 230] width 246 height 64
click at [793, 229] on div "Wife [PERSON_NAME]" at bounding box center [698, 230] width 246 height 64
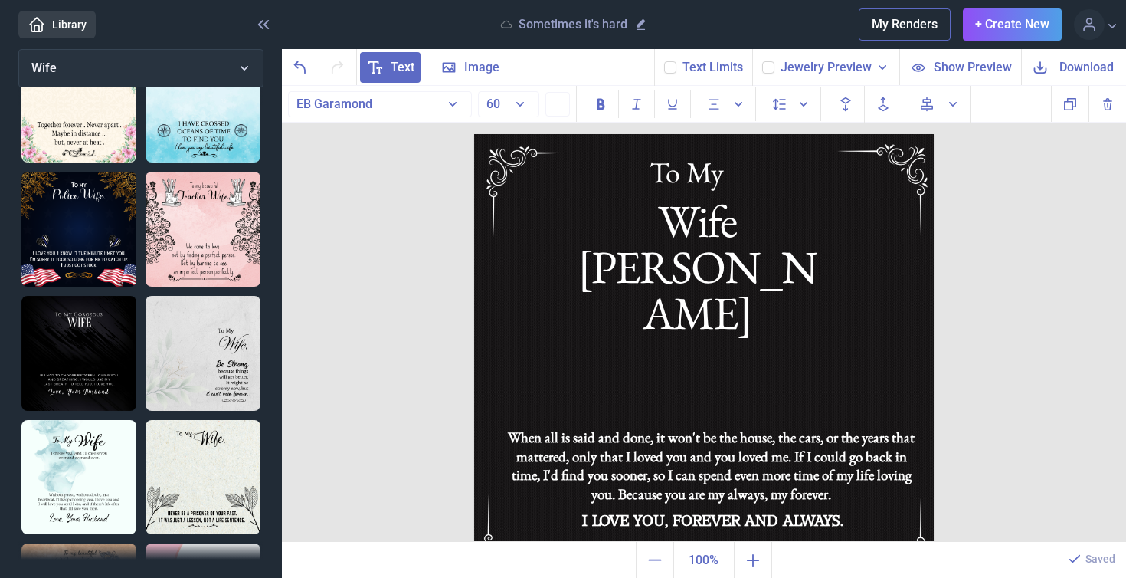
click at [1083, 69] on span "Download" at bounding box center [1087, 67] width 54 height 18
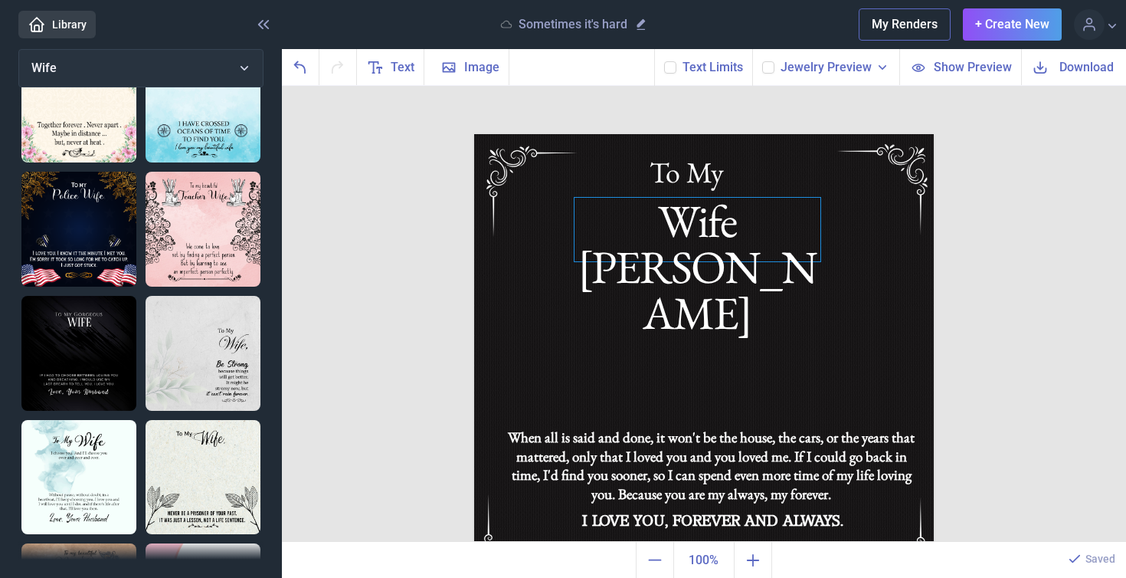
click at [762, 134] on div "Wife [PERSON_NAME]" at bounding box center [704, 134] width 460 height 0
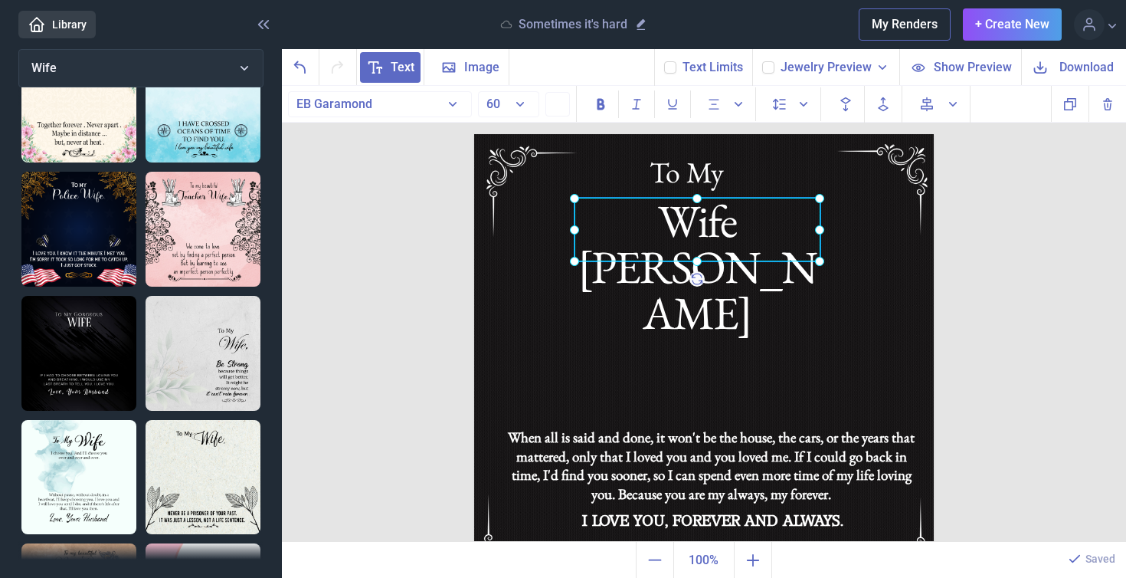
click at [762, 218] on div at bounding box center [698, 230] width 246 height 64
click at [789, 229] on div "Wife [PERSON_NAME]" at bounding box center [698, 230] width 246 height 64
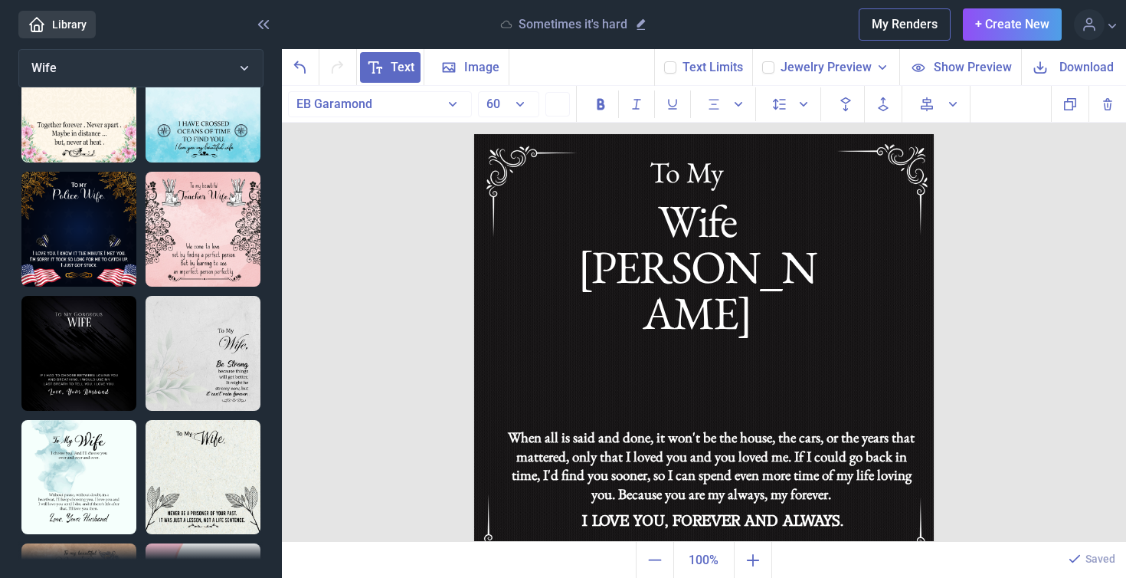
click at [1088, 64] on span "Download" at bounding box center [1087, 67] width 54 height 18
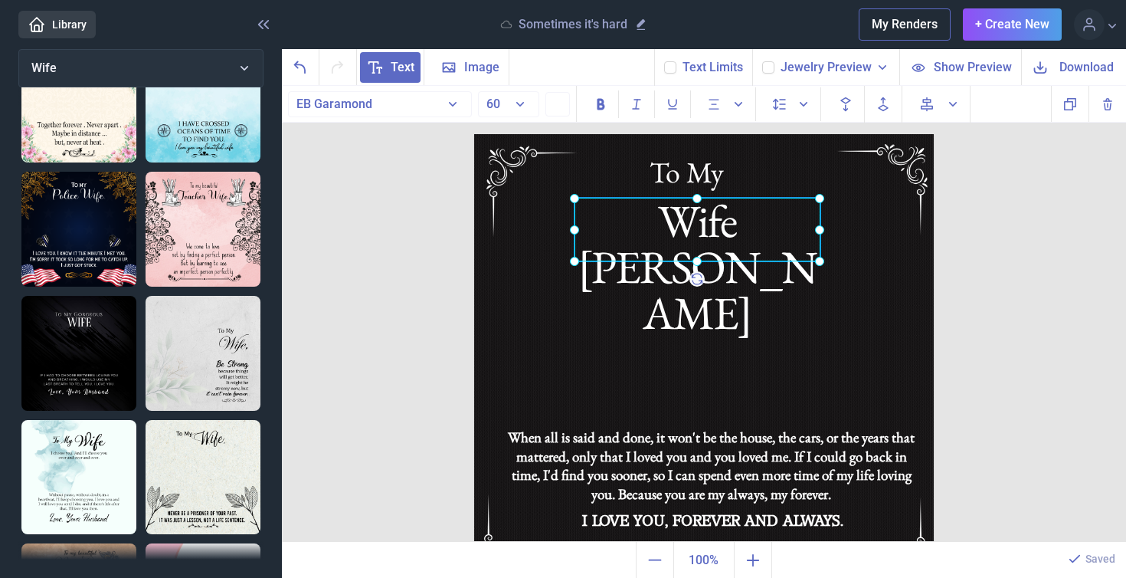
click at [474, 134] on div "Wife [PERSON_NAME]" at bounding box center [474, 134] width 0 height 0
click at [785, 230] on div at bounding box center [698, 230] width 246 height 64
click at [785, 228] on div "Wife [PERSON_NAME]" at bounding box center [698, 230] width 246 height 64
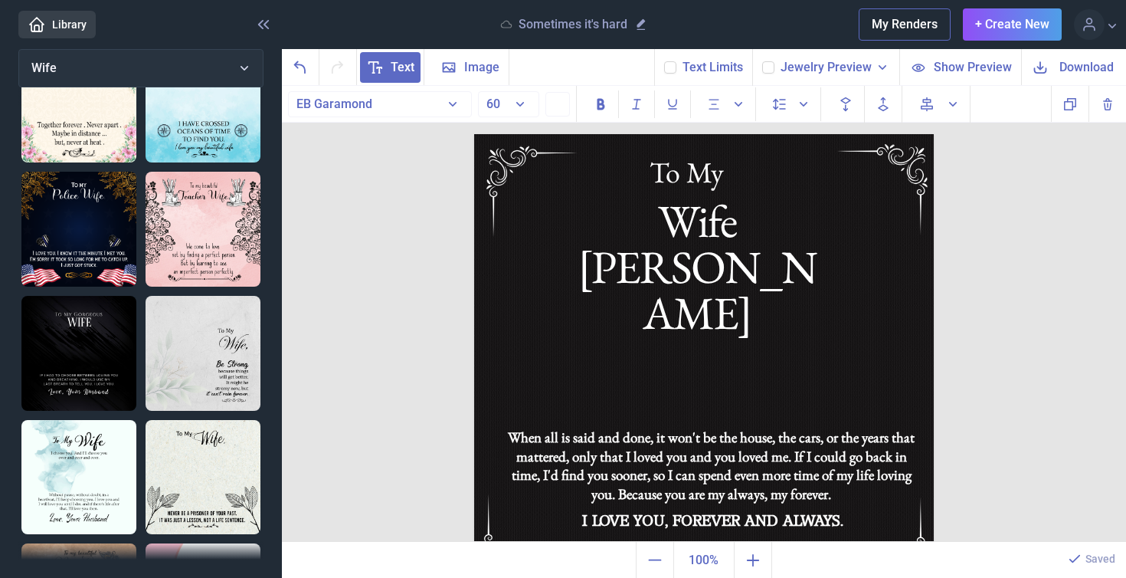
click at [1101, 64] on span "Download" at bounding box center [1087, 67] width 54 height 18
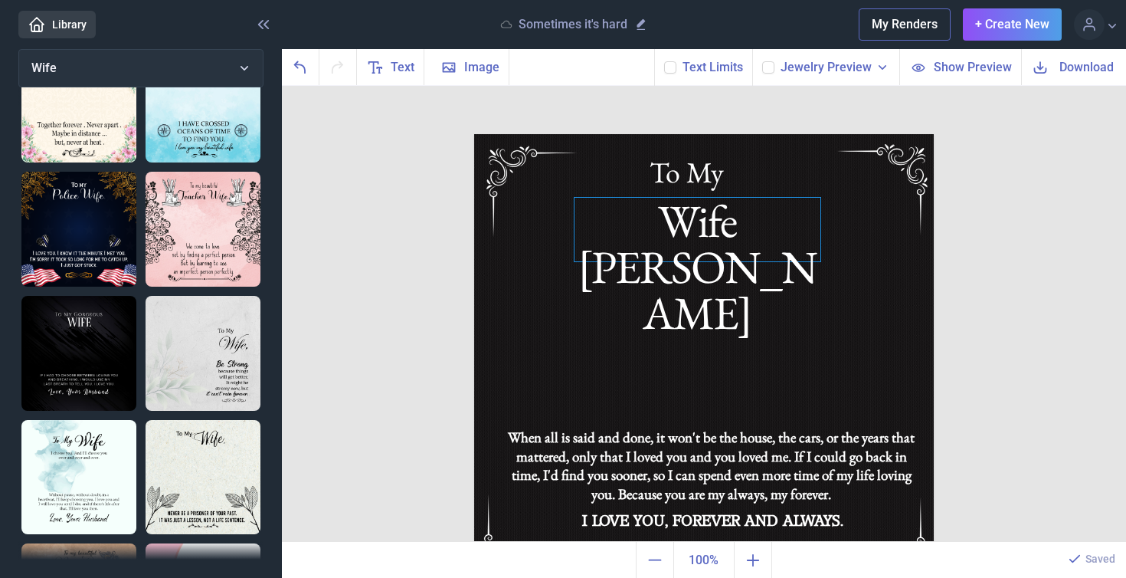
click at [754, 134] on div "Wife [PERSON_NAME]" at bounding box center [704, 134] width 460 height 0
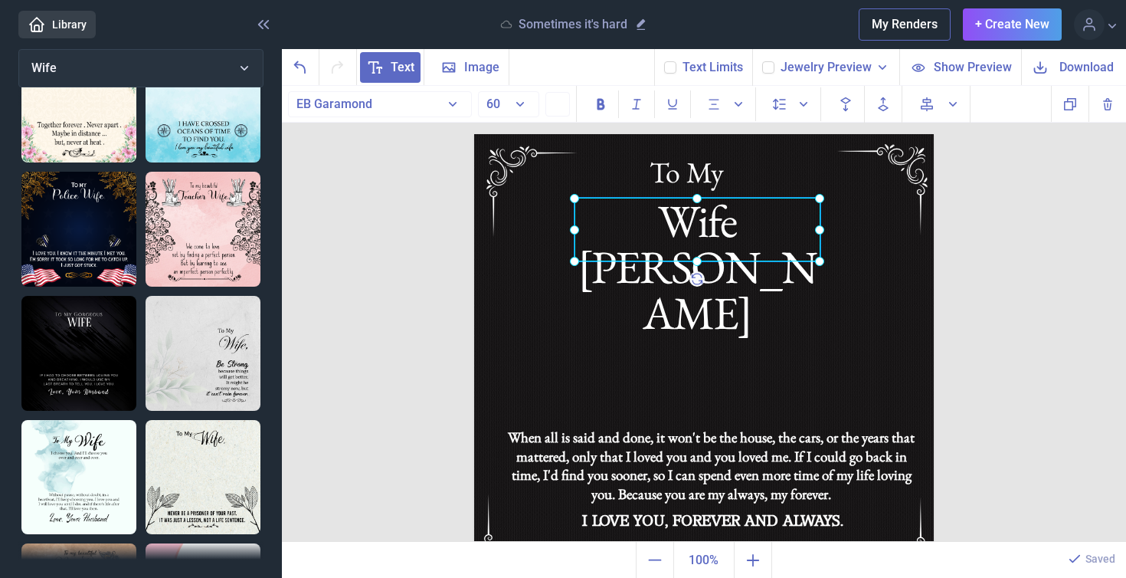
click at [754, 231] on div at bounding box center [698, 230] width 246 height 64
click at [807, 221] on div "Wife [PERSON_NAME]" at bounding box center [698, 230] width 246 height 64
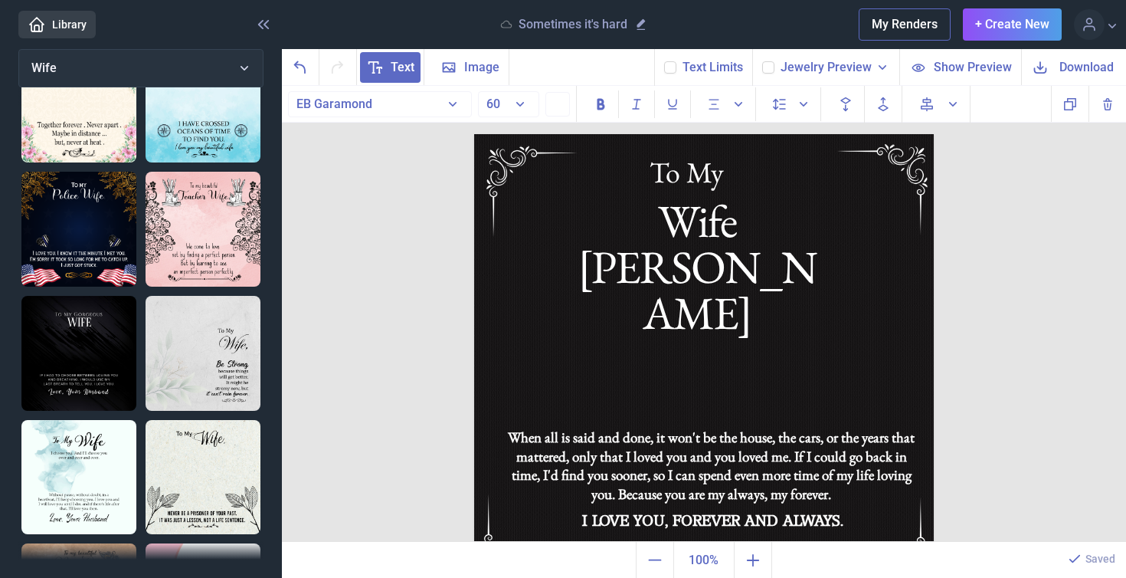
click at [1100, 62] on span "Download" at bounding box center [1087, 67] width 54 height 18
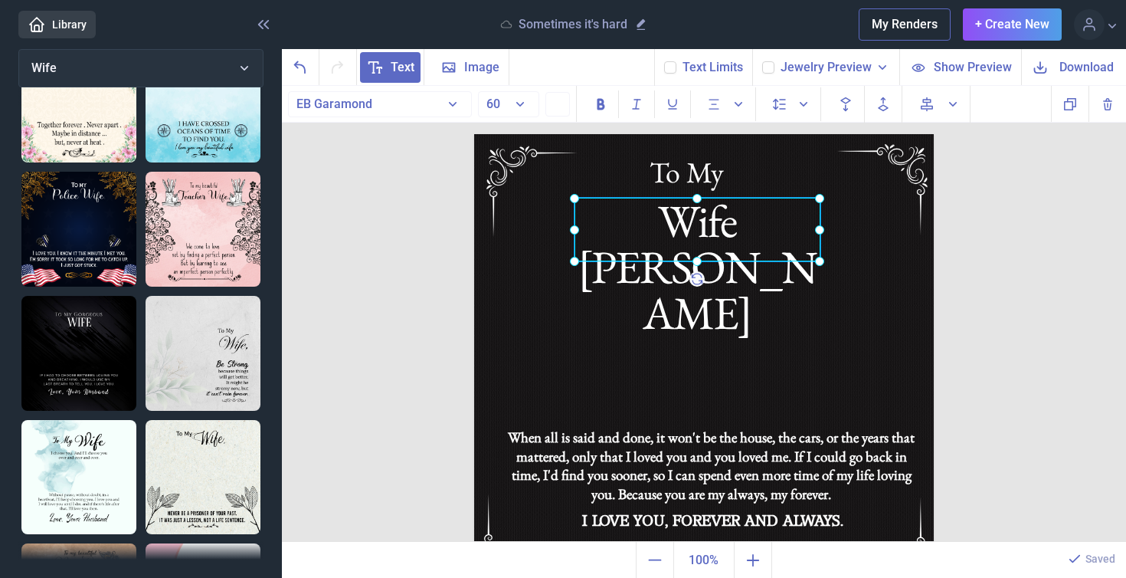
click at [474, 134] on div "Wife [PERSON_NAME]" at bounding box center [474, 134] width 0 height 0
click at [794, 234] on div at bounding box center [698, 230] width 246 height 64
click at [794, 224] on div at bounding box center [698, 230] width 246 height 64
click at [794, 227] on div at bounding box center [698, 230] width 246 height 64
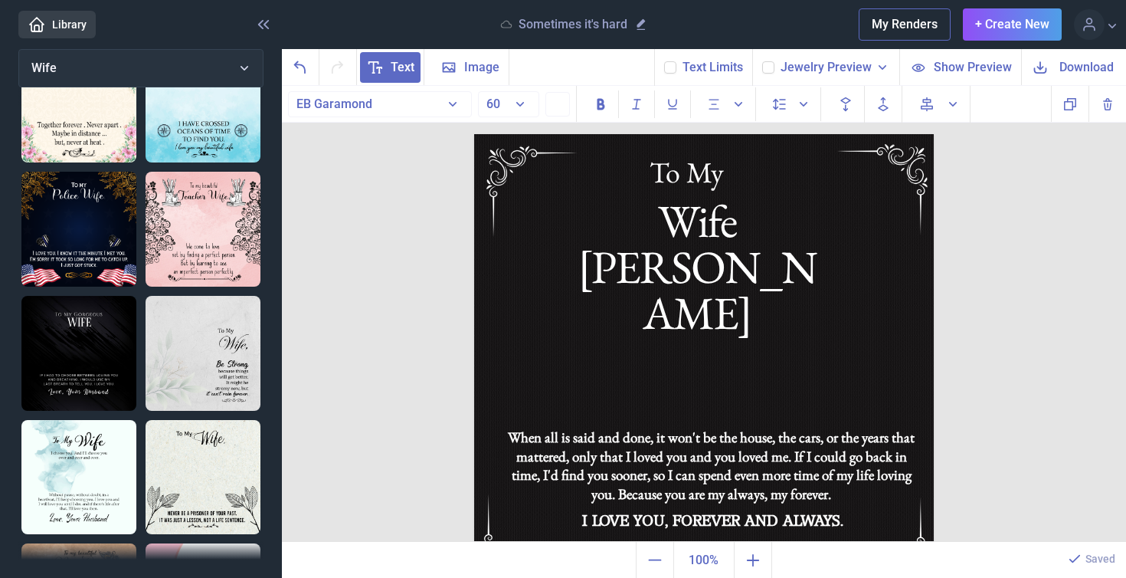
click at [794, 227] on div "Wife [PERSON_NAME]" at bounding box center [698, 230] width 246 height 64
click at [1076, 61] on span "Download" at bounding box center [1087, 67] width 54 height 18
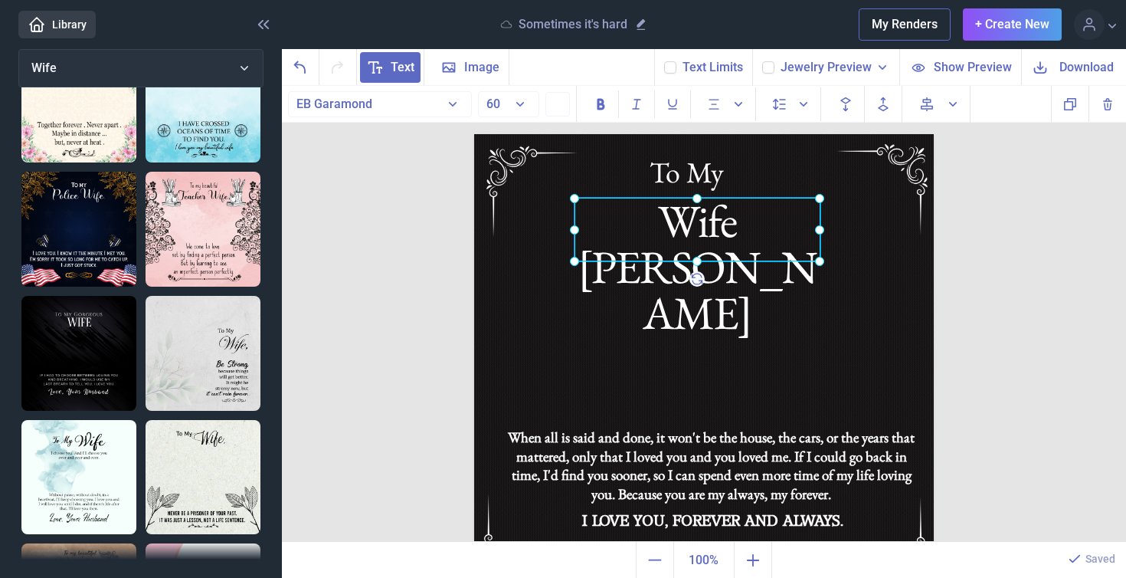
click at [474, 134] on div "Wife [PERSON_NAME]" at bounding box center [474, 134] width 0 height 0
click at [788, 225] on div at bounding box center [698, 230] width 246 height 64
click at [789, 231] on div "Wife [PERSON_NAME]" at bounding box center [698, 230] width 246 height 64
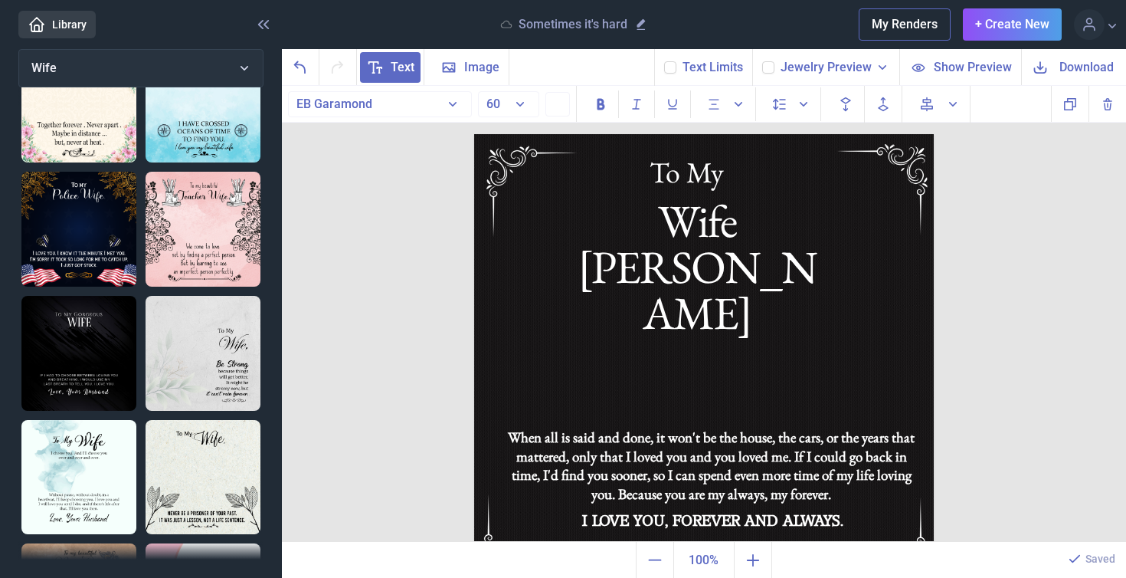
click at [1083, 71] on span "Download" at bounding box center [1087, 67] width 54 height 18
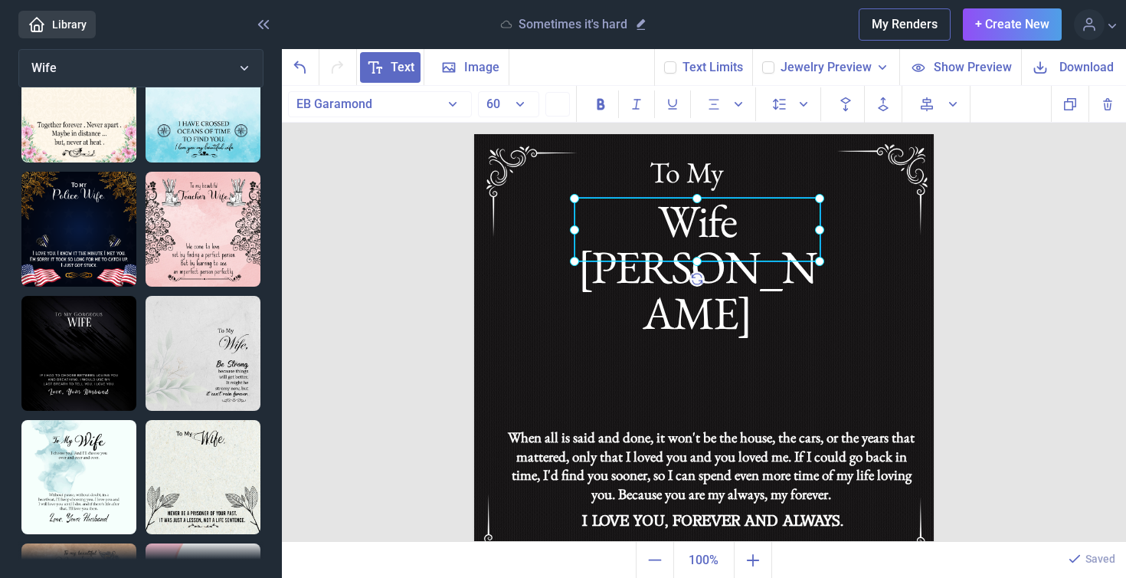
click at [474, 134] on div "Wife [PERSON_NAME]" at bounding box center [474, 134] width 0 height 0
click at [794, 221] on div at bounding box center [698, 230] width 246 height 64
click at [807, 228] on div at bounding box center [698, 230] width 246 height 64
click at [807, 230] on div at bounding box center [698, 230] width 246 height 64
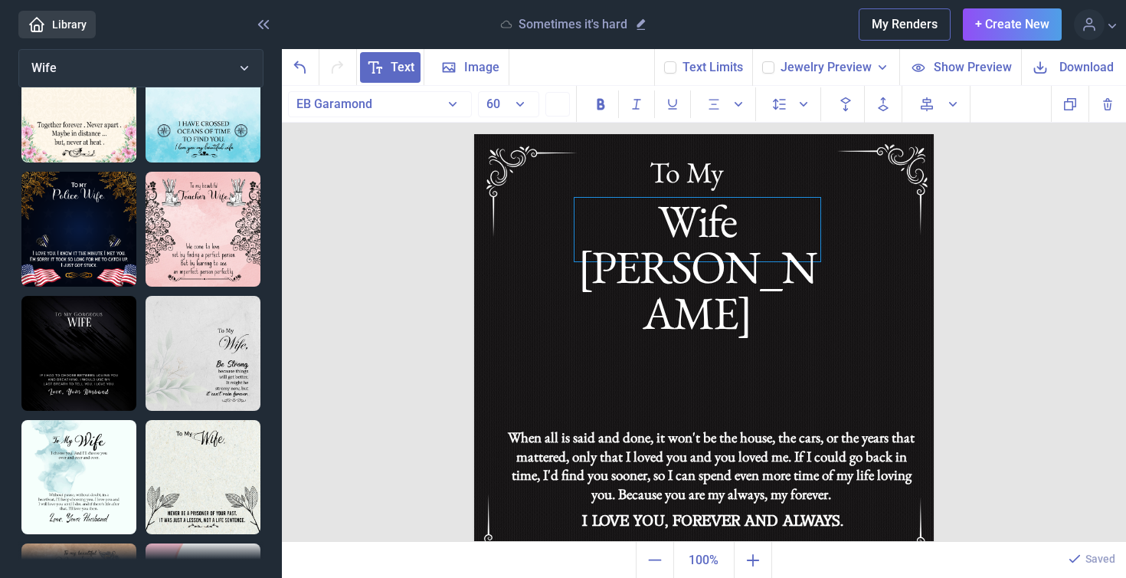
click at [807, 230] on div "Wife [PERSON_NAME]" at bounding box center [698, 230] width 246 height 64
click at [1089, 67] on span "Download" at bounding box center [1087, 67] width 54 height 18
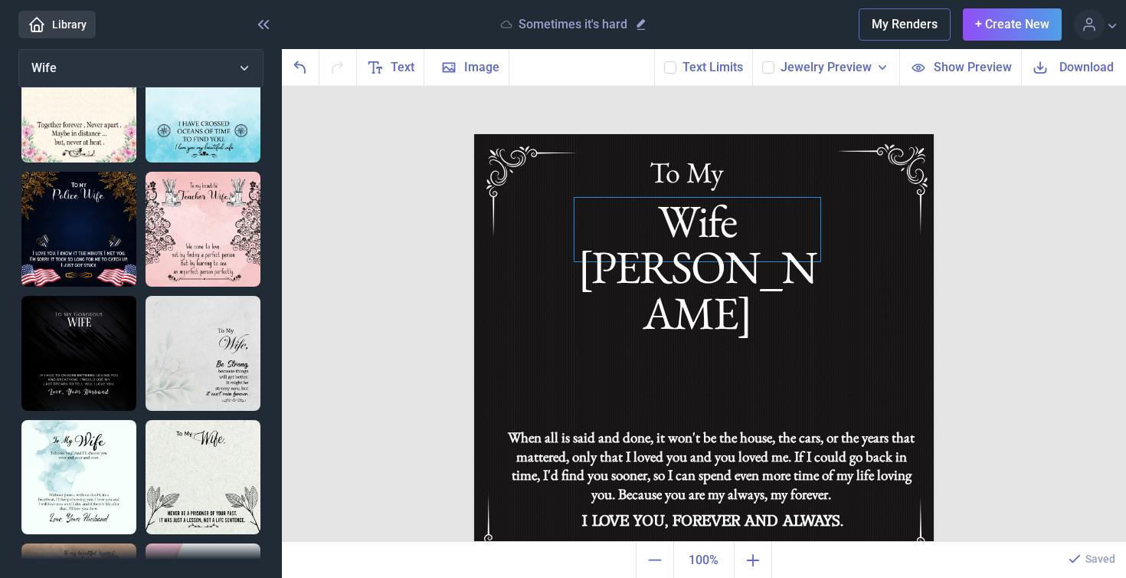
click at [777, 134] on div "Wife [PERSON_NAME]" at bounding box center [704, 134] width 460 height 0
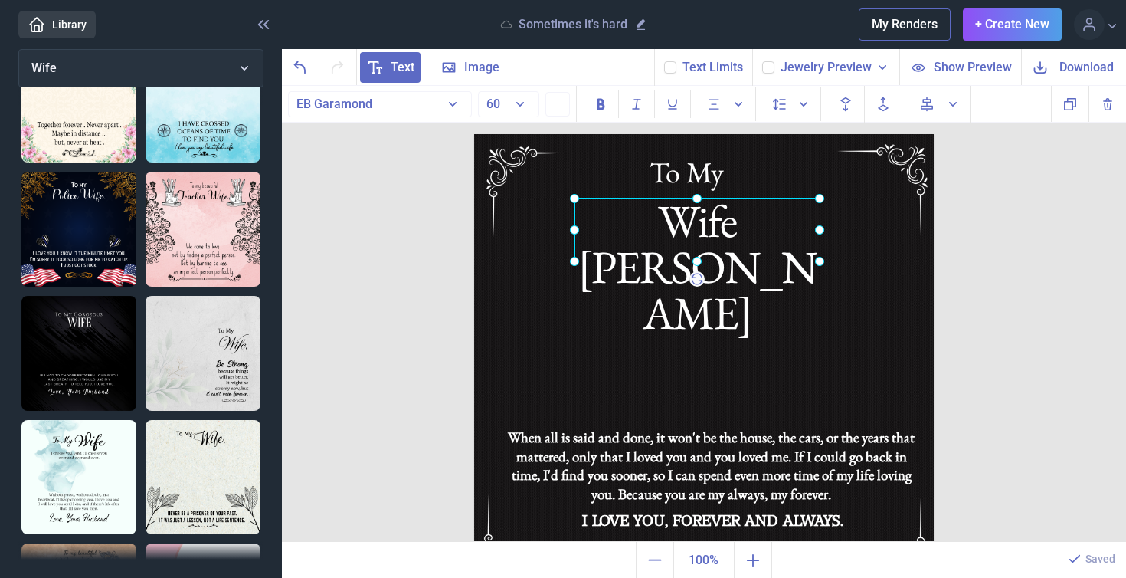
click at [777, 226] on div at bounding box center [698, 230] width 246 height 64
click at [775, 239] on div at bounding box center [698, 230] width 246 height 64
click at [778, 233] on div "Wife [PERSON_NAME]" at bounding box center [698, 230] width 246 height 64
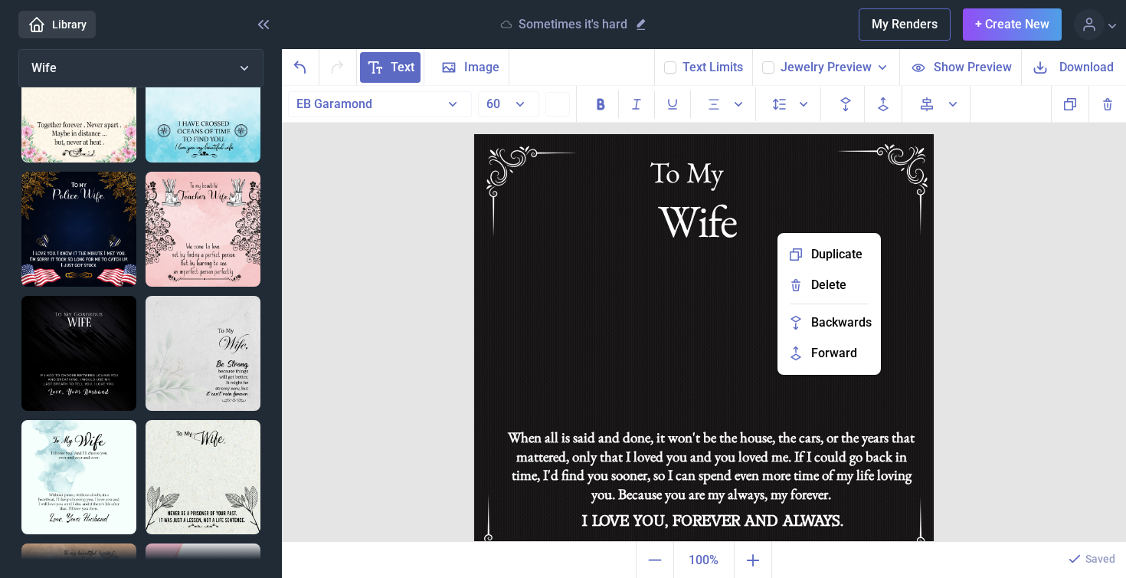
click at [694, 319] on img at bounding box center [704, 364] width 460 height 460
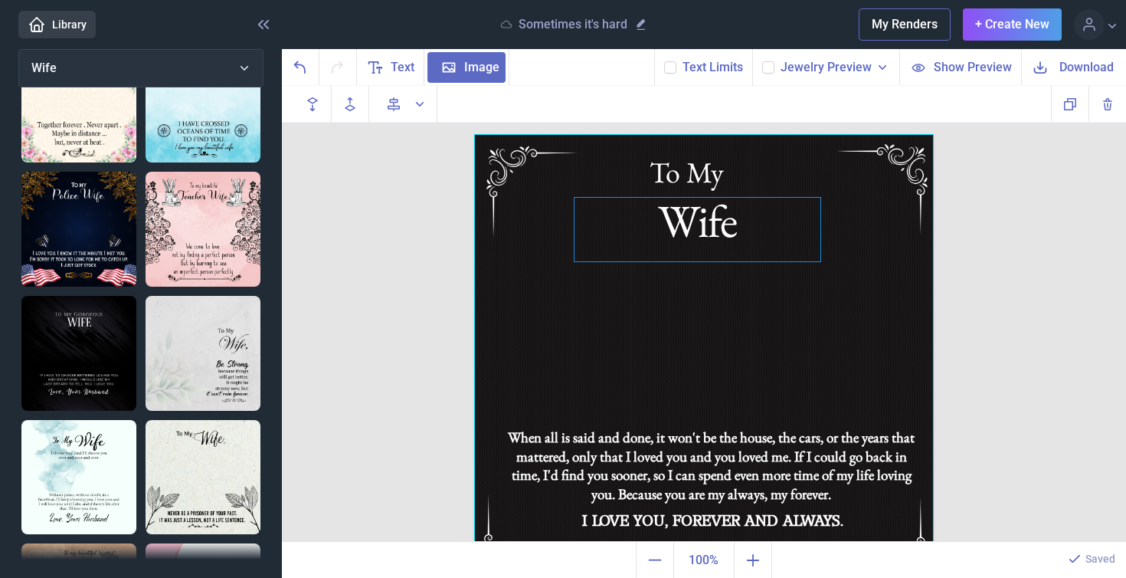
click at [736, 234] on div "Wife" at bounding box center [698, 230] width 246 height 64
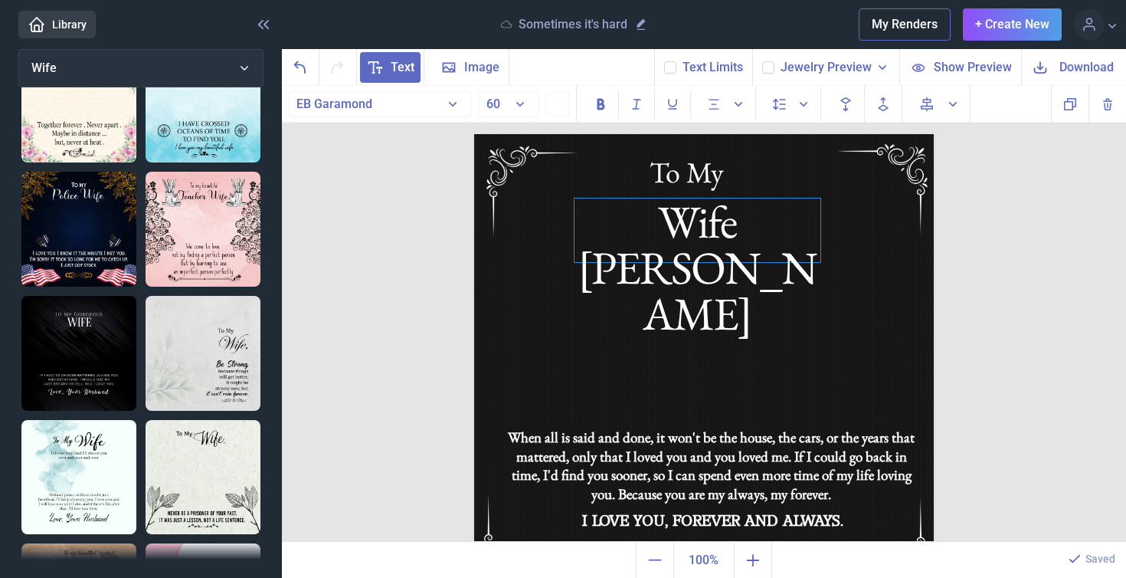
click at [789, 228] on div "Wife [PERSON_NAME]" at bounding box center [698, 230] width 246 height 64
click at [516, 103] on button "60" at bounding box center [508, 104] width 61 height 26
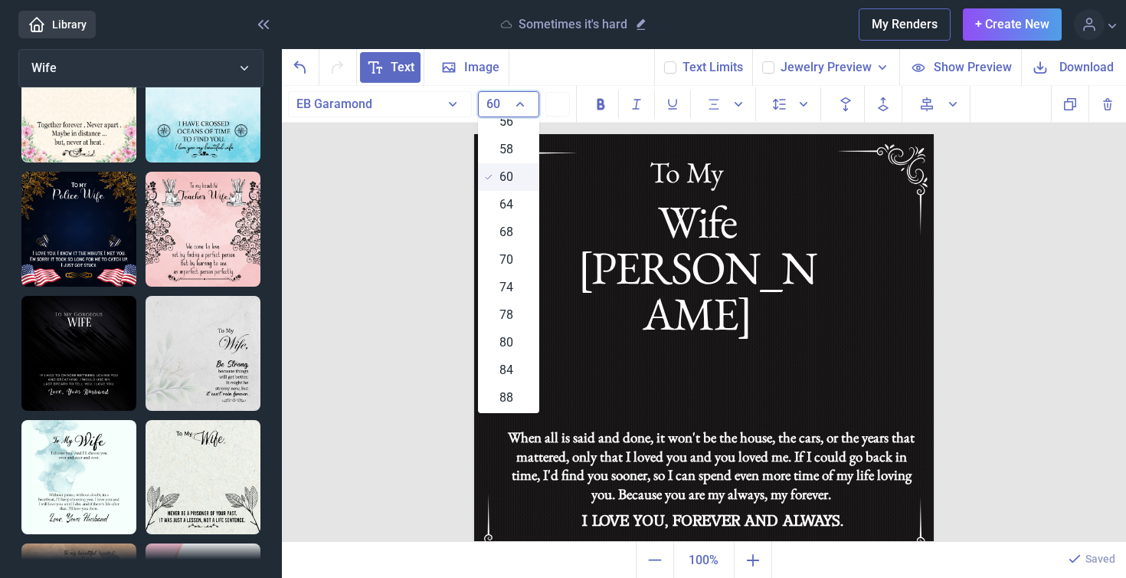
scroll to position [530, 0]
click at [508, 149] on span "58" at bounding box center [507, 154] width 14 height 18
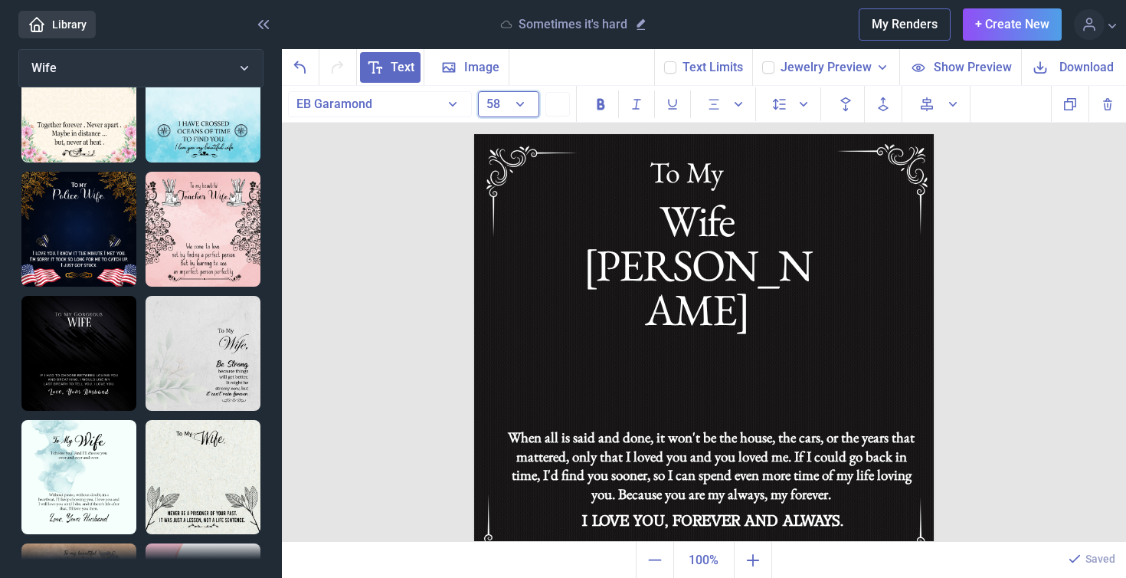
click at [519, 103] on button "58" at bounding box center [508, 104] width 61 height 26
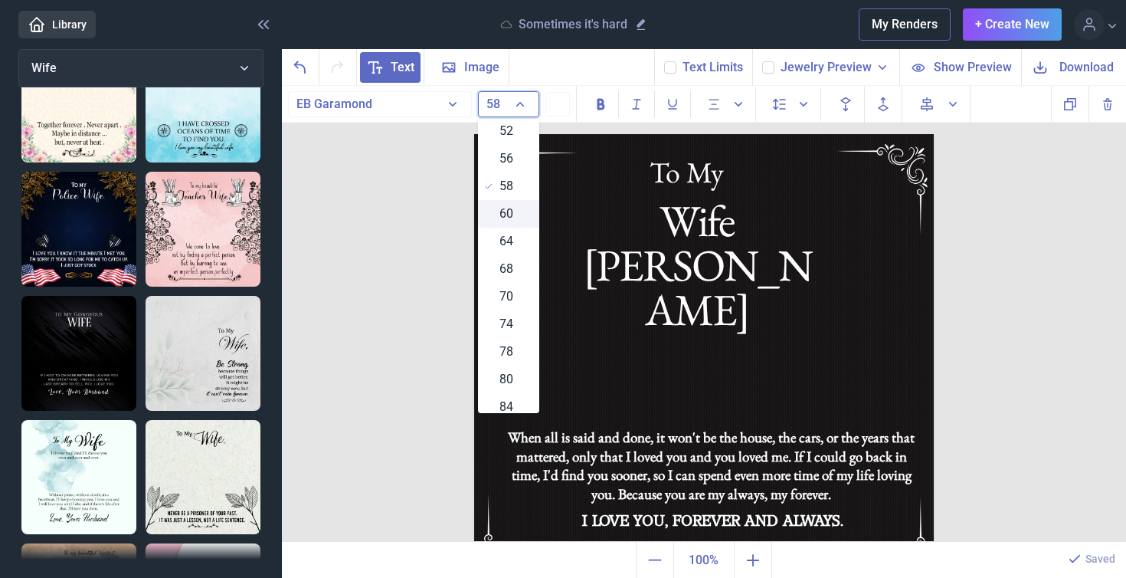
scroll to position [497, 0]
click at [509, 158] on span "56" at bounding box center [507, 159] width 14 height 18
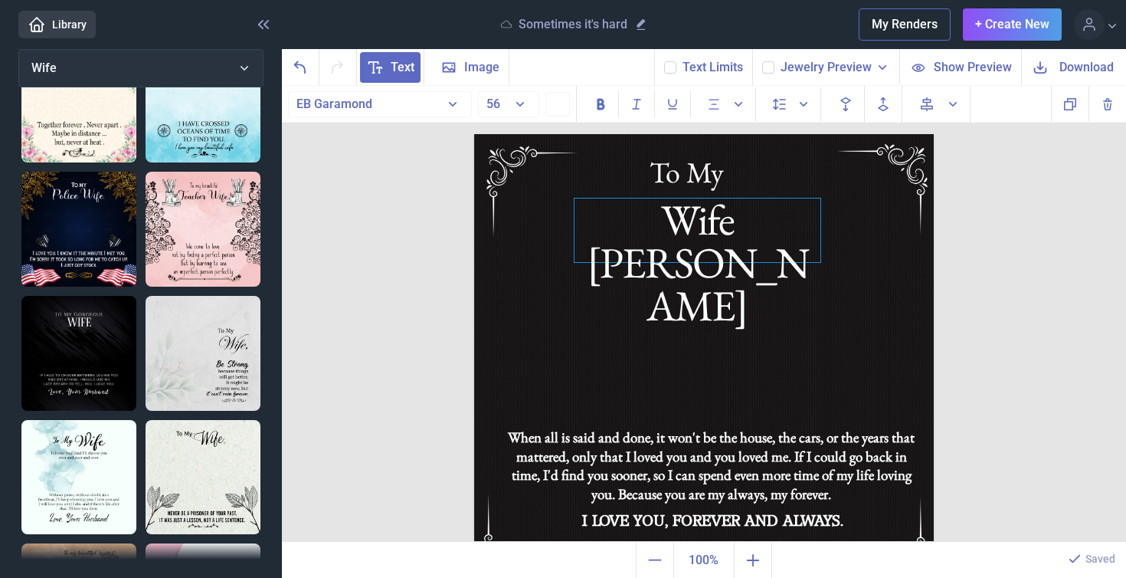
click at [677, 218] on div "Wife [PERSON_NAME]" at bounding box center [698, 230] width 246 height 64
click at [608, 262] on div "Wife [PERSON_NAME]" at bounding box center [698, 230] width 246 height 64
click at [520, 99] on button "56" at bounding box center [508, 104] width 61 height 26
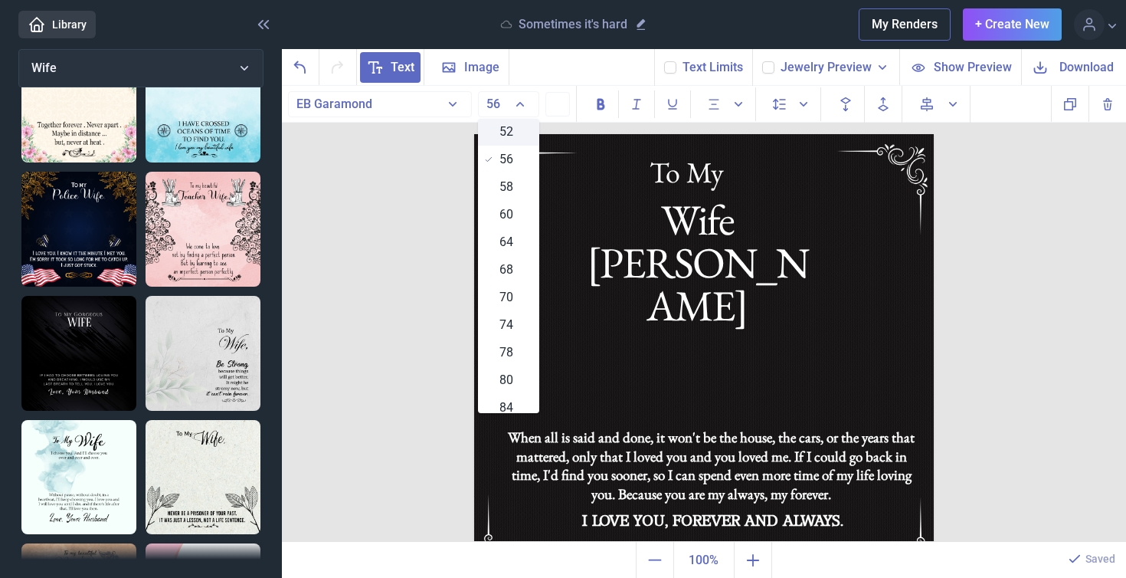
click at [507, 133] on span "52" at bounding box center [507, 132] width 14 height 18
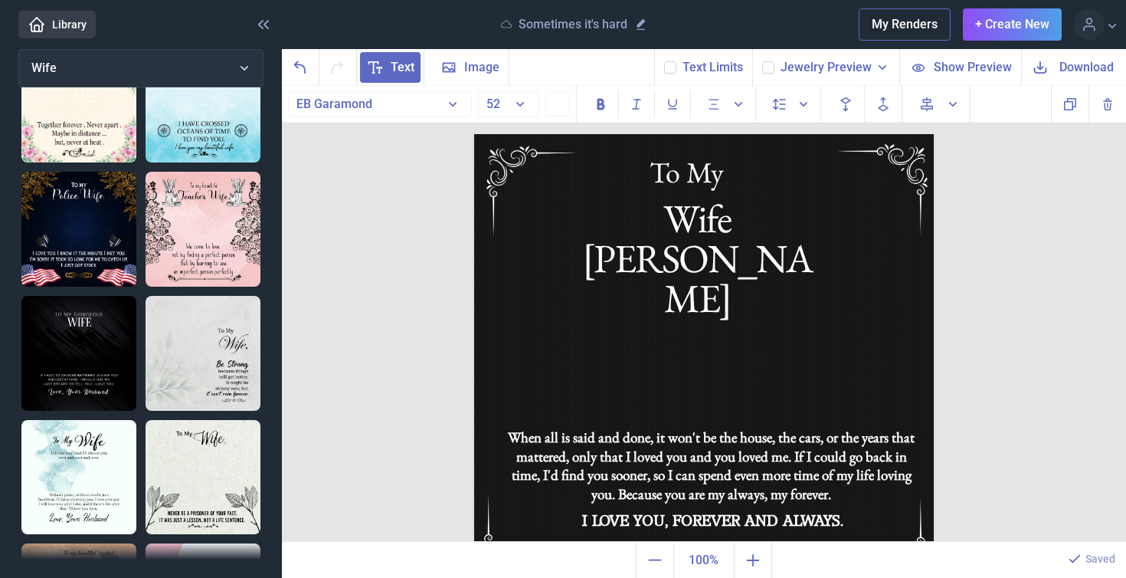
click at [1086, 70] on span "Download" at bounding box center [1087, 67] width 54 height 18
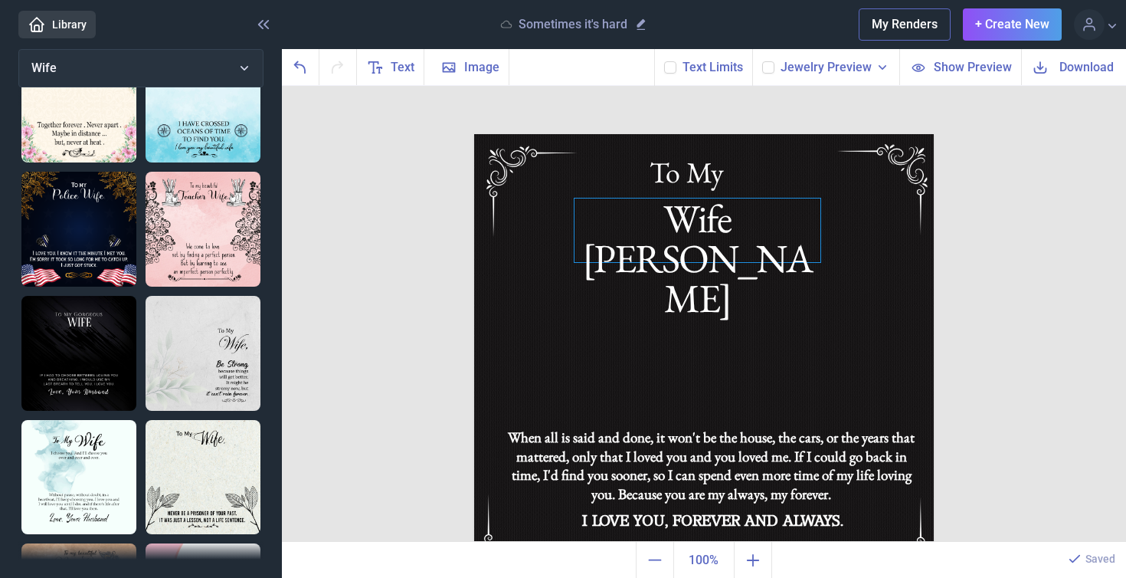
click at [767, 134] on div "Wife [PERSON_NAME]" at bounding box center [704, 134] width 460 height 0
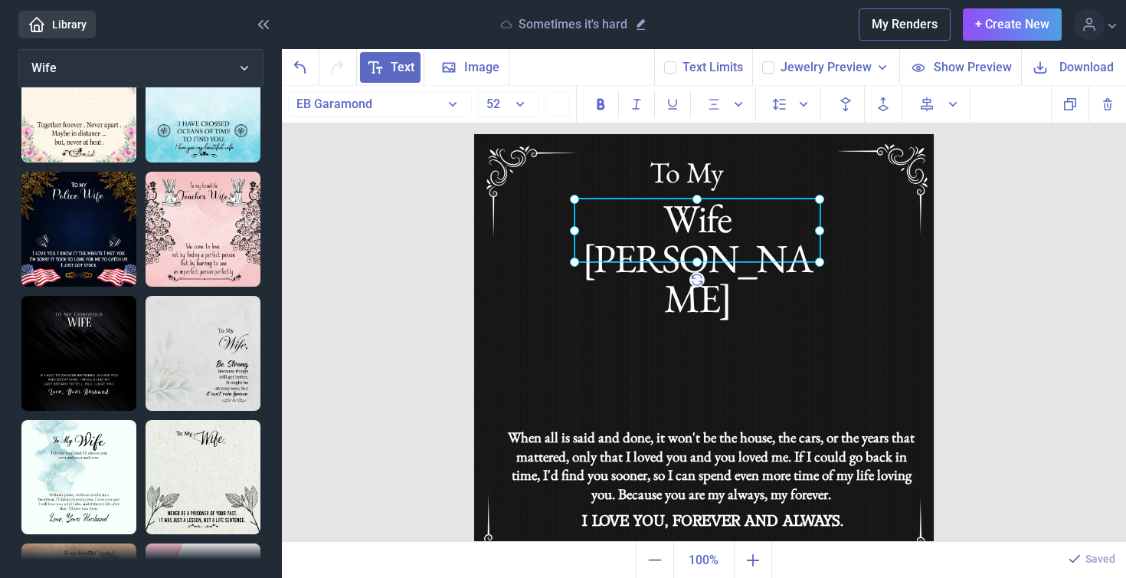
click at [767, 233] on div at bounding box center [698, 230] width 246 height 64
click at [798, 233] on div "Wife [PERSON_NAME]" at bounding box center [698, 230] width 246 height 64
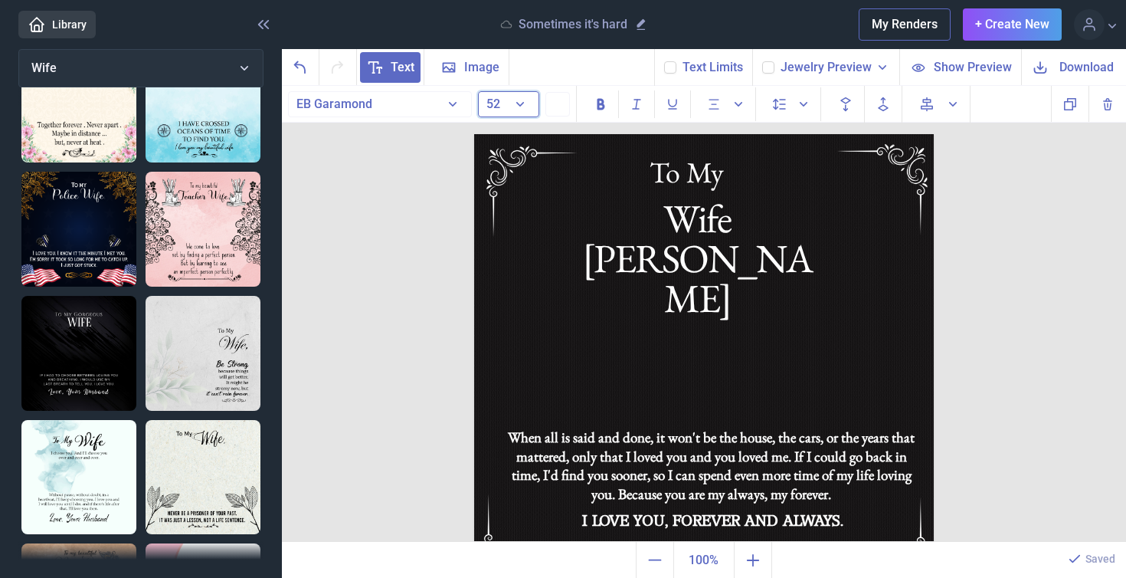
click at [516, 106] on button "52" at bounding box center [508, 104] width 61 height 26
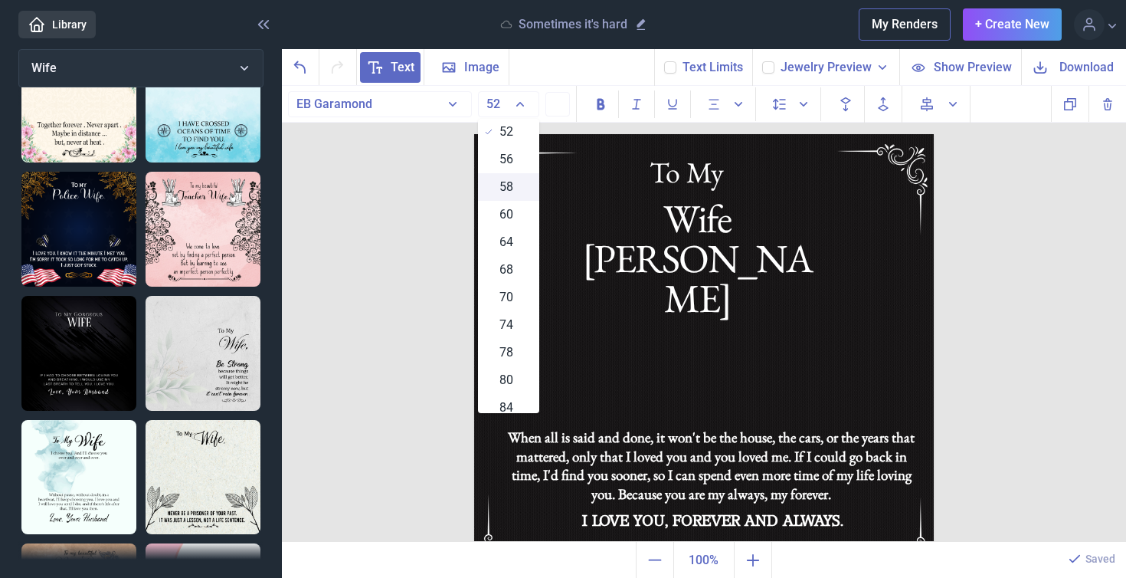
click at [493, 185] on div "58" at bounding box center [508, 187] width 61 height 28
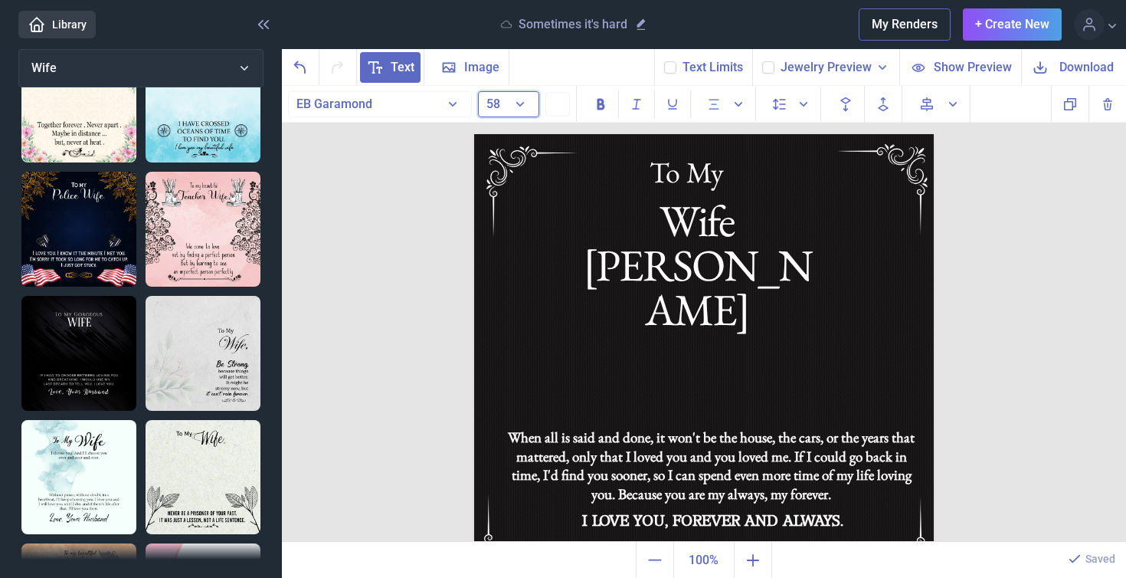
click at [522, 103] on button "58" at bounding box center [508, 104] width 61 height 26
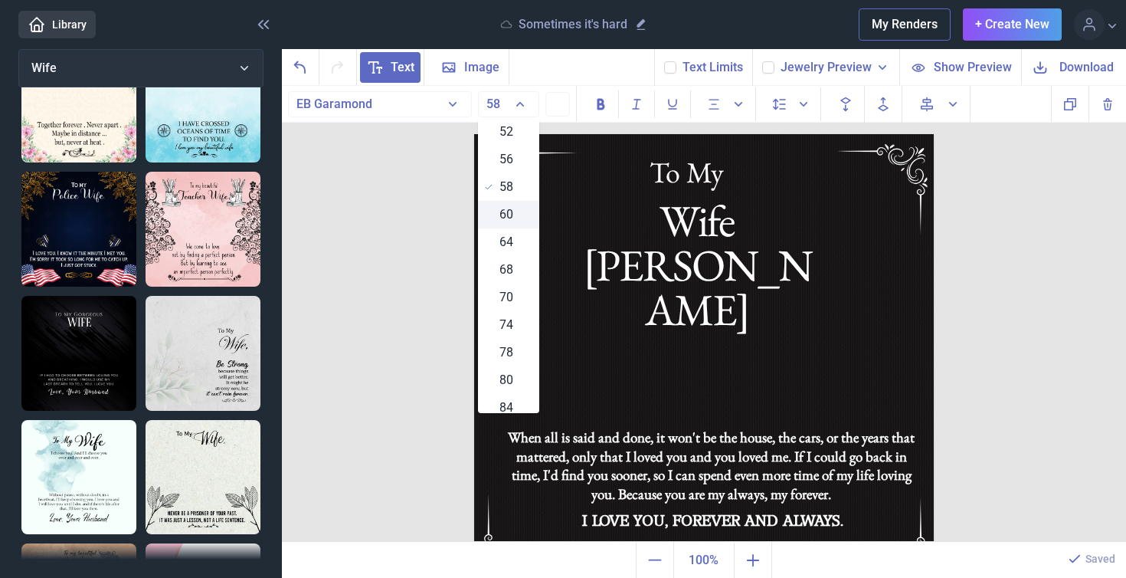
click at [504, 212] on span "60" at bounding box center [507, 214] width 14 height 18
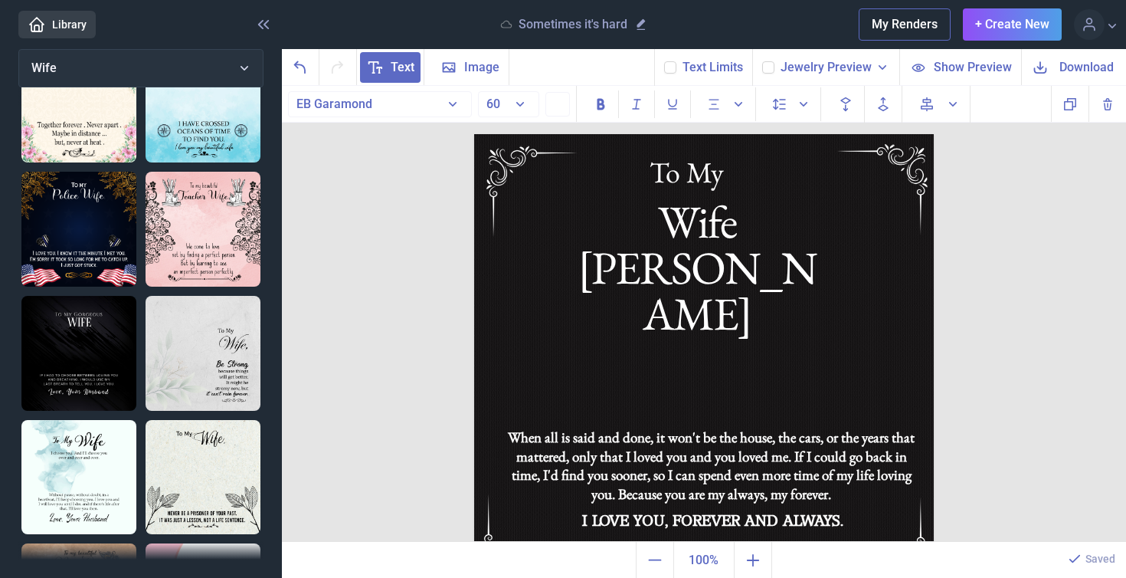
click at [1099, 68] on span "Download" at bounding box center [1087, 67] width 54 height 18
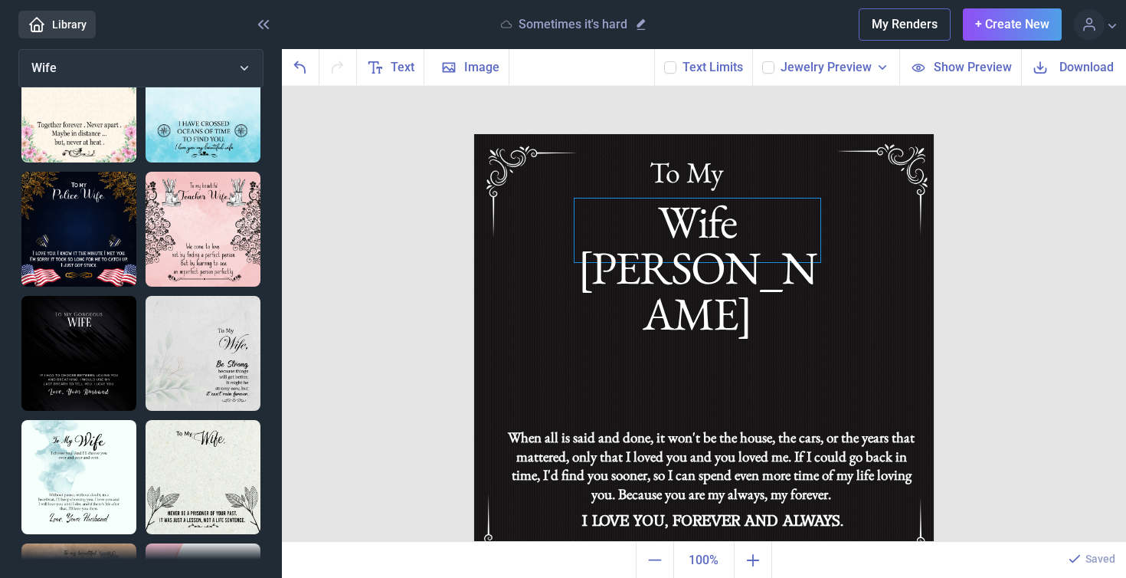
click at [726, 134] on div "Wife [PERSON_NAME]" at bounding box center [704, 134] width 460 height 0
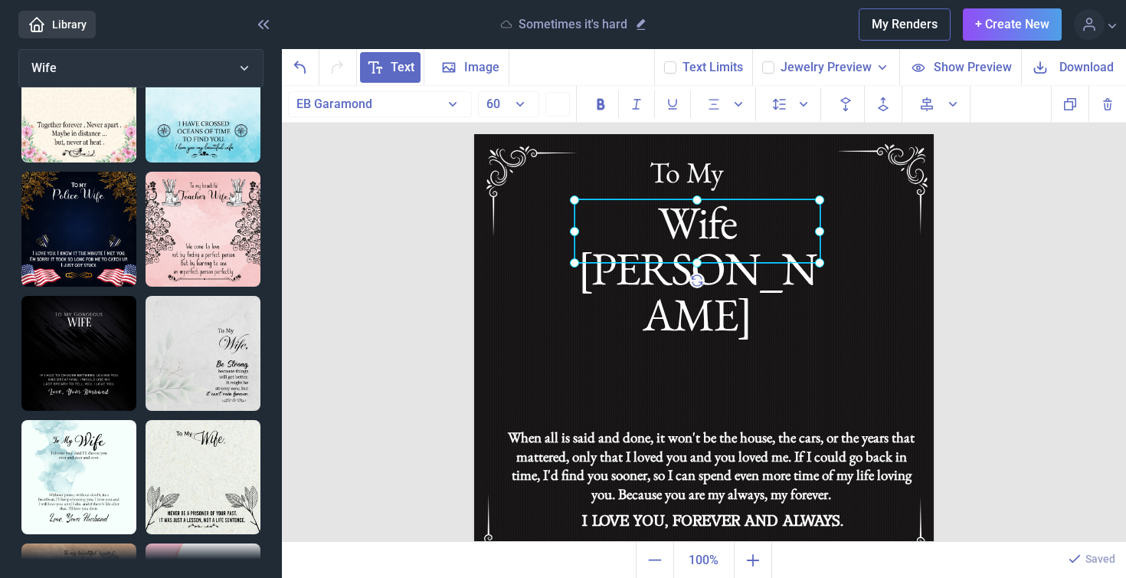
click at [726, 231] on div at bounding box center [698, 231] width 246 height 64
click at [789, 229] on div "Wife [PERSON_NAME]" at bounding box center [698, 231] width 246 height 64
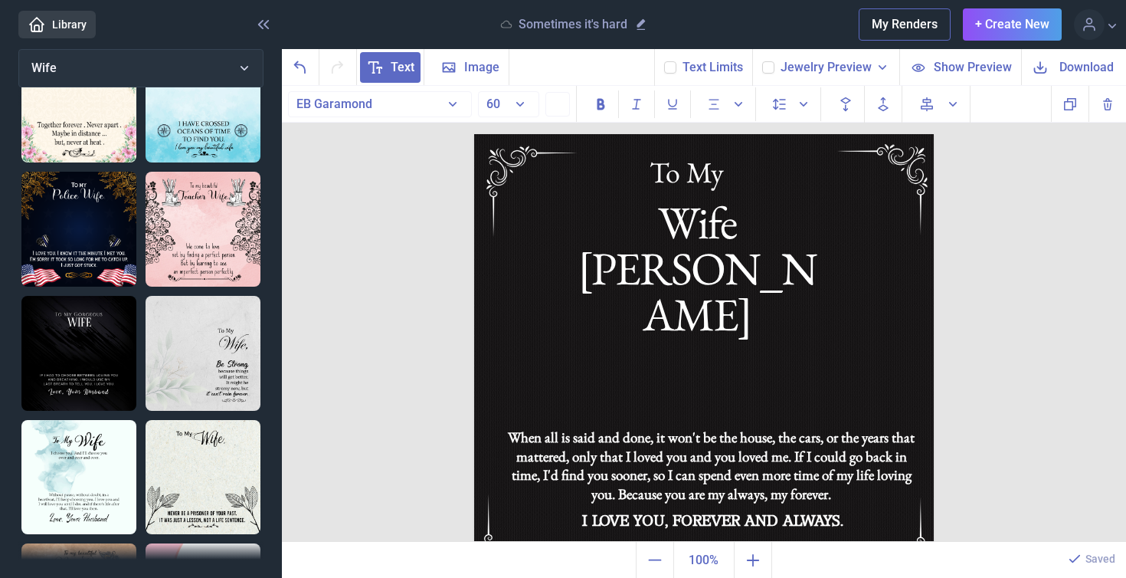
click at [1076, 74] on span "Download" at bounding box center [1087, 67] width 54 height 18
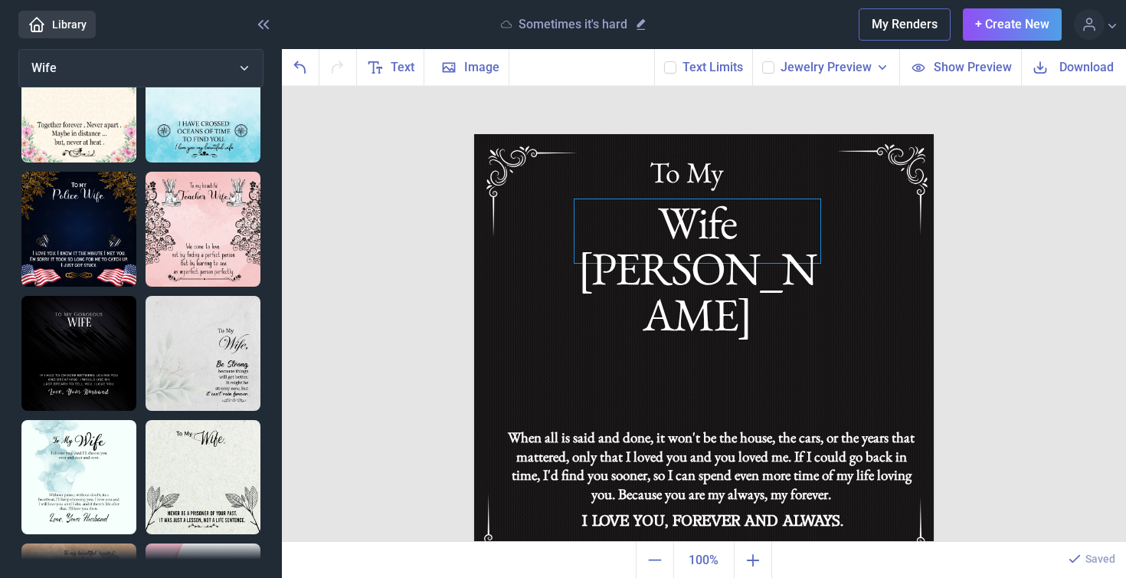
click at [762, 134] on div "Wife [PERSON_NAME]" at bounding box center [704, 134] width 460 height 0
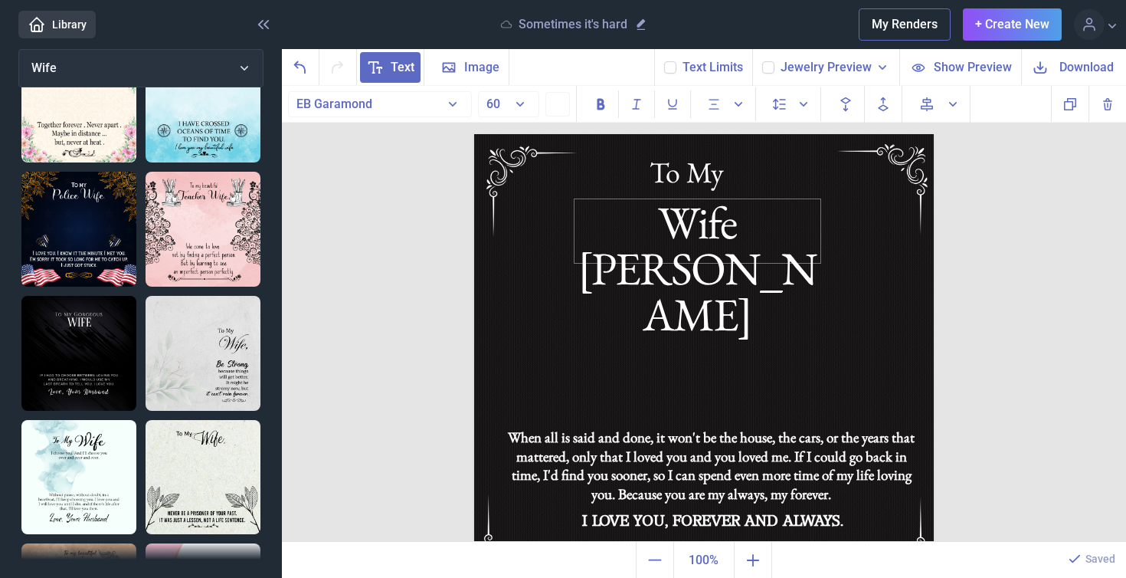
click at [788, 234] on div "Wife [PERSON_NAME]" at bounding box center [698, 231] width 246 height 64
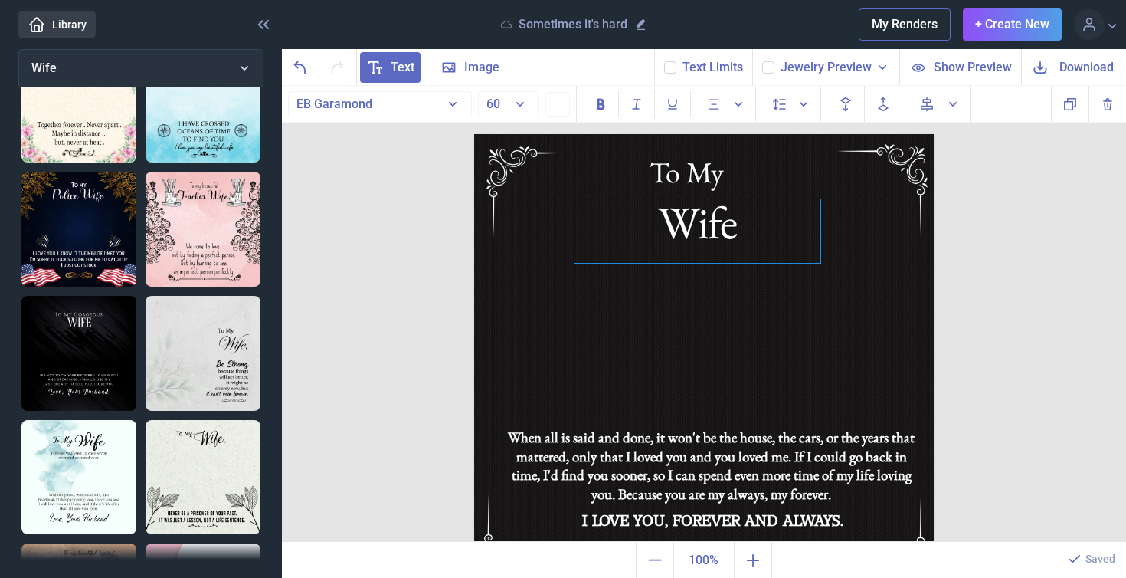
click at [733, 231] on div "Wife" at bounding box center [698, 231] width 246 height 64
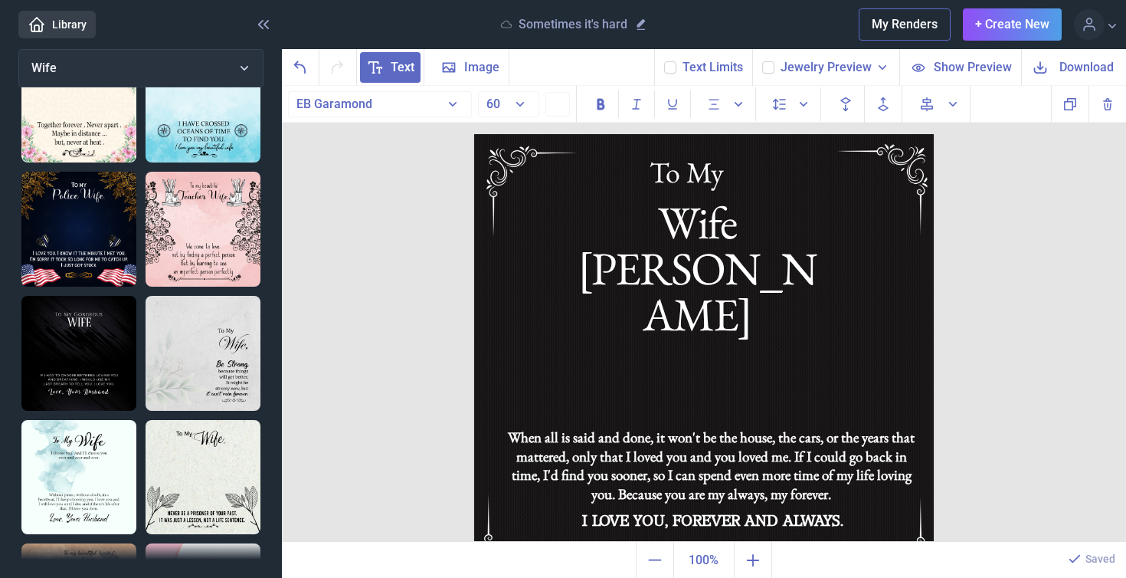
click at [1090, 75] on span "Download" at bounding box center [1087, 67] width 54 height 18
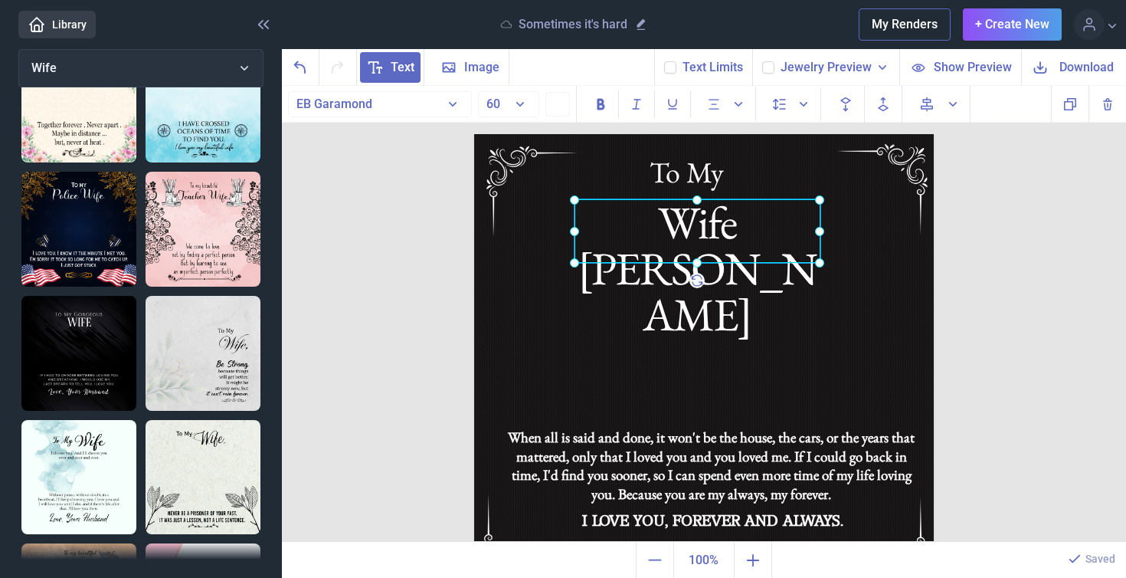
click at [474, 134] on div "Wife [PERSON_NAME]" at bounding box center [474, 134] width 0 height 0
click at [782, 231] on div at bounding box center [698, 231] width 246 height 64
click at [782, 234] on div "Wife [PERSON_NAME]" at bounding box center [698, 231] width 246 height 64
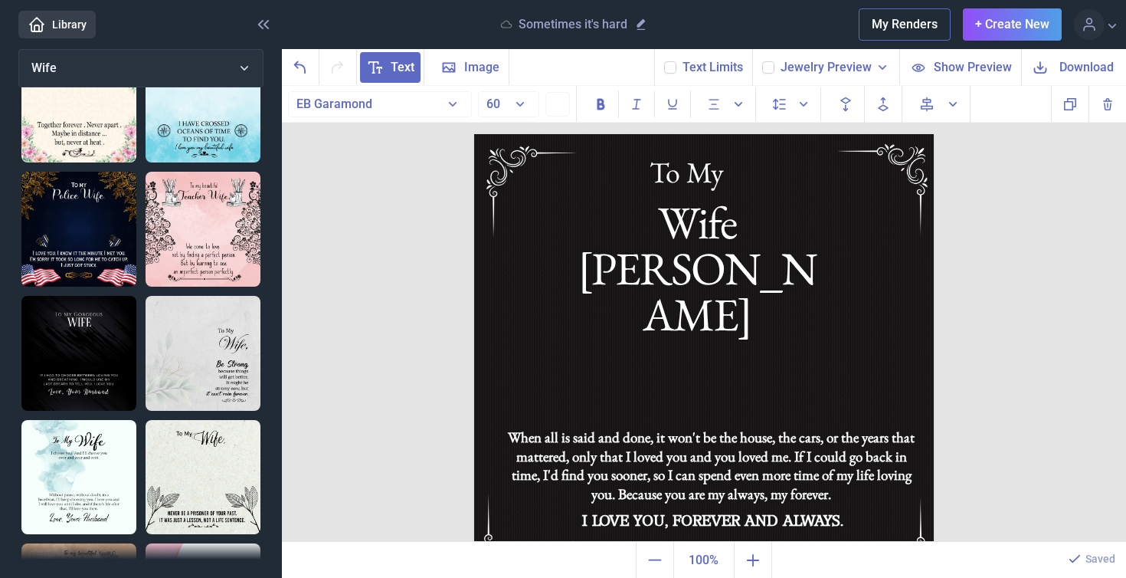
click at [1117, 61] on button "Download" at bounding box center [1073, 67] width 105 height 36
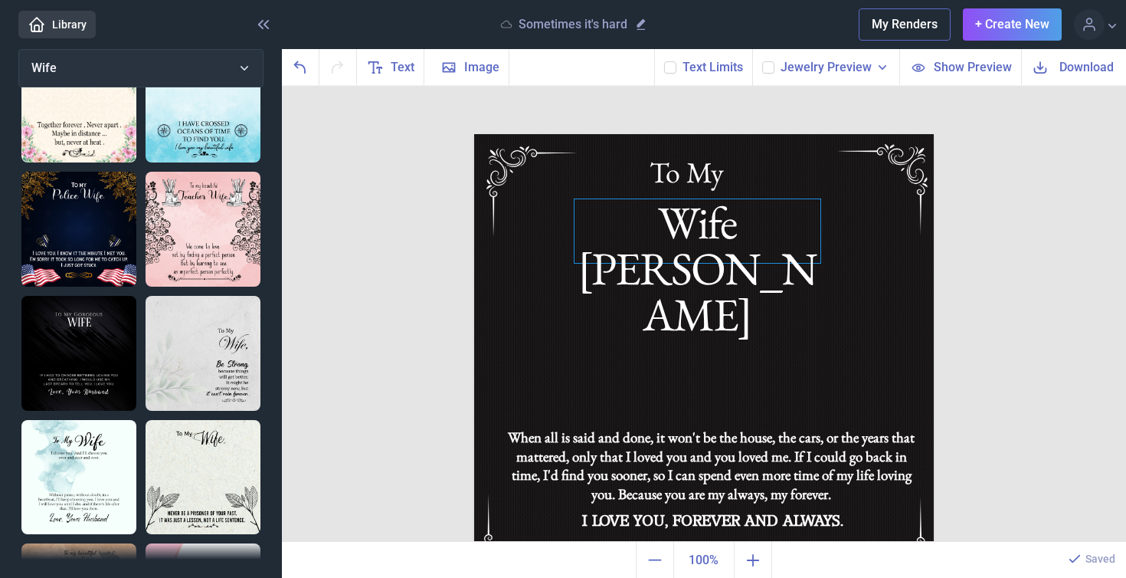
click at [742, 134] on div "Wife [PERSON_NAME]" at bounding box center [704, 134] width 460 height 0
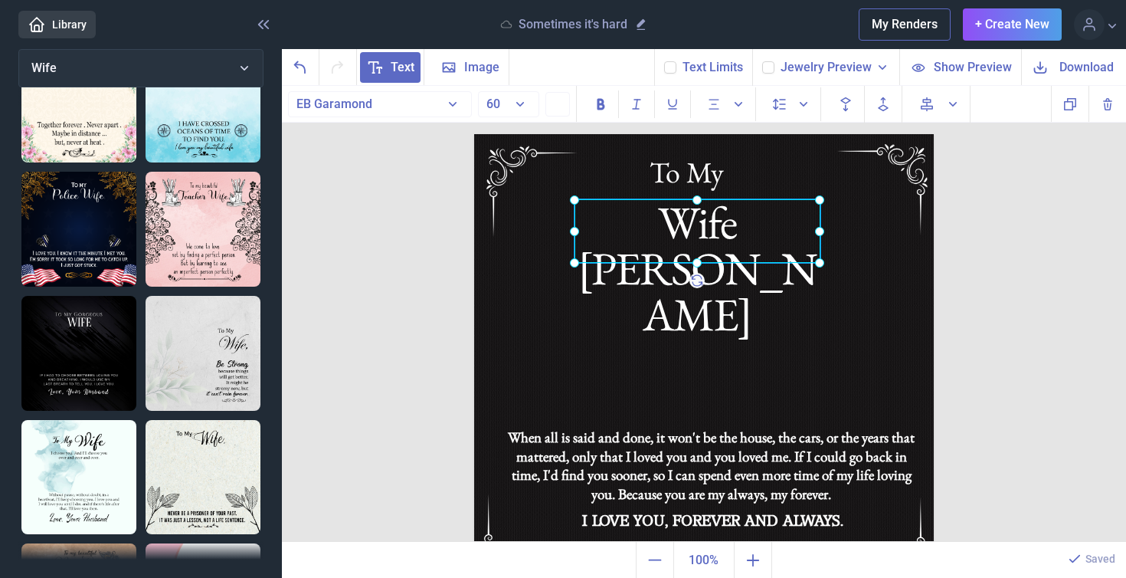
click at [742, 245] on div at bounding box center [698, 231] width 246 height 64
click at [776, 235] on div "Wife [PERSON_NAME]" at bounding box center [698, 231] width 246 height 64
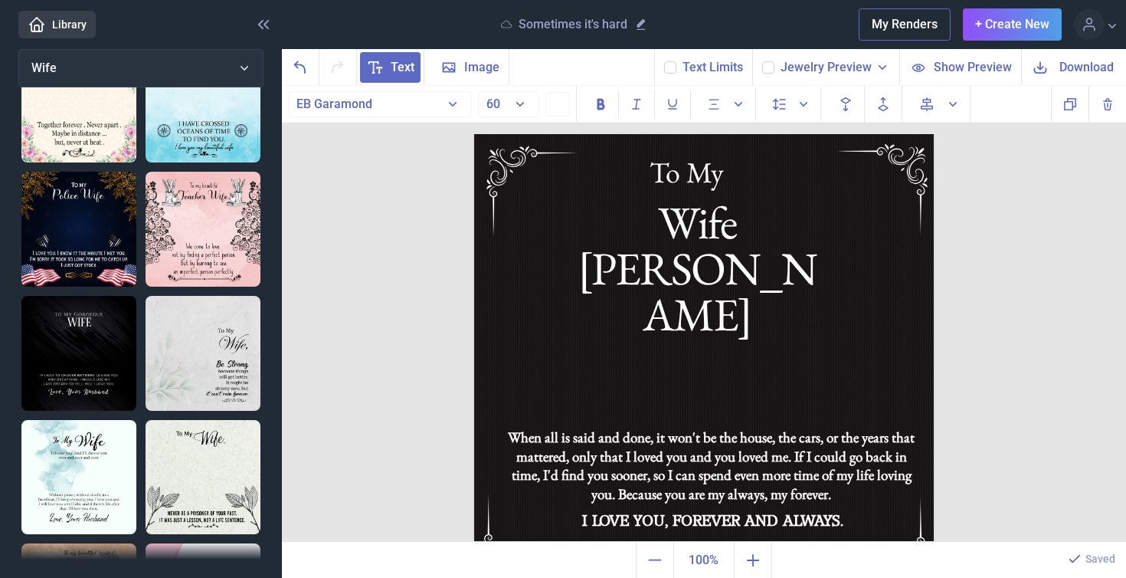
click at [1079, 67] on span "Download" at bounding box center [1087, 67] width 54 height 18
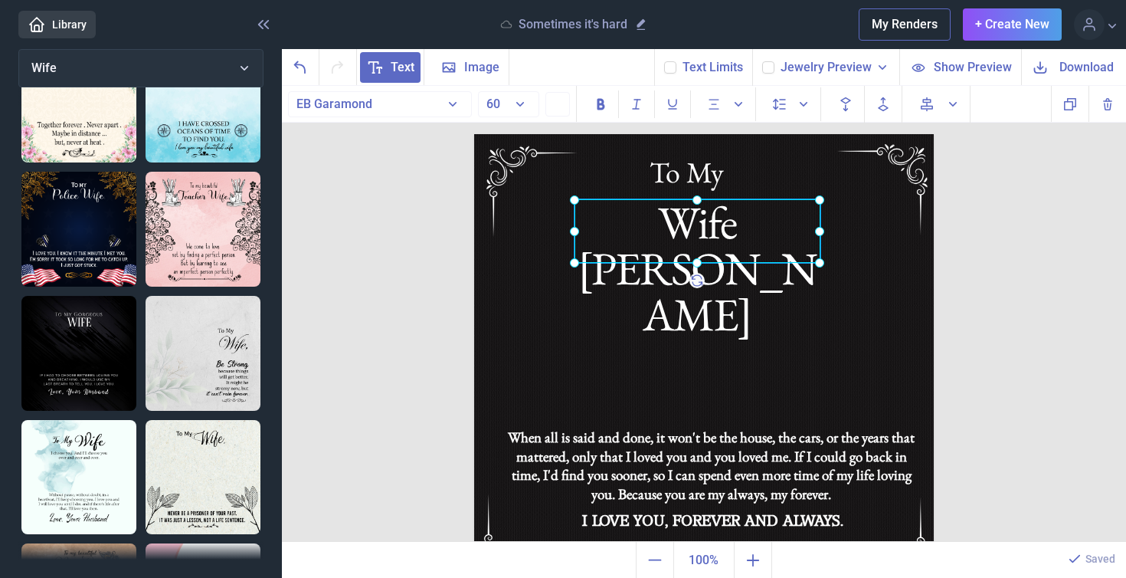
click at [474, 134] on div "Wife [PERSON_NAME]" at bounding box center [474, 134] width 0 height 0
click at [705, 223] on div at bounding box center [698, 231] width 246 height 64
click at [789, 235] on div "Wife [PERSON_NAME]" at bounding box center [698, 231] width 246 height 64
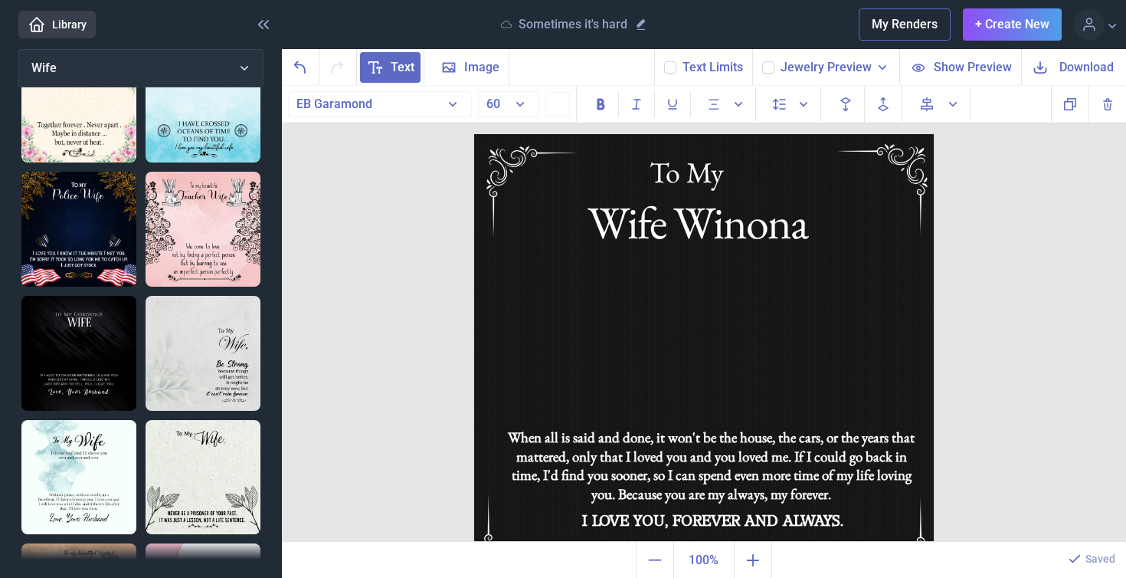
click at [1087, 72] on span "Download" at bounding box center [1087, 67] width 54 height 18
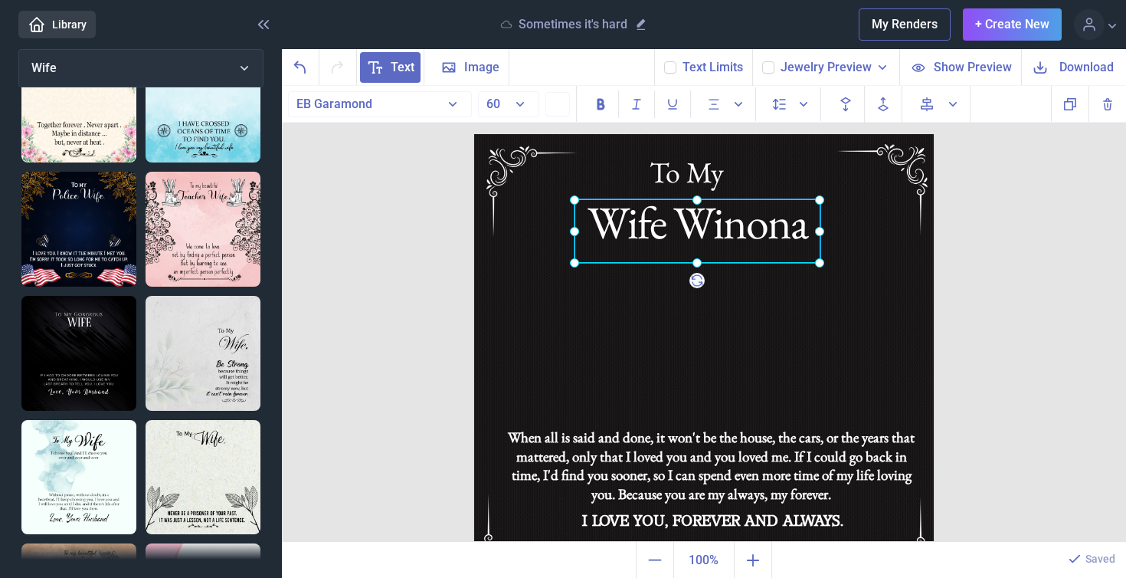
click at [474, 134] on div "Wife Winona" at bounding box center [474, 134] width 0 height 0
click at [805, 237] on div at bounding box center [698, 231] width 246 height 64
click at [800, 234] on div at bounding box center [698, 231] width 246 height 64
click at [799, 234] on div "Wife Winona" at bounding box center [698, 231] width 246 height 64
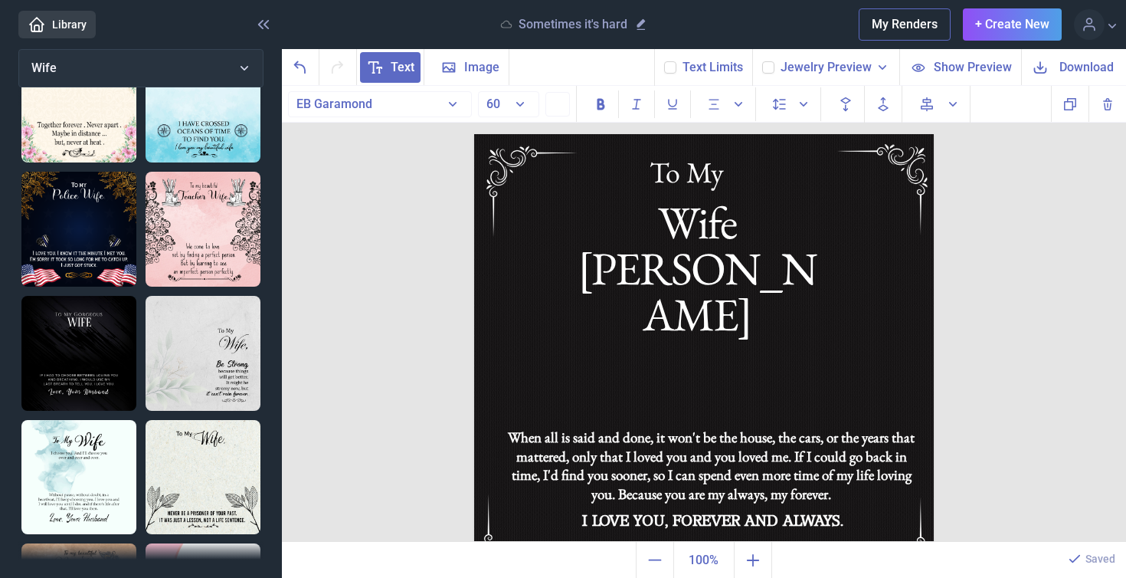
click at [1089, 68] on span "Download" at bounding box center [1087, 67] width 54 height 18
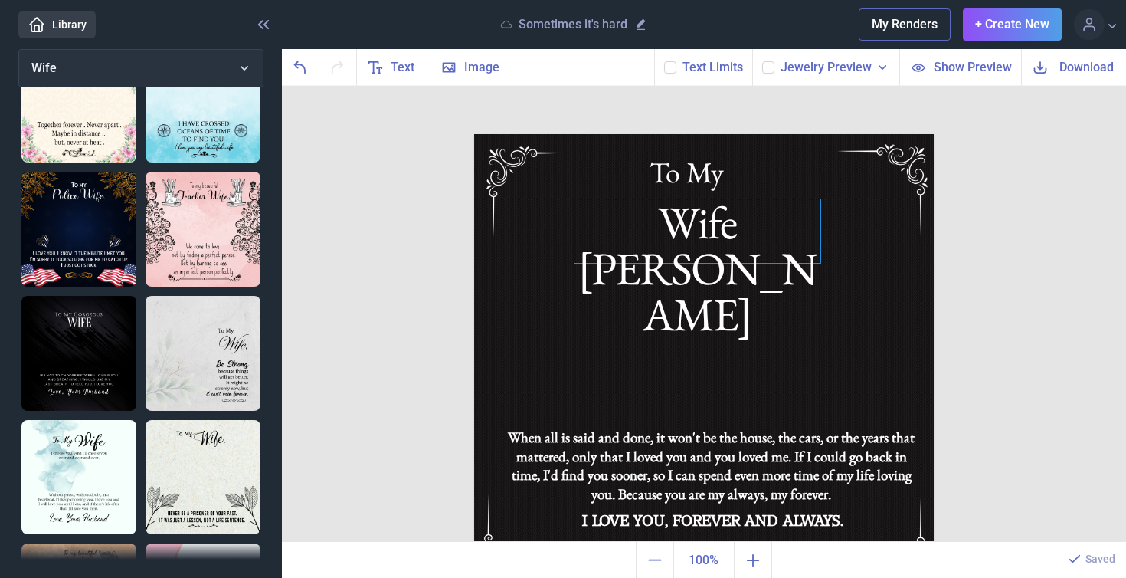
click at [755, 134] on div "Wife [PERSON_NAME]" at bounding box center [704, 134] width 460 height 0
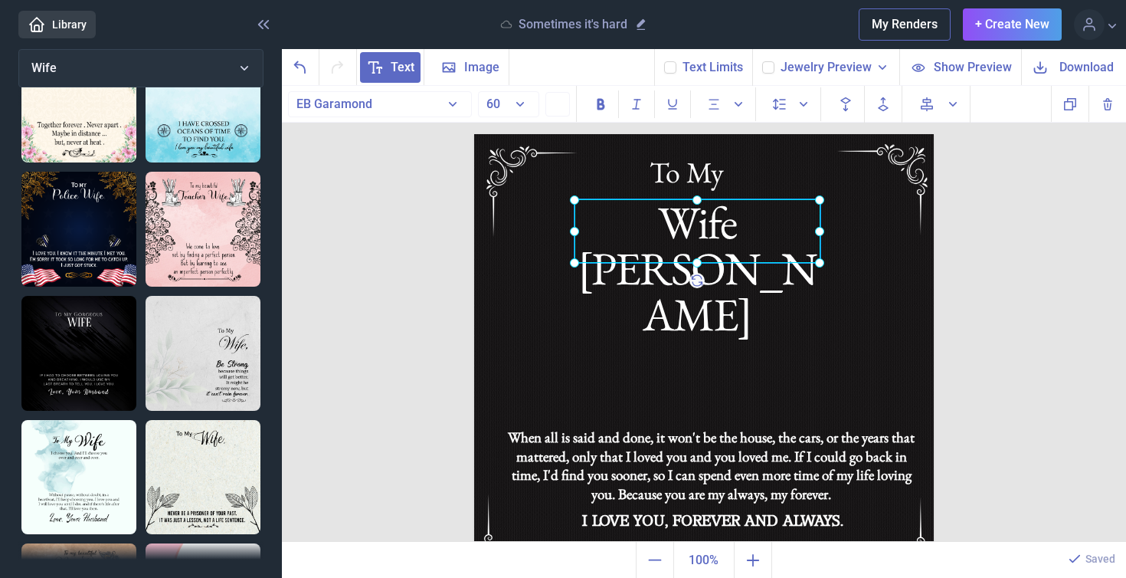
click at [755, 231] on div at bounding box center [698, 231] width 246 height 64
click at [776, 221] on div "Wife [PERSON_NAME]" at bounding box center [698, 231] width 246 height 64
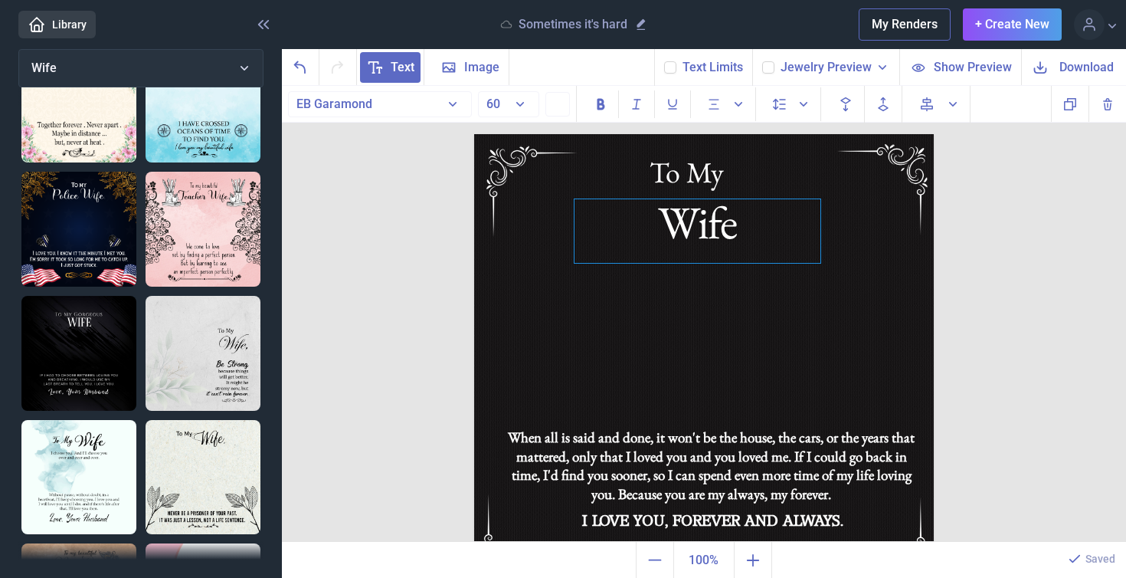
click at [738, 232] on div "Wife" at bounding box center [698, 231] width 246 height 64
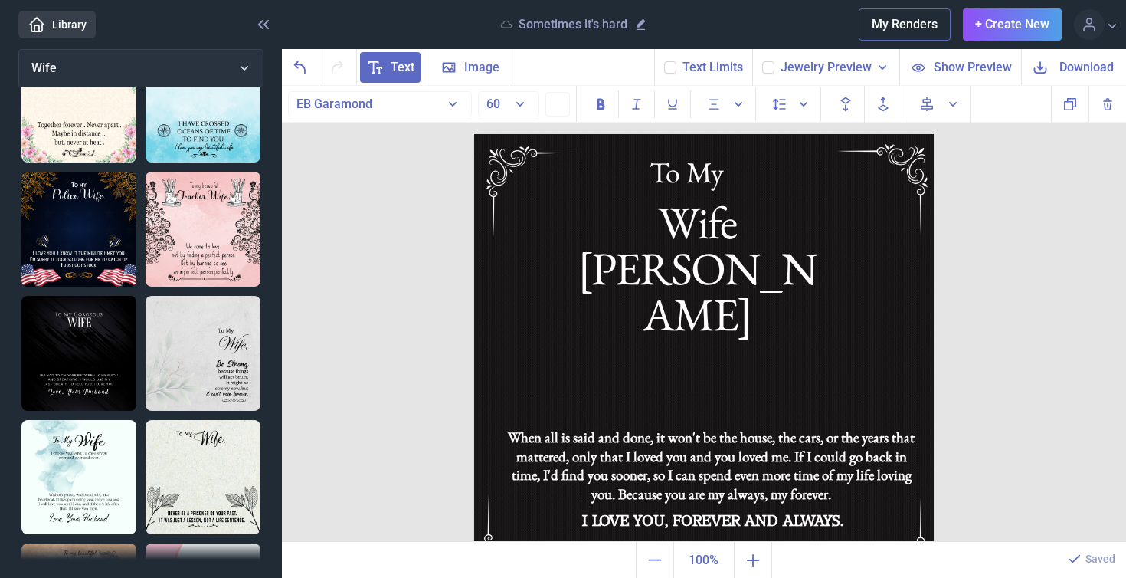
click at [1084, 69] on span "Download" at bounding box center [1087, 67] width 54 height 18
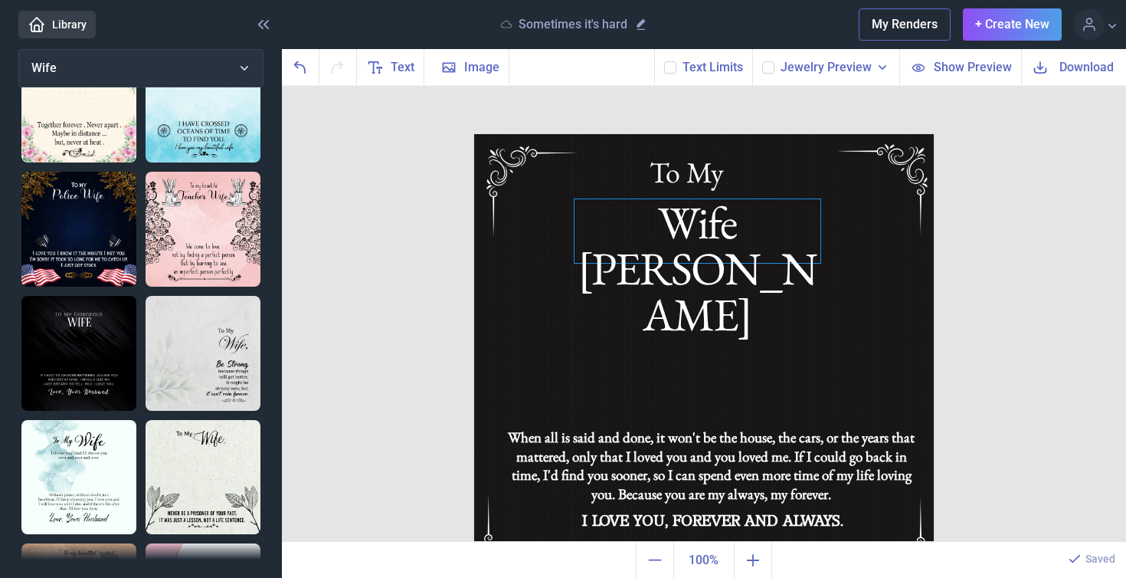
click at [771, 134] on div "Wife [PERSON_NAME]" at bounding box center [704, 134] width 460 height 0
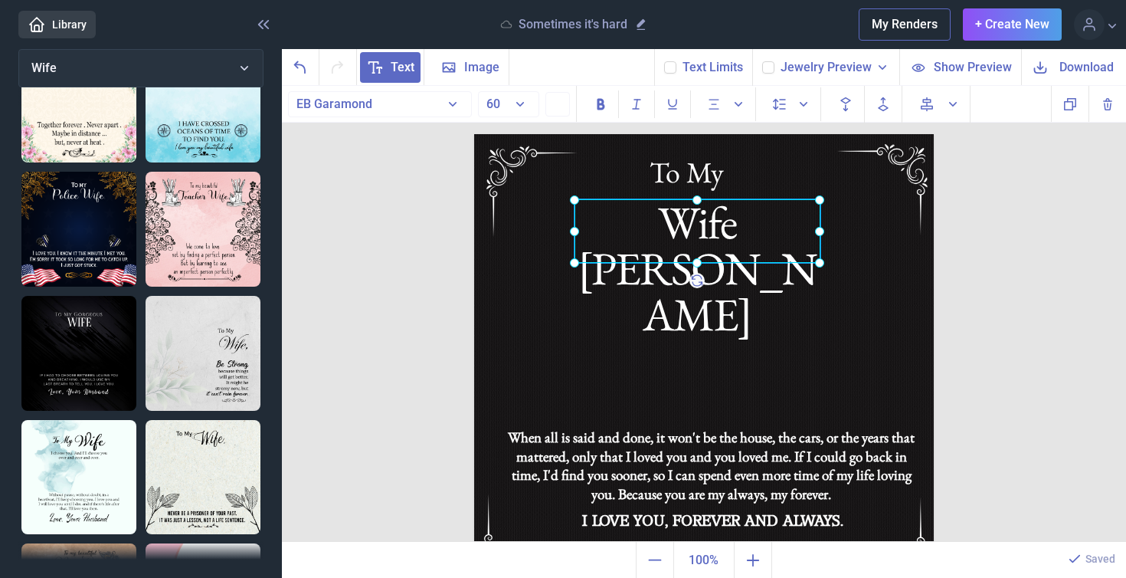
click at [771, 226] on div at bounding box center [698, 231] width 246 height 64
click at [781, 230] on div "Wife [PERSON_NAME]" at bounding box center [698, 231] width 246 height 64
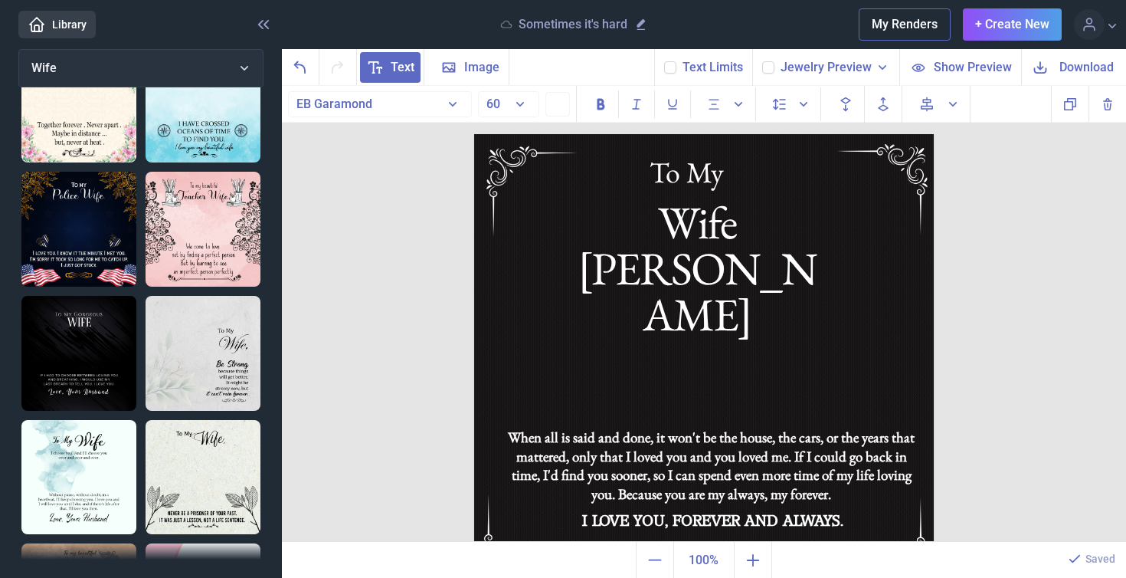
click at [1099, 66] on span "Download" at bounding box center [1087, 67] width 54 height 18
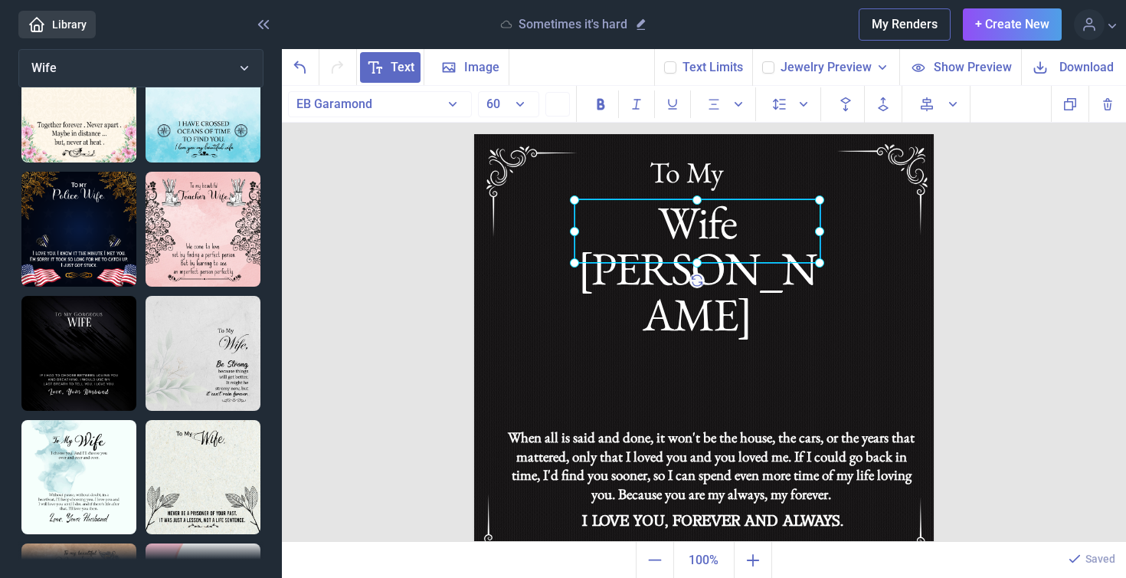
click at [474, 134] on div "Wife [PERSON_NAME]" at bounding box center [474, 134] width 0 height 0
click at [792, 233] on div at bounding box center [698, 231] width 246 height 64
click at [808, 229] on div "Wife [PERSON_NAME]" at bounding box center [698, 231] width 246 height 64
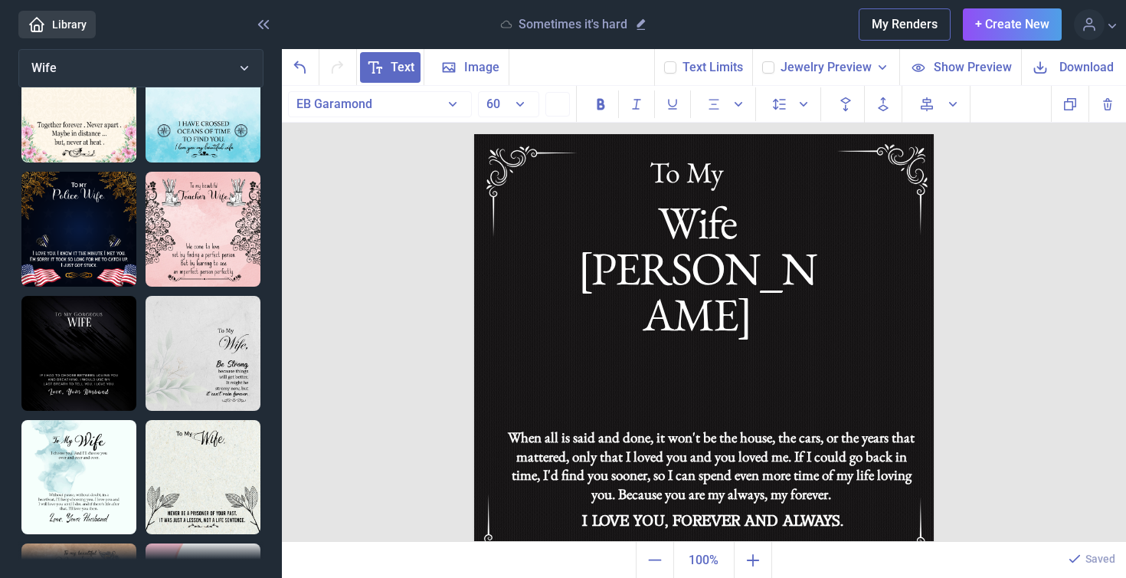
click at [1084, 70] on span "Download" at bounding box center [1087, 67] width 54 height 18
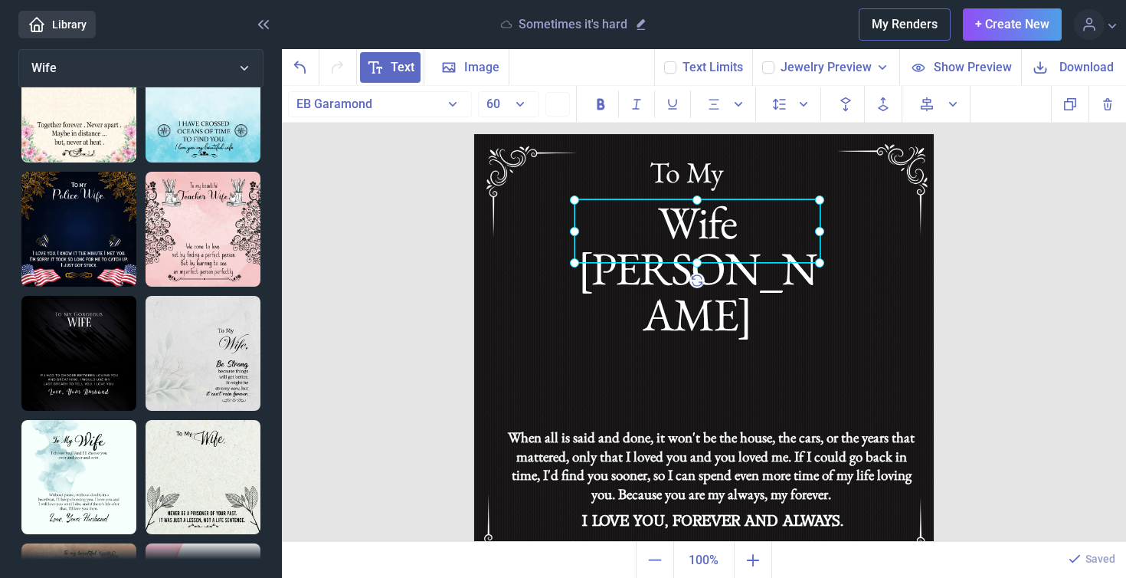
click at [474, 134] on div "Wife [PERSON_NAME]" at bounding box center [474, 134] width 0 height 0
click at [788, 234] on div at bounding box center [698, 231] width 246 height 64
click at [783, 234] on div at bounding box center [698, 231] width 246 height 64
click at [781, 234] on div "Wife [PERSON_NAME]" at bounding box center [698, 231] width 246 height 64
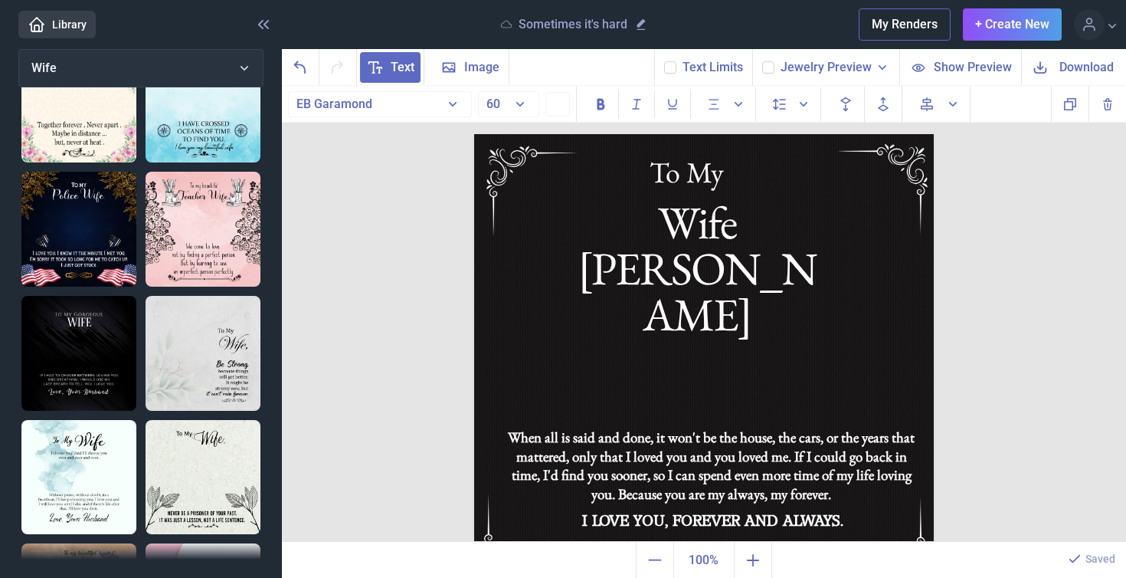
click at [1102, 61] on span "Download" at bounding box center [1087, 67] width 54 height 18
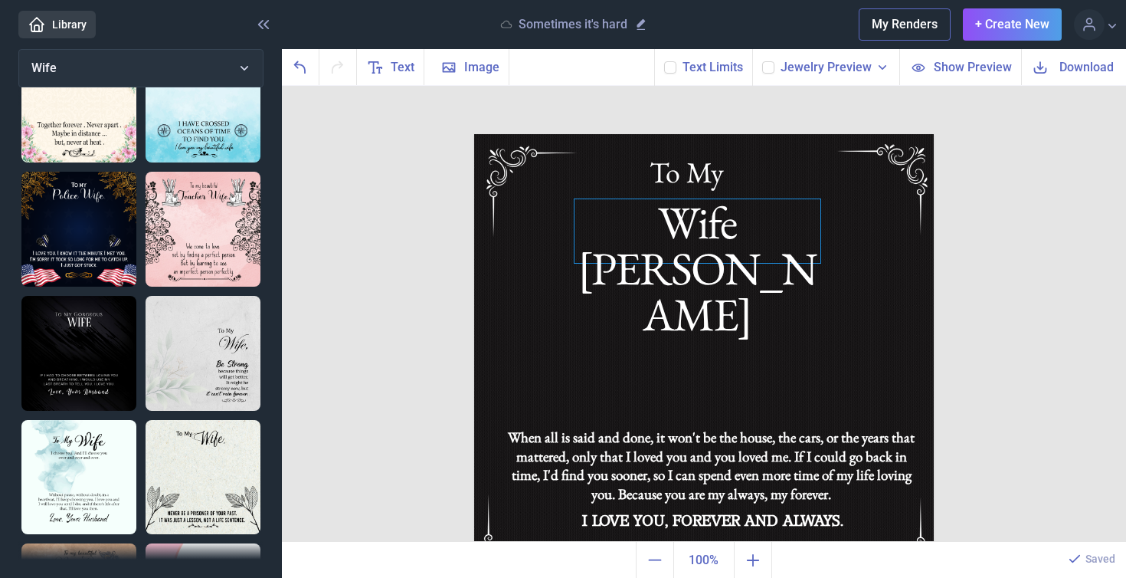
click at [762, 134] on div "Wife [PERSON_NAME]" at bounding box center [704, 134] width 460 height 0
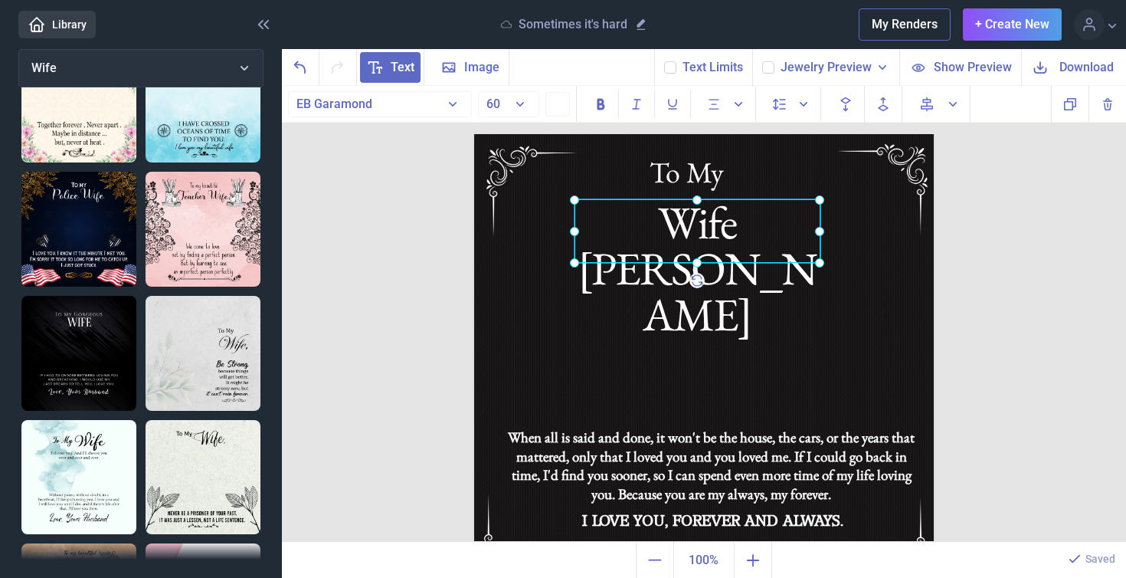
click at [762, 228] on div at bounding box center [698, 231] width 246 height 64
click at [775, 231] on div "Wife [PERSON_NAME]" at bounding box center [698, 231] width 246 height 64
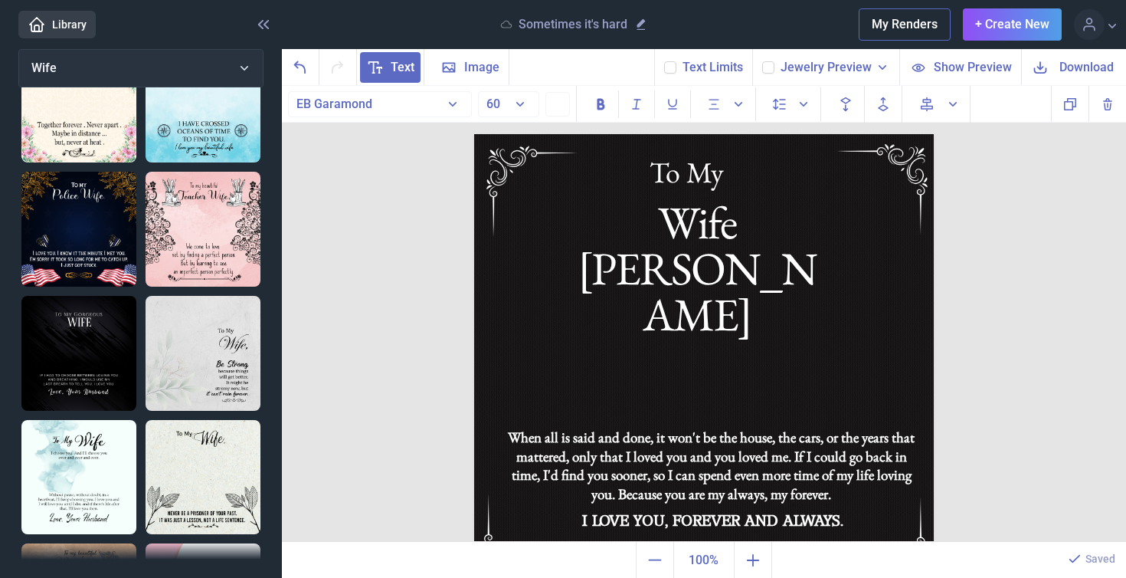
click at [1099, 63] on span "Download" at bounding box center [1087, 67] width 54 height 18
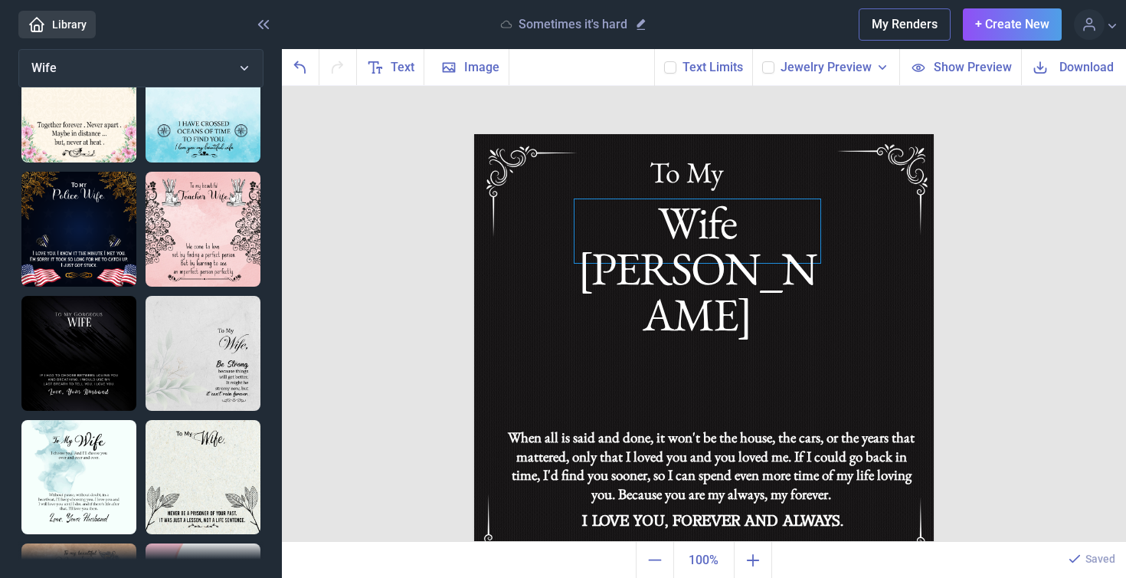
click at [724, 134] on div "Wife [PERSON_NAME]" at bounding box center [704, 134] width 460 height 0
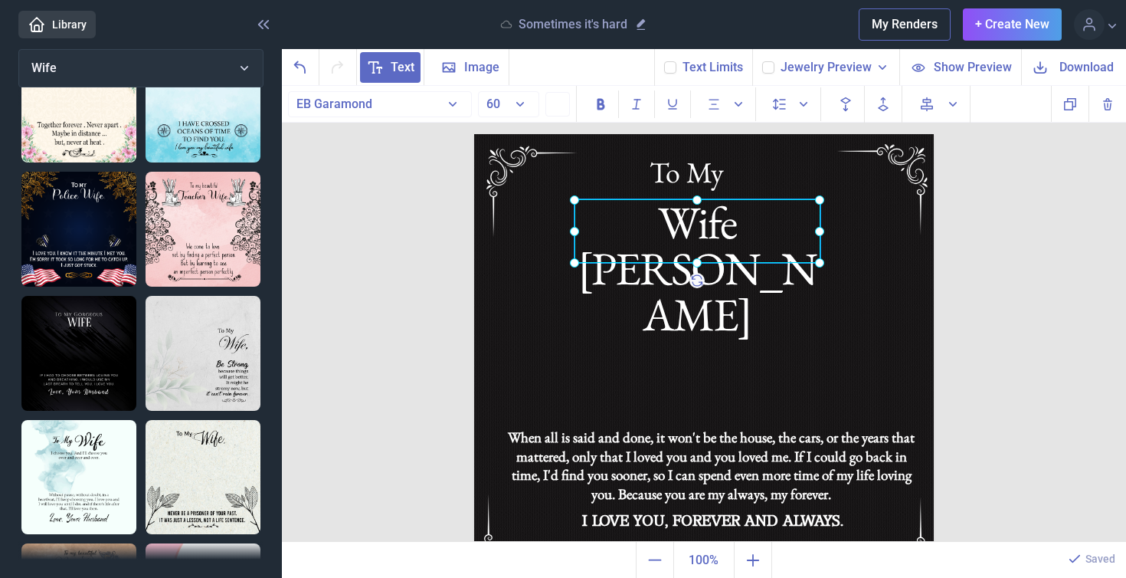
click at [724, 223] on div at bounding box center [698, 231] width 246 height 64
click at [781, 237] on div "Wife [PERSON_NAME]" at bounding box center [698, 231] width 246 height 64
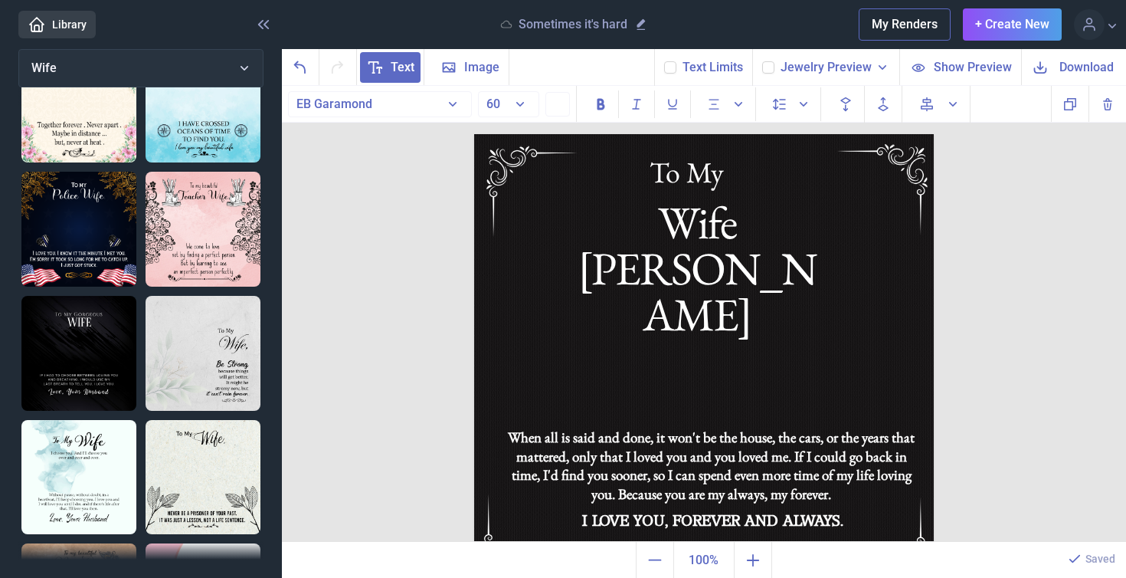
click at [1064, 70] on span "Download" at bounding box center [1087, 67] width 54 height 18
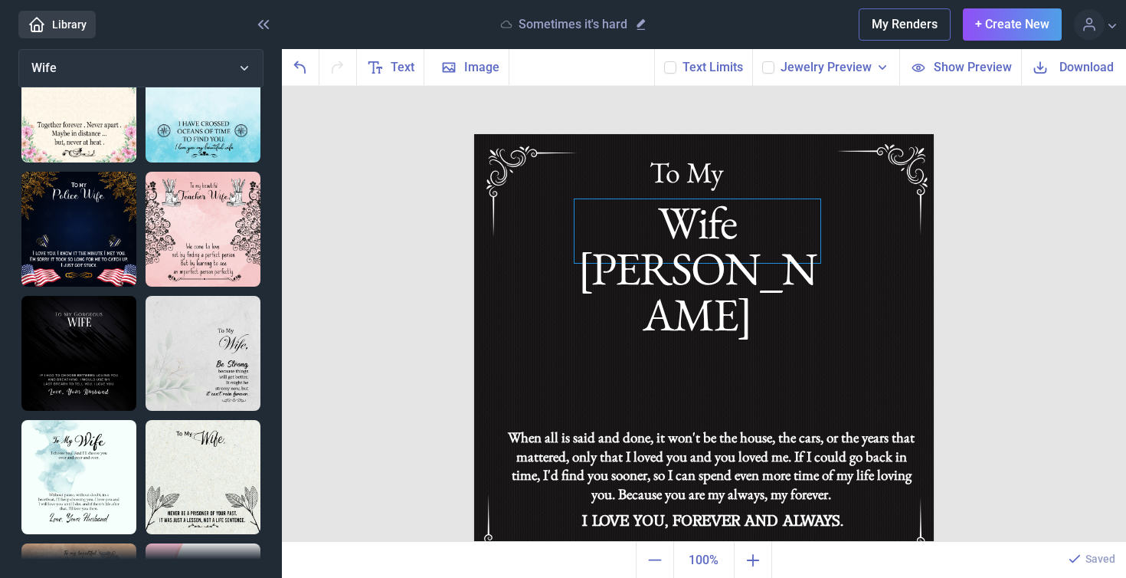
click at [722, 134] on div "Wife [PERSON_NAME]" at bounding box center [704, 134] width 460 height 0
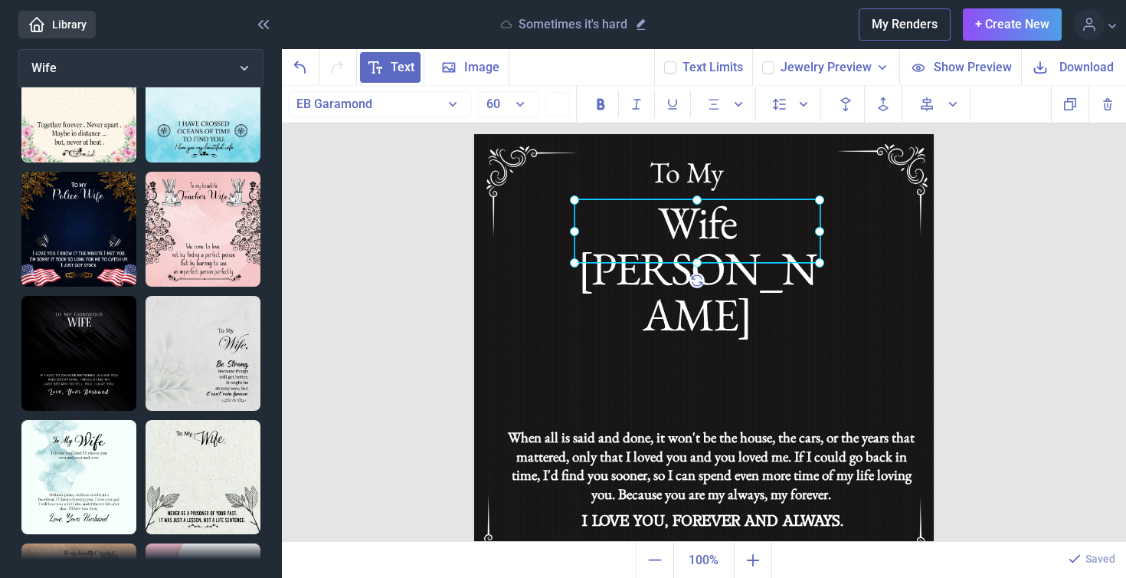
click at [722, 215] on div at bounding box center [698, 231] width 246 height 64
click at [755, 230] on div "Wife [PERSON_NAME]" at bounding box center [698, 231] width 246 height 64
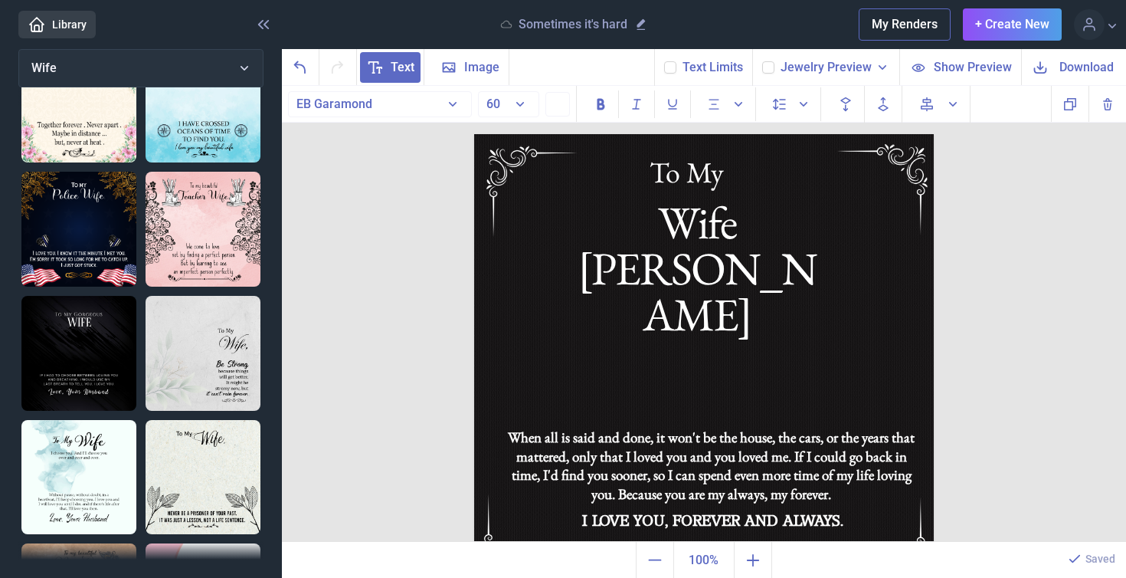
click at [1095, 67] on span "Download" at bounding box center [1087, 67] width 54 height 18
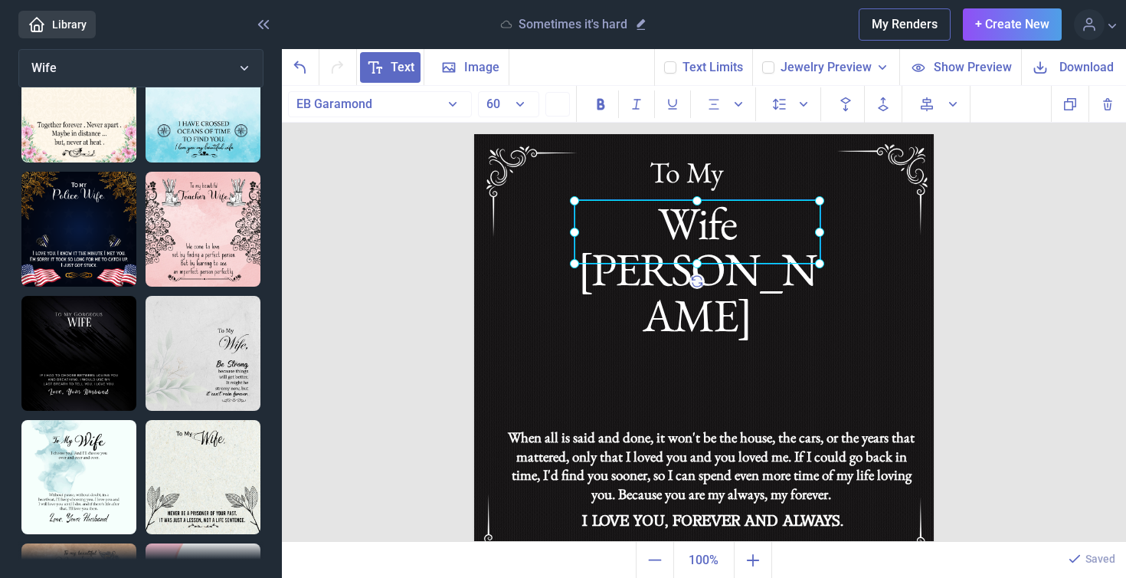
click at [474, 134] on div "Wife [PERSON_NAME]" at bounding box center [474, 134] width 0 height 0
click at [805, 233] on div at bounding box center [698, 232] width 246 height 64
click at [810, 233] on div "Wife [PERSON_NAME]" at bounding box center [698, 232] width 246 height 64
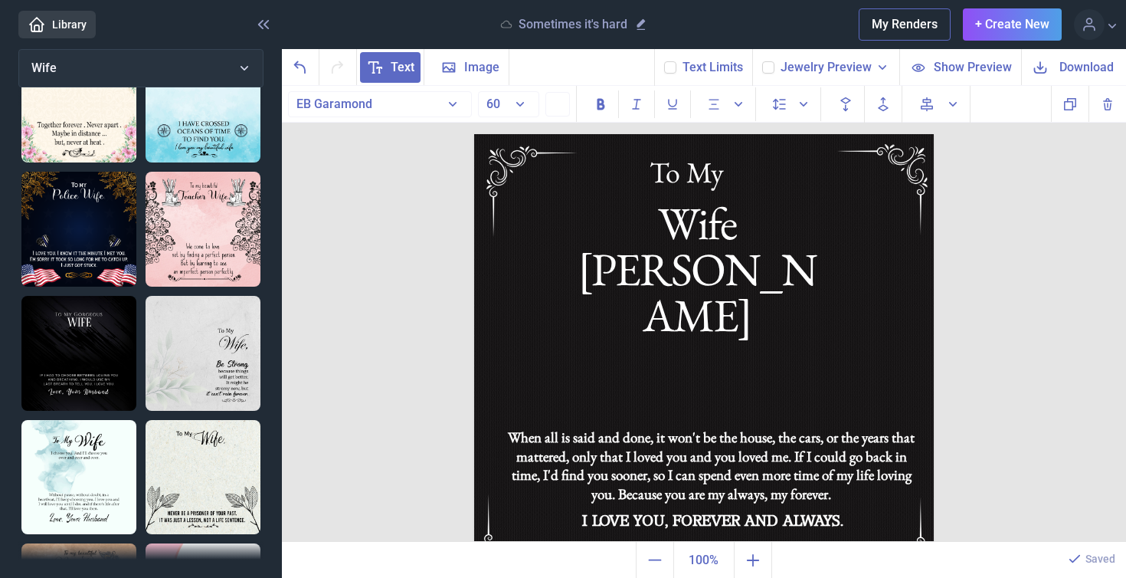
click at [1077, 67] on span "Download" at bounding box center [1087, 67] width 54 height 18
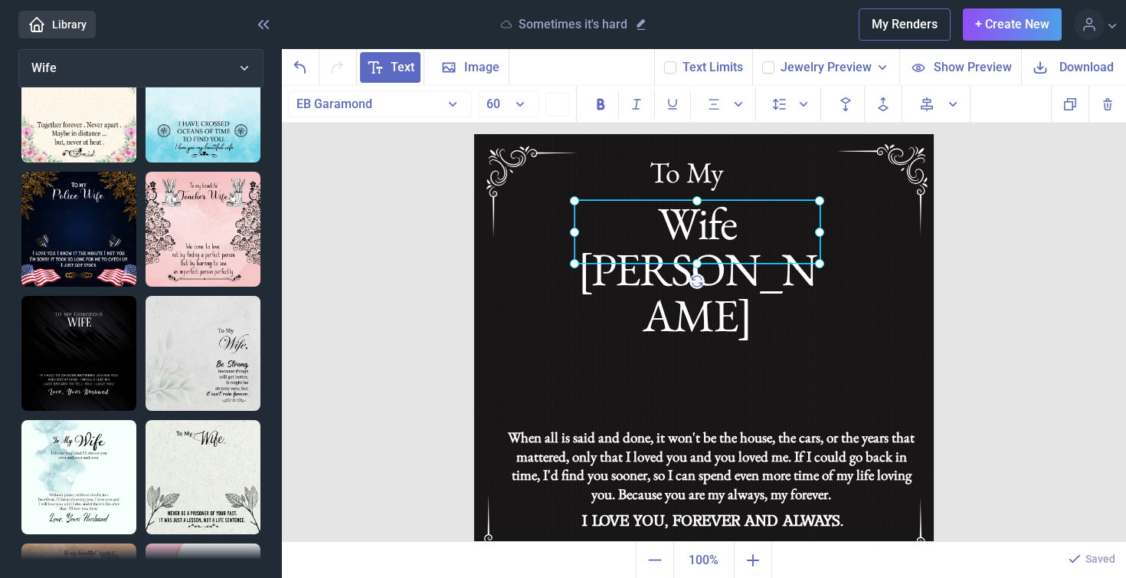
click at [474, 134] on div "Wife [PERSON_NAME]" at bounding box center [474, 134] width 0 height 0
click at [807, 231] on div at bounding box center [698, 232] width 246 height 64
click at [813, 228] on div at bounding box center [698, 232] width 246 height 64
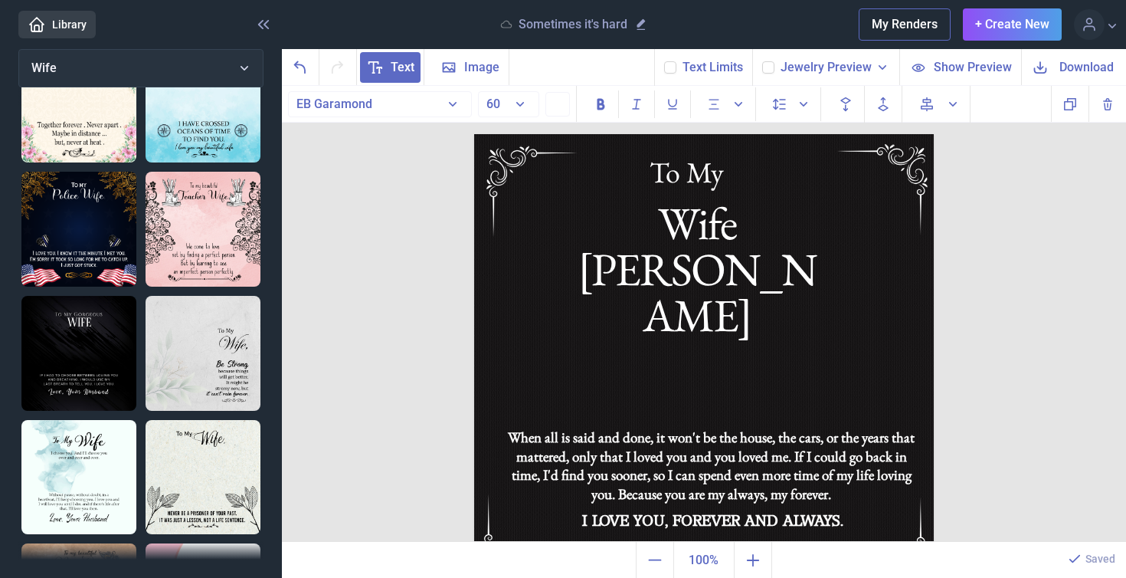
click at [813, 228] on div "Wife [PERSON_NAME]" at bounding box center [698, 232] width 246 height 64
click at [1101, 64] on span "Download" at bounding box center [1087, 67] width 54 height 18
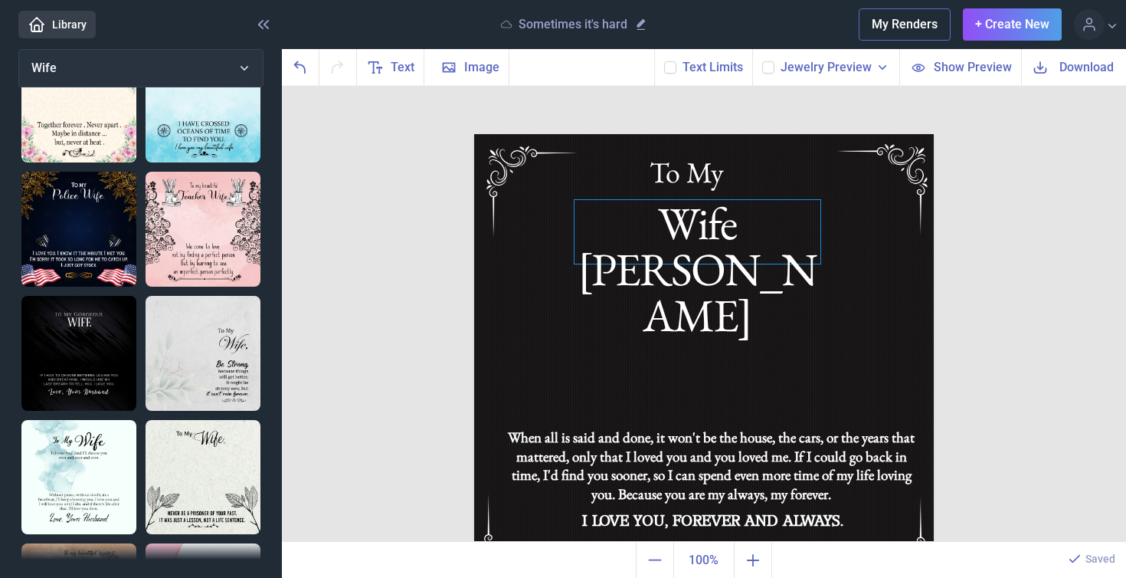
click at [775, 134] on div "Wife [PERSON_NAME]" at bounding box center [704, 134] width 460 height 0
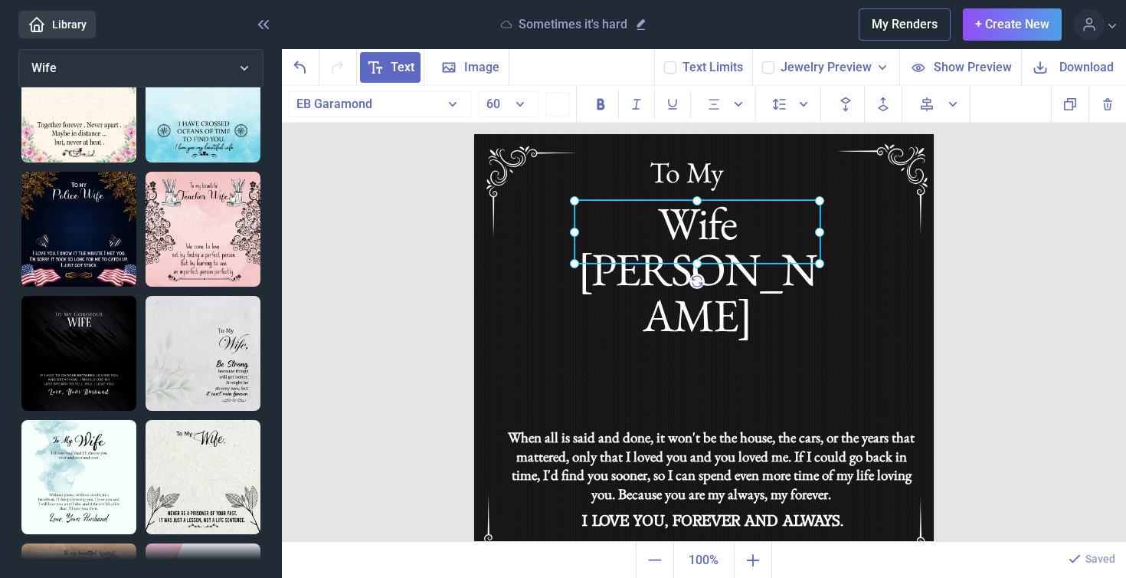
click at [775, 229] on div at bounding box center [698, 232] width 246 height 64
click at [775, 229] on div "Wife [PERSON_NAME]" at bounding box center [698, 232] width 246 height 64
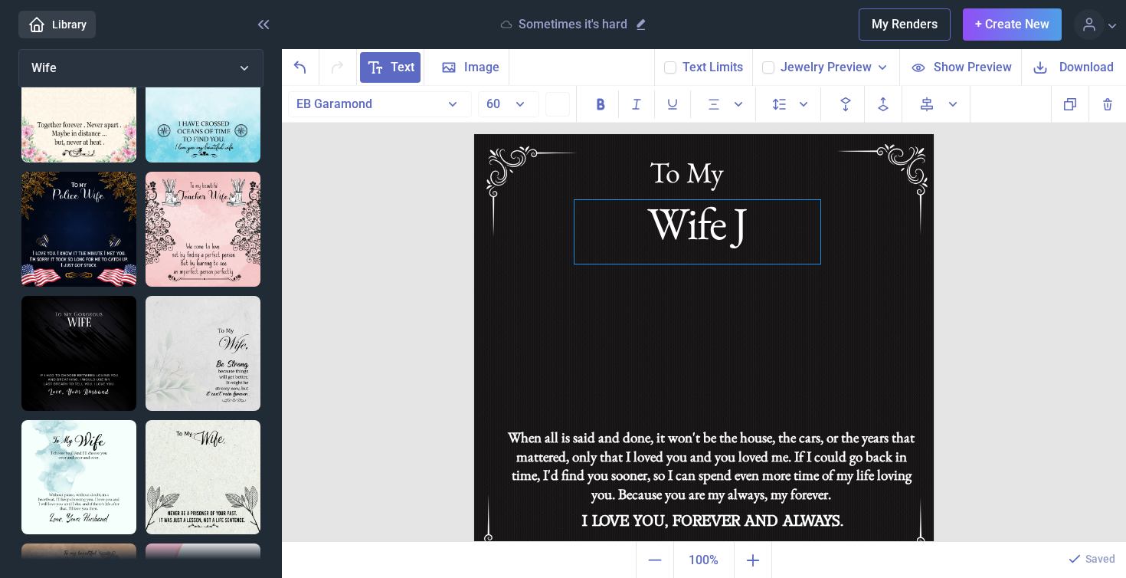
click at [751, 232] on div "Wife J" at bounding box center [698, 232] width 246 height 64
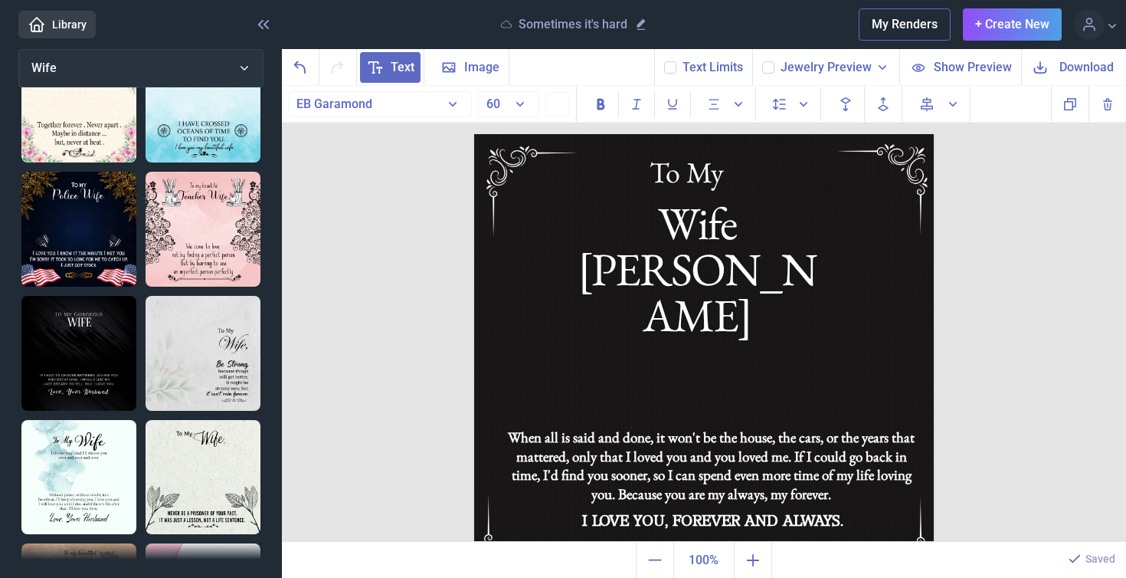
click at [1091, 63] on span "Download" at bounding box center [1087, 67] width 54 height 18
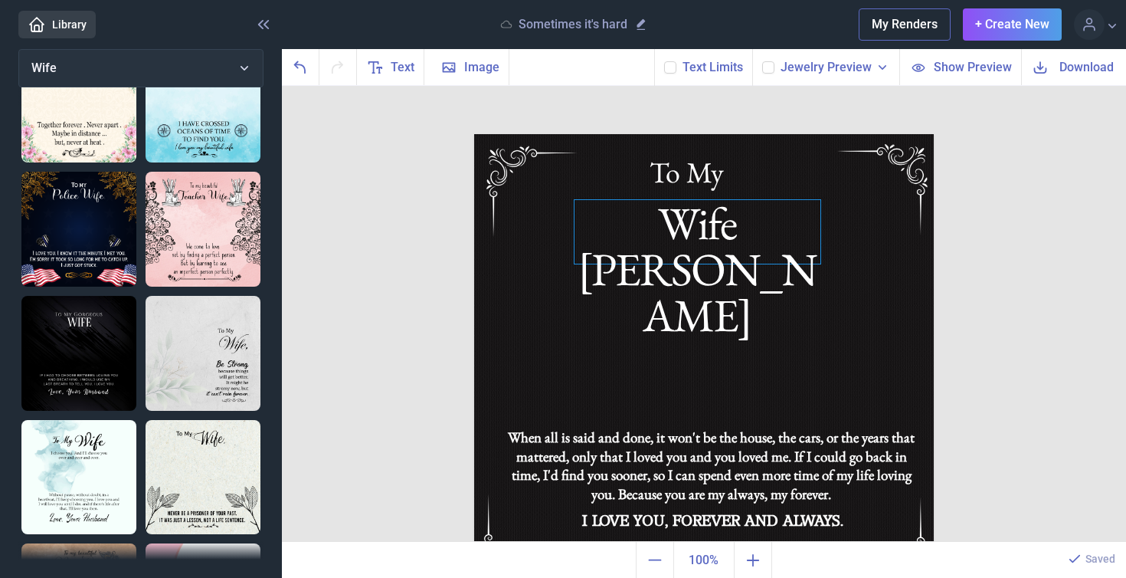
click at [737, 134] on div "Wife [PERSON_NAME]" at bounding box center [704, 134] width 460 height 0
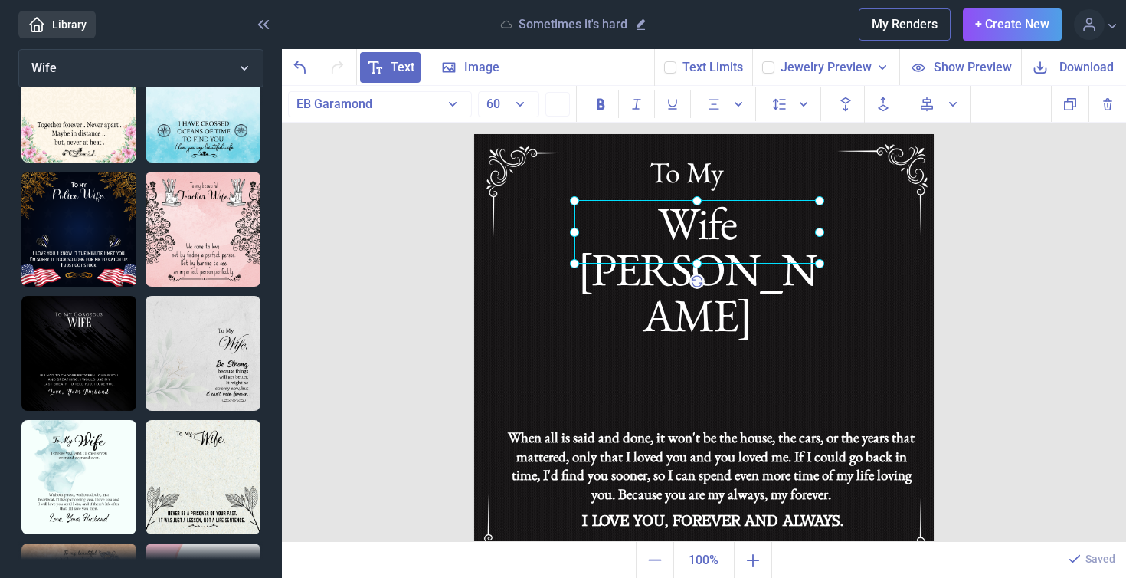
click at [791, 234] on div at bounding box center [698, 232] width 246 height 64
click at [796, 234] on div "Wife [PERSON_NAME]" at bounding box center [698, 232] width 246 height 64
click at [1083, 70] on span "Download" at bounding box center [1087, 67] width 54 height 18
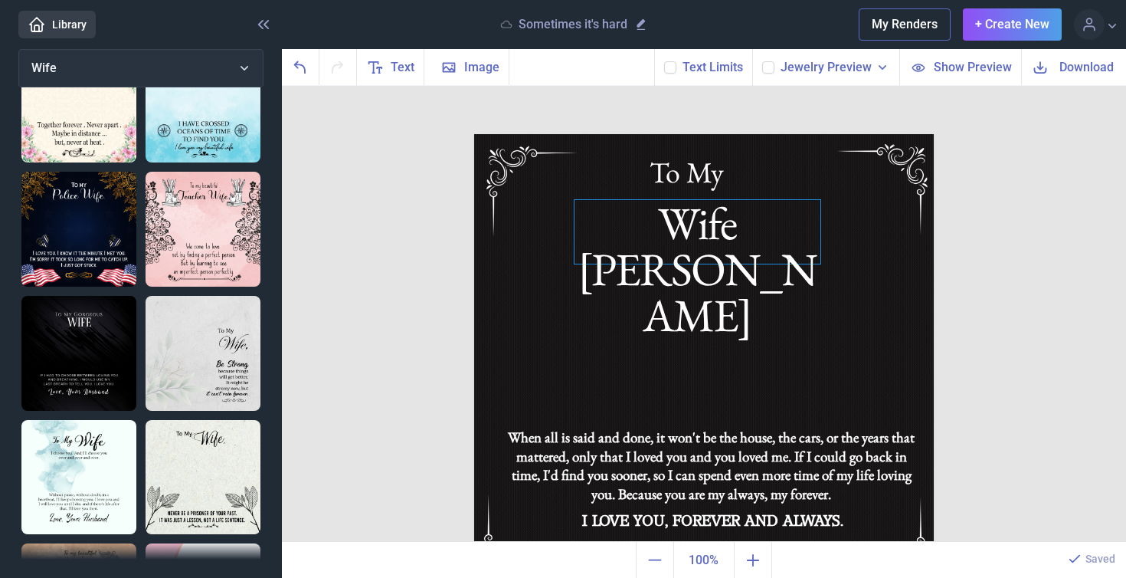
click at [755, 134] on div "Wife [PERSON_NAME]" at bounding box center [704, 134] width 460 height 0
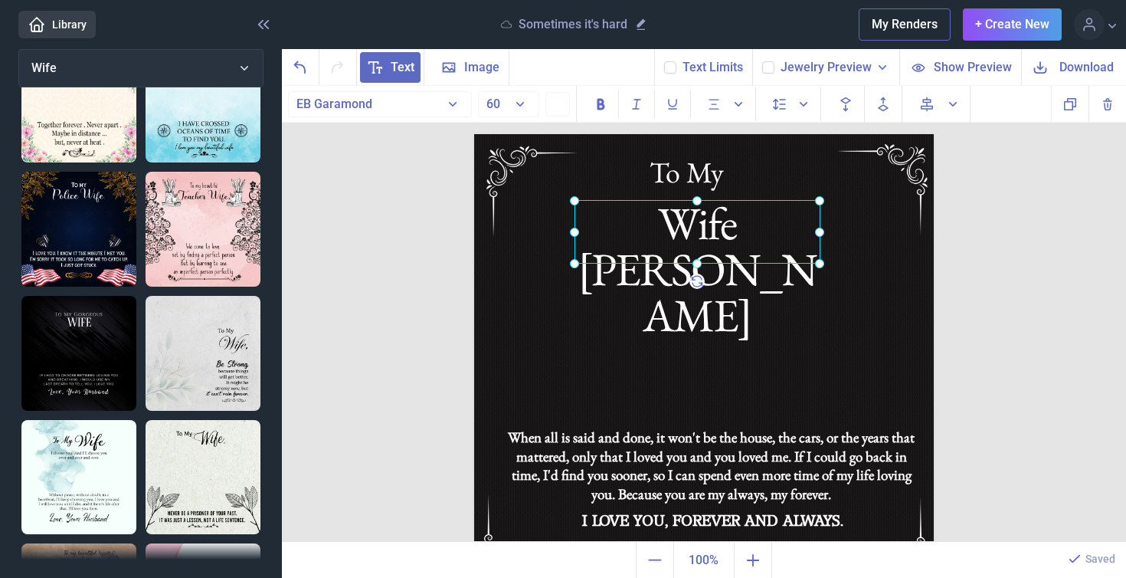
click at [804, 227] on div at bounding box center [698, 232] width 246 height 64
click at [802, 234] on div at bounding box center [698, 232] width 246 height 64
click at [798, 232] on div at bounding box center [698, 232] width 246 height 64
click at [798, 234] on div "Wife [PERSON_NAME]" at bounding box center [698, 232] width 246 height 64
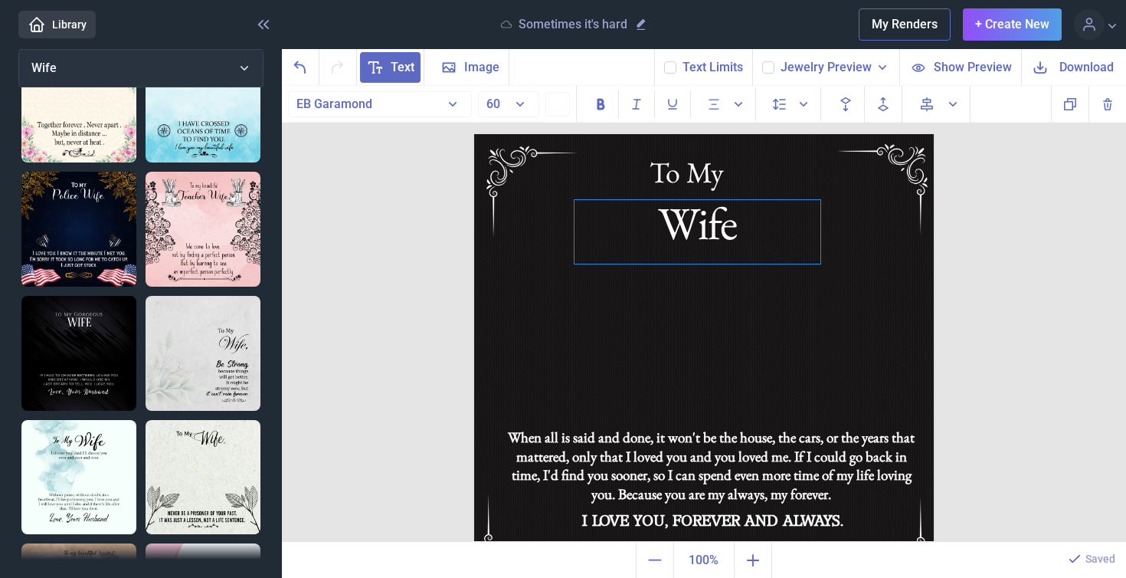
click at [738, 229] on div "Wife" at bounding box center [698, 232] width 246 height 64
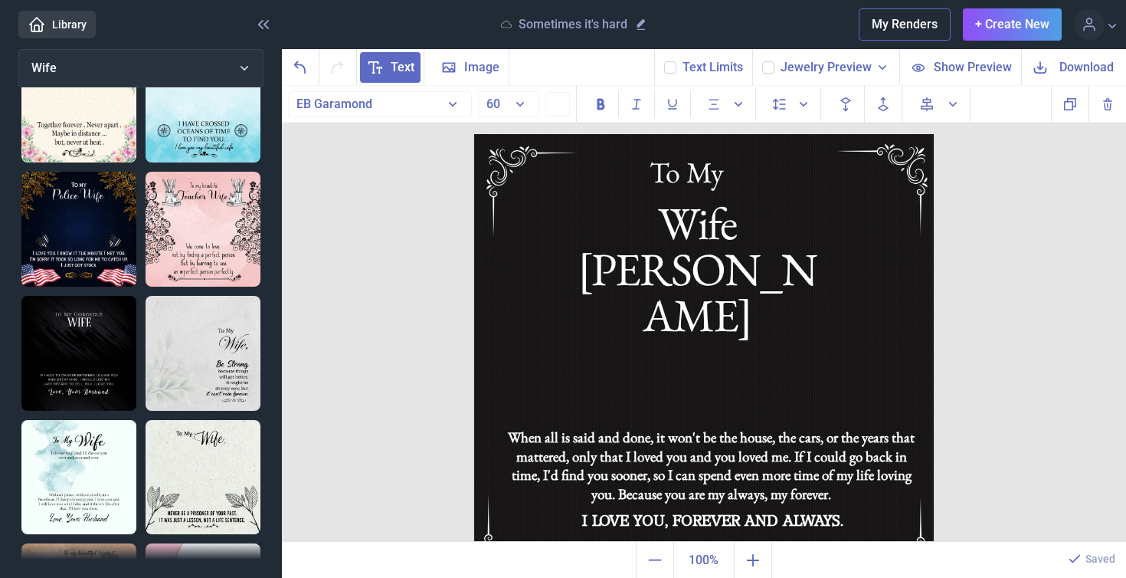
click at [1079, 65] on span "Download" at bounding box center [1087, 67] width 54 height 18
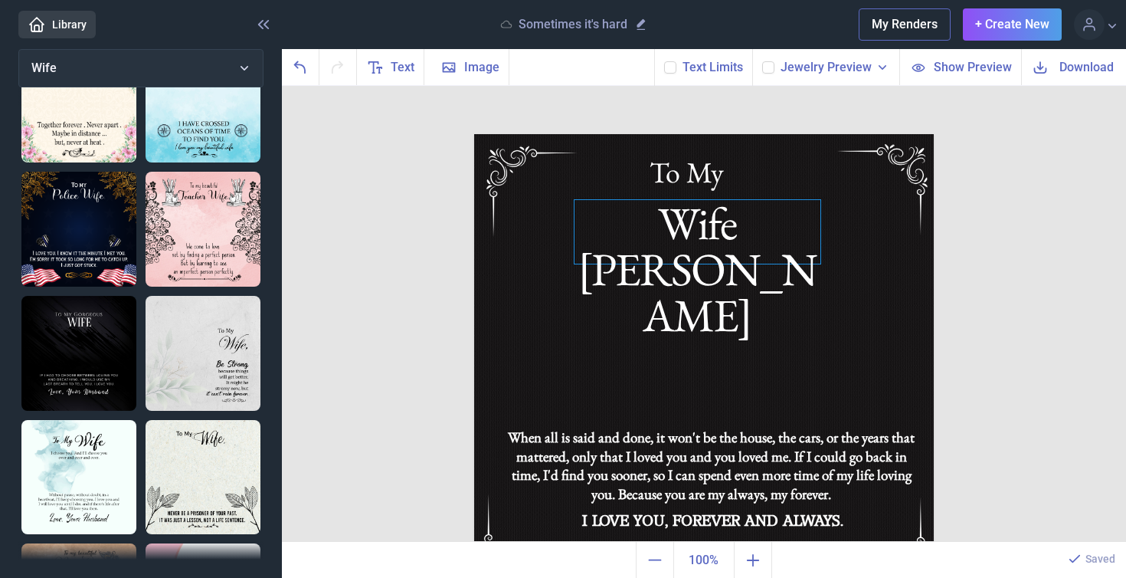
click at [798, 134] on div "Wife [PERSON_NAME]" at bounding box center [704, 134] width 460 height 0
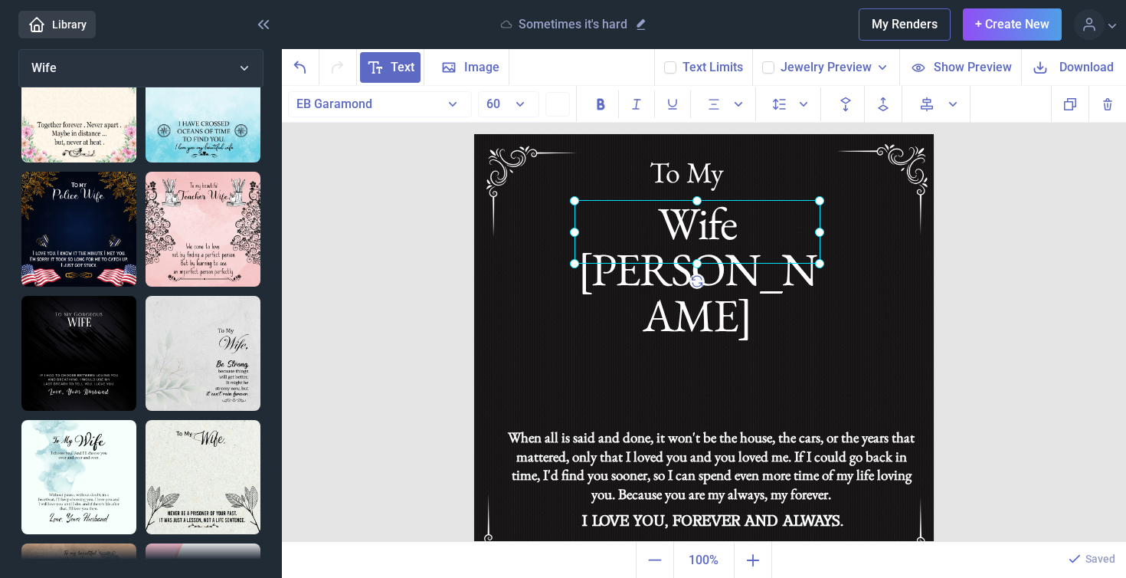
click at [798, 224] on div at bounding box center [698, 232] width 246 height 64
click at [798, 231] on div at bounding box center [698, 232] width 246 height 64
click at [796, 238] on div at bounding box center [698, 232] width 246 height 64
click at [791, 229] on div at bounding box center [698, 232] width 246 height 64
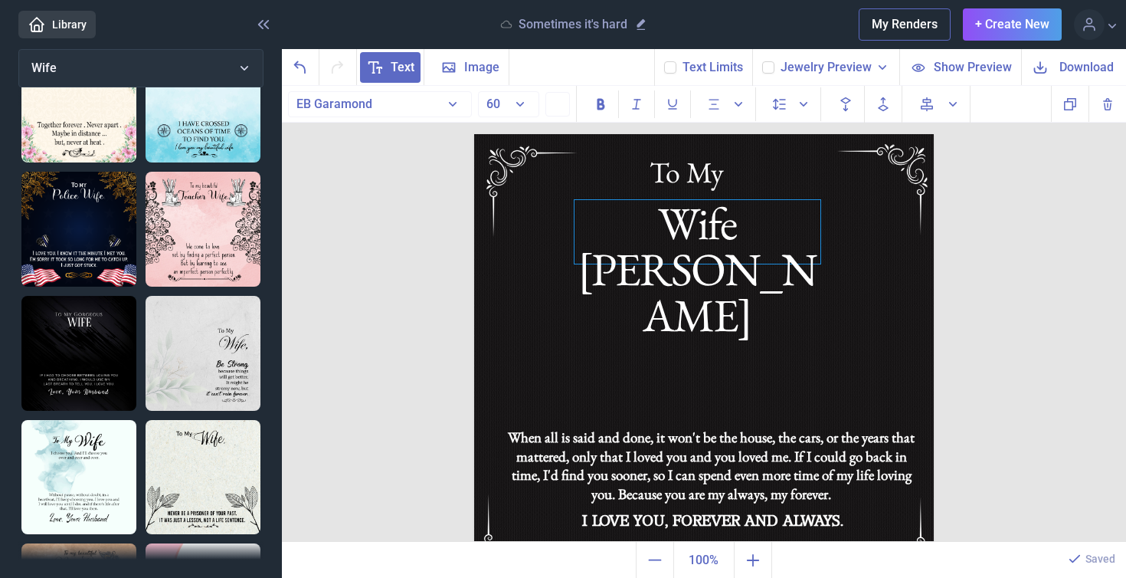
click at [798, 232] on div "Wife [PERSON_NAME]" at bounding box center [698, 232] width 246 height 64
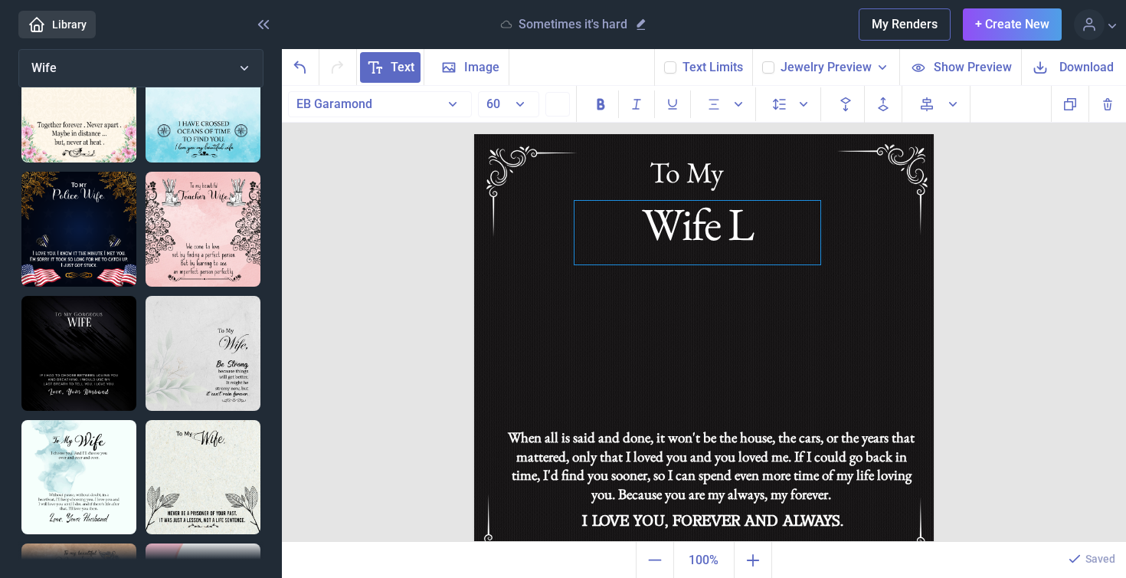
click at [758, 235] on div "Wife L" at bounding box center [698, 233] width 246 height 64
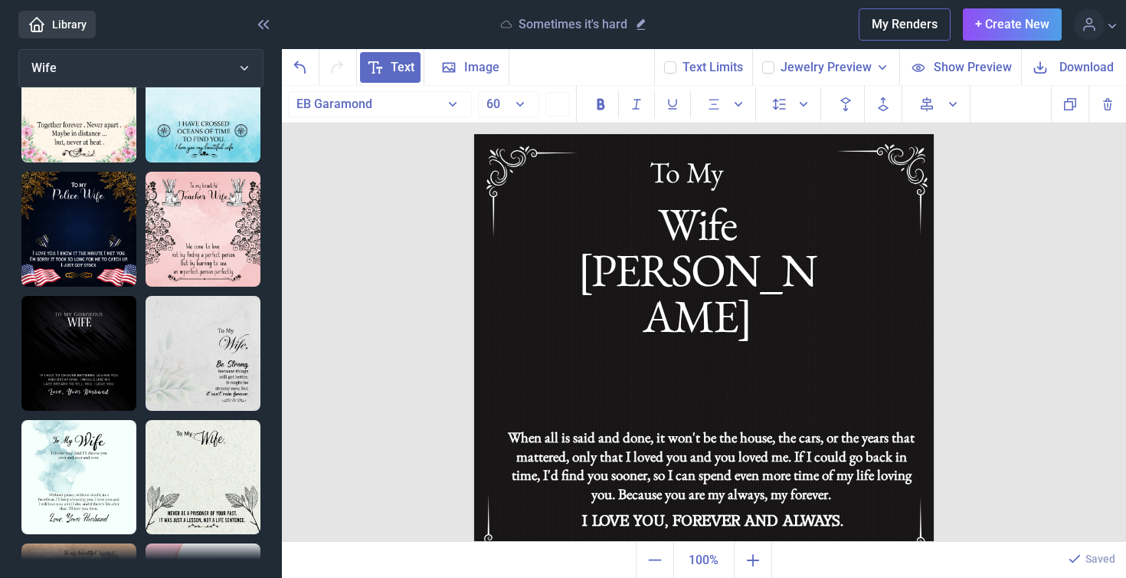
click at [1095, 68] on span "Download" at bounding box center [1087, 67] width 54 height 18
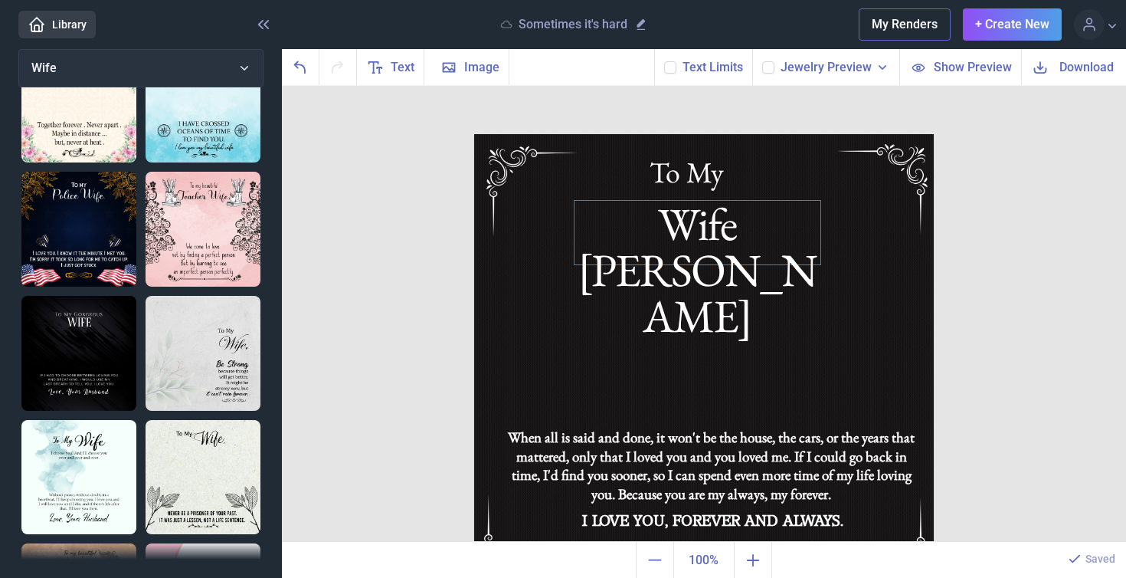
click at [772, 134] on div "Wife [PERSON_NAME]" at bounding box center [704, 134] width 460 height 0
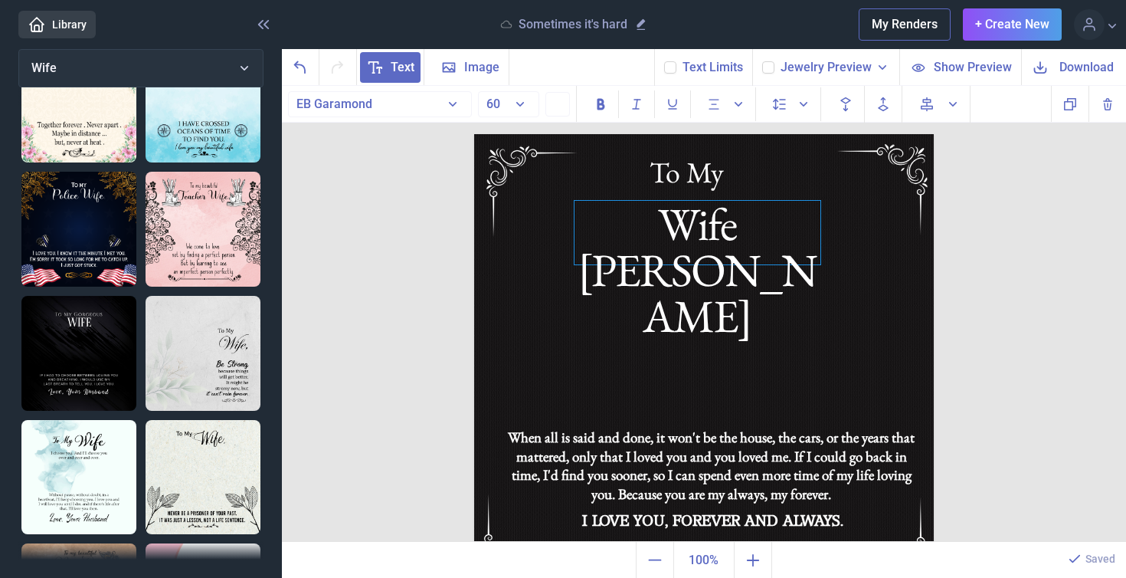
click at [798, 232] on div "Wife [PERSON_NAME]" at bounding box center [698, 233] width 246 height 64
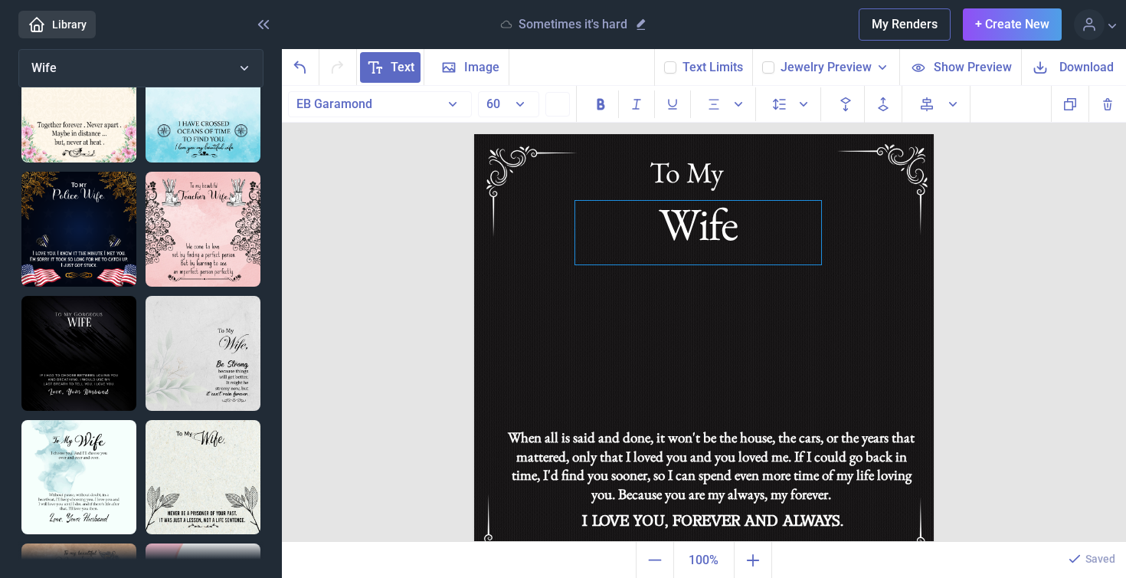
click at [733, 234] on div "Wife" at bounding box center [698, 233] width 246 height 64
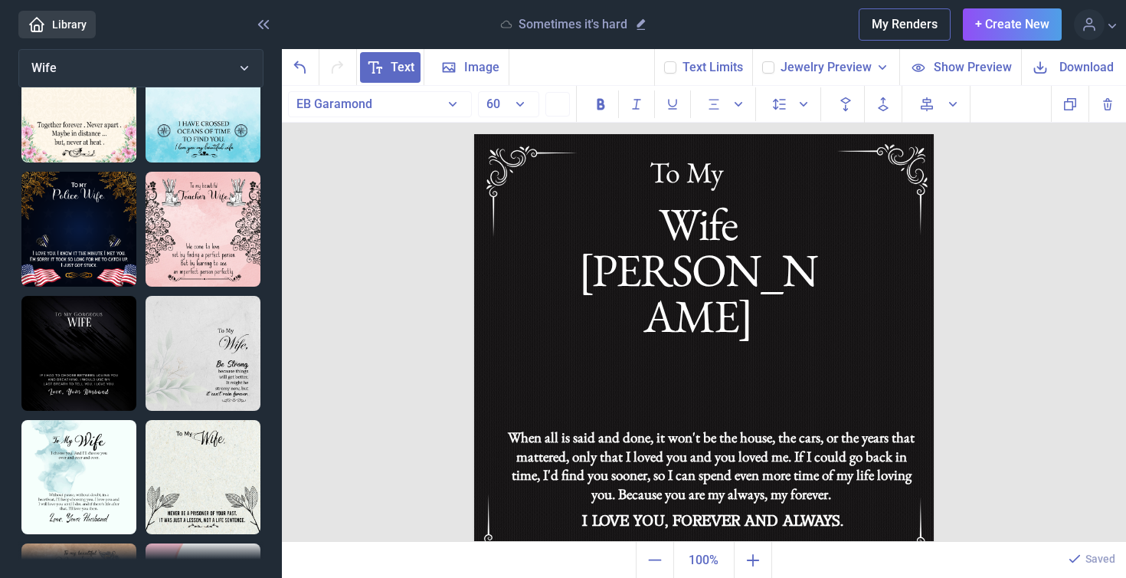
click at [1092, 67] on span "Download" at bounding box center [1087, 67] width 54 height 18
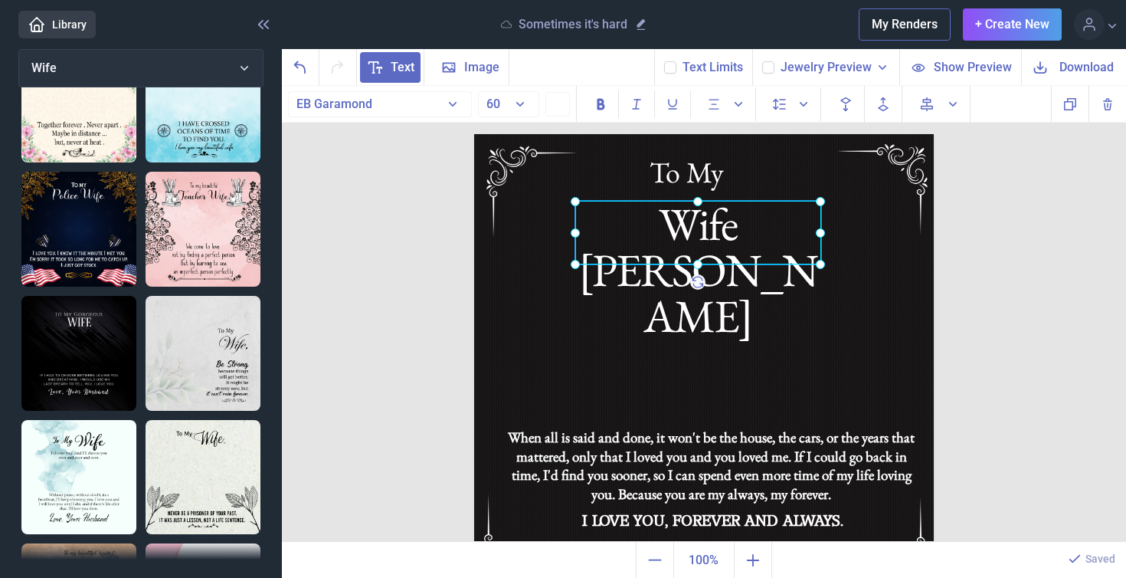
click at [474, 134] on div "Wife [PERSON_NAME]" at bounding box center [474, 134] width 0 height 0
click at [745, 229] on div at bounding box center [698, 233] width 246 height 64
click at [775, 233] on div "Wife [PERSON_NAME]" at bounding box center [698, 233] width 246 height 64
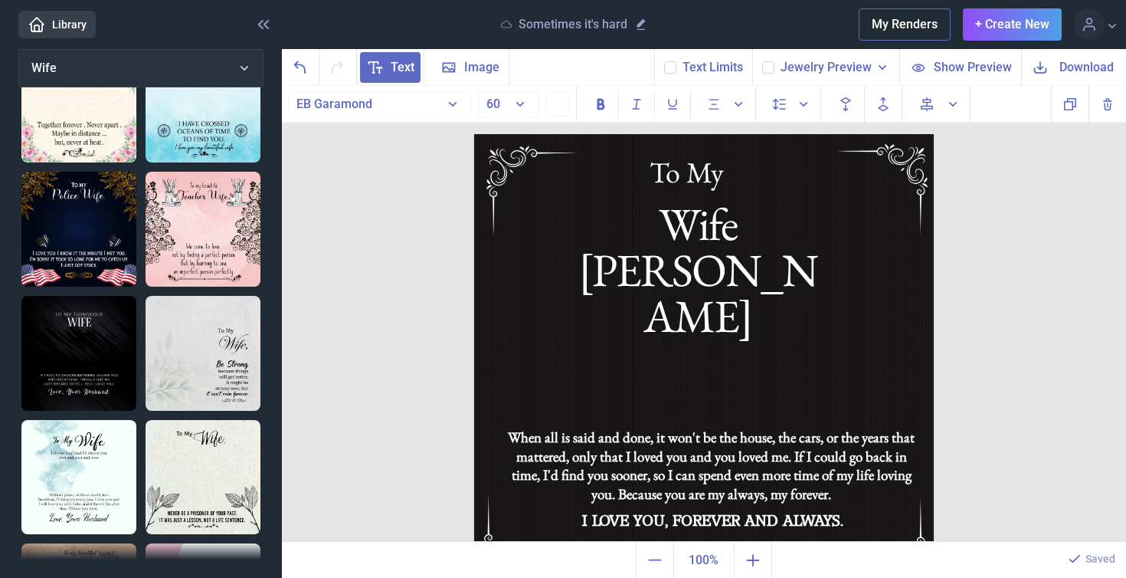
click at [1097, 68] on span "Download" at bounding box center [1087, 67] width 54 height 18
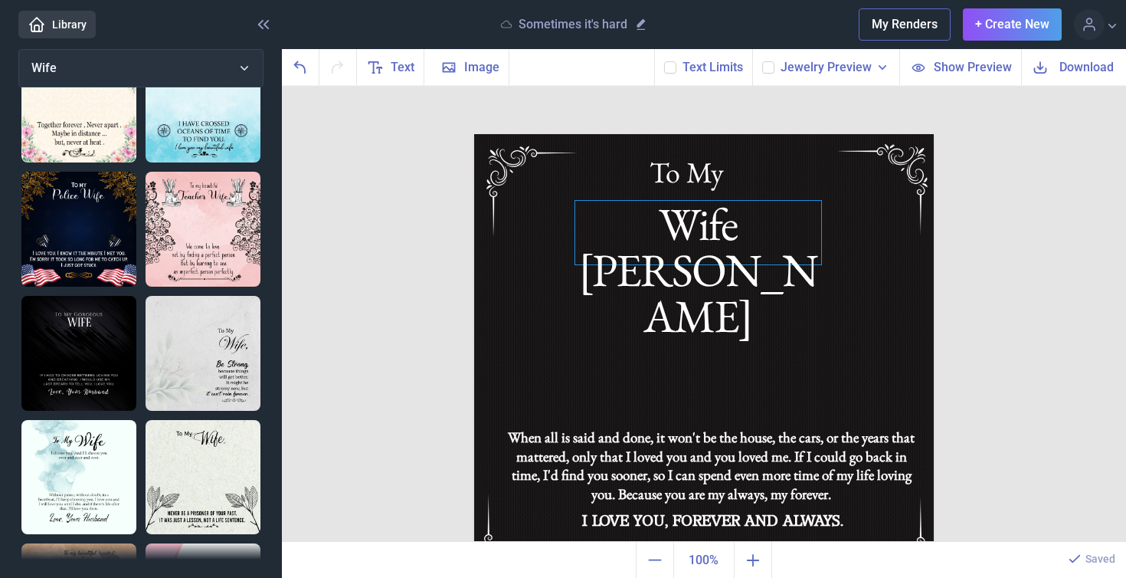
click at [718, 134] on div "Wife [PERSON_NAME]" at bounding box center [704, 134] width 460 height 0
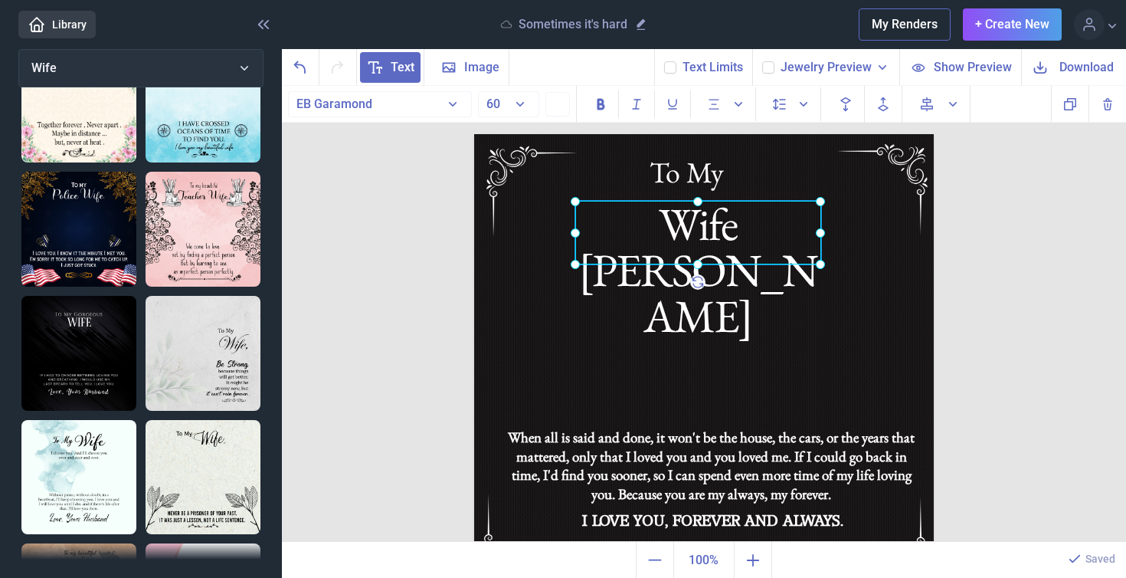
click at [718, 230] on div at bounding box center [698, 233] width 246 height 64
click at [799, 231] on div "Wife [PERSON_NAME]" at bounding box center [698, 233] width 246 height 64
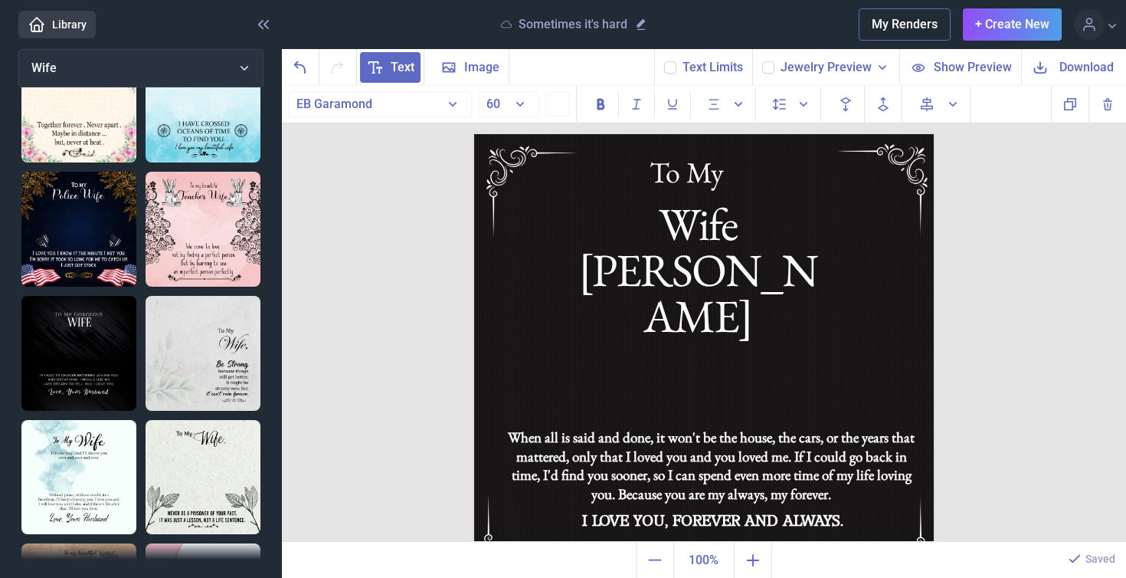
click at [1092, 70] on span "Download" at bounding box center [1087, 67] width 54 height 18
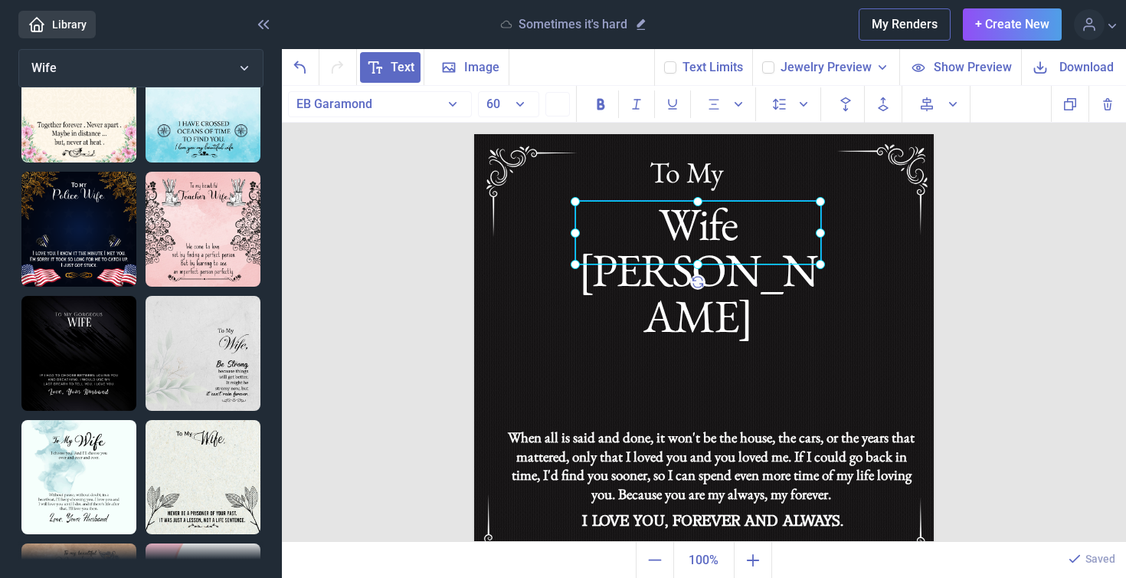
click at [474, 134] on div "Wife [PERSON_NAME]" at bounding box center [474, 134] width 0 height 0
click at [762, 227] on div at bounding box center [698, 233] width 246 height 64
click at [779, 229] on div "Wife [PERSON_NAME]" at bounding box center [698, 233] width 246 height 64
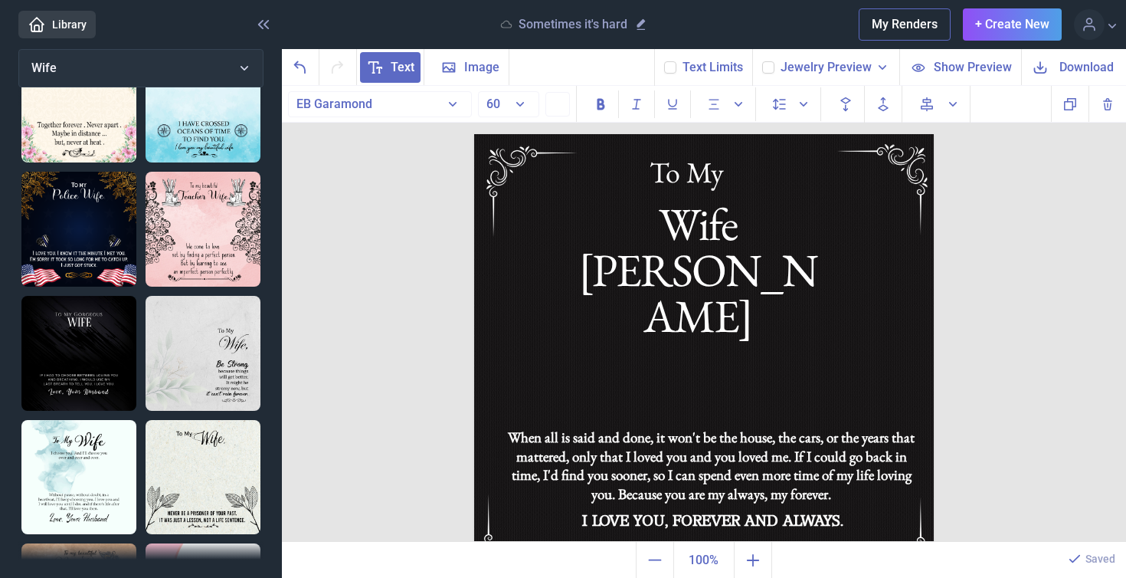
click at [1075, 63] on span "Download" at bounding box center [1087, 67] width 54 height 18
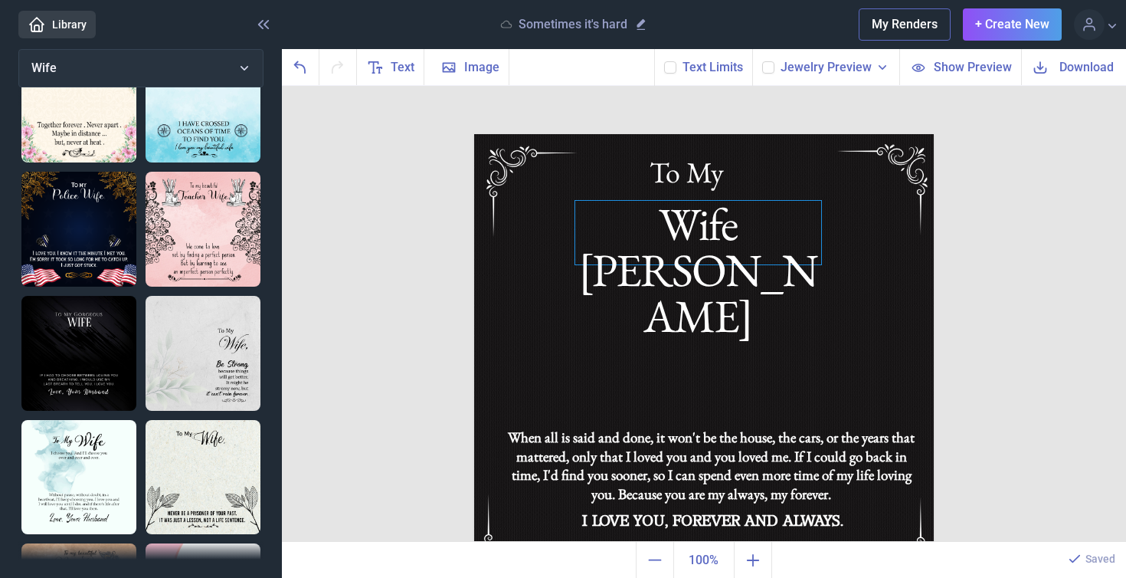
click at [778, 134] on div "Wife [PERSON_NAME]" at bounding box center [704, 134] width 460 height 0
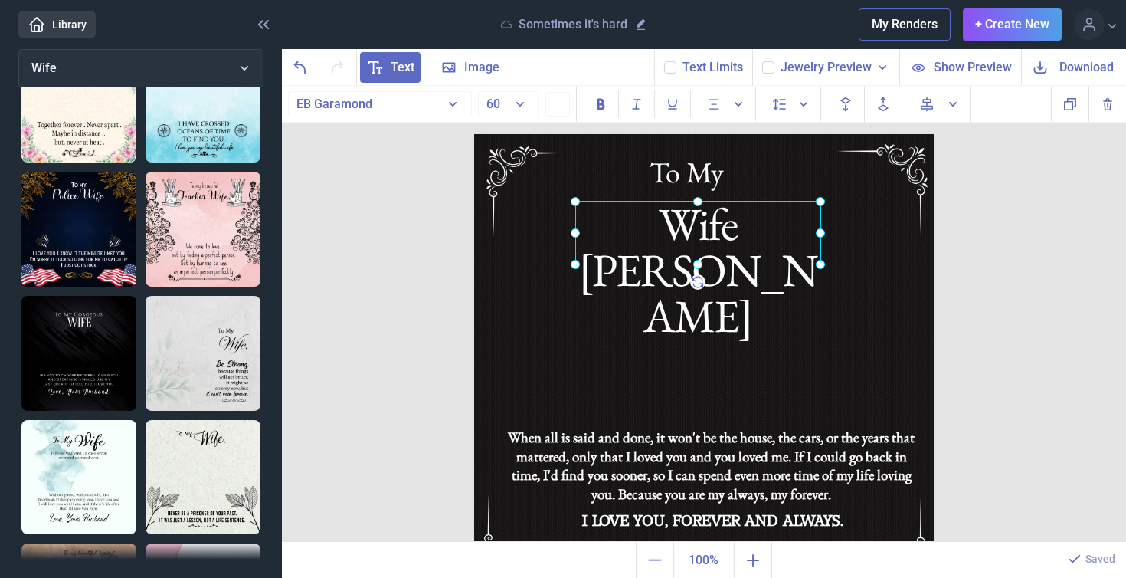
click at [806, 230] on div at bounding box center [698, 233] width 246 height 64
click at [806, 230] on div "Wife [PERSON_NAME]" at bounding box center [698, 233] width 246 height 64
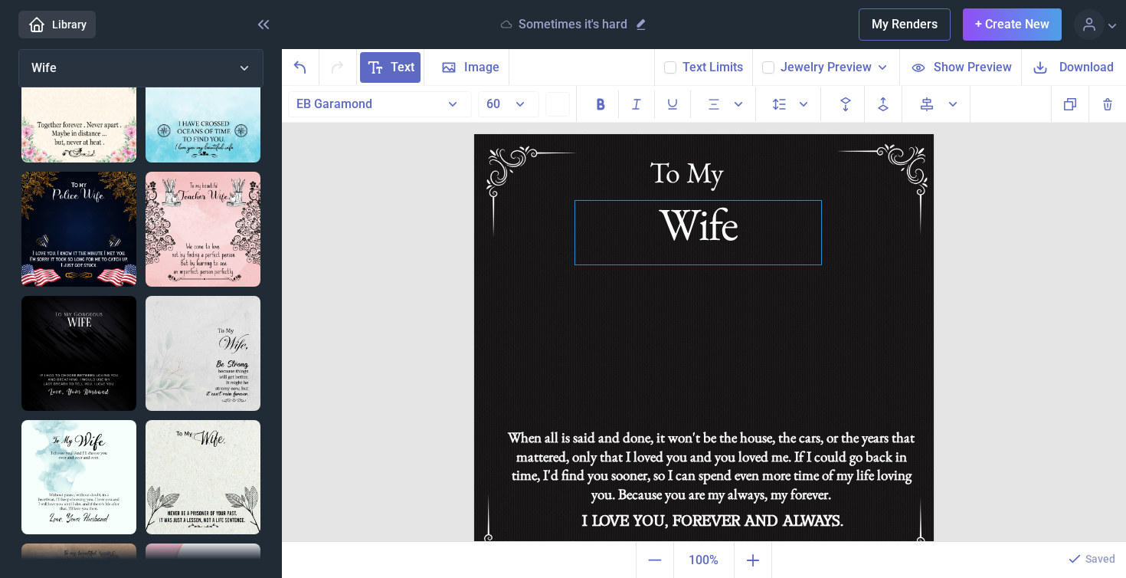
click at [755, 224] on div "Wife" at bounding box center [698, 233] width 246 height 64
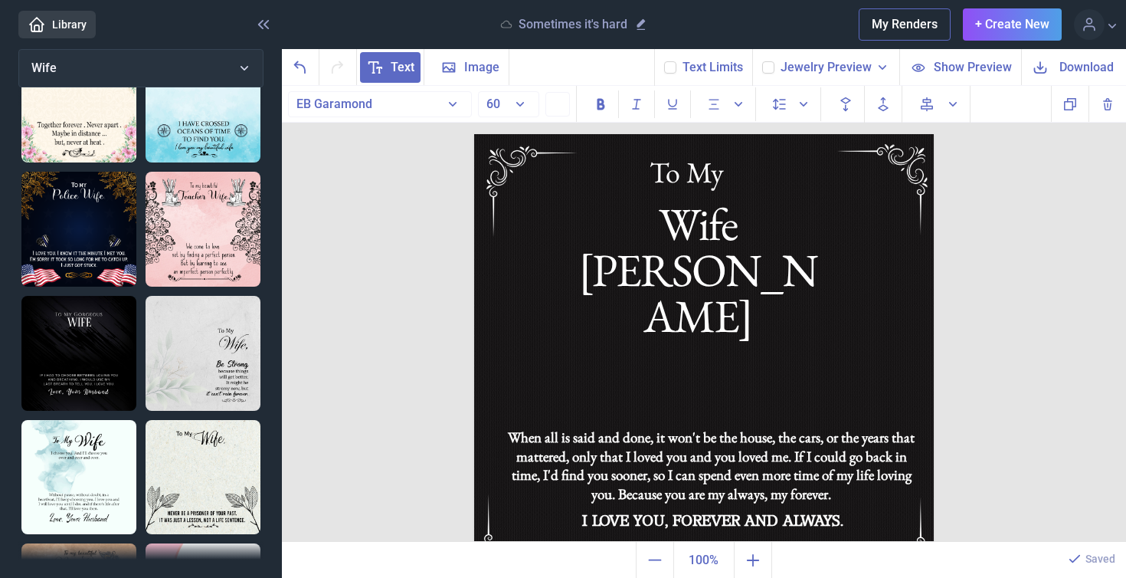
click at [1095, 63] on span "Download" at bounding box center [1087, 67] width 54 height 18
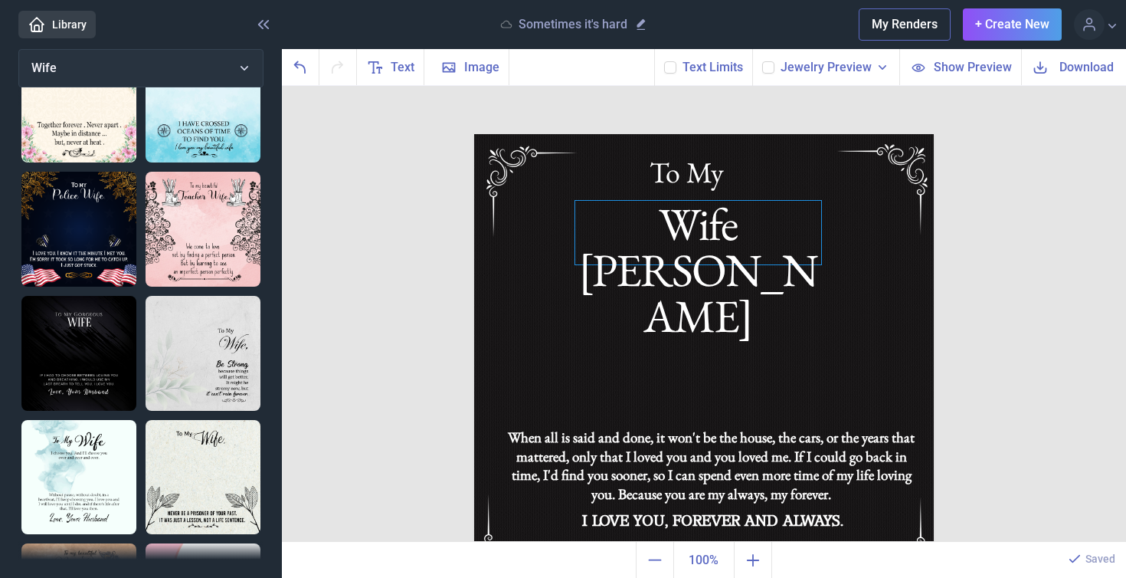
click at [769, 134] on div "Wife [PERSON_NAME]" at bounding box center [704, 134] width 460 height 0
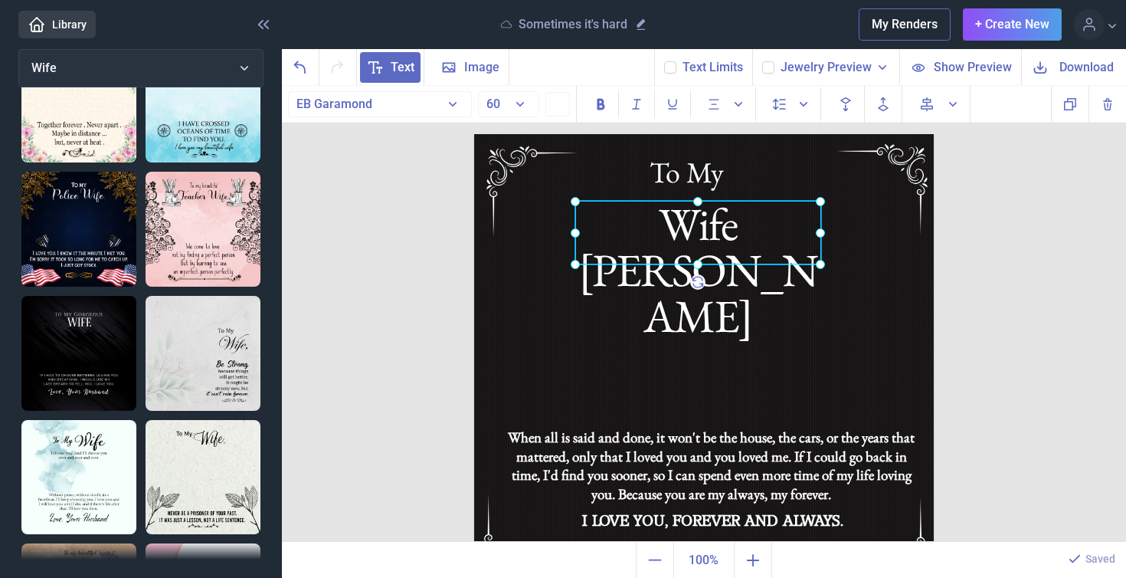
click at [769, 228] on div at bounding box center [698, 233] width 246 height 64
click at [782, 229] on div "Wife [PERSON_NAME]" at bounding box center [698, 233] width 246 height 64
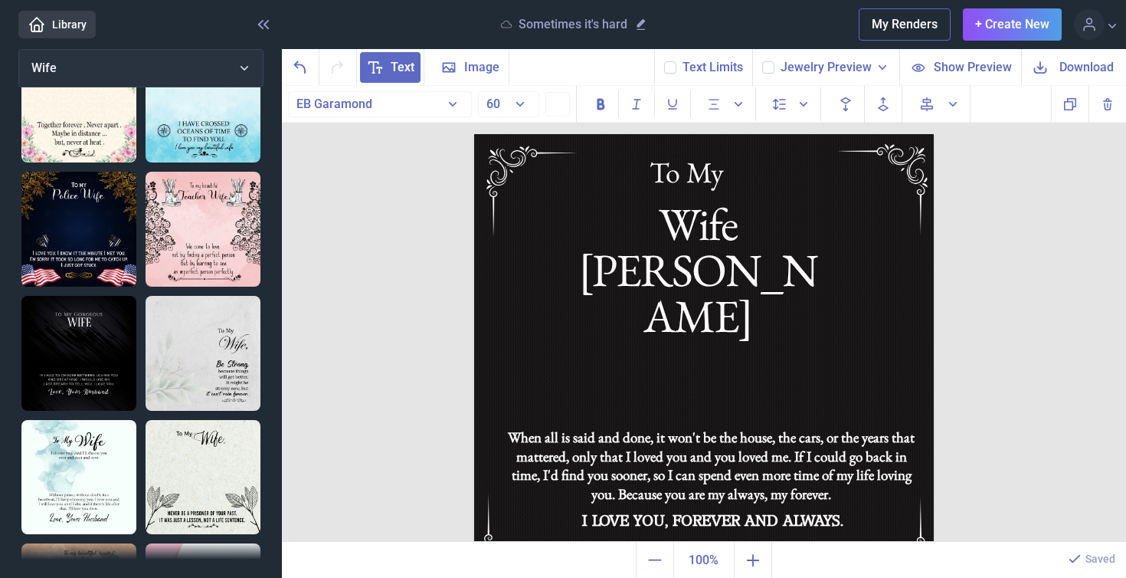
click at [1060, 70] on span "Download" at bounding box center [1087, 67] width 54 height 18
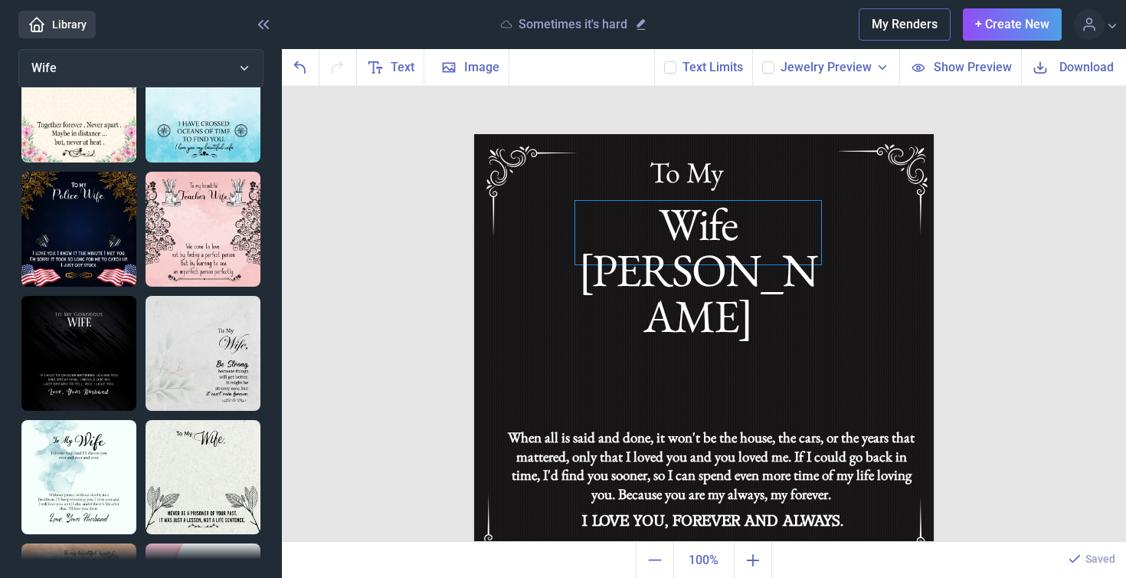
click at [779, 134] on div "Wife [PERSON_NAME]" at bounding box center [704, 134] width 460 height 0
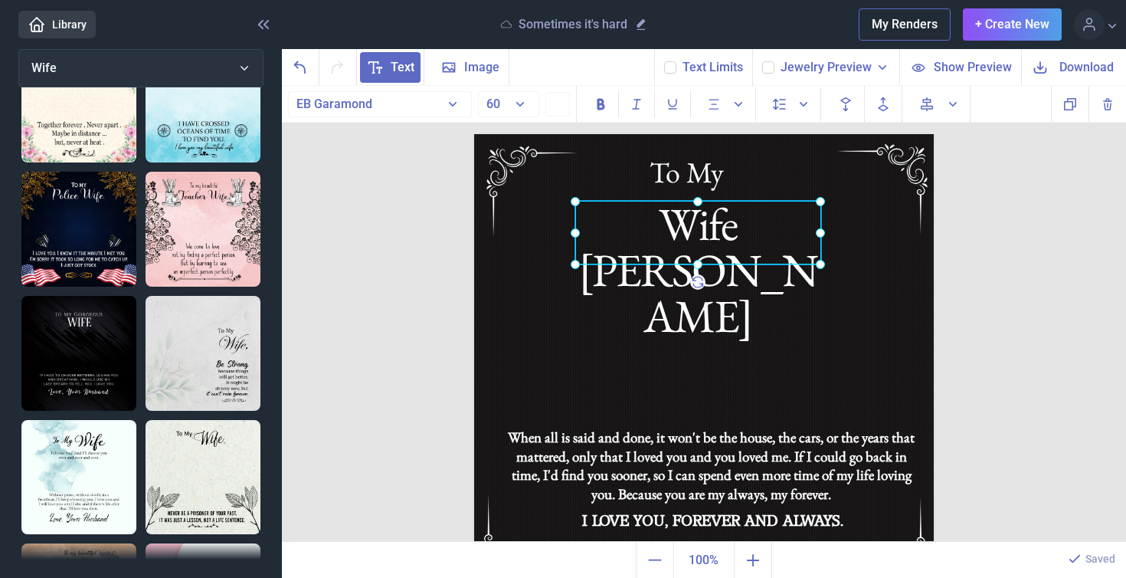
click at [779, 231] on div at bounding box center [698, 233] width 246 height 64
click at [791, 231] on div "Wife [PERSON_NAME]" at bounding box center [698, 233] width 246 height 64
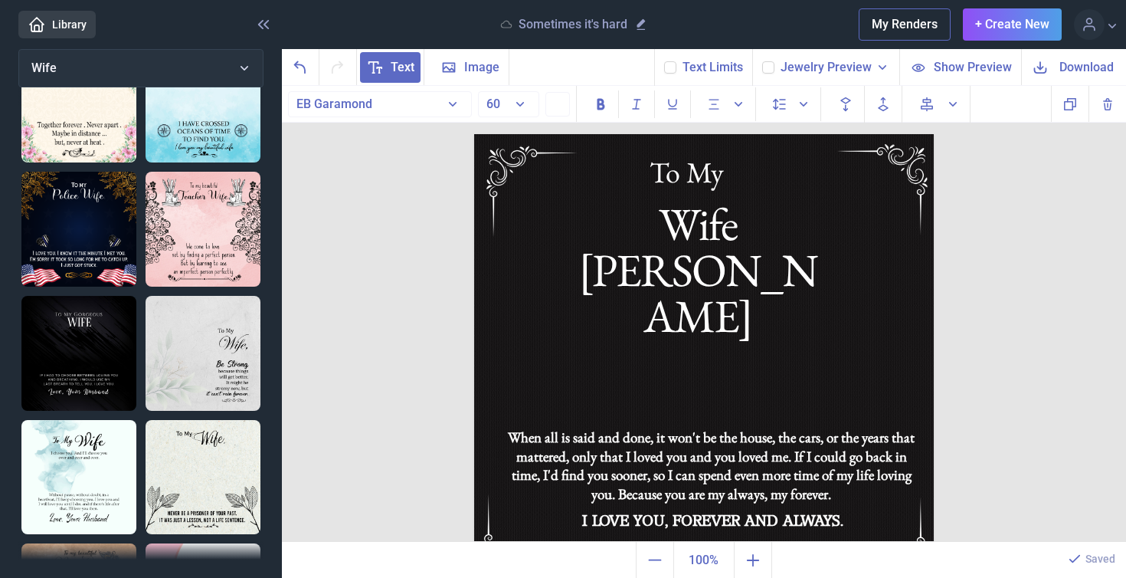
click at [1069, 69] on span "Download" at bounding box center [1087, 67] width 54 height 18
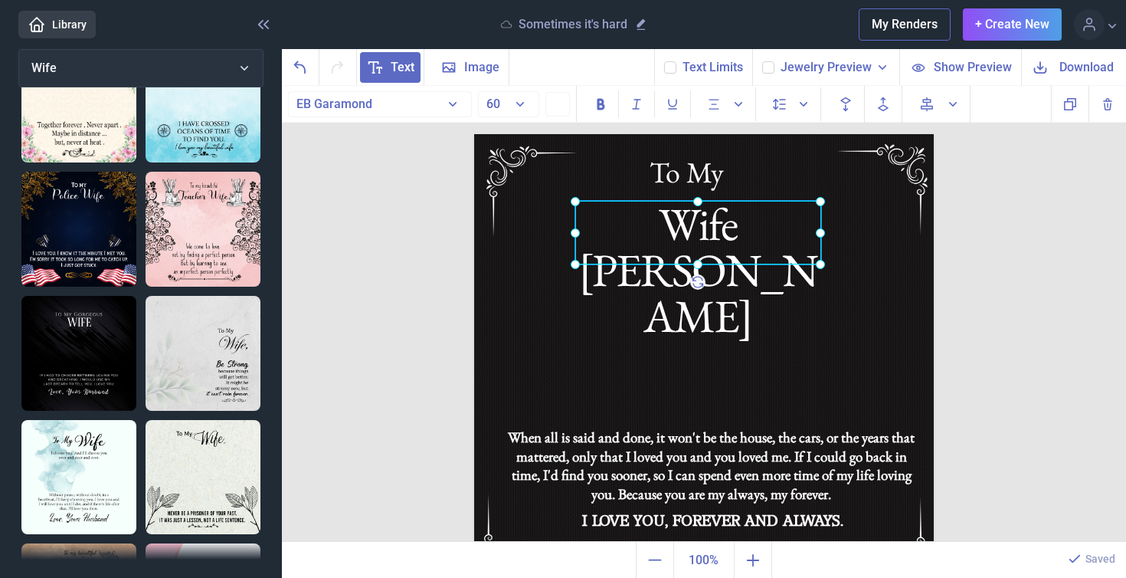
click at [474, 134] on div "Wife [PERSON_NAME]" at bounding box center [474, 134] width 0 height 0
click at [706, 247] on div at bounding box center [698, 233] width 246 height 64
click at [771, 237] on div "Wife [PERSON_NAME]" at bounding box center [698, 233] width 246 height 64
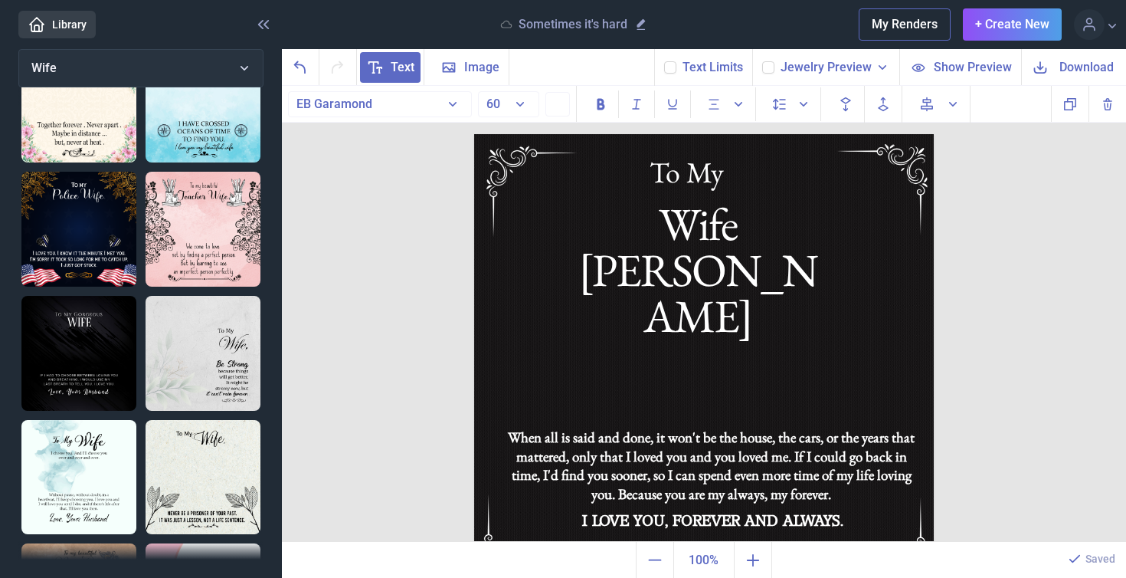
click at [1070, 68] on span "Download" at bounding box center [1087, 67] width 54 height 18
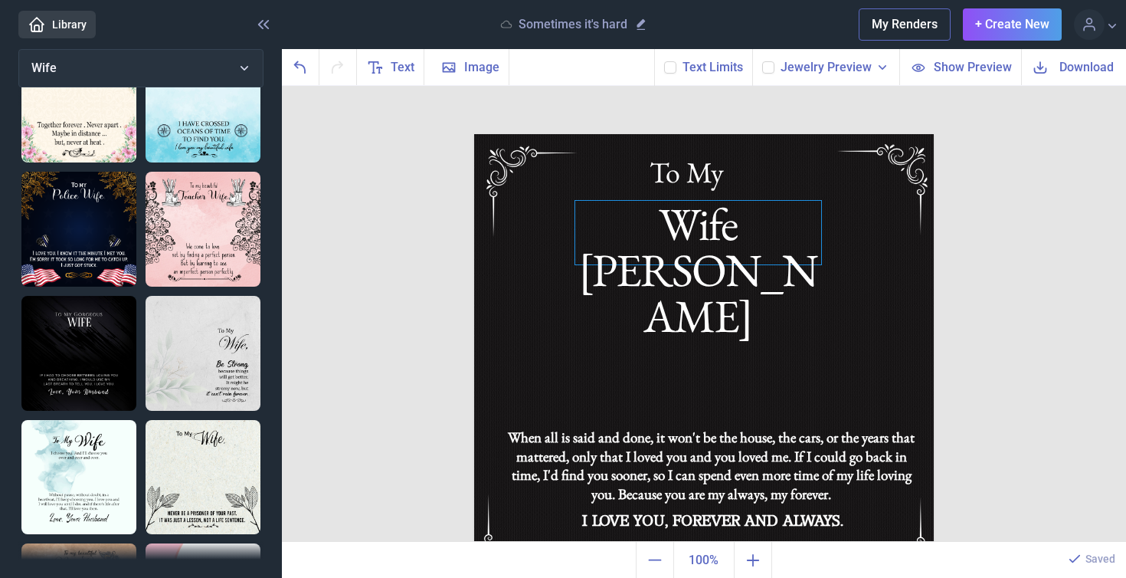
click at [762, 134] on div "Wife [PERSON_NAME]" at bounding box center [704, 134] width 460 height 0
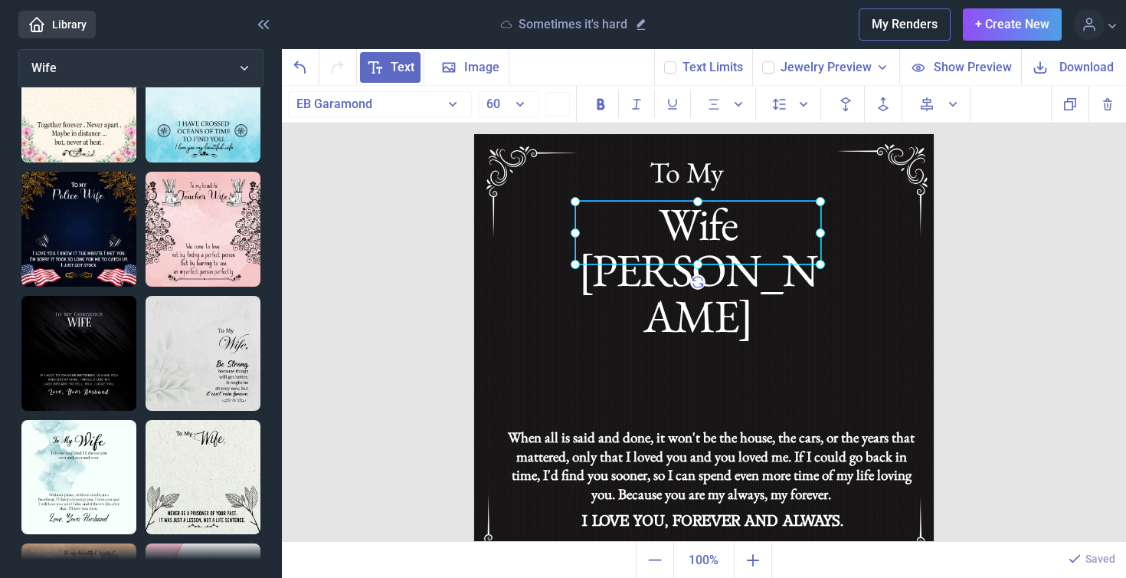
click at [762, 214] on div at bounding box center [698, 233] width 246 height 64
click at [798, 231] on div "Wife [PERSON_NAME]" at bounding box center [698, 233] width 246 height 64
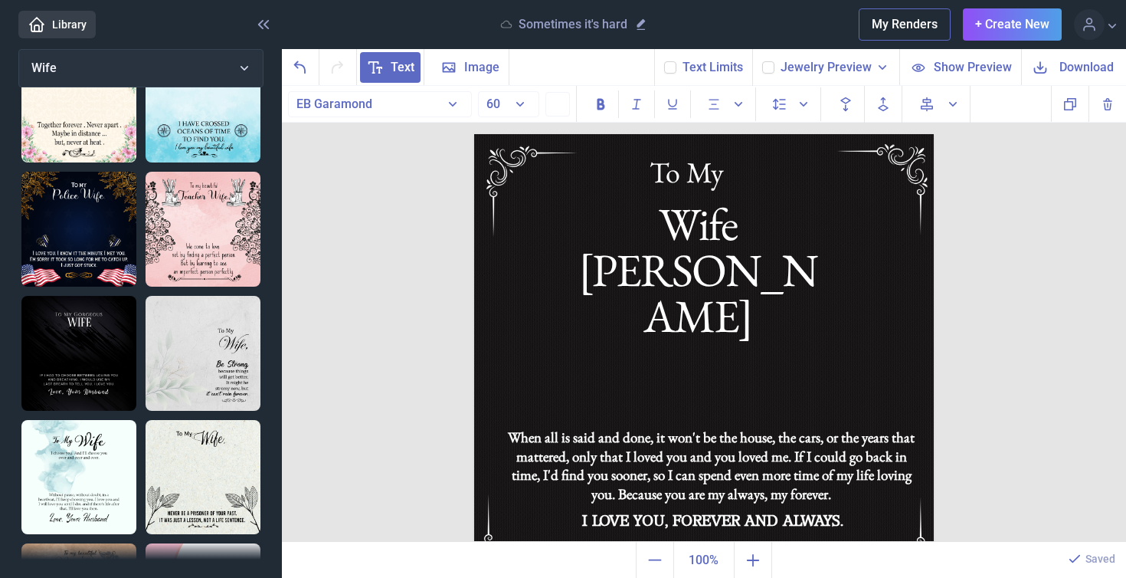
click at [1092, 65] on span "Download" at bounding box center [1087, 67] width 54 height 18
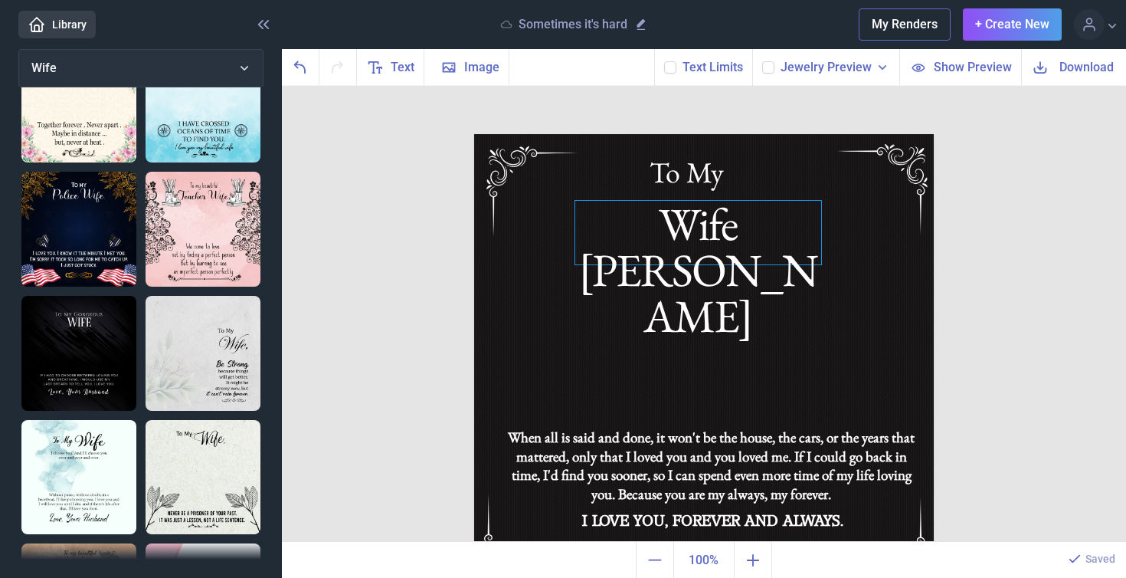
click at [760, 134] on div "Wife [PERSON_NAME]" at bounding box center [704, 134] width 460 height 0
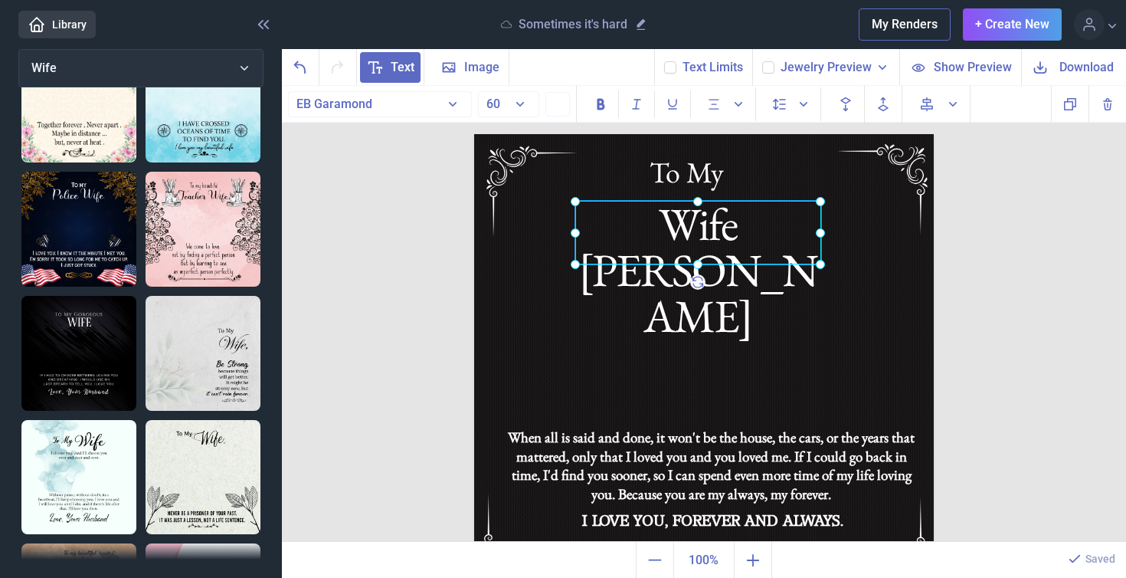
click at [760, 237] on div at bounding box center [698, 233] width 246 height 64
click at [774, 236] on div "Wife [PERSON_NAME]" at bounding box center [698, 233] width 246 height 64
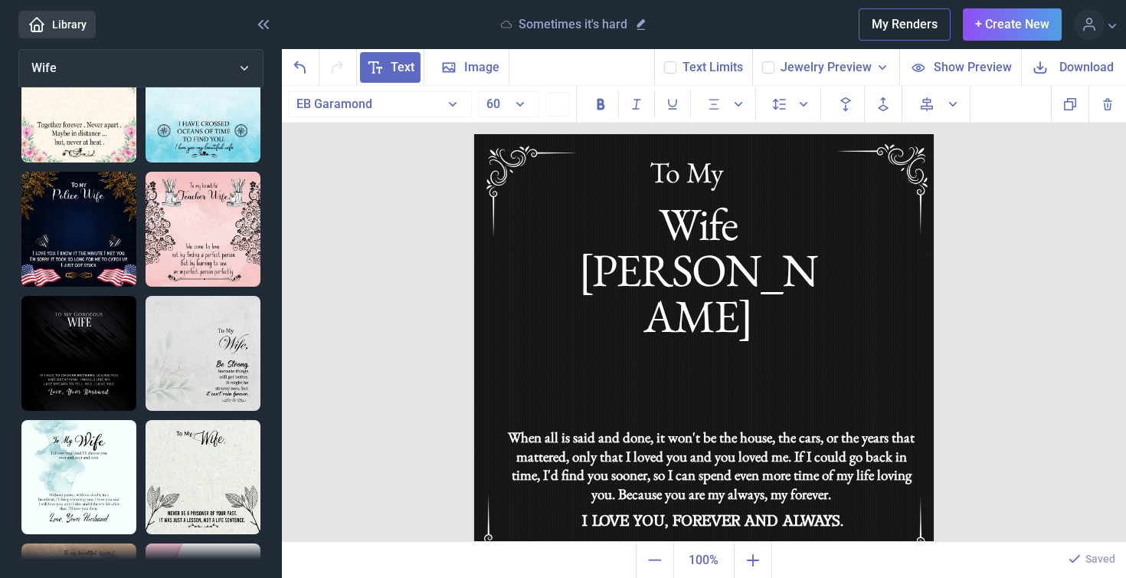
click at [1066, 69] on span "Download" at bounding box center [1087, 67] width 54 height 18
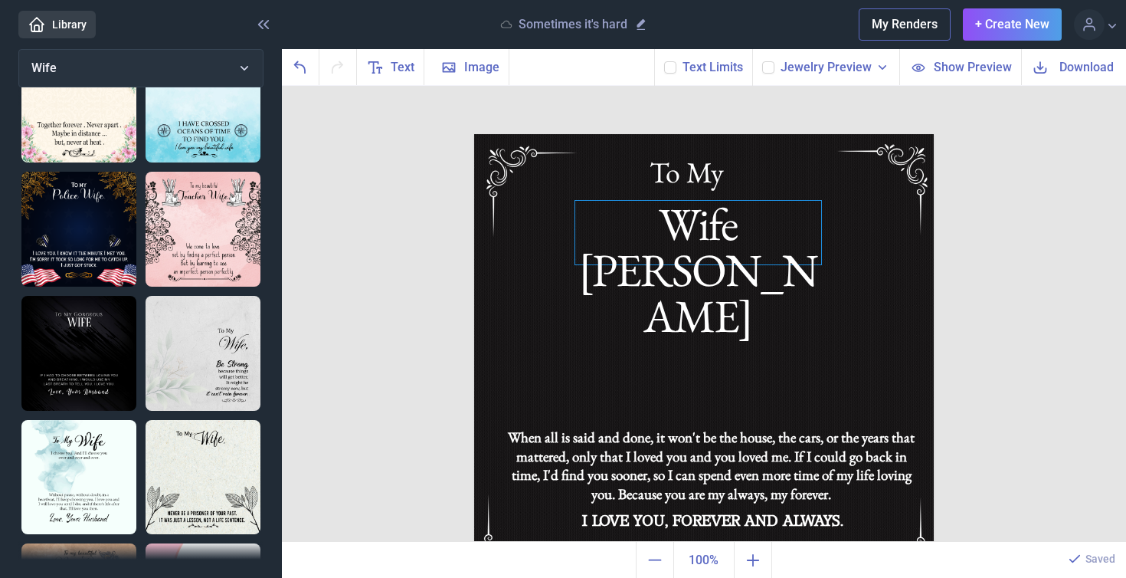
click at [742, 134] on div "Wife [PERSON_NAME]" at bounding box center [704, 134] width 460 height 0
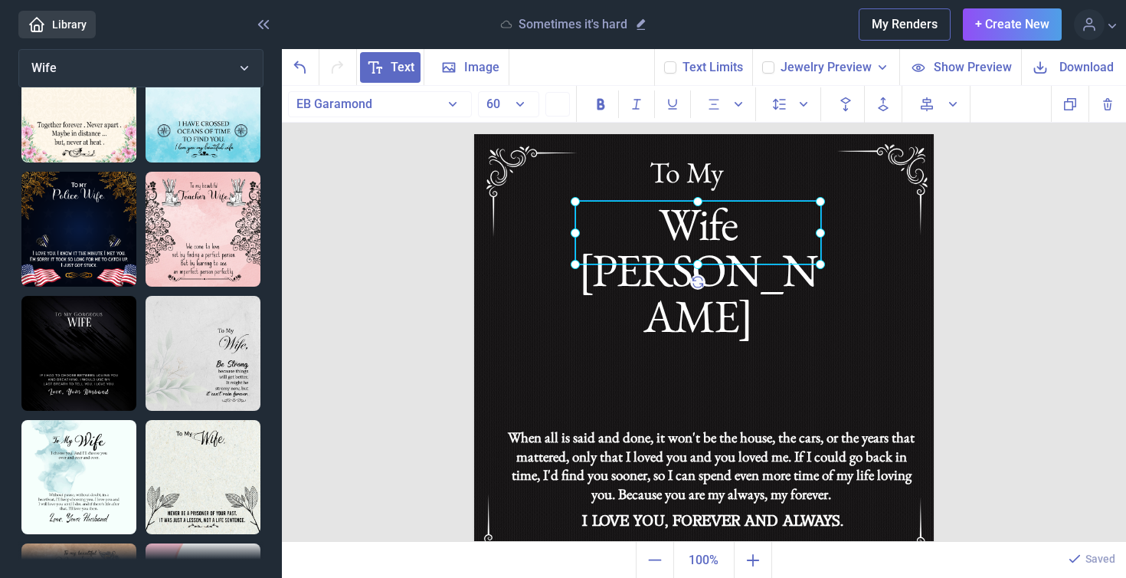
click at [742, 224] on div at bounding box center [698, 233] width 246 height 64
click at [804, 236] on div "Wife [PERSON_NAME]" at bounding box center [698, 233] width 246 height 64
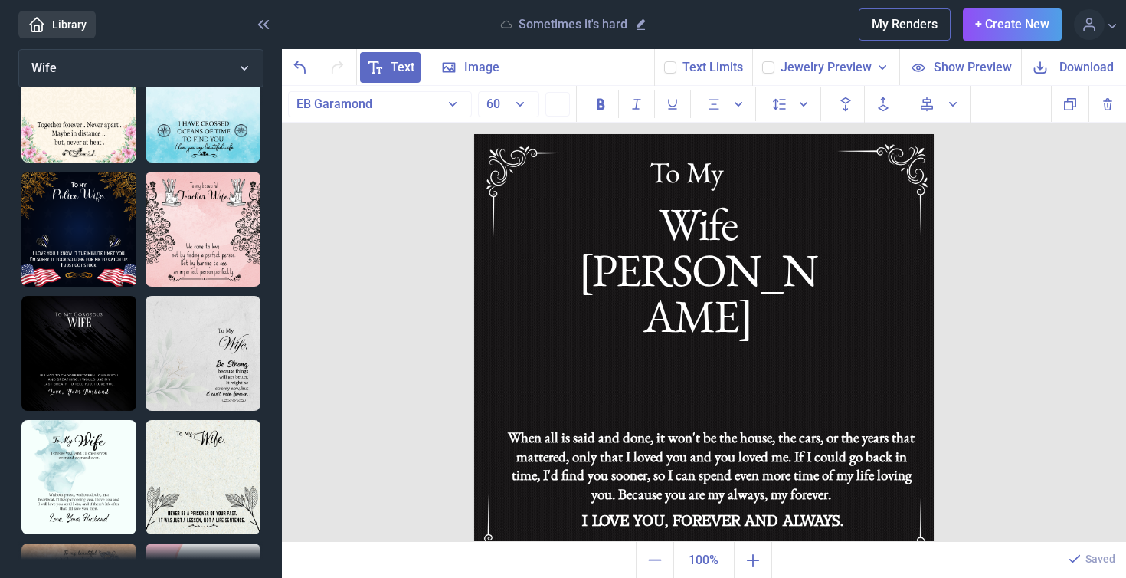
click at [1097, 70] on span "Download" at bounding box center [1087, 67] width 54 height 18
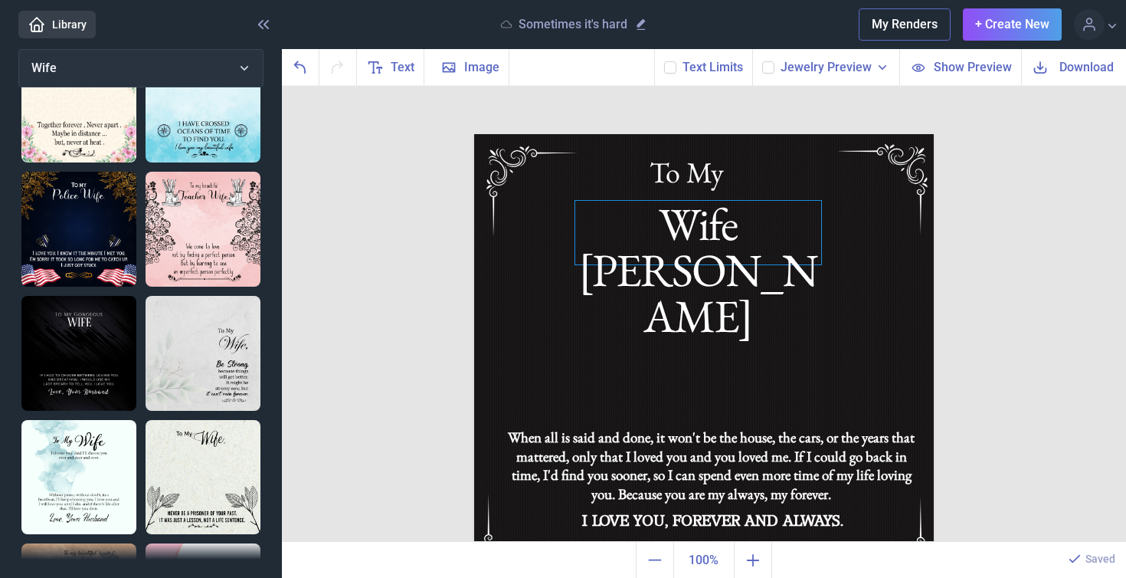
click at [765, 134] on div "Wife [PERSON_NAME]" at bounding box center [704, 134] width 460 height 0
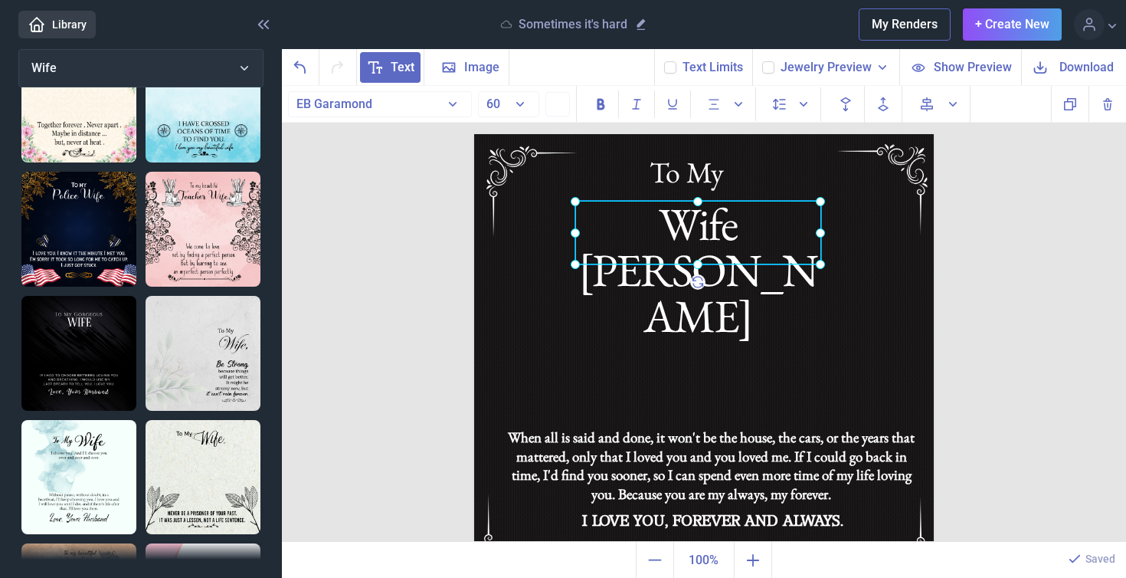
click at [765, 233] on div at bounding box center [698, 233] width 246 height 64
click at [783, 233] on div "Wife [PERSON_NAME]" at bounding box center [698, 233] width 246 height 64
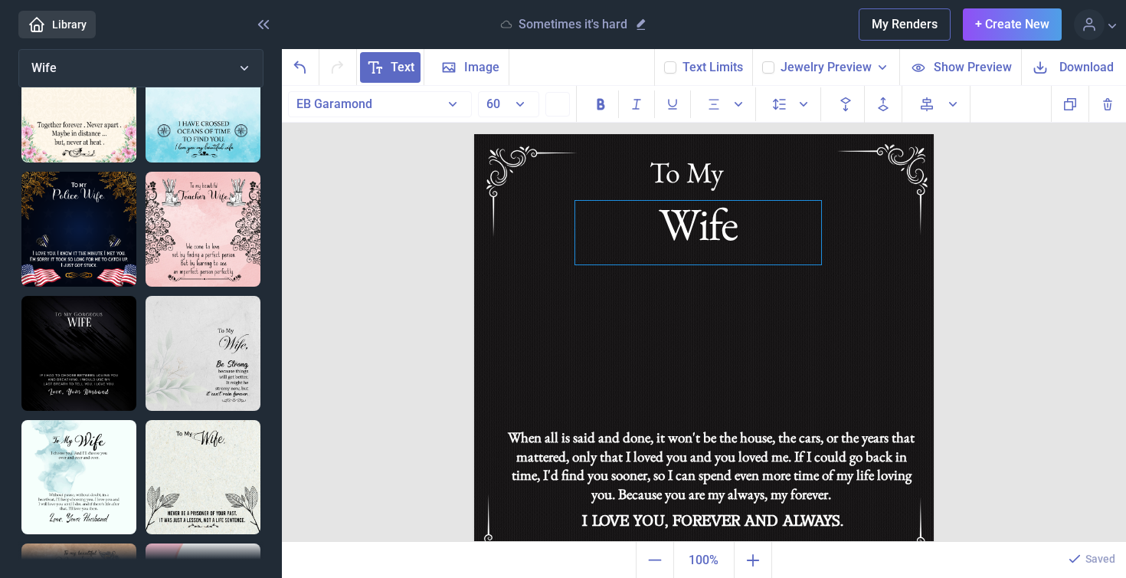
click at [748, 234] on div "Wife" at bounding box center [698, 233] width 246 height 64
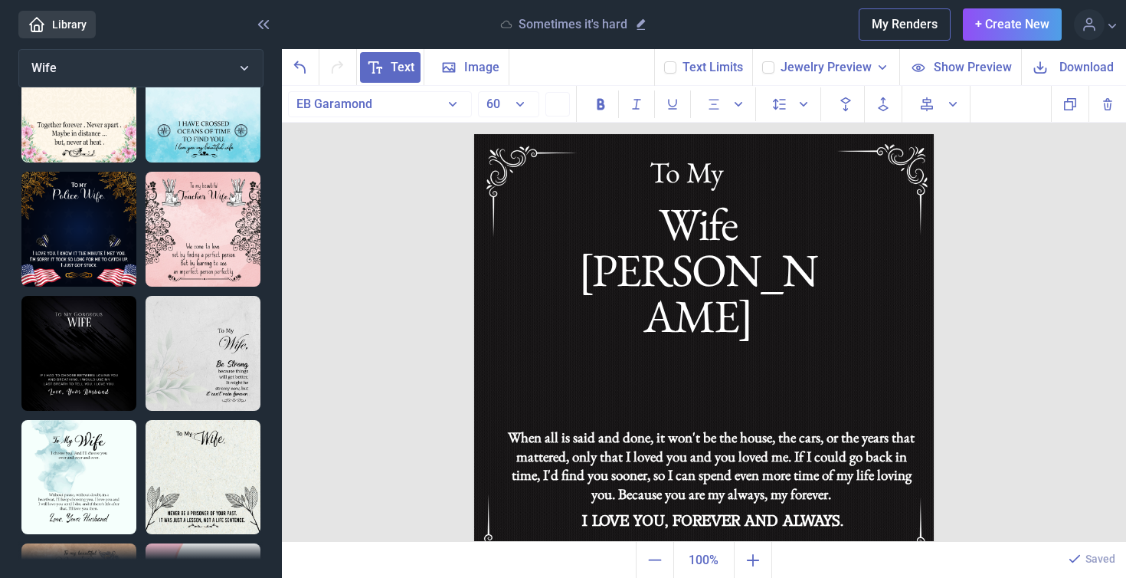
click at [1072, 70] on span "Download" at bounding box center [1087, 67] width 54 height 18
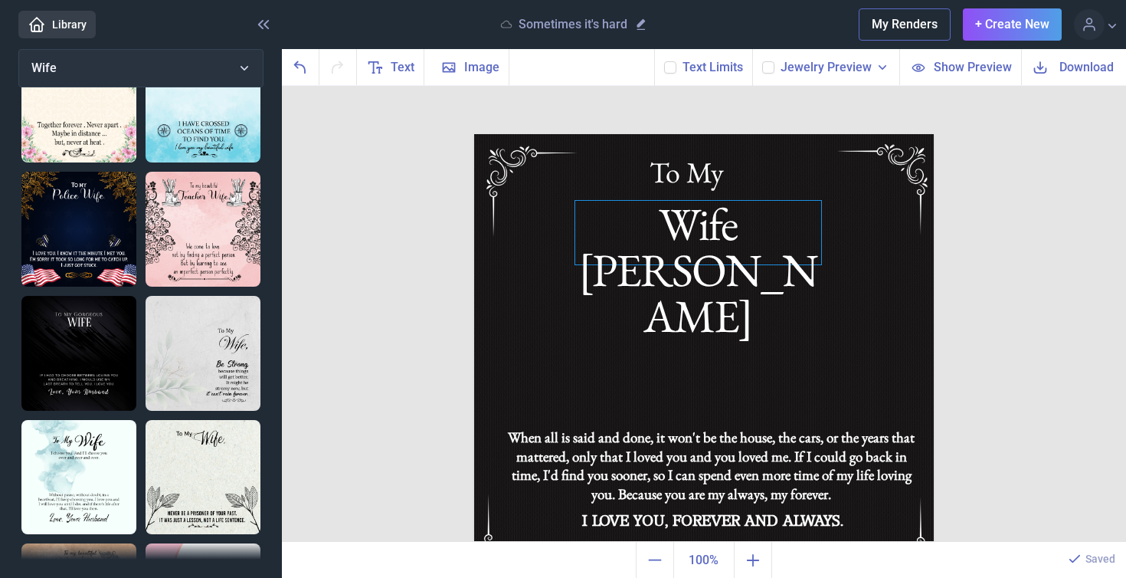
click at [758, 134] on div "Wife [PERSON_NAME]" at bounding box center [704, 134] width 460 height 0
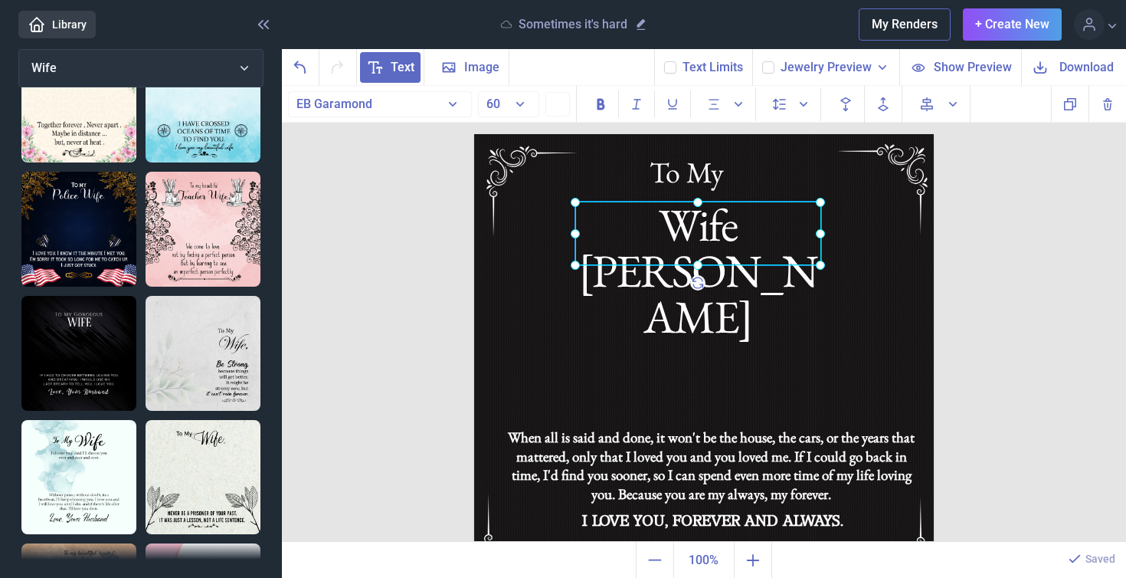
click at [758, 231] on div at bounding box center [698, 233] width 246 height 64
click at [786, 234] on div "Wife [PERSON_NAME]" at bounding box center [698, 233] width 246 height 64
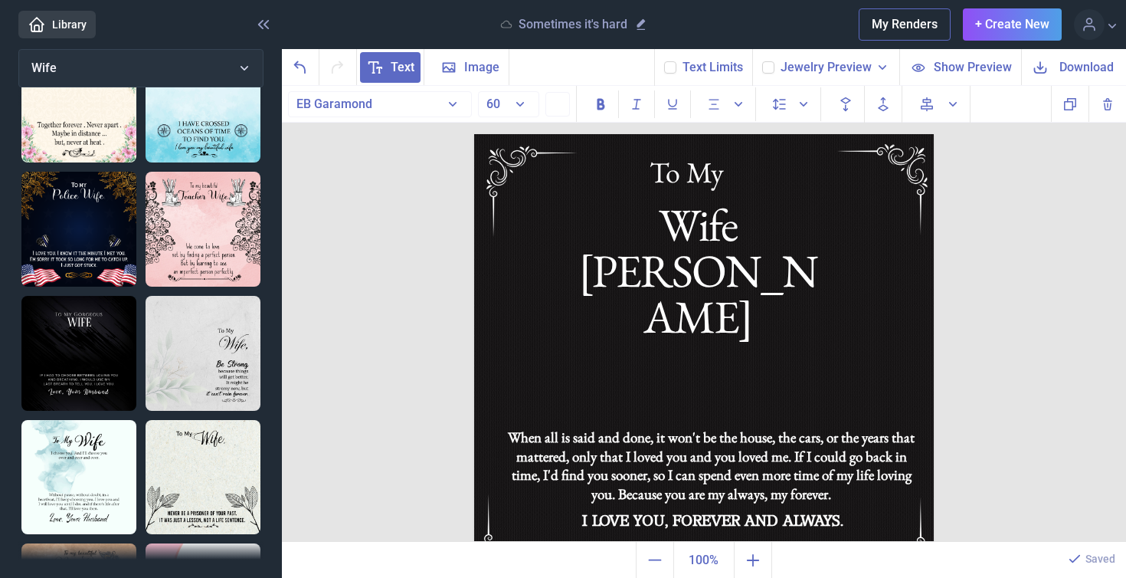
click at [1076, 70] on span "Download" at bounding box center [1087, 67] width 54 height 18
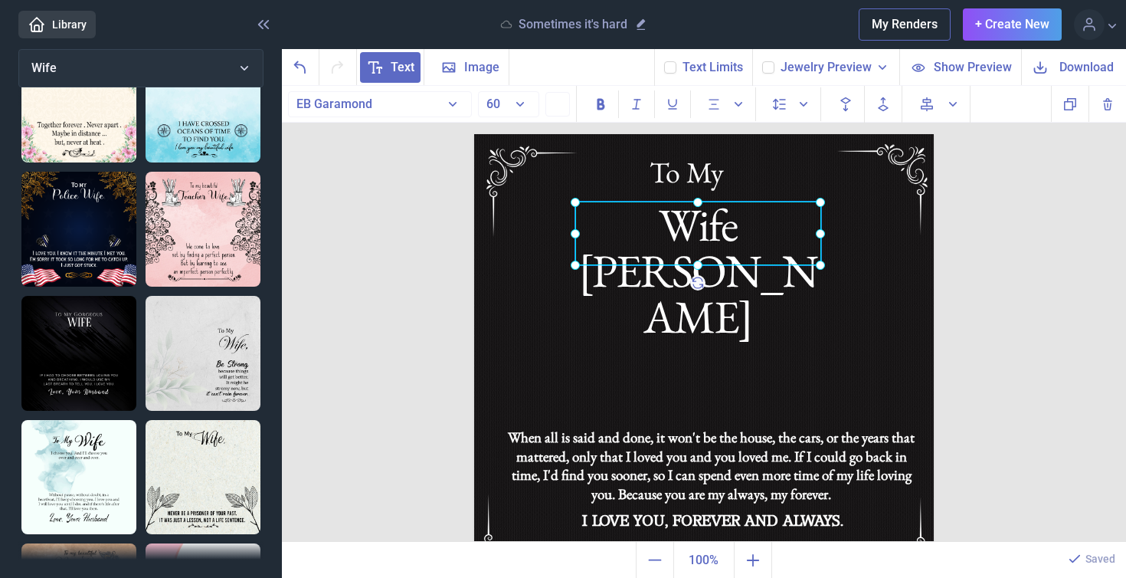
click at [474, 134] on div "Wife [PERSON_NAME]" at bounding box center [474, 134] width 0 height 0
click at [751, 223] on div at bounding box center [698, 233] width 246 height 64
click at [758, 229] on div "Wife [PERSON_NAME]" at bounding box center [698, 233] width 246 height 64
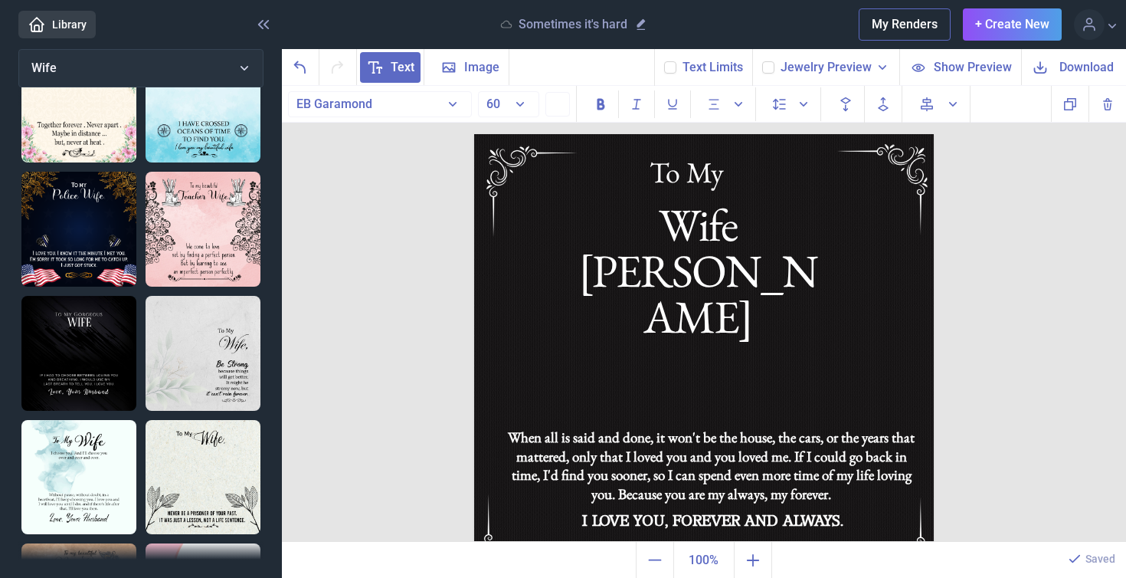
click at [1060, 67] on span "Download" at bounding box center [1087, 67] width 54 height 18
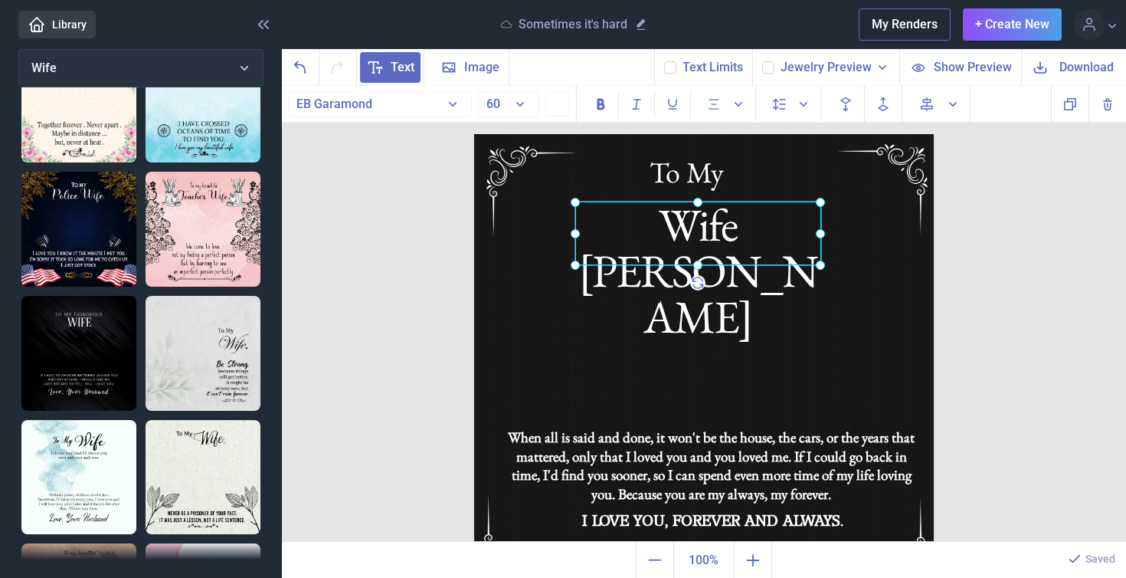
click at [474, 134] on div "Wife [PERSON_NAME]" at bounding box center [474, 134] width 0 height 0
click at [784, 231] on div at bounding box center [698, 233] width 246 height 64
click at [783, 234] on div at bounding box center [698, 234] width 246 height 64
click at [782, 241] on div "Wife [PERSON_NAME]" at bounding box center [698, 234] width 246 height 64
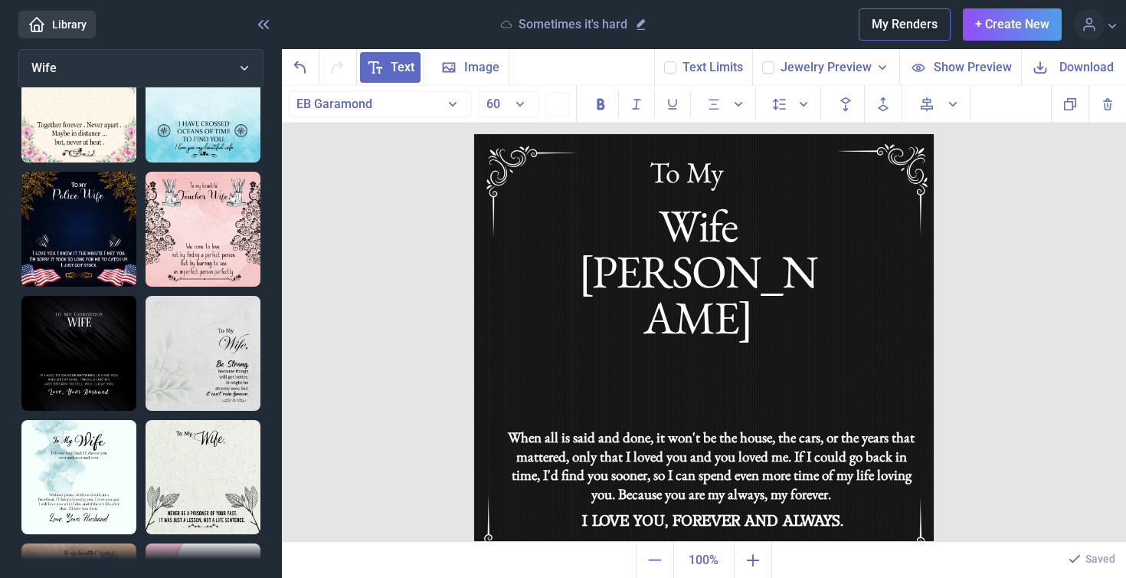
click at [1065, 65] on span "Download" at bounding box center [1087, 67] width 54 height 18
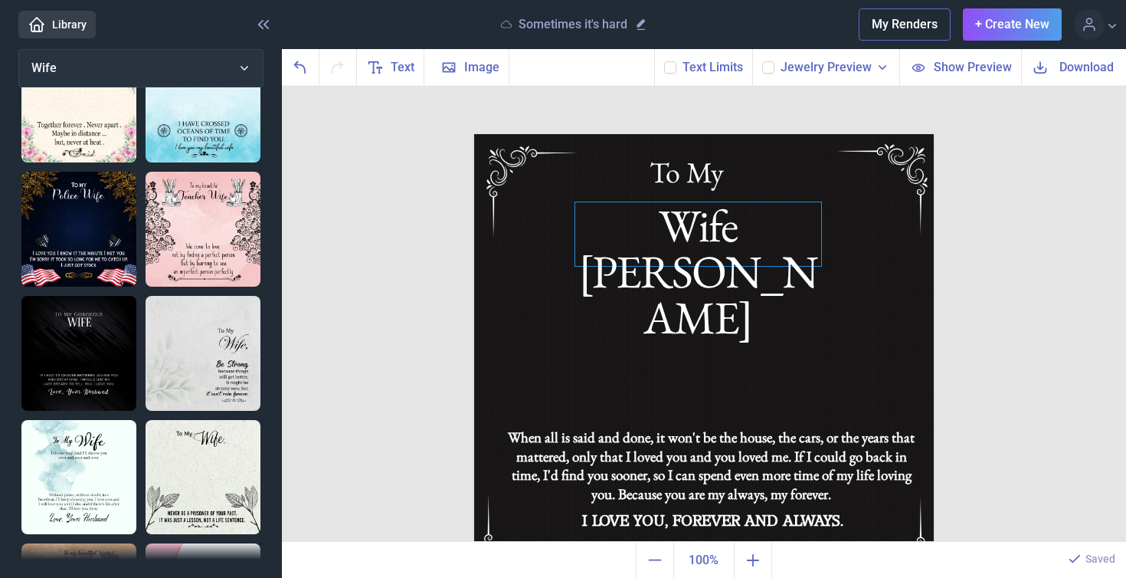
click at [743, 134] on div "Wife [PERSON_NAME]" at bounding box center [704, 134] width 460 height 0
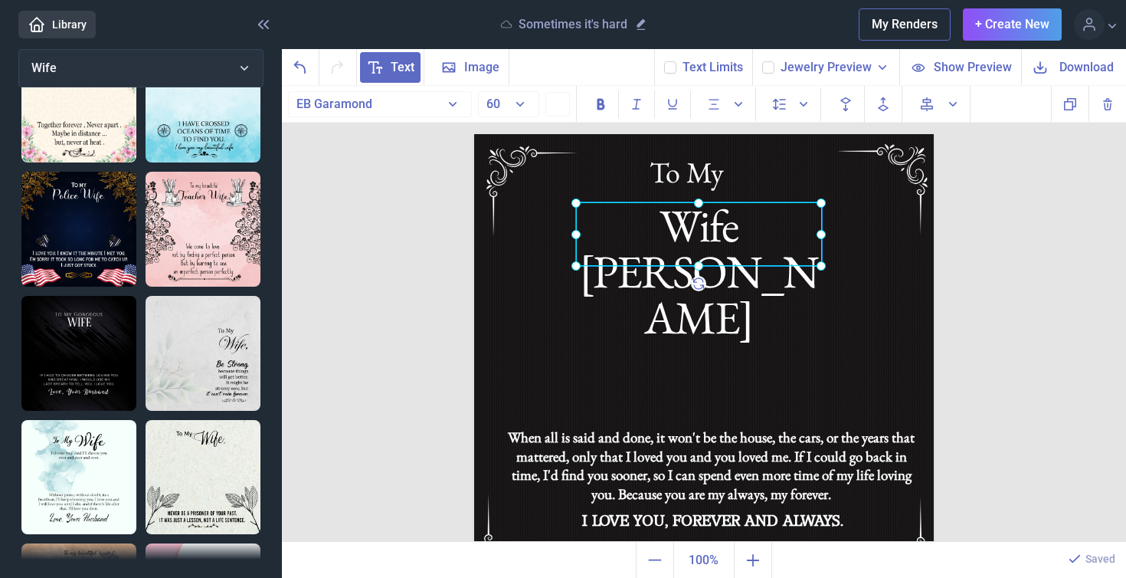
click at [743, 220] on div at bounding box center [699, 234] width 246 height 64
click at [807, 234] on div "Wife [PERSON_NAME]" at bounding box center [699, 234] width 246 height 64
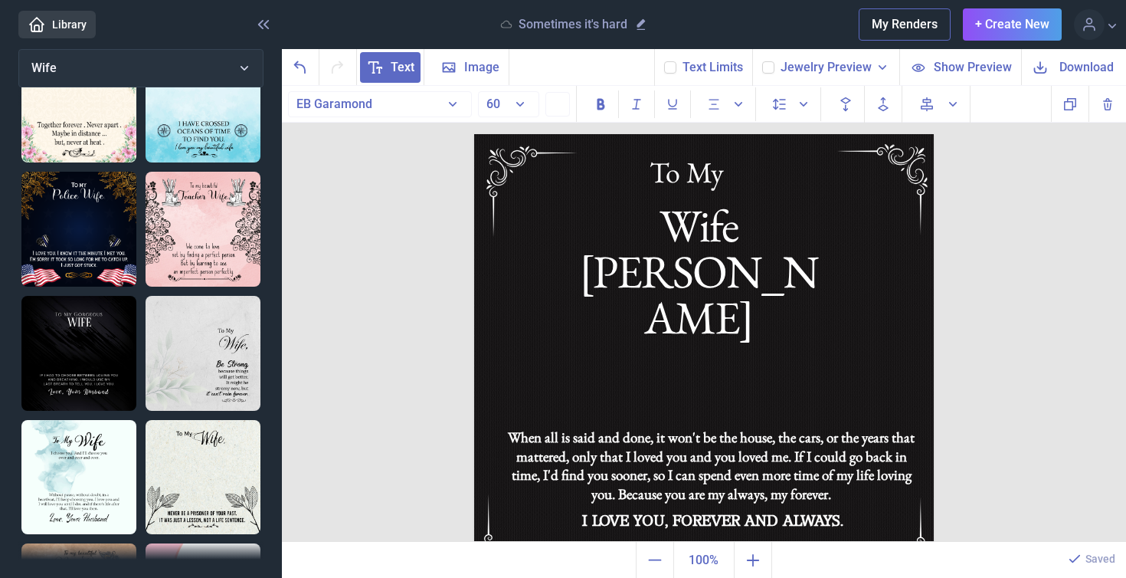
click at [1072, 67] on span "Download" at bounding box center [1087, 67] width 54 height 18
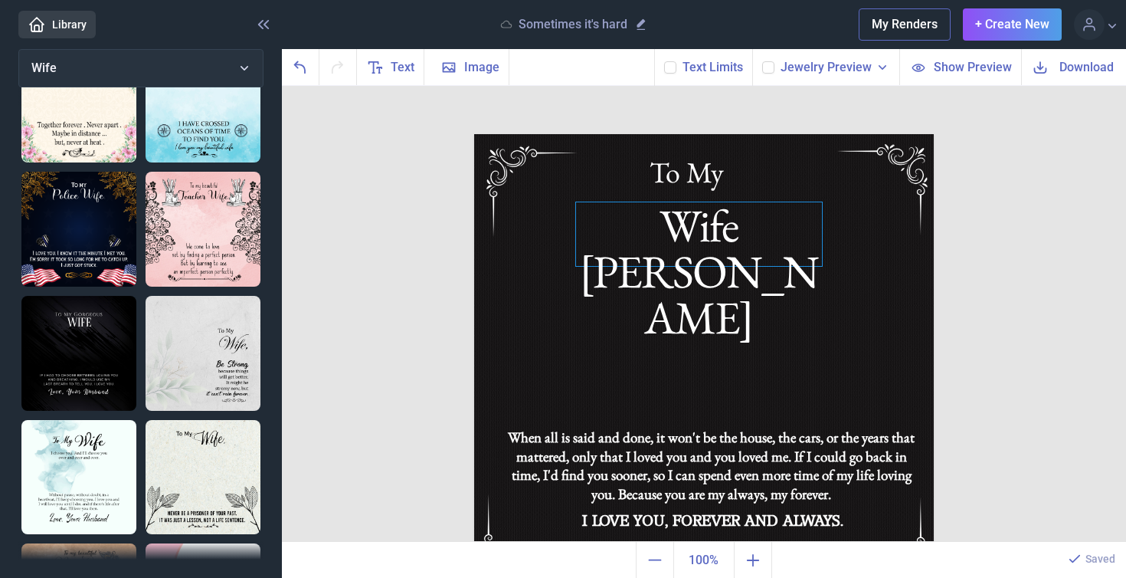
click at [767, 134] on div "Wife [PERSON_NAME]" at bounding box center [704, 134] width 460 height 0
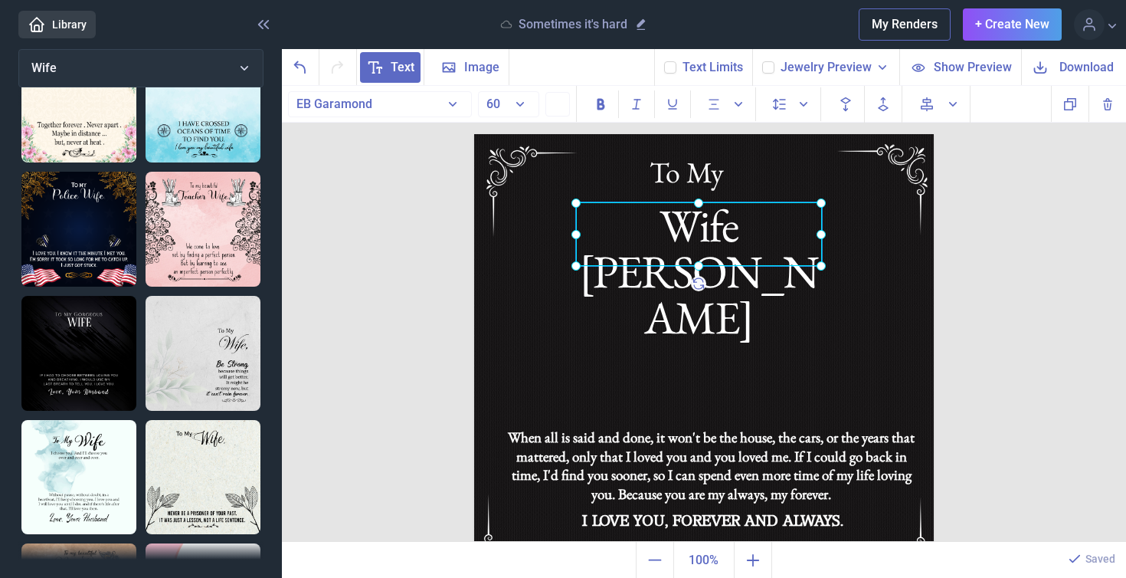
click at [767, 218] on div at bounding box center [699, 234] width 246 height 64
click at [800, 231] on div "Wife [PERSON_NAME]" at bounding box center [699, 234] width 246 height 64
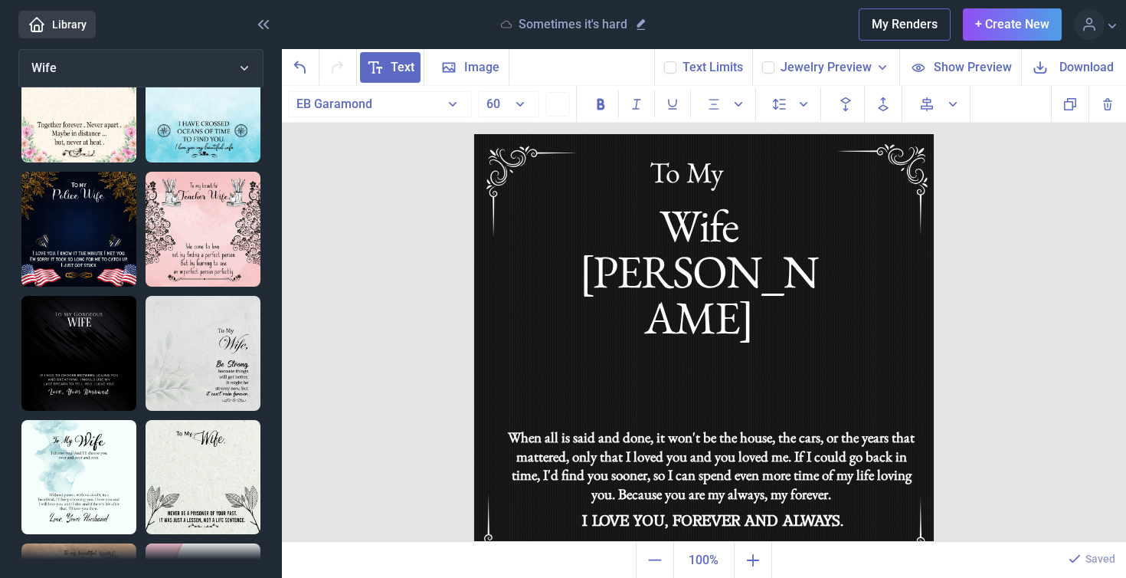
click at [1099, 64] on span "Download" at bounding box center [1087, 67] width 54 height 18
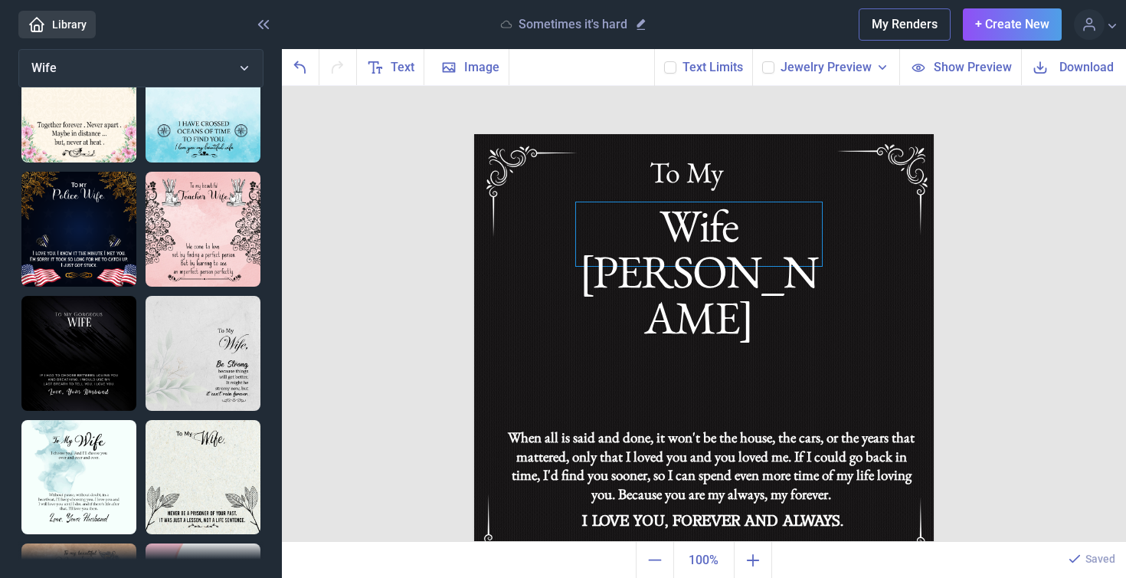
click at [781, 134] on div "Wife [PERSON_NAME]" at bounding box center [704, 134] width 460 height 0
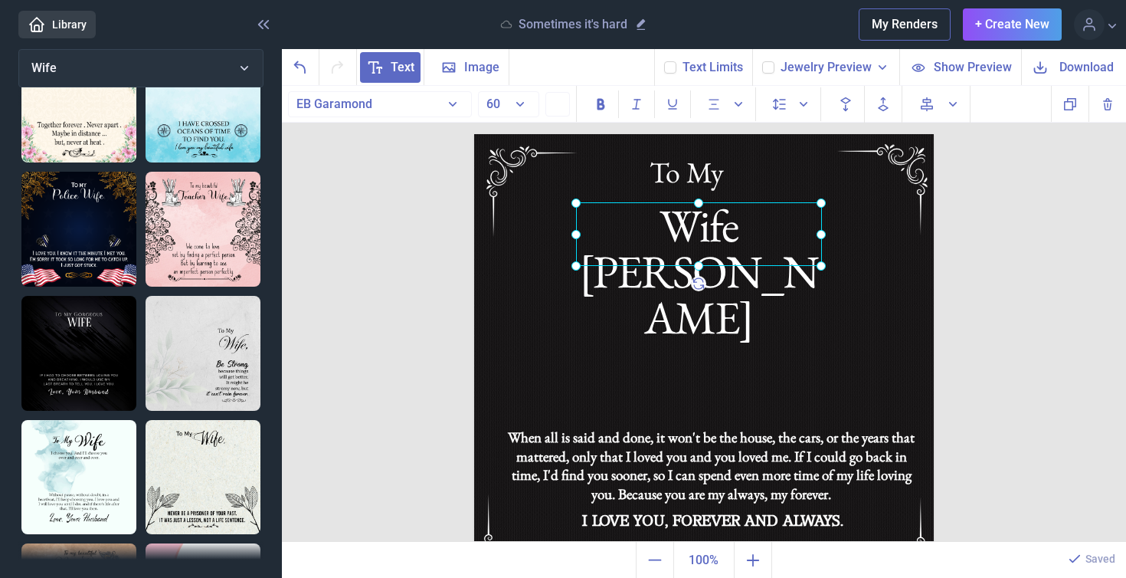
click at [802, 234] on div at bounding box center [699, 234] width 246 height 64
click at [802, 234] on div "Wife [PERSON_NAME]" at bounding box center [699, 234] width 246 height 64
click at [1085, 64] on span "Download" at bounding box center [1087, 67] width 54 height 18
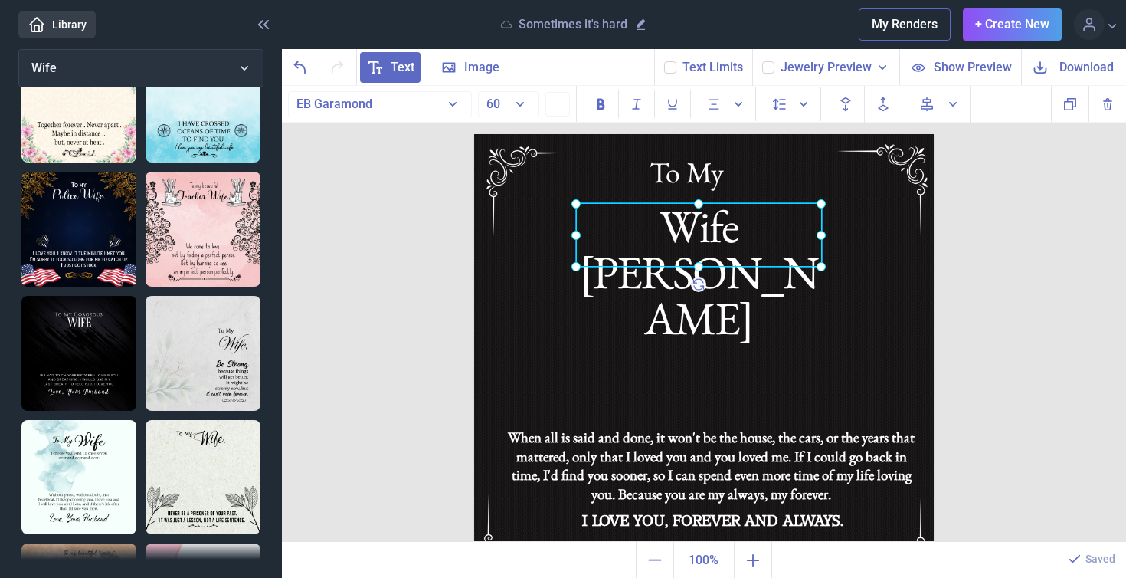
click at [474, 134] on div "Wife [PERSON_NAME]" at bounding box center [474, 134] width 0 height 0
click at [733, 215] on div at bounding box center [699, 235] width 246 height 64
click at [805, 236] on div "Wife [PERSON_NAME]" at bounding box center [699, 235] width 246 height 64
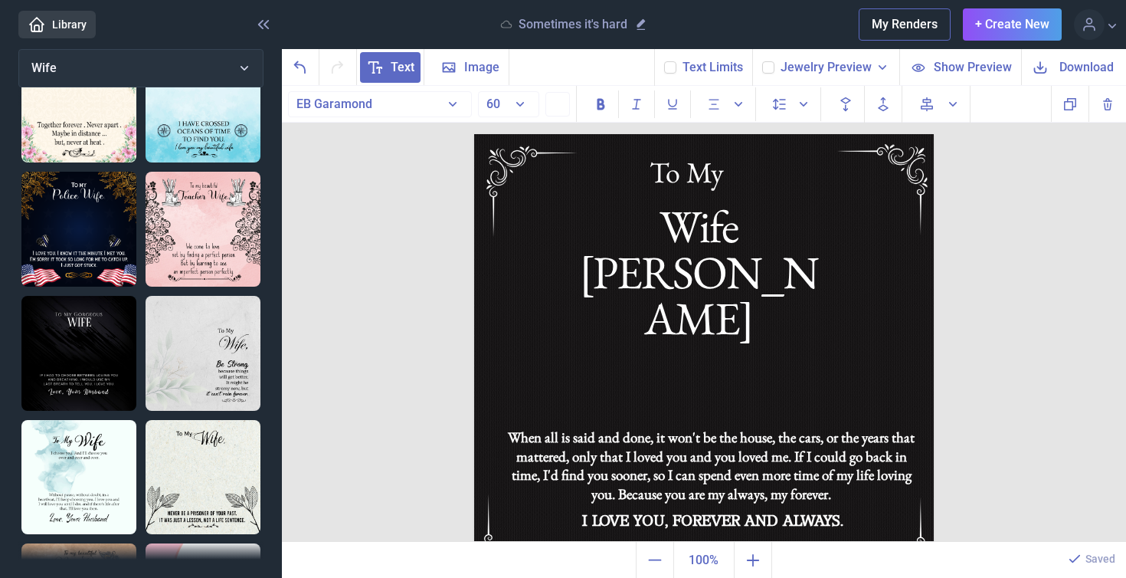
click at [1076, 64] on span "Download" at bounding box center [1087, 67] width 54 height 18
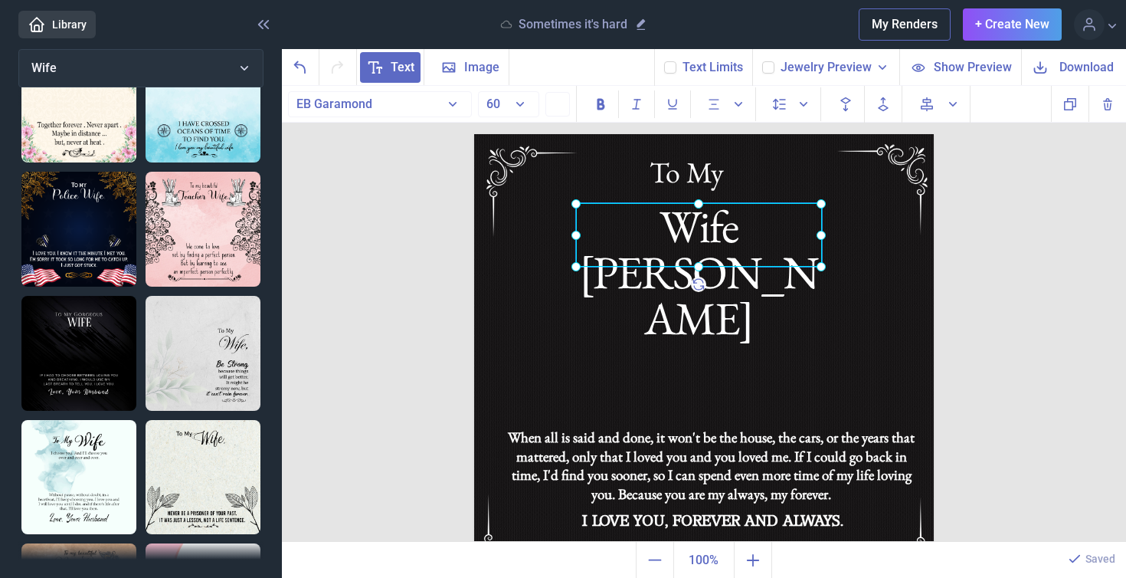
click at [474, 134] on div "Wife [PERSON_NAME]" at bounding box center [474, 134] width 0 height 0
click at [789, 221] on div at bounding box center [699, 235] width 246 height 64
click at [794, 236] on div "Wife [PERSON_NAME]" at bounding box center [699, 235] width 246 height 64
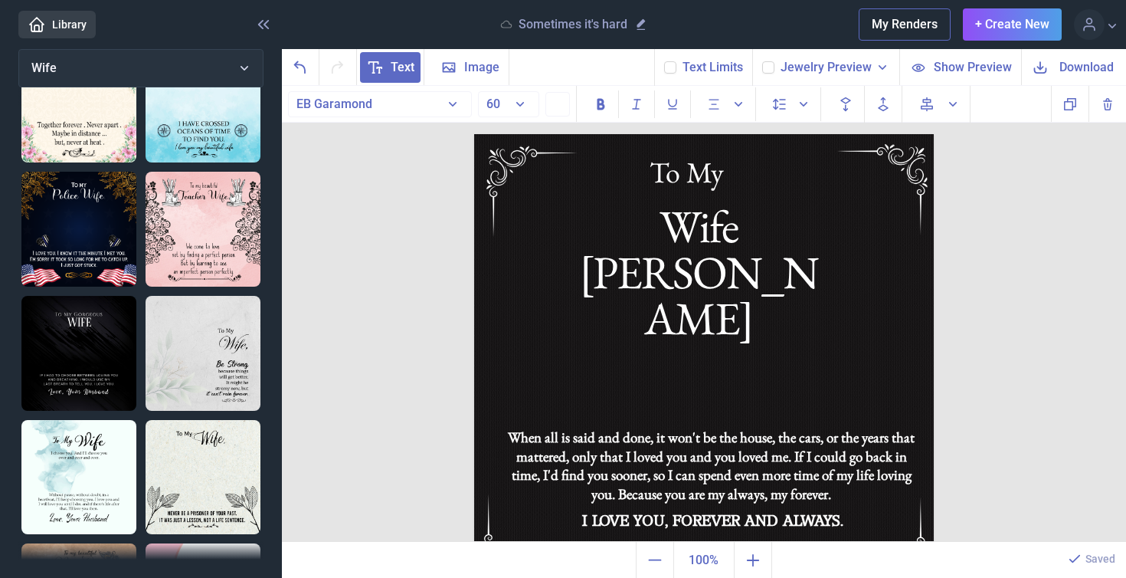
click at [1083, 61] on span "Download" at bounding box center [1087, 67] width 54 height 18
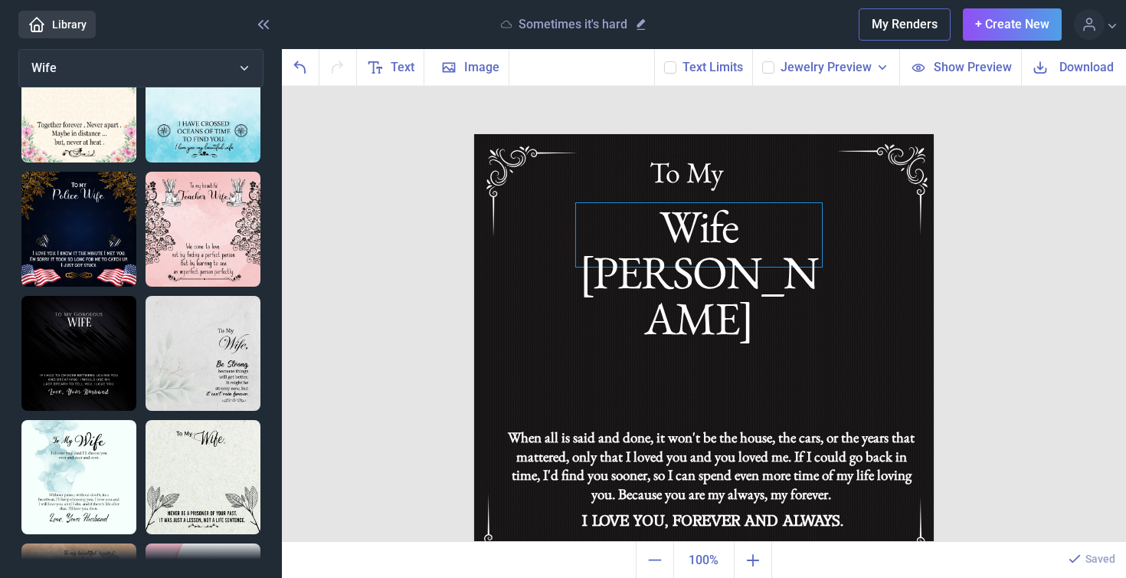
click at [722, 134] on div "Wife [PERSON_NAME]" at bounding box center [704, 134] width 460 height 0
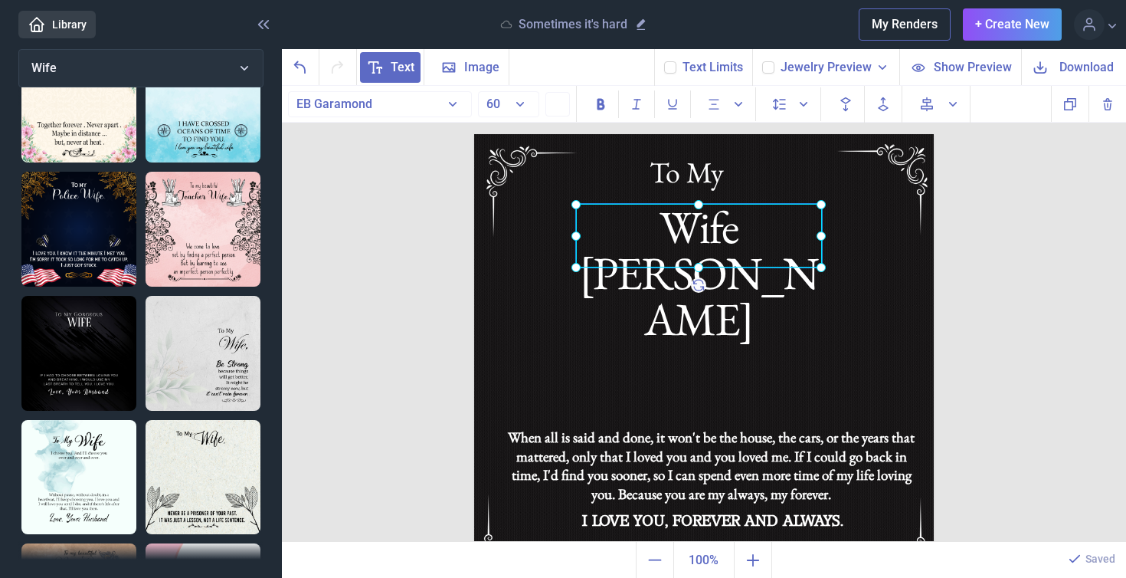
click at [722, 221] on div at bounding box center [699, 236] width 246 height 64
click at [788, 241] on div "Wife [PERSON_NAME]" at bounding box center [699, 236] width 246 height 64
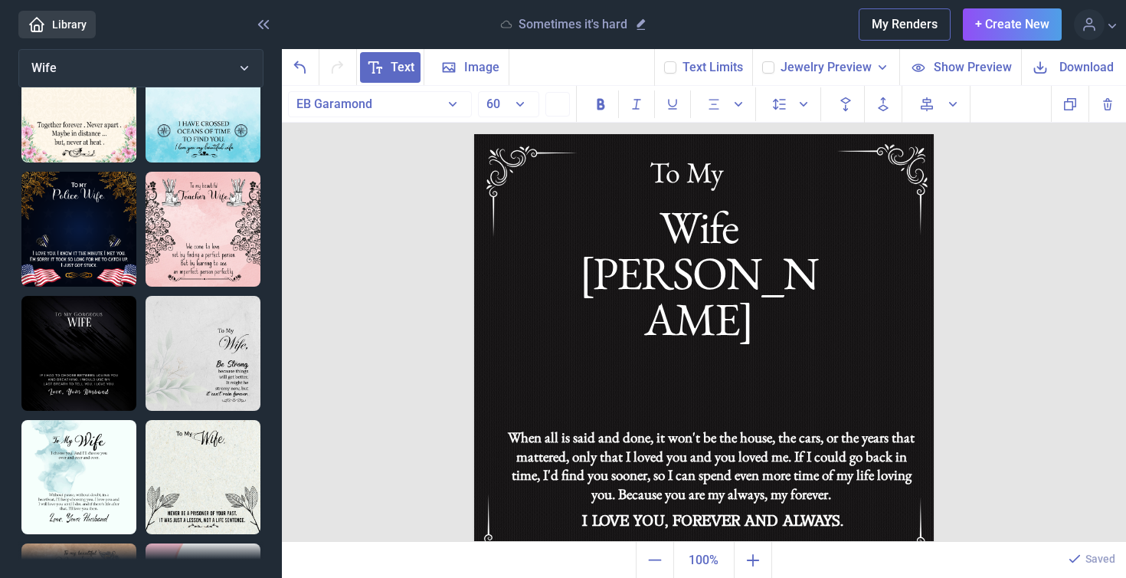
click at [1083, 68] on span "Download" at bounding box center [1087, 67] width 54 height 18
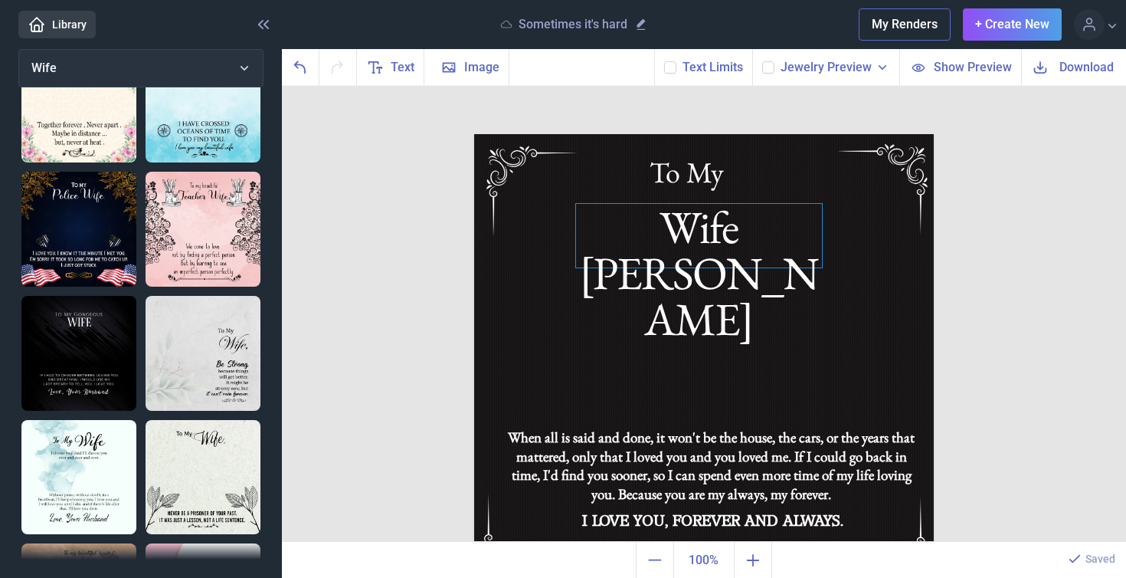
click at [763, 134] on div "Wife [PERSON_NAME]" at bounding box center [704, 134] width 460 height 0
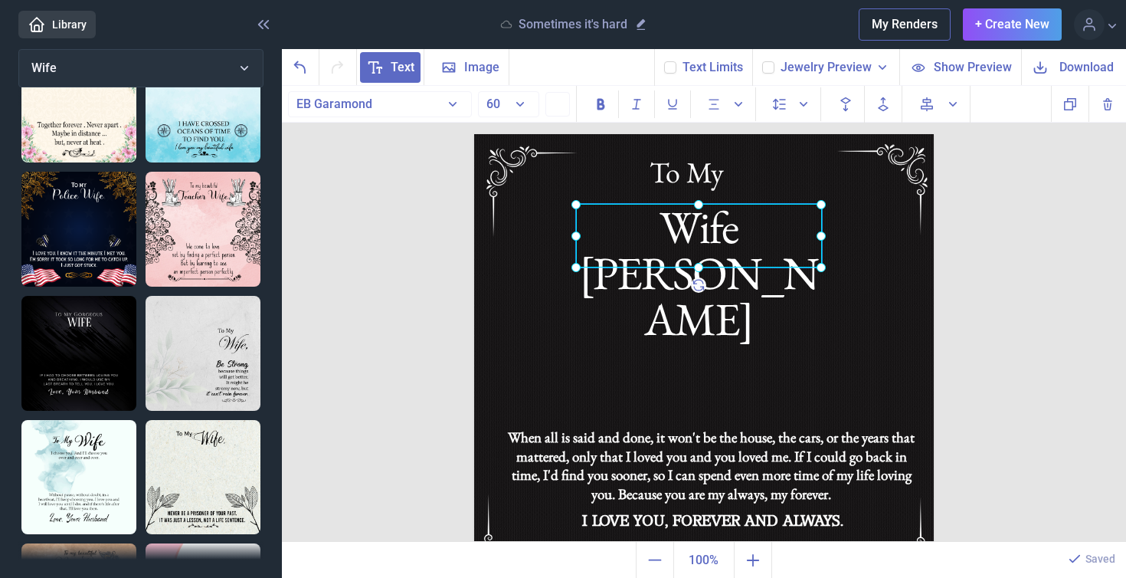
click at [763, 228] on div at bounding box center [699, 236] width 246 height 64
click at [804, 234] on div "Wife [PERSON_NAME]" at bounding box center [699, 236] width 246 height 64
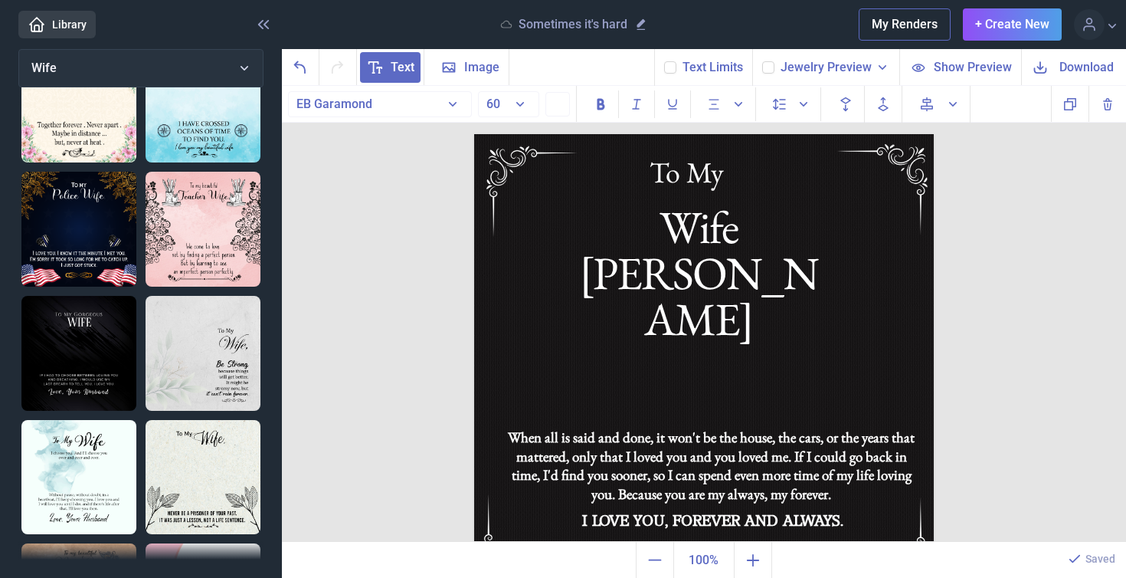
click at [1090, 72] on span "Download" at bounding box center [1087, 67] width 54 height 18
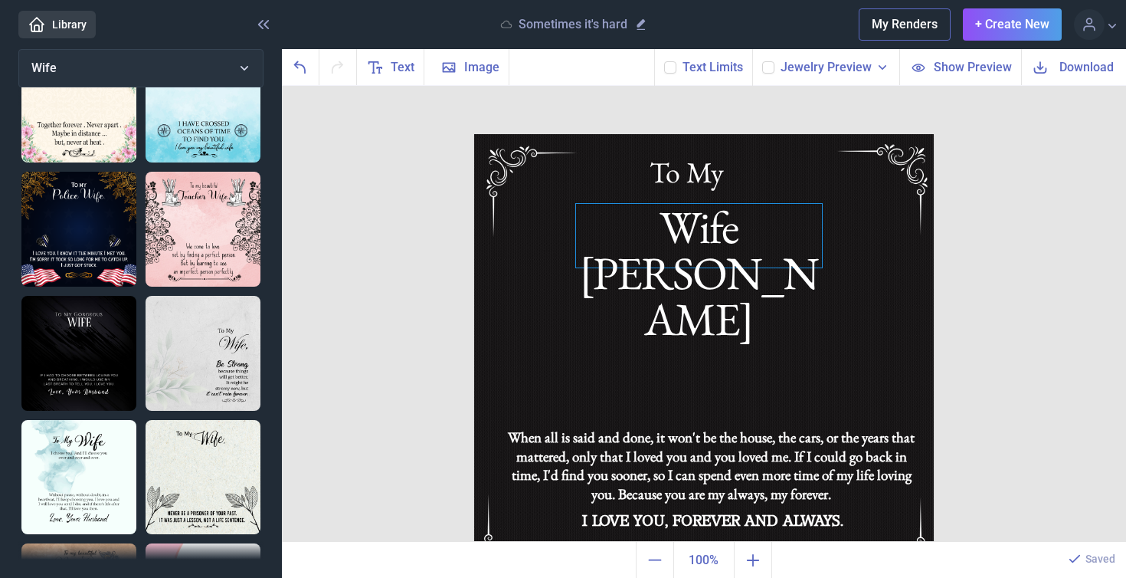
click at [770, 134] on div "Wife [PERSON_NAME]" at bounding box center [704, 134] width 460 height 0
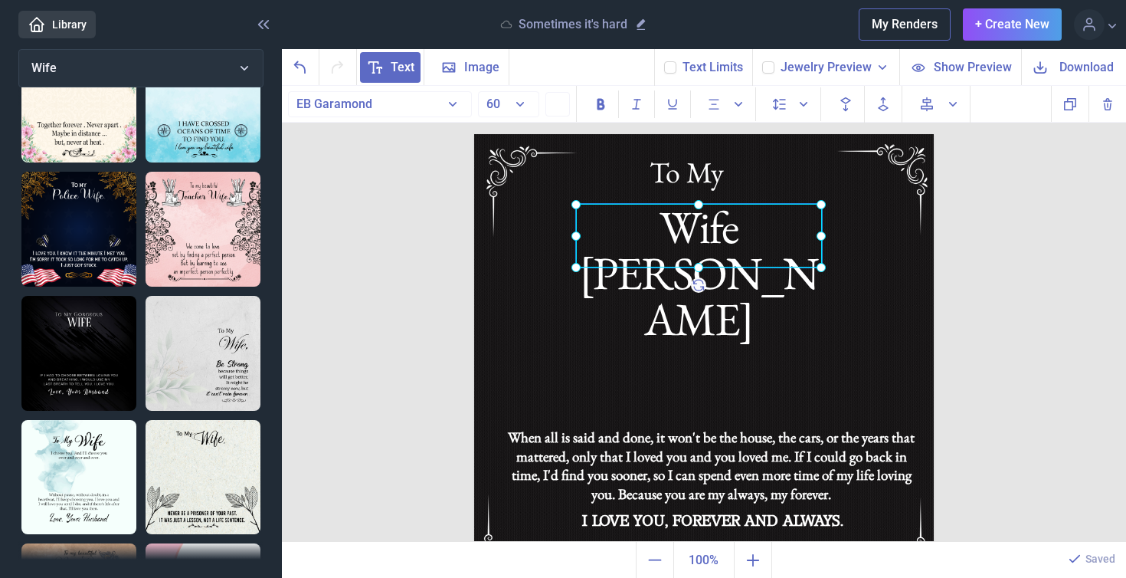
click at [770, 232] on div at bounding box center [699, 236] width 246 height 64
click at [797, 237] on div "Wife [PERSON_NAME]" at bounding box center [699, 236] width 246 height 64
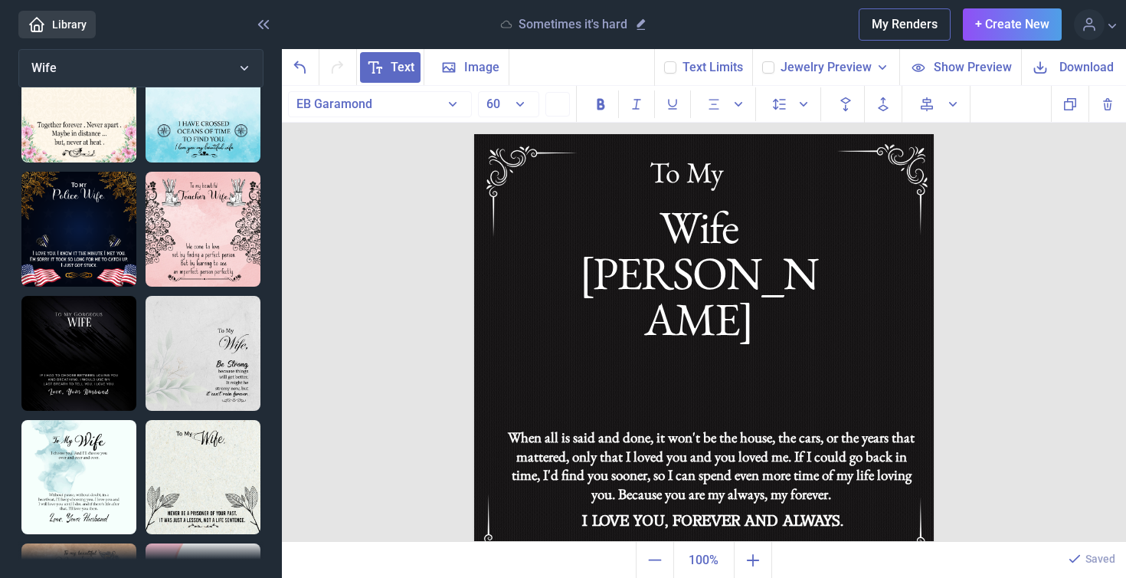
click at [1087, 74] on span "Download" at bounding box center [1087, 67] width 54 height 18
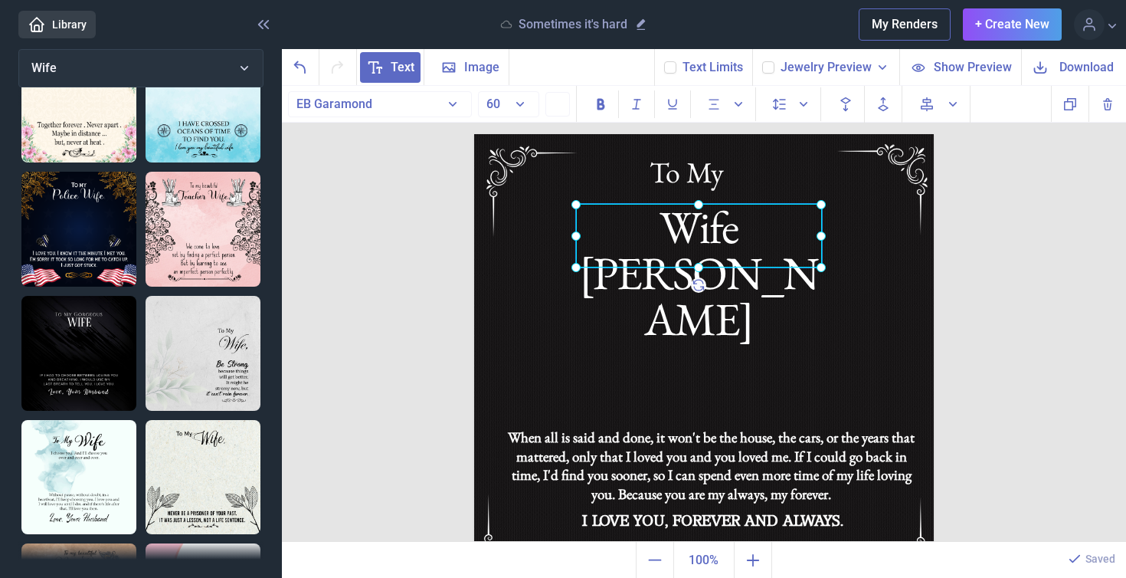
click at [474, 134] on div "Wife [PERSON_NAME]" at bounding box center [474, 134] width 0 height 0
click at [752, 238] on div at bounding box center [699, 236] width 246 height 64
click at [780, 233] on div "Wife [PERSON_NAME]" at bounding box center [699, 236] width 246 height 64
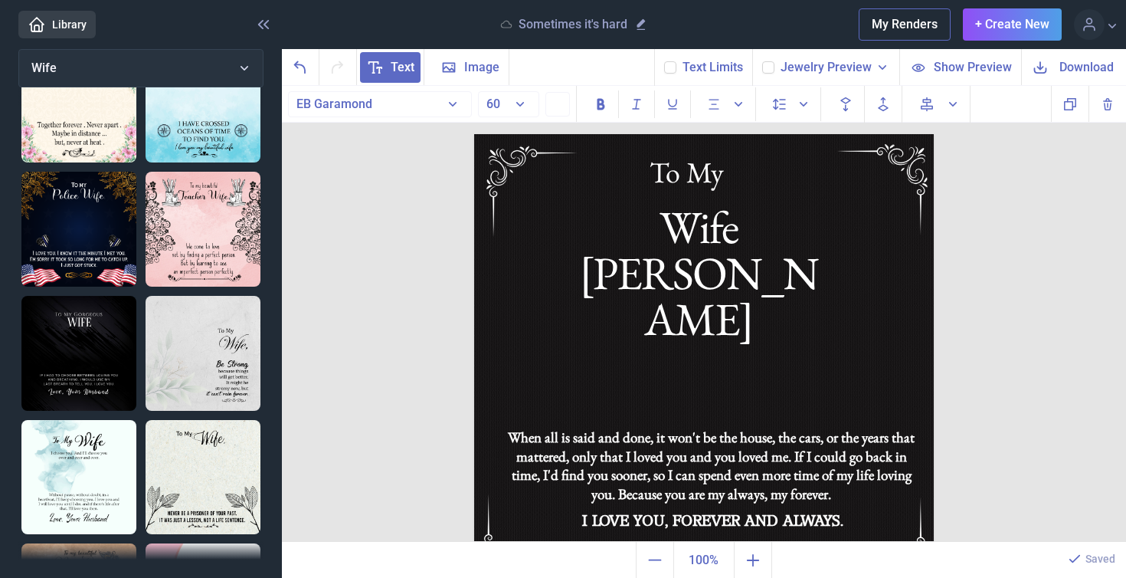
click at [1077, 64] on span "Download" at bounding box center [1087, 67] width 54 height 18
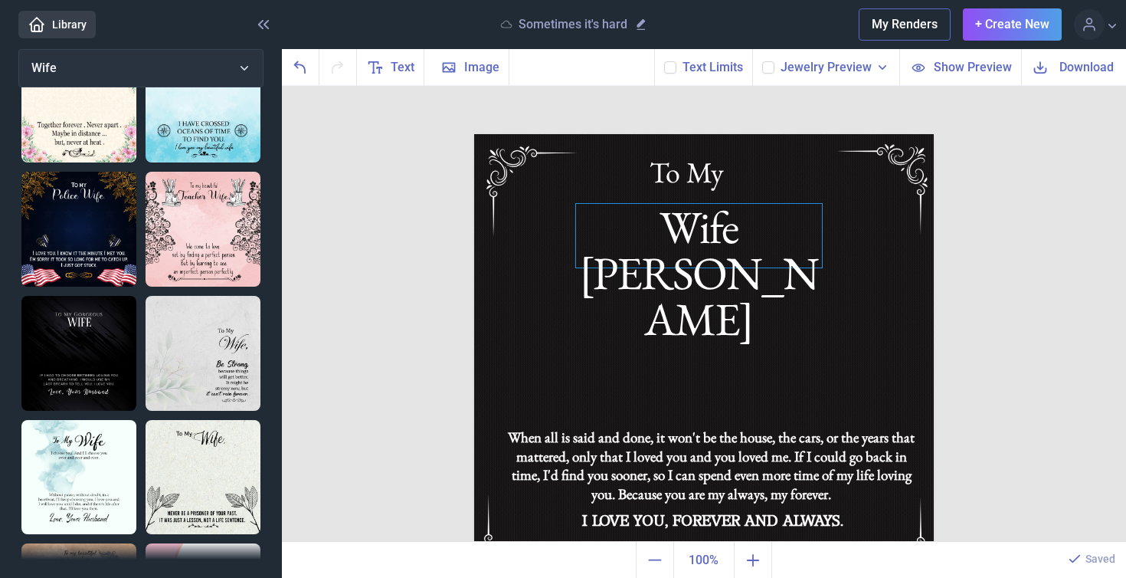
click at [762, 134] on div "Wife [PERSON_NAME]" at bounding box center [704, 134] width 460 height 0
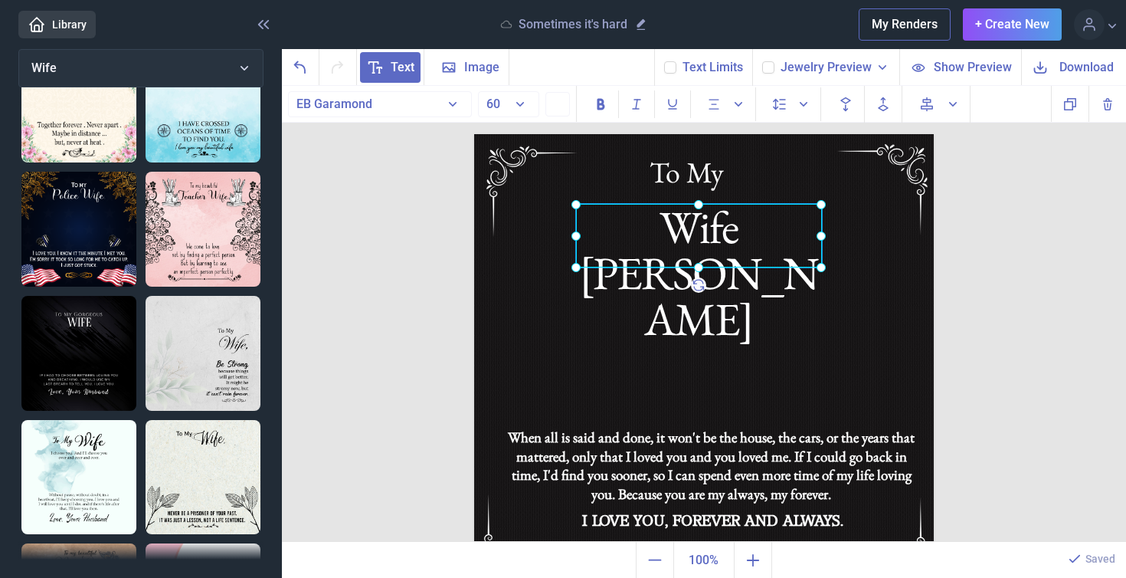
click at [762, 244] on div at bounding box center [699, 236] width 246 height 64
click at [811, 237] on div "Wife [PERSON_NAME]" at bounding box center [699, 236] width 246 height 64
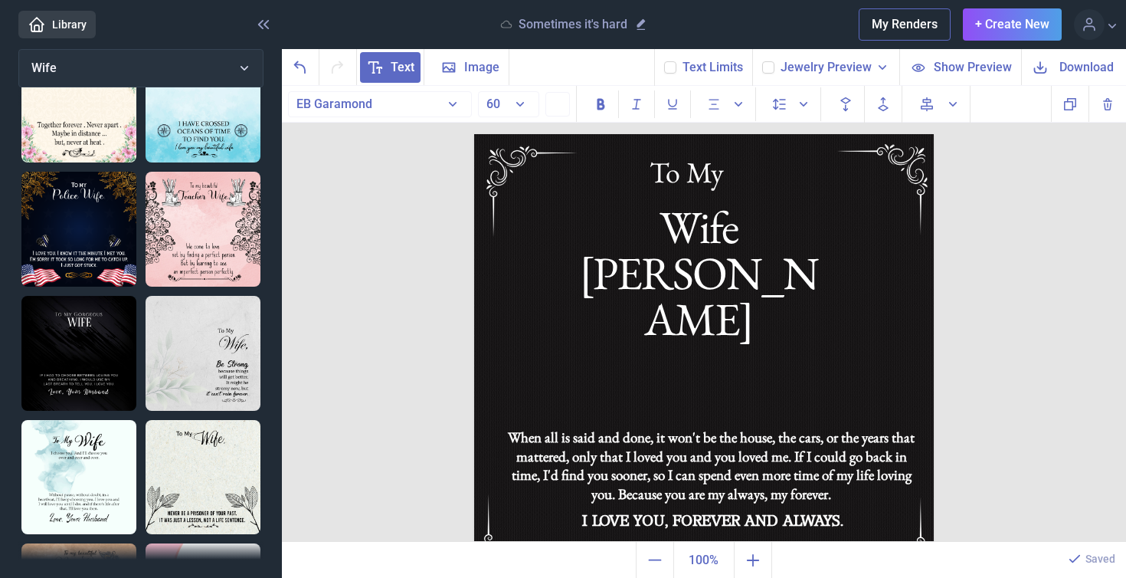
click at [1083, 69] on span "Download" at bounding box center [1087, 67] width 54 height 18
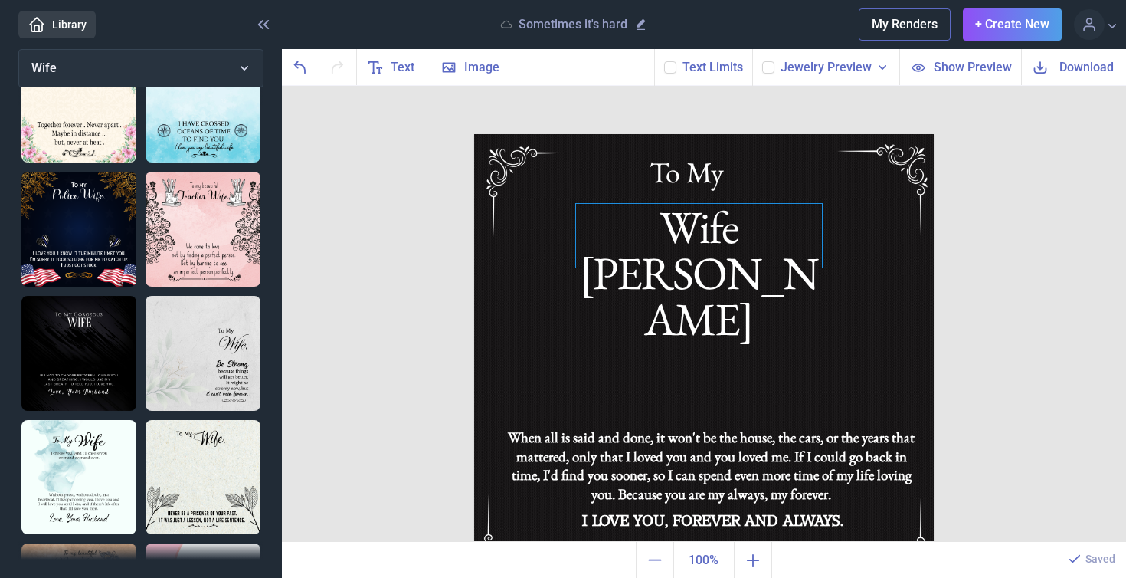
click at [804, 134] on div "Wife [PERSON_NAME]" at bounding box center [704, 134] width 460 height 0
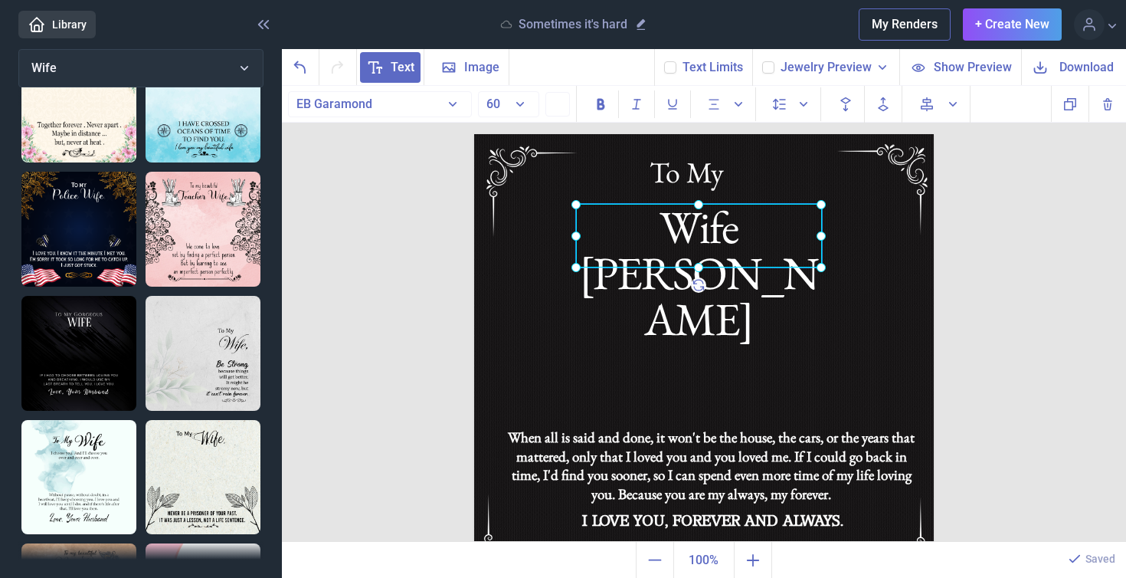
click at [804, 232] on div at bounding box center [699, 236] width 246 height 64
click at [809, 234] on div "Wife [PERSON_NAME]" at bounding box center [699, 236] width 246 height 64
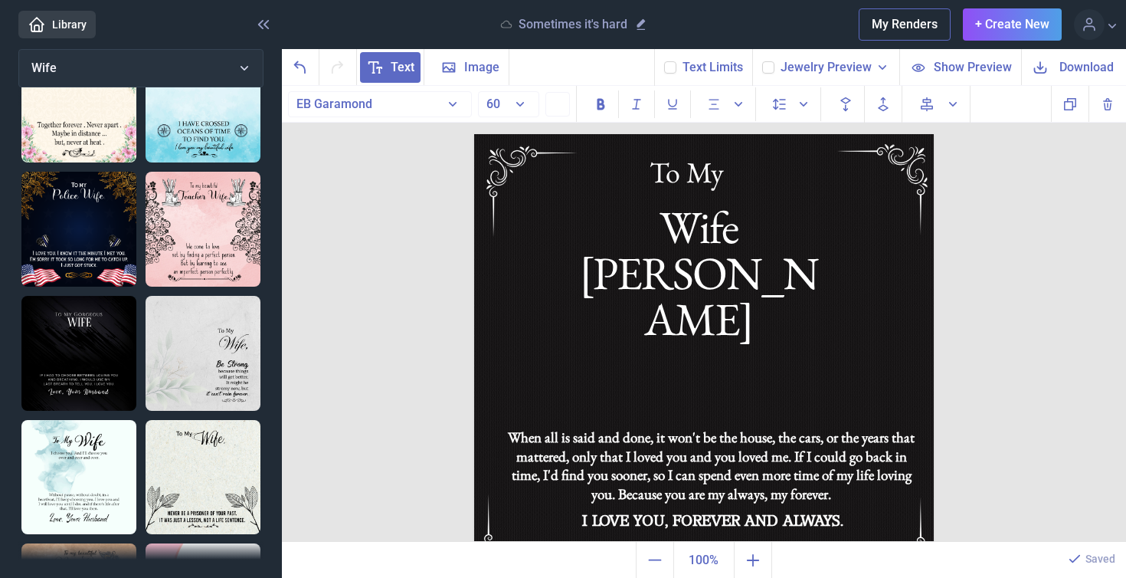
click at [1077, 64] on span "Download" at bounding box center [1087, 67] width 54 height 18
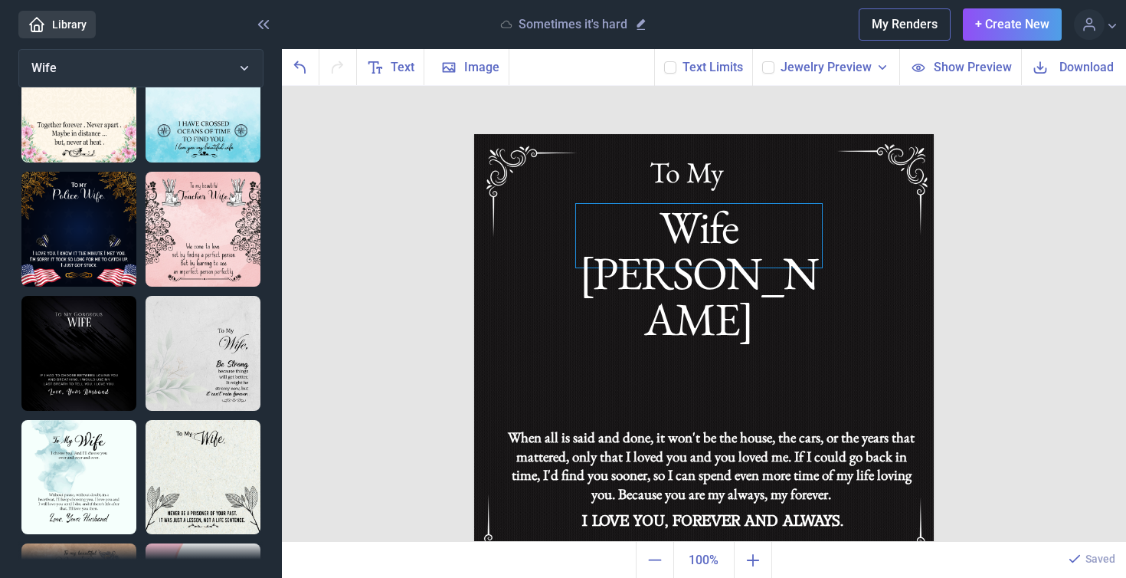
click at [774, 134] on div "Wife [PERSON_NAME]" at bounding box center [704, 134] width 460 height 0
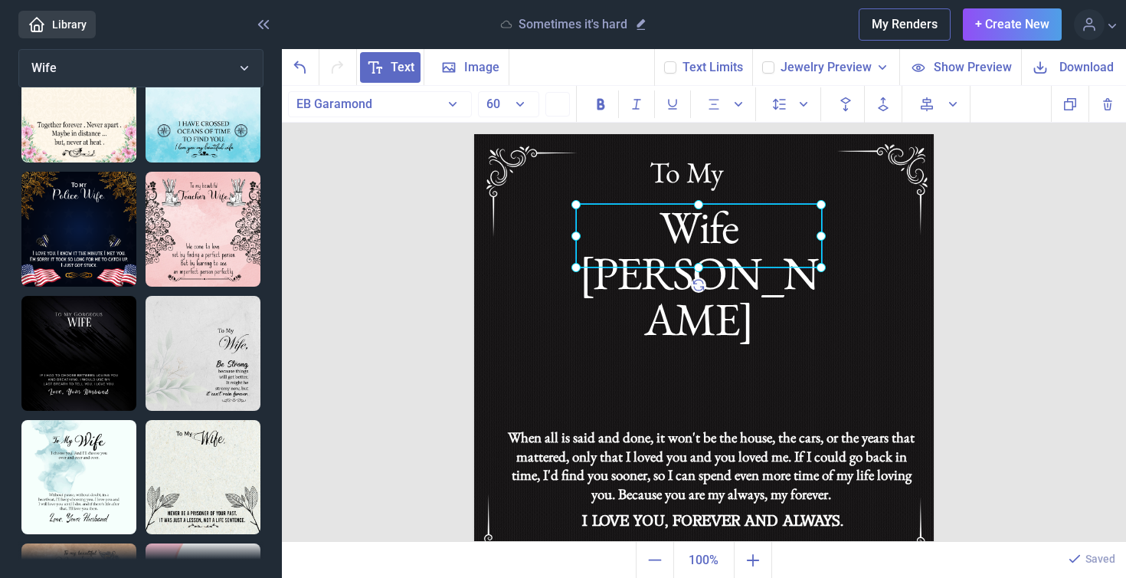
click at [774, 226] on div at bounding box center [699, 236] width 246 height 64
click at [789, 238] on div "Wife [PERSON_NAME]" at bounding box center [699, 236] width 246 height 64
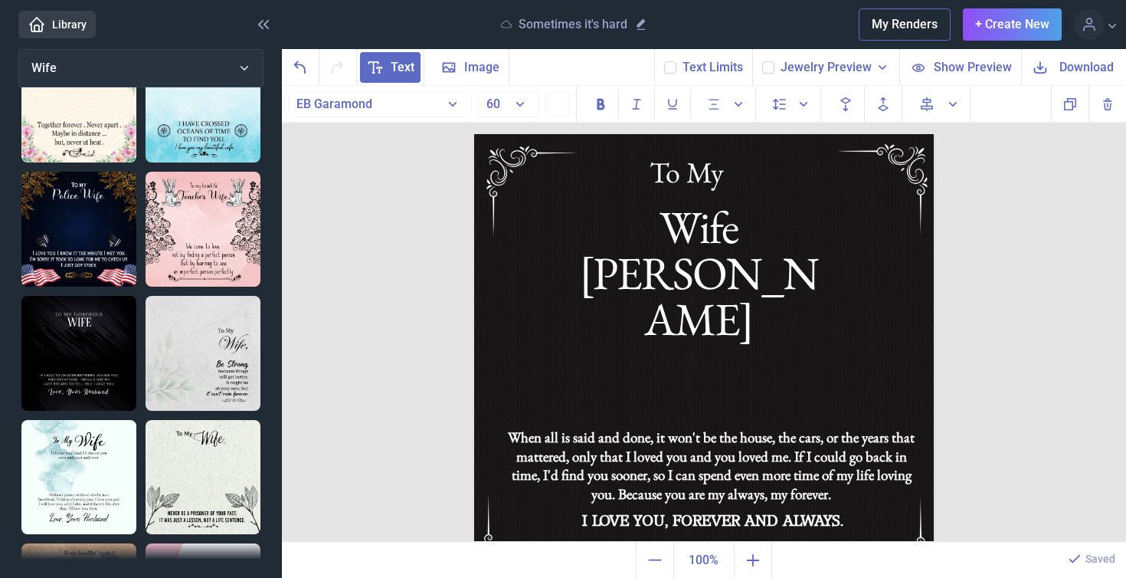
click at [1069, 67] on span "Download" at bounding box center [1087, 67] width 54 height 18
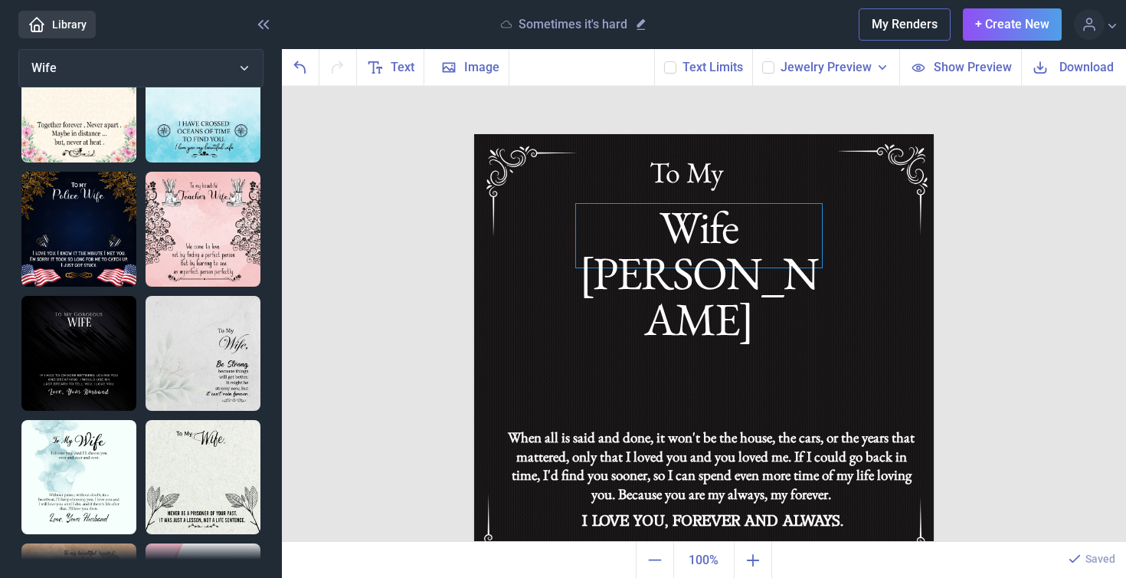
click at [758, 134] on div "Wife [PERSON_NAME]" at bounding box center [704, 134] width 460 height 0
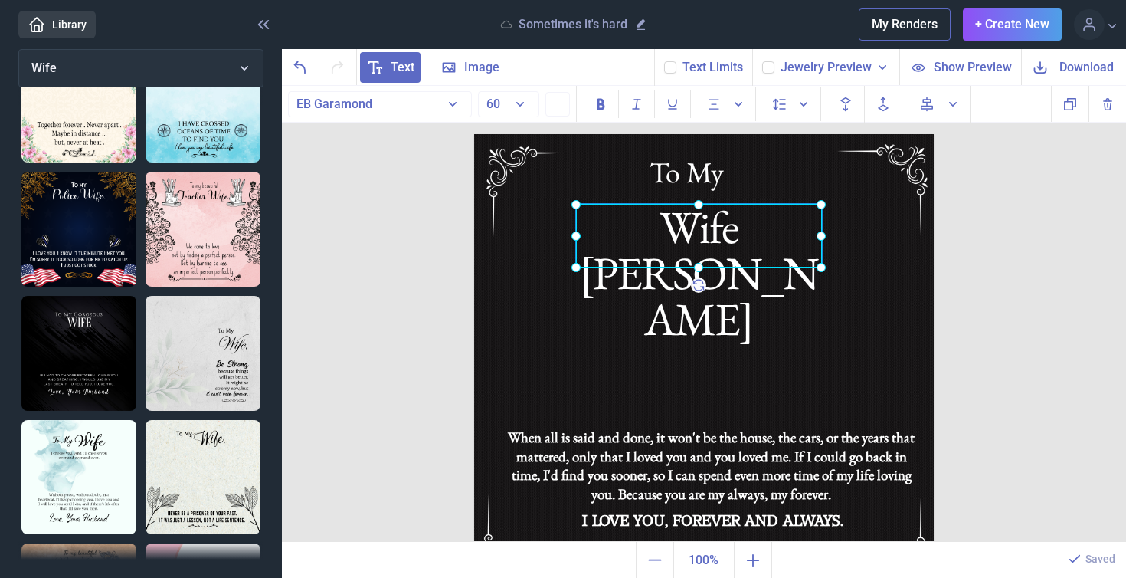
click at [758, 227] on div at bounding box center [699, 236] width 246 height 64
click at [798, 235] on div "Wife [PERSON_NAME]" at bounding box center [699, 236] width 246 height 64
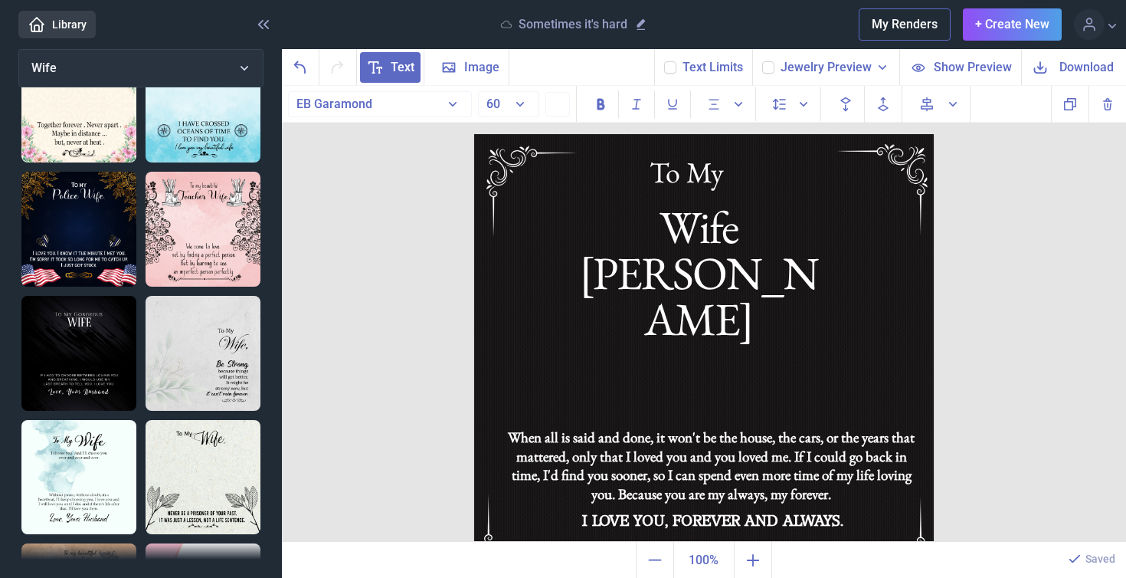
click at [1083, 67] on span "Download" at bounding box center [1087, 67] width 54 height 18
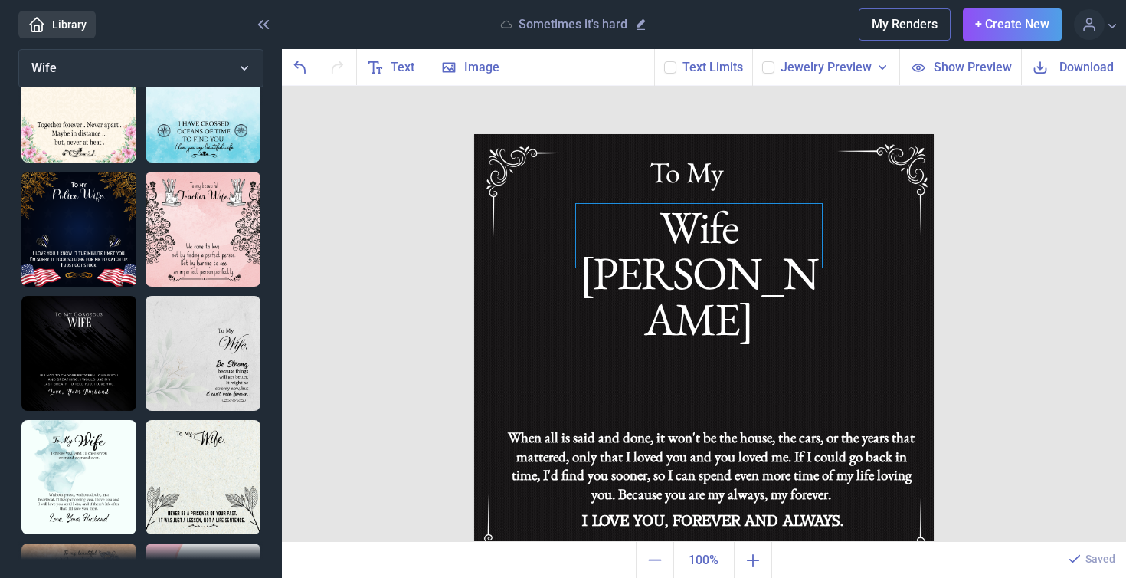
click at [761, 134] on div "Wife [PERSON_NAME]" at bounding box center [704, 134] width 460 height 0
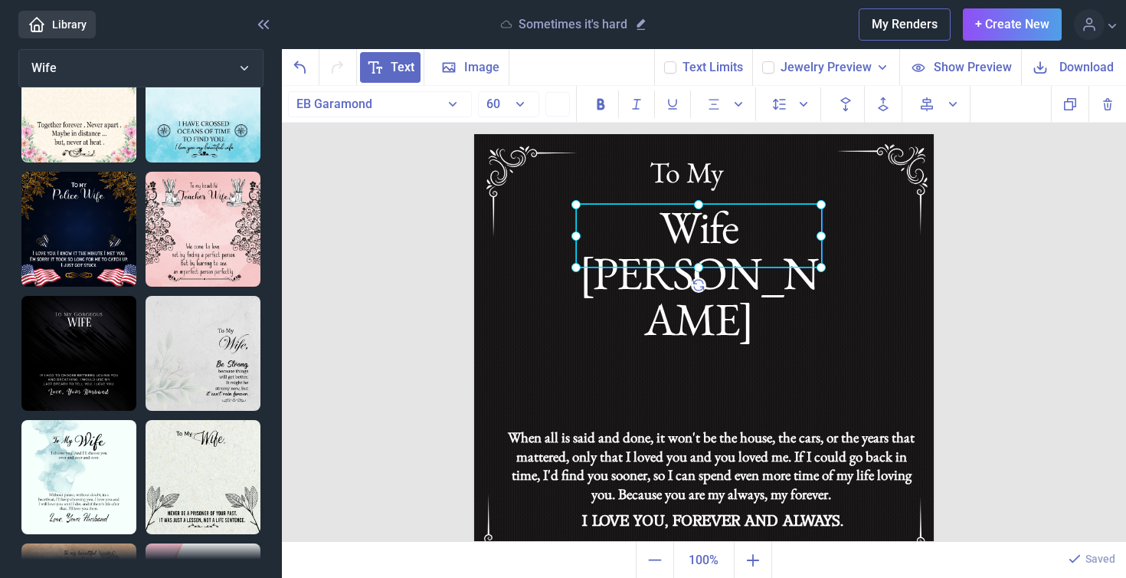
click at [761, 238] on div at bounding box center [699, 236] width 246 height 64
click at [804, 232] on div "Wife [PERSON_NAME]" at bounding box center [699, 236] width 246 height 64
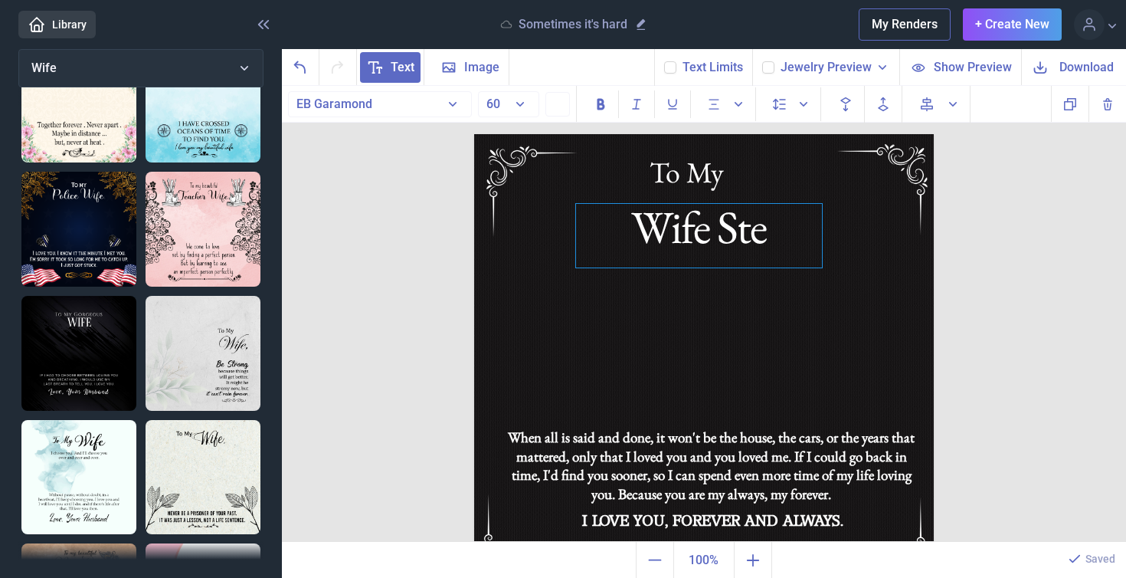
click at [770, 232] on div "Wife Ste" at bounding box center [699, 236] width 246 height 64
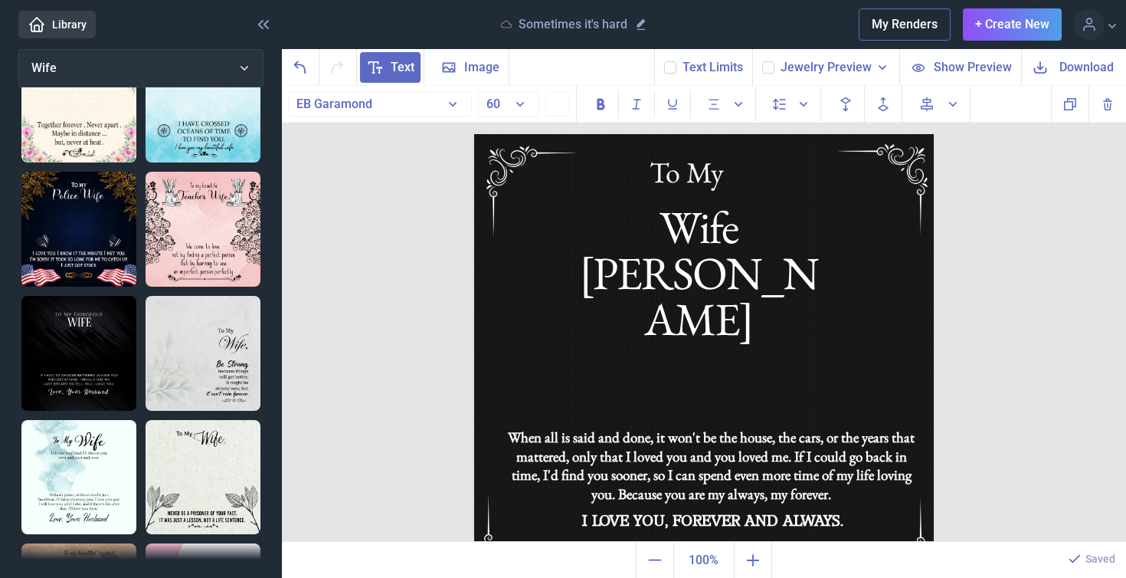
click at [1077, 65] on span "Download" at bounding box center [1087, 67] width 54 height 18
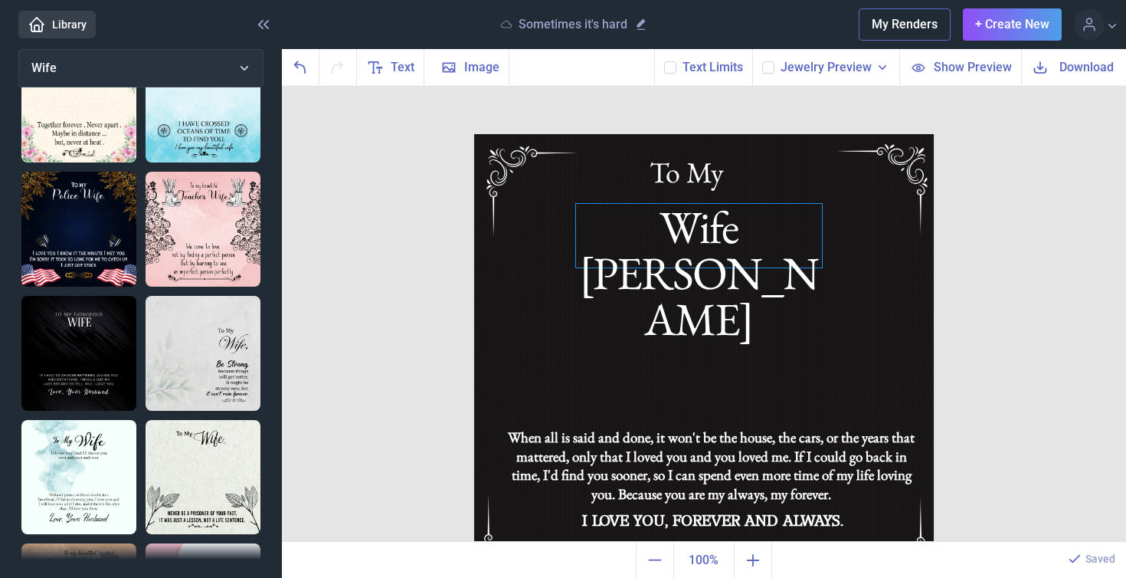
click at [751, 134] on div "Wife [PERSON_NAME]" at bounding box center [704, 134] width 460 height 0
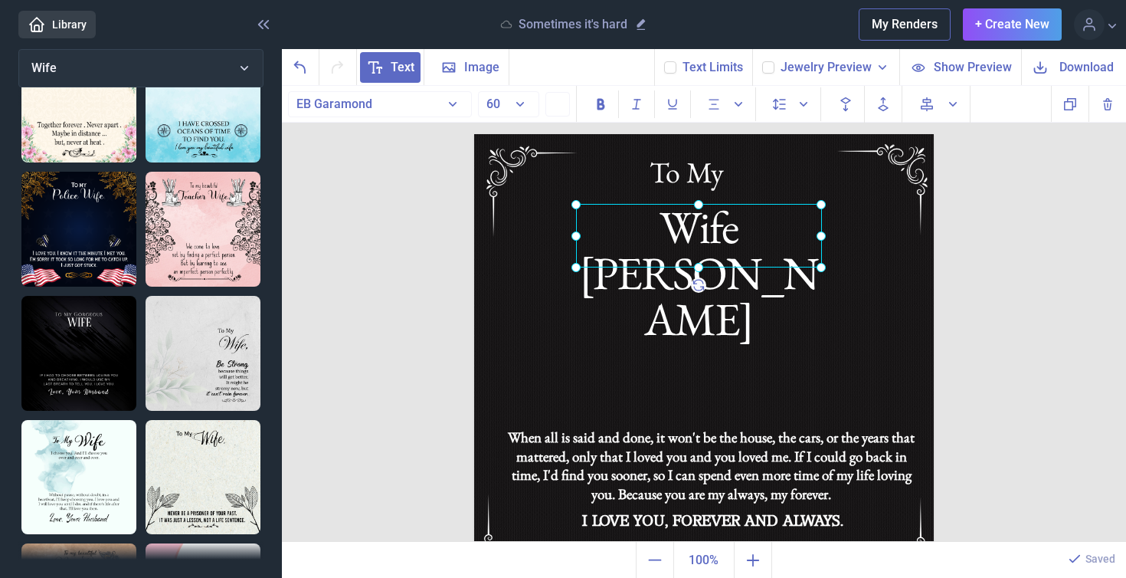
click at [804, 234] on div at bounding box center [699, 236] width 246 height 64
click at [802, 237] on div at bounding box center [699, 236] width 246 height 64
click at [804, 240] on div "Wife [PERSON_NAME]" at bounding box center [699, 236] width 246 height 64
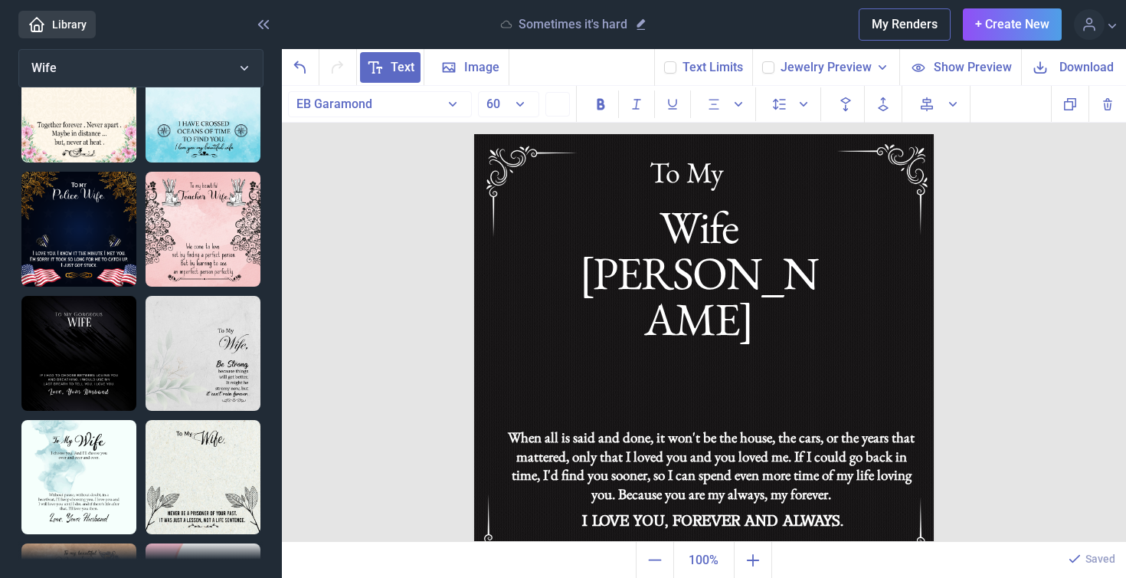
click at [1087, 68] on span "Download" at bounding box center [1087, 67] width 54 height 18
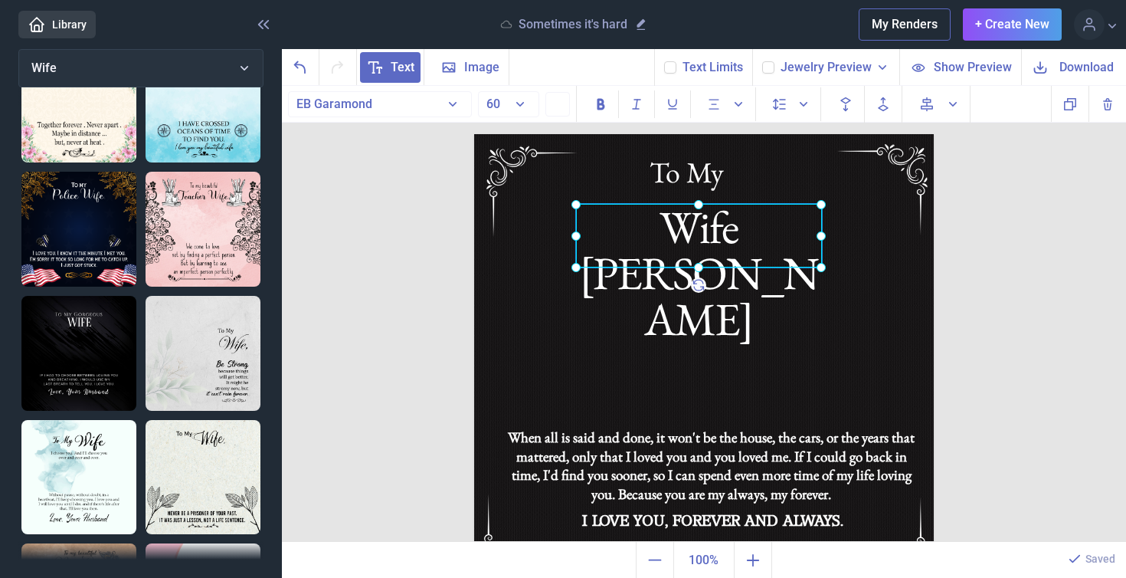
click at [474, 134] on div "Wife [PERSON_NAME]" at bounding box center [474, 134] width 0 height 0
click at [793, 229] on div at bounding box center [699, 236] width 246 height 64
click at [798, 233] on div "Wife [PERSON_NAME]" at bounding box center [699, 236] width 246 height 64
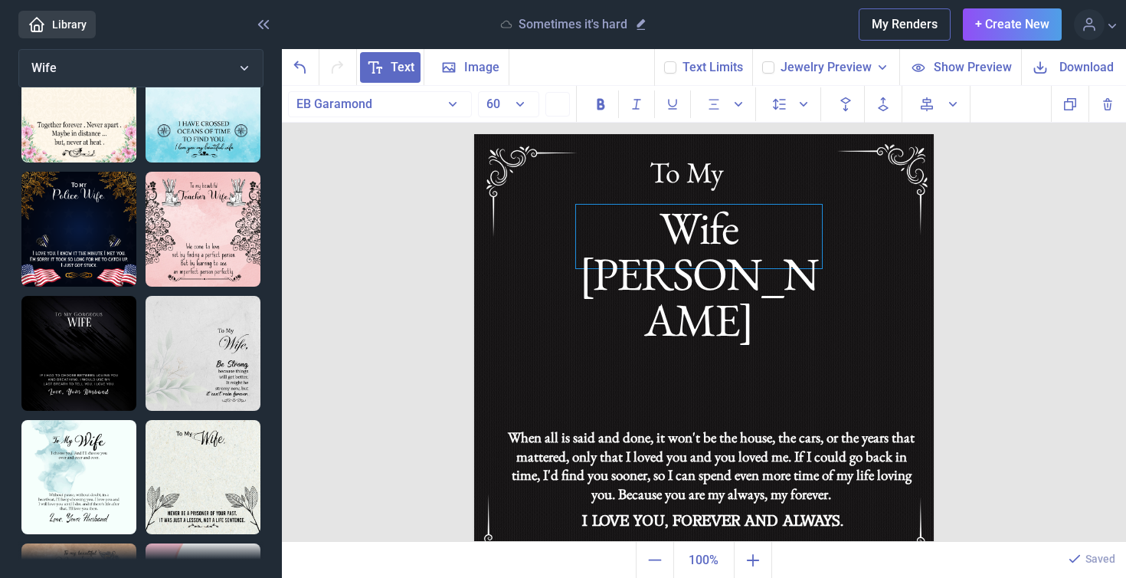
click at [785, 234] on div "Wife [PERSON_NAME]" at bounding box center [699, 237] width 246 height 64
click at [1096, 71] on span "Download" at bounding box center [1087, 67] width 54 height 18
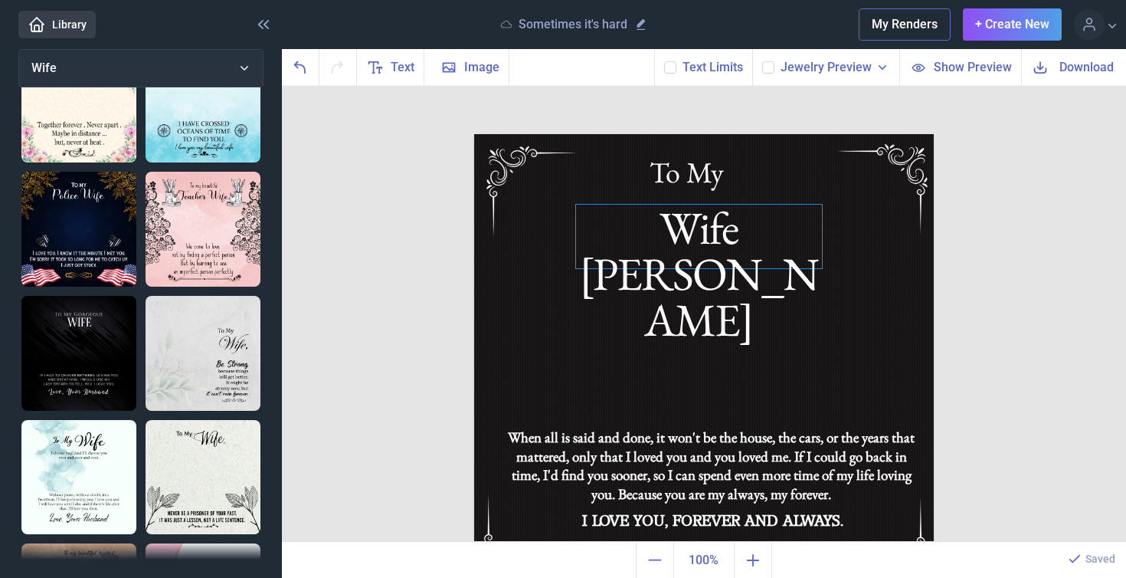
click at [807, 134] on div "Wife [PERSON_NAME]" at bounding box center [704, 134] width 460 height 0
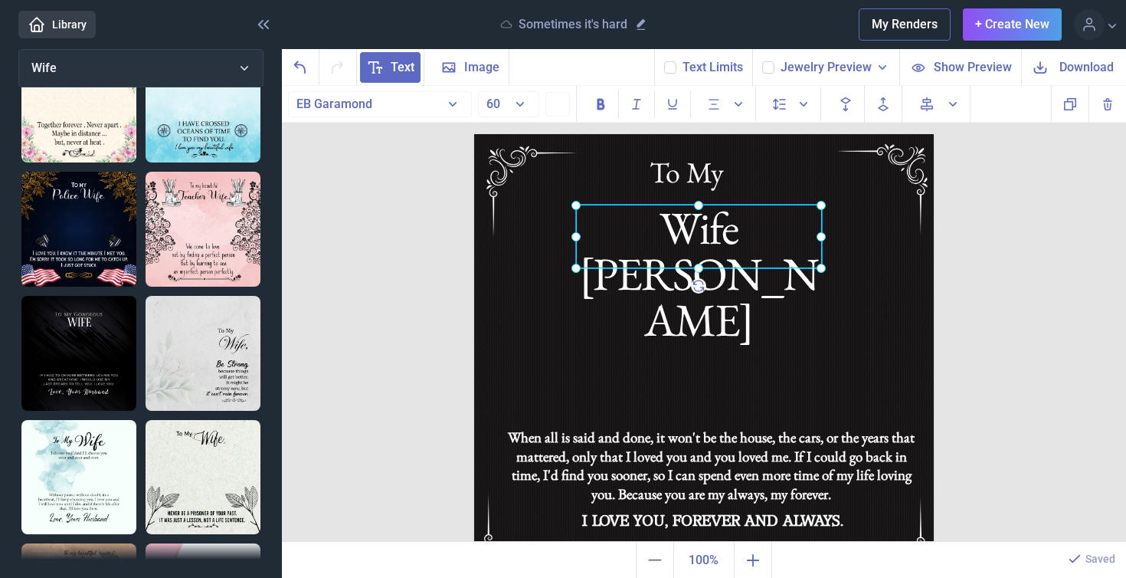
click at [807, 227] on div at bounding box center [699, 237] width 246 height 64
click at [812, 234] on div "Wife [PERSON_NAME]" at bounding box center [699, 237] width 246 height 64
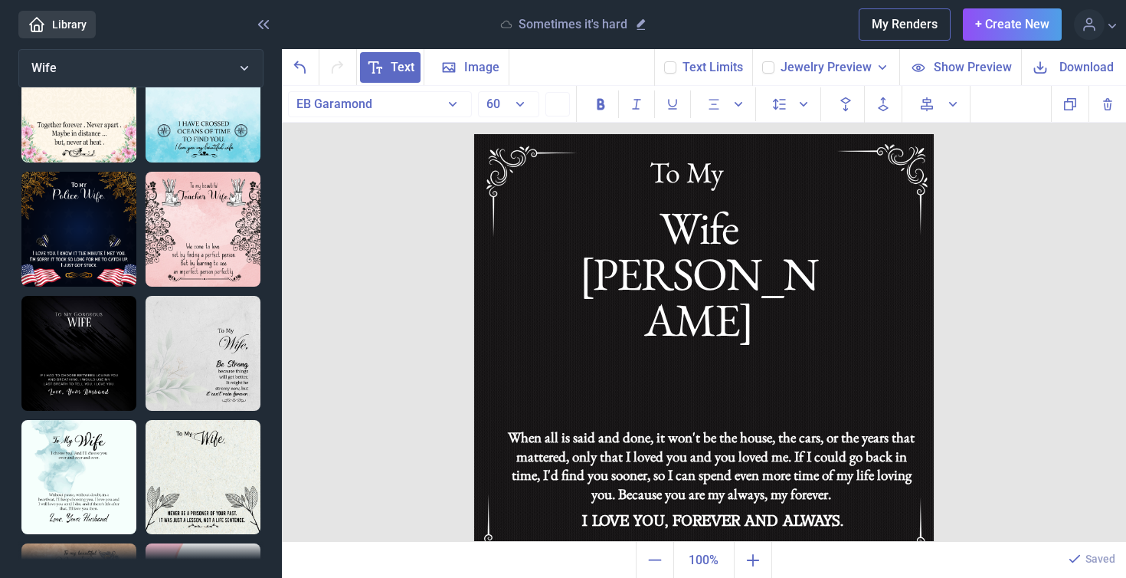
click at [1097, 64] on span "Download" at bounding box center [1087, 67] width 54 height 18
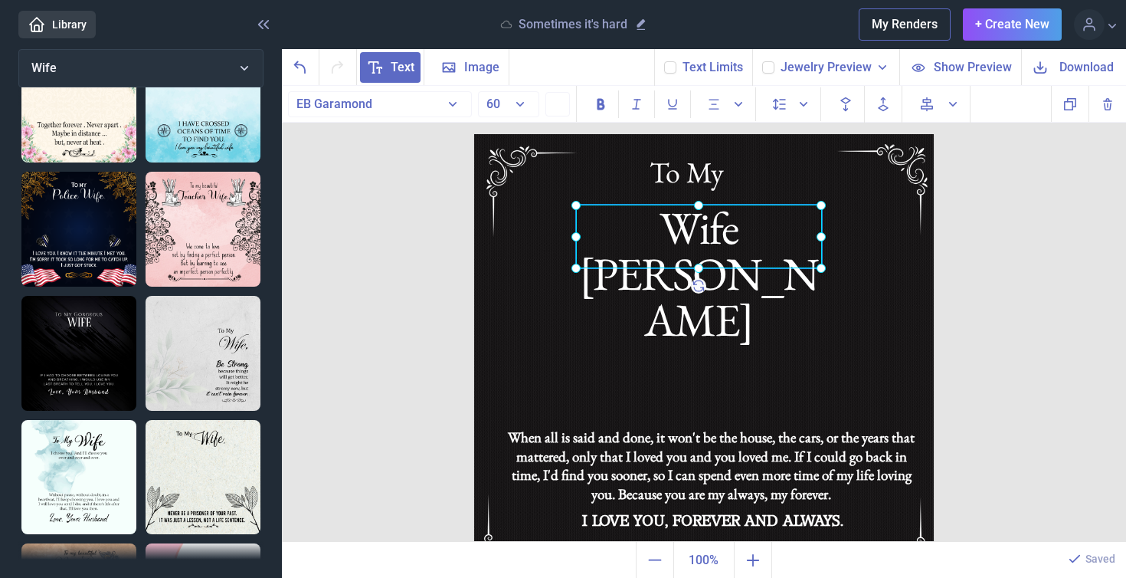
click at [474, 134] on div "Wife [PERSON_NAME]" at bounding box center [474, 134] width 0 height 0
click at [771, 221] on div at bounding box center [699, 237] width 246 height 64
click at [790, 237] on div "Wife [PERSON_NAME]" at bounding box center [699, 237] width 246 height 64
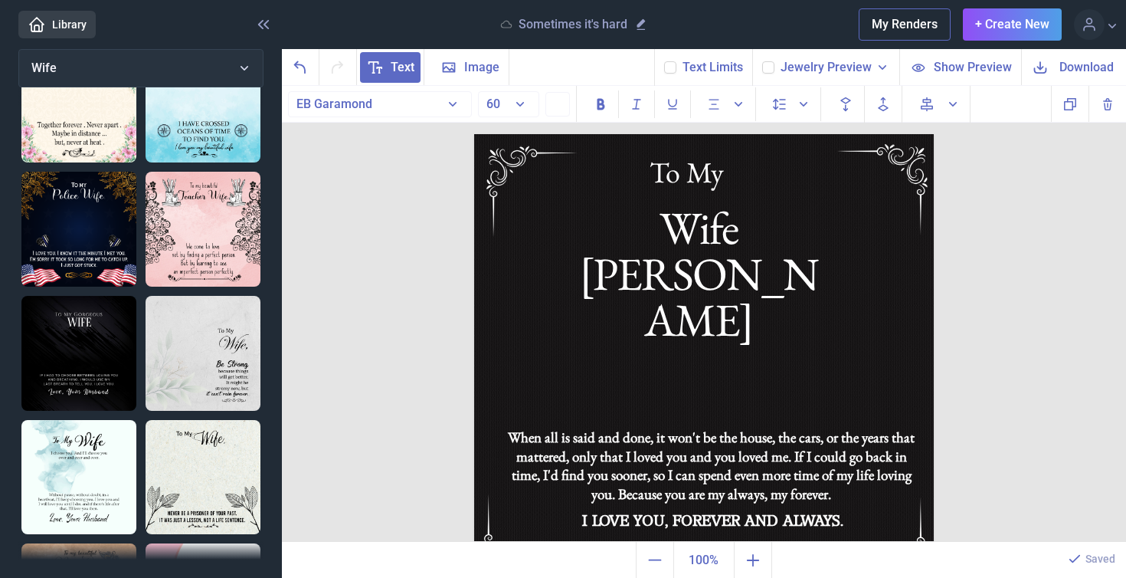
click at [1072, 59] on span "Download" at bounding box center [1087, 67] width 54 height 18
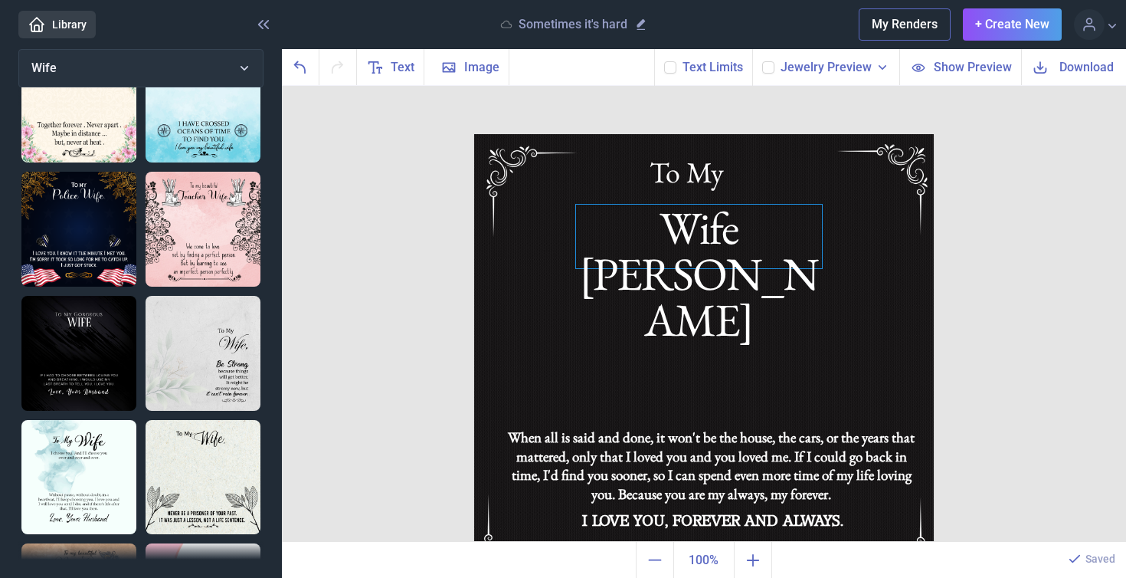
click at [790, 134] on div "Wife [PERSON_NAME]" at bounding box center [704, 134] width 460 height 0
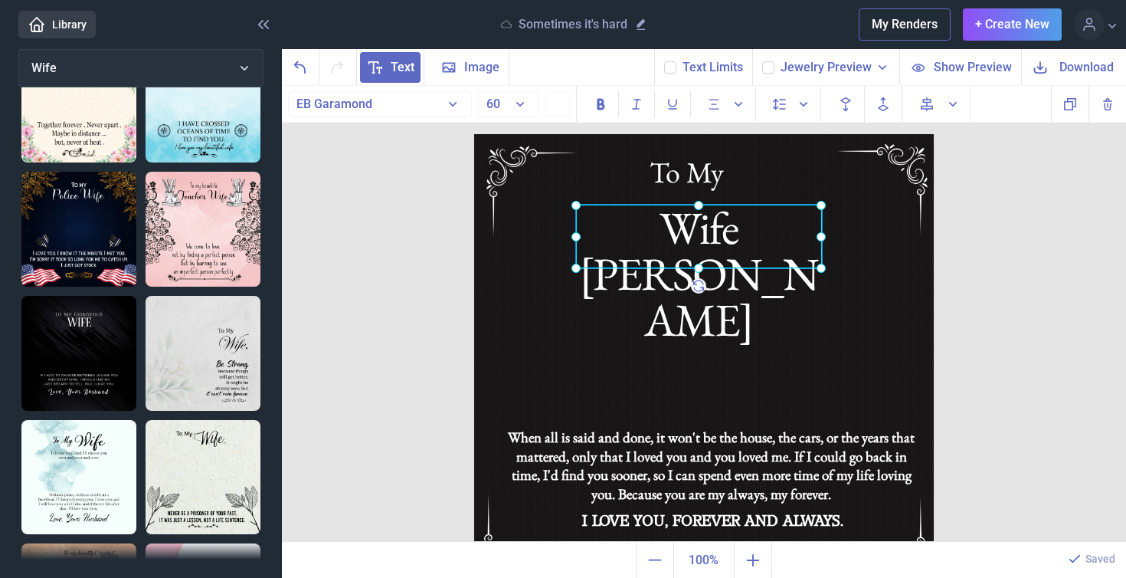
click at [790, 228] on div at bounding box center [699, 237] width 246 height 64
click at [790, 231] on div "Wife [PERSON_NAME]" at bounding box center [699, 237] width 246 height 64
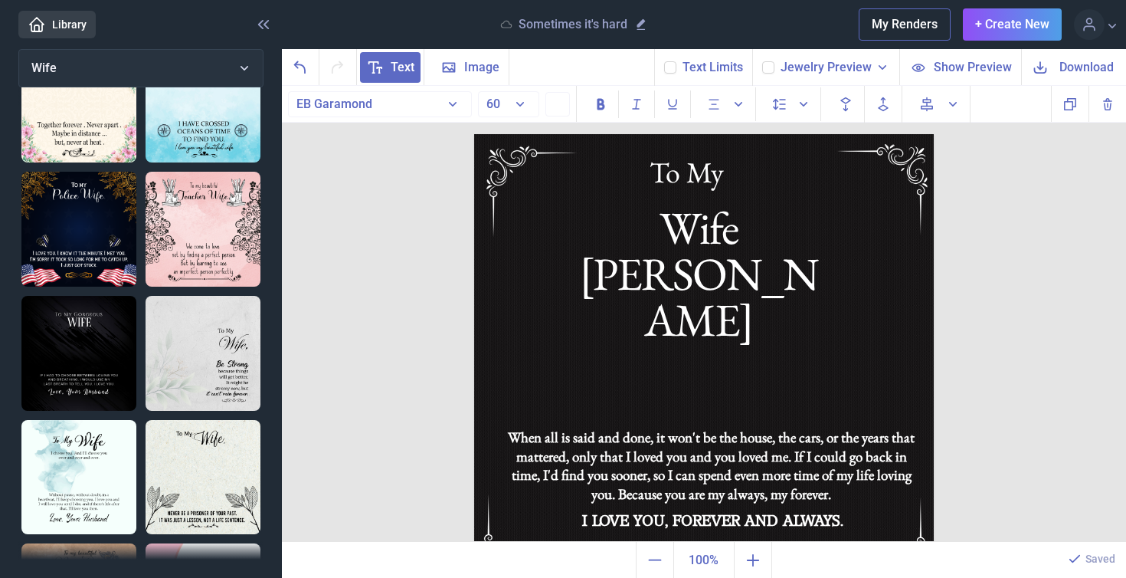
click at [1070, 70] on span "Download" at bounding box center [1087, 67] width 54 height 18
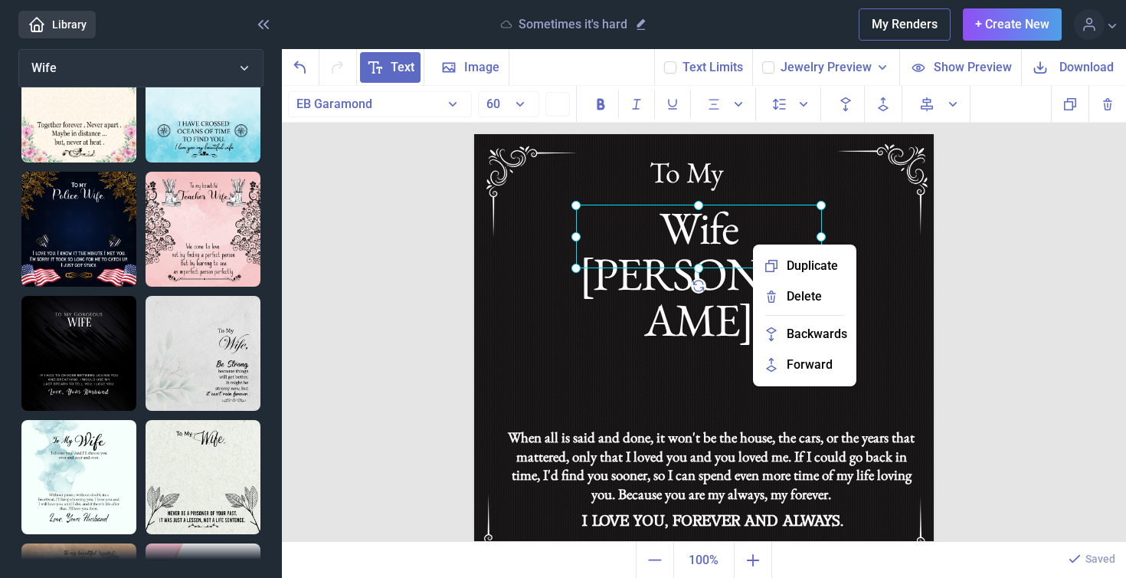
click at [773, 228] on div at bounding box center [699, 237] width 246 height 64
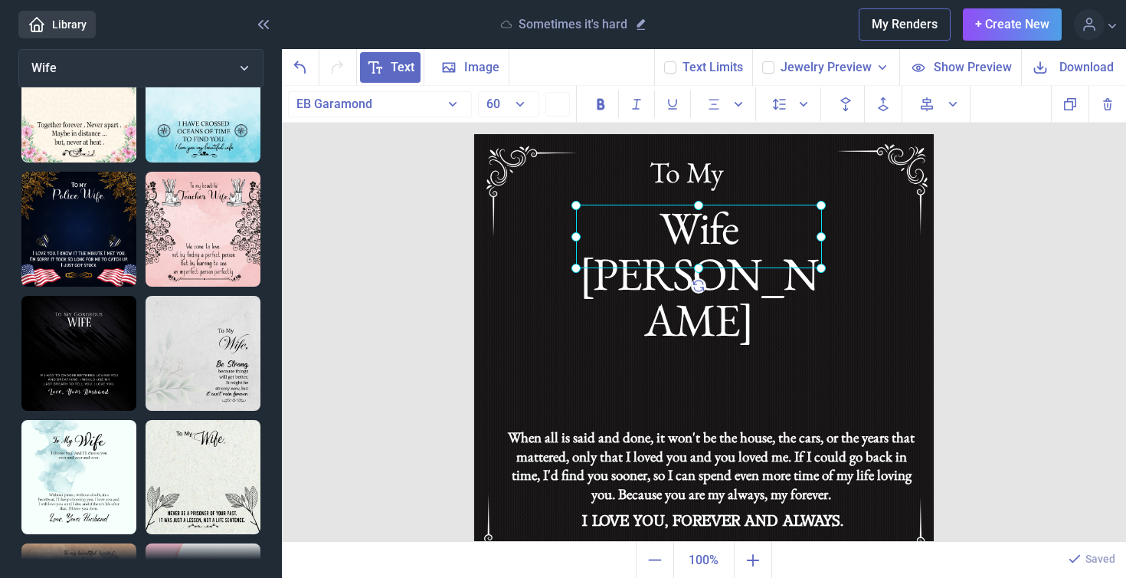
click at [773, 228] on div at bounding box center [699, 237] width 246 height 64
click at [773, 235] on div "Wife [PERSON_NAME]" at bounding box center [699, 237] width 246 height 64
click at [1071, 69] on span "Download" at bounding box center [1087, 67] width 54 height 18
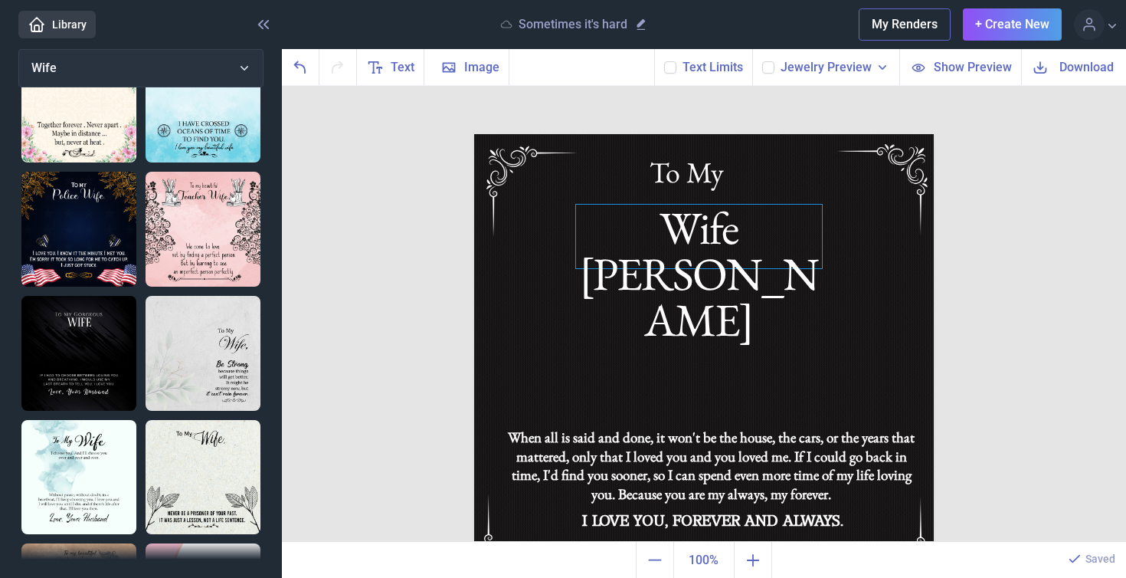
click at [788, 134] on div "Wife [PERSON_NAME]" at bounding box center [704, 134] width 460 height 0
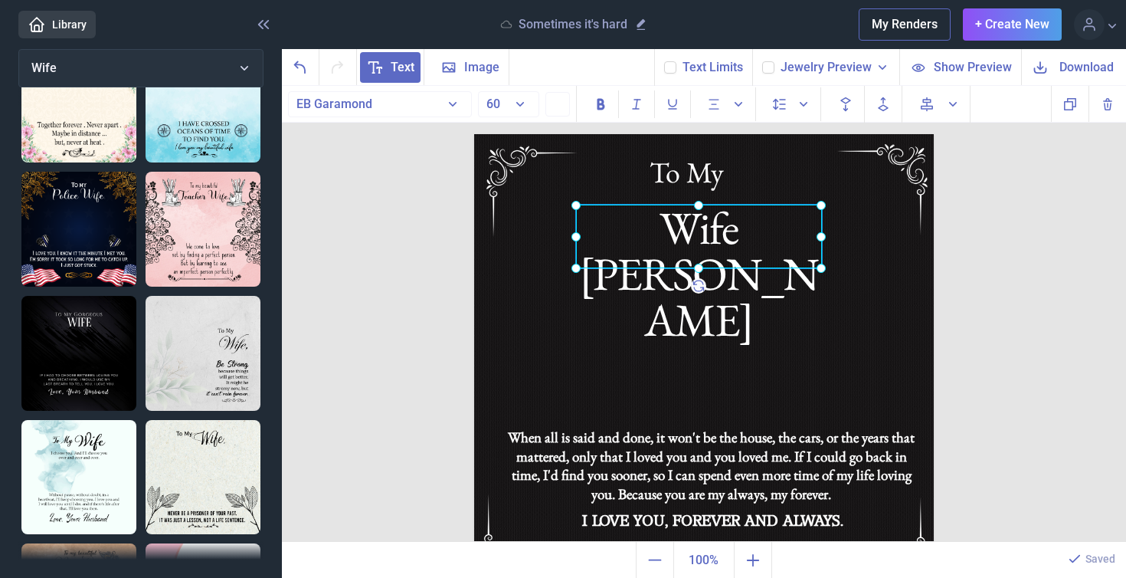
click at [788, 237] on div at bounding box center [699, 237] width 246 height 64
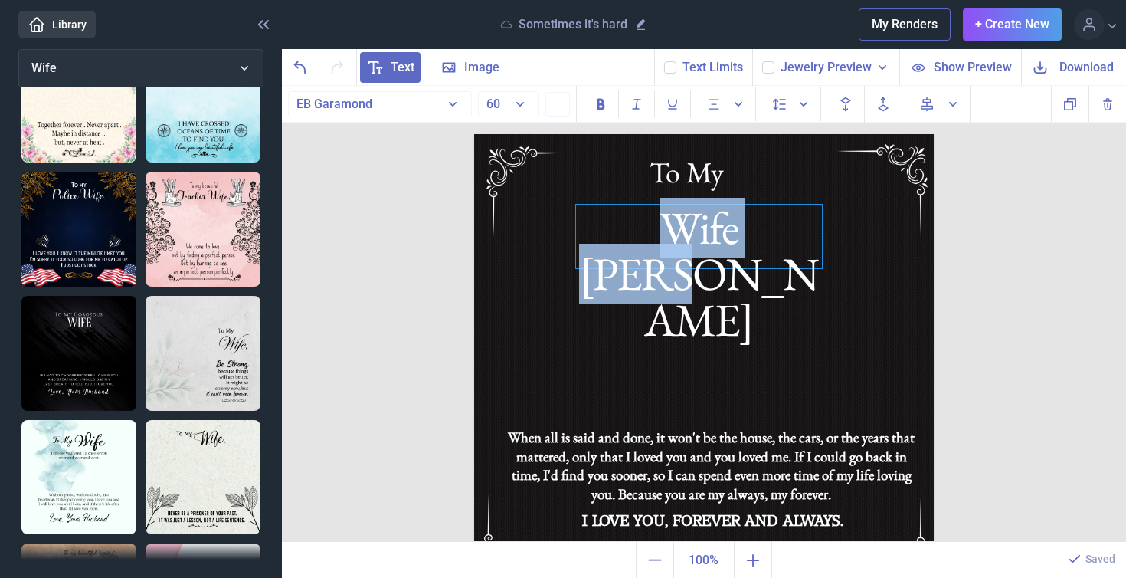
click at [788, 237] on div "Wife [PERSON_NAME]" at bounding box center [699, 237] width 246 height 64
click at [796, 237] on div "Wife [PERSON_NAME]" at bounding box center [699, 237] width 246 height 64
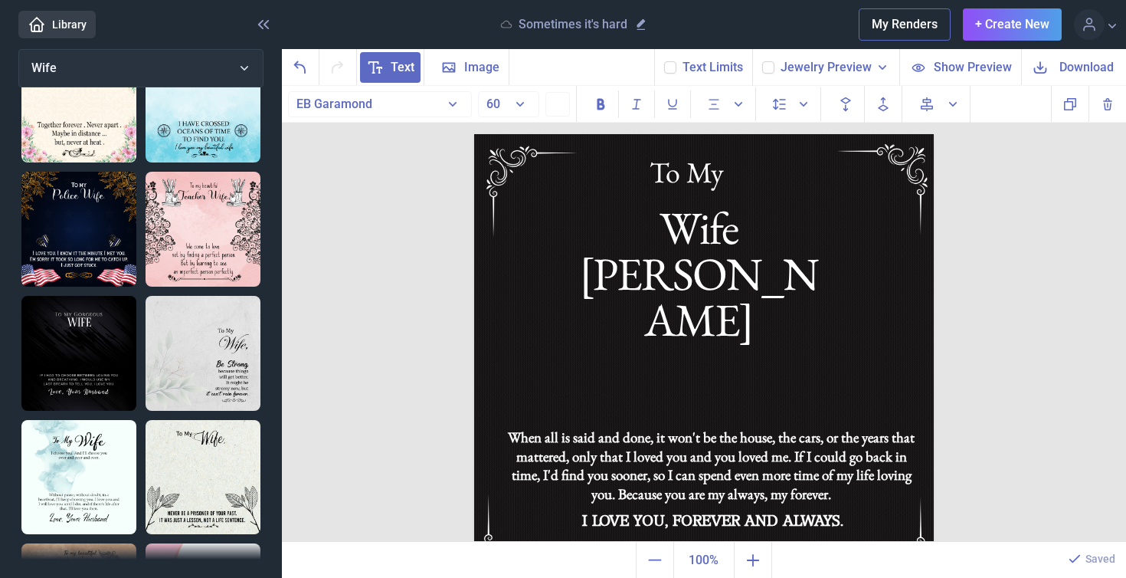
click at [1107, 67] on span "Download" at bounding box center [1087, 67] width 54 height 18
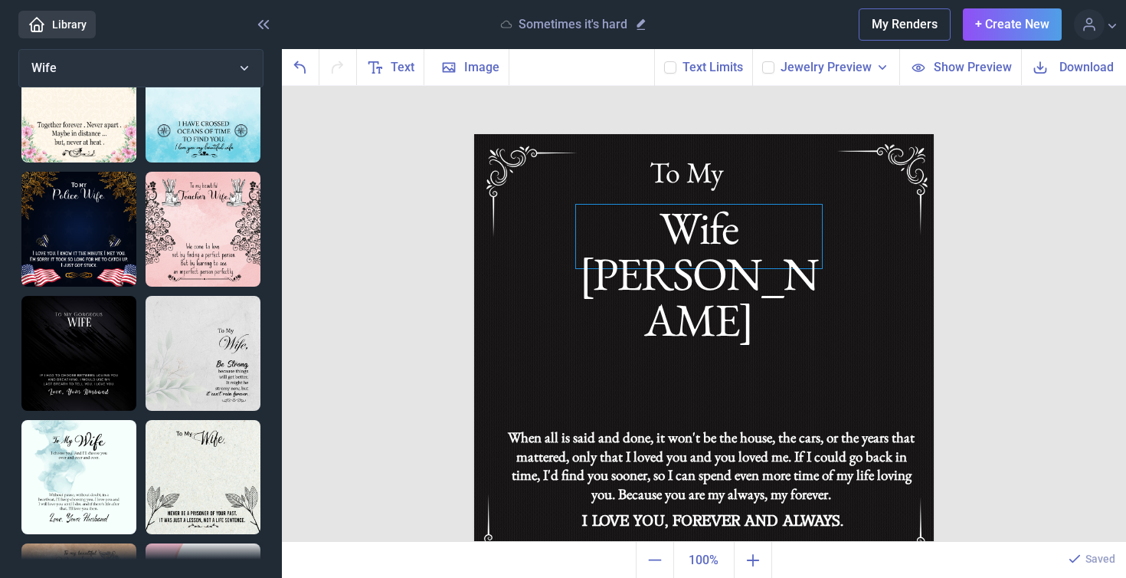
click at [720, 134] on div "Wife [PERSON_NAME]" at bounding box center [704, 134] width 460 height 0
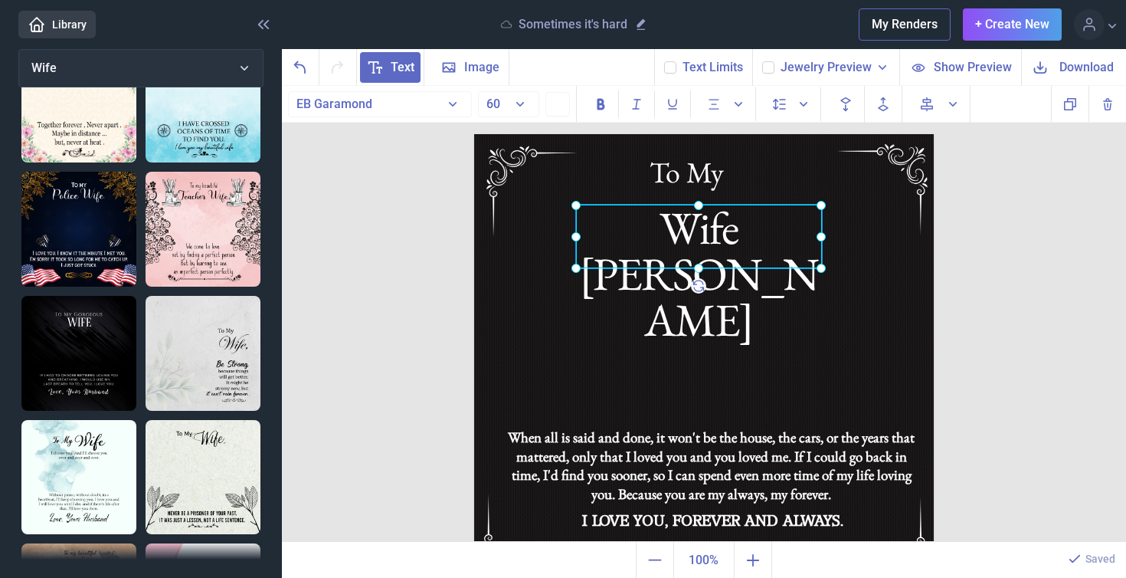
click at [720, 231] on div at bounding box center [699, 237] width 246 height 64
click at [791, 237] on div "Wife [PERSON_NAME]" at bounding box center [699, 237] width 246 height 64
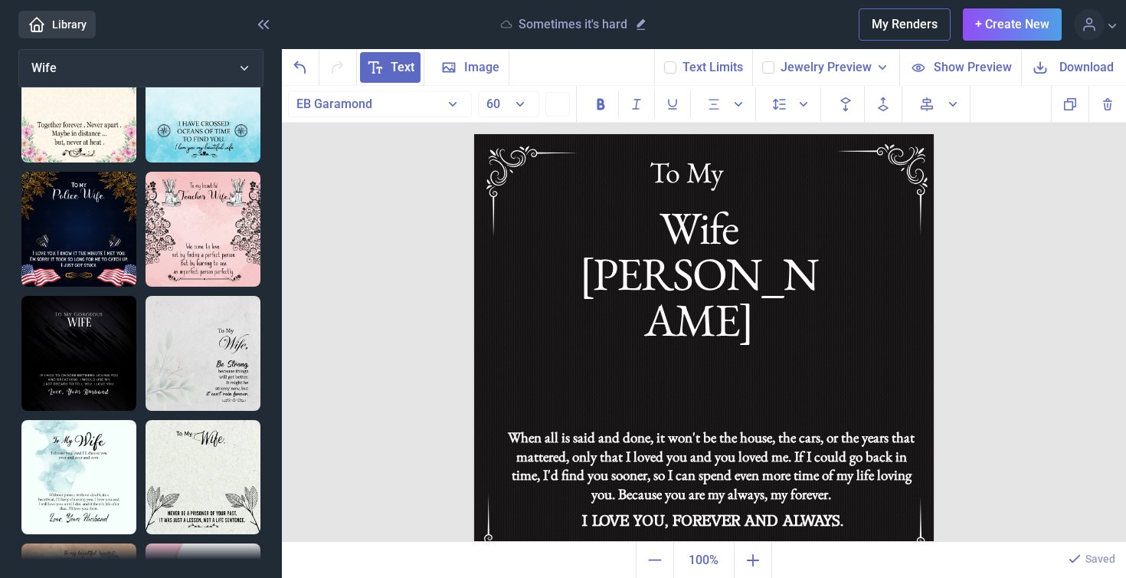
click at [1066, 64] on span "Download" at bounding box center [1087, 67] width 54 height 18
